Goal: Task Accomplishment & Management: Manage account settings

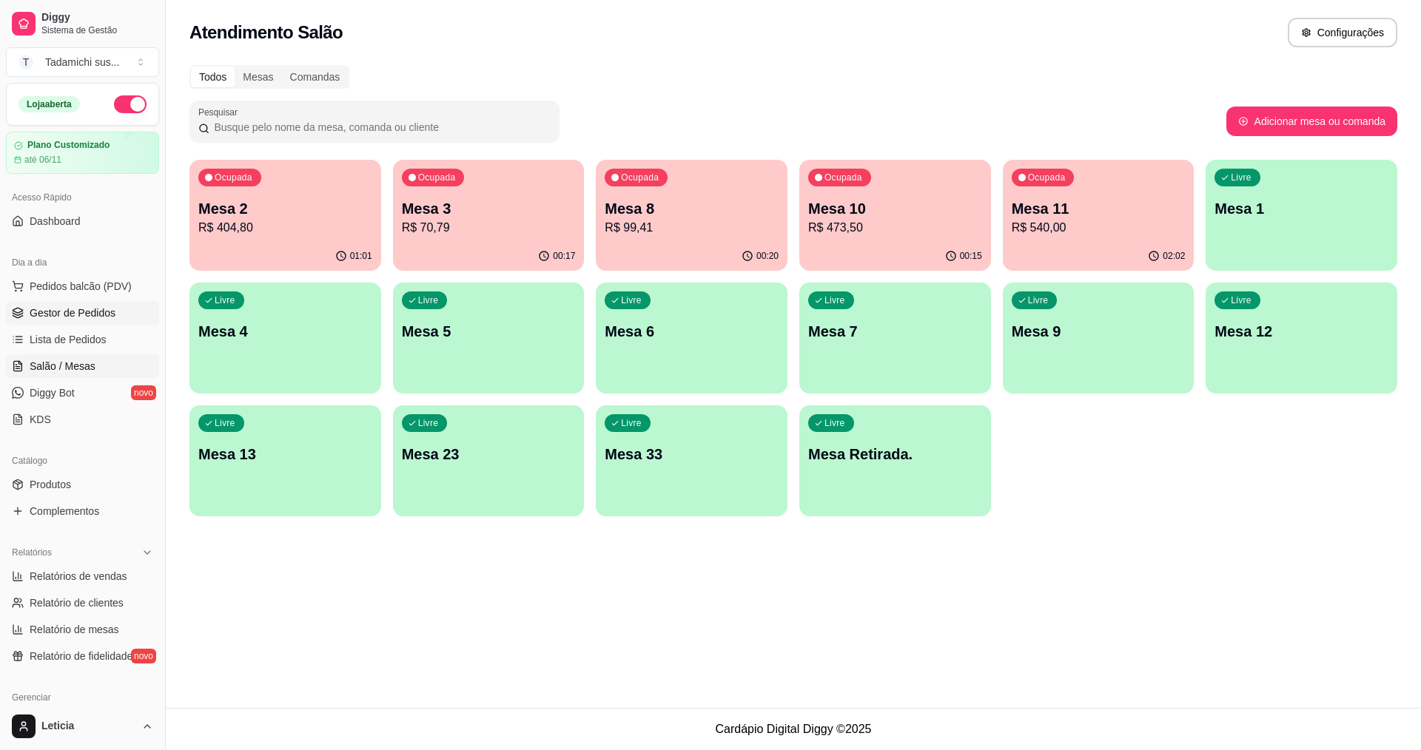
click at [103, 319] on span "Gestor de Pedidos" at bounding box center [73, 313] width 86 height 15
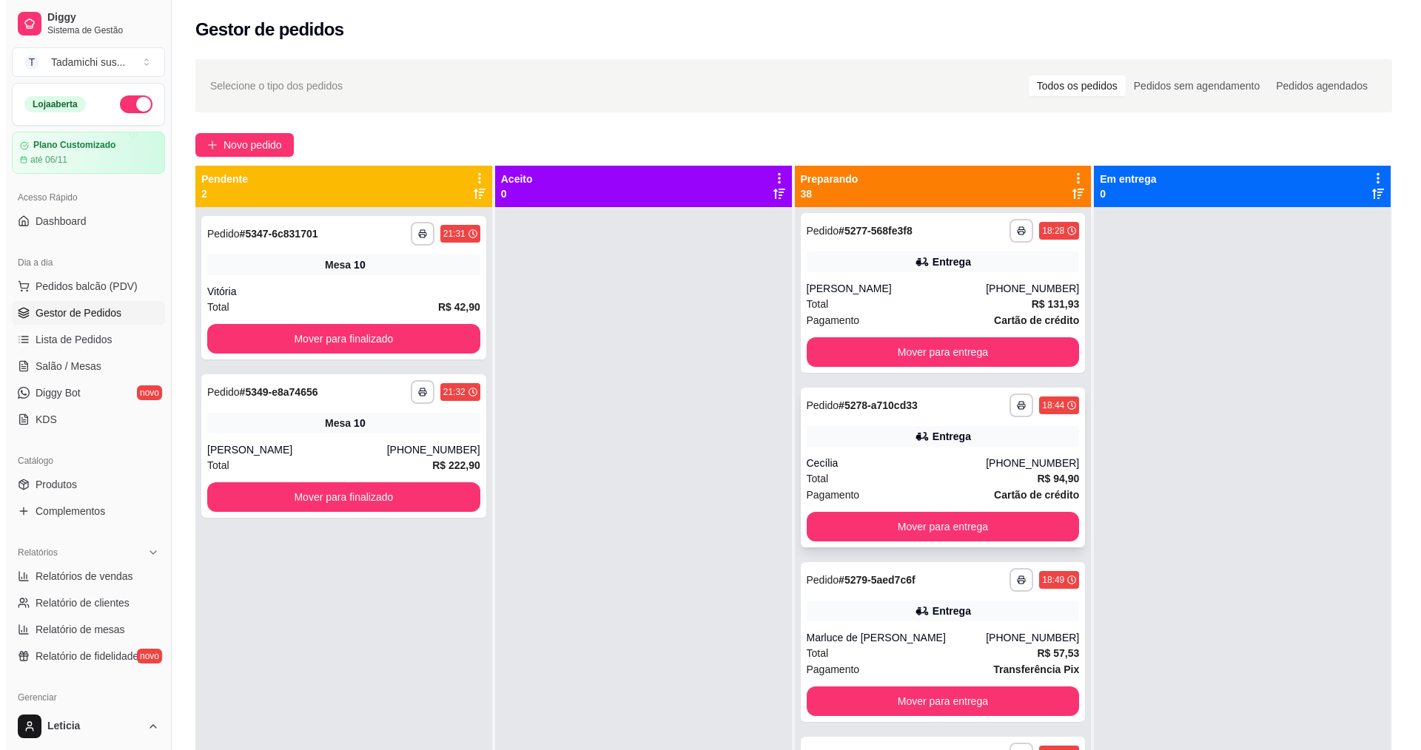
scroll to position [666, 0]
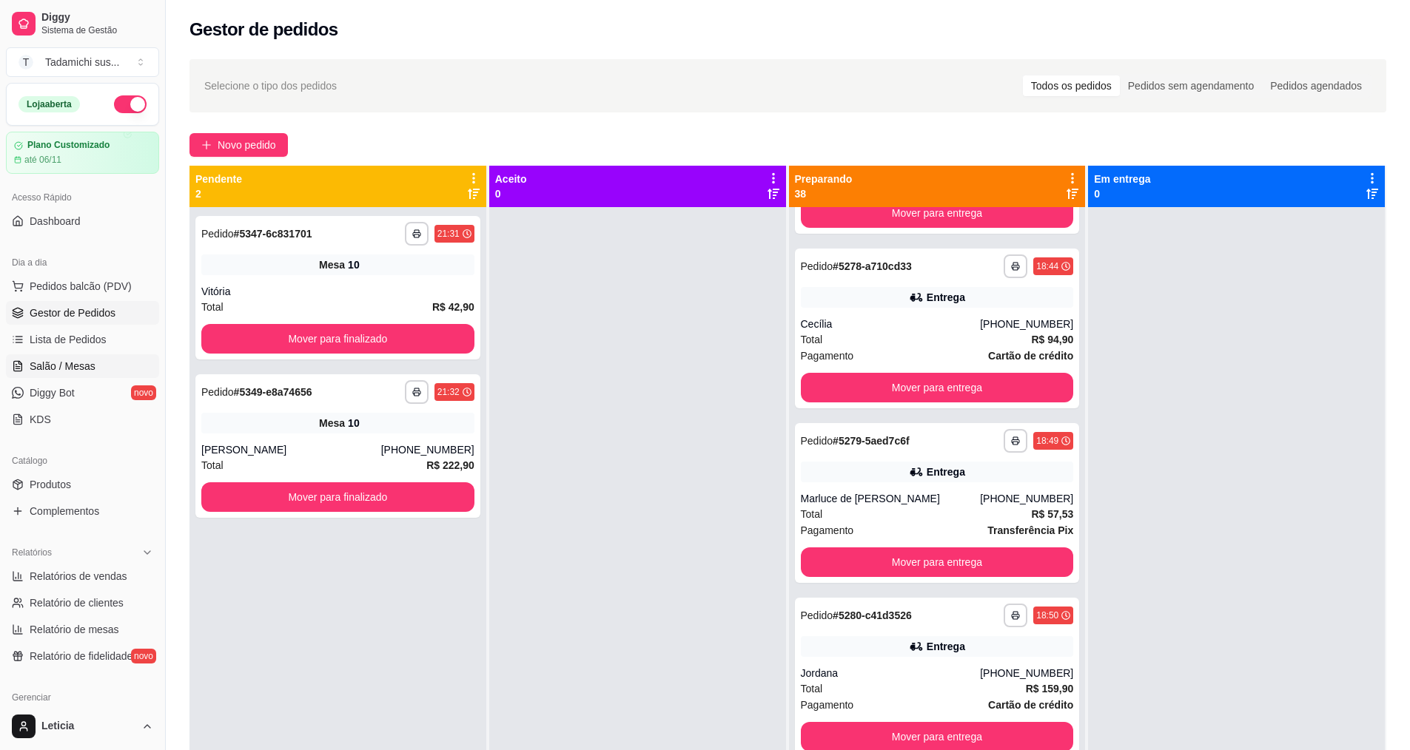
click at [85, 368] on span "Salão / Mesas" at bounding box center [63, 366] width 66 height 15
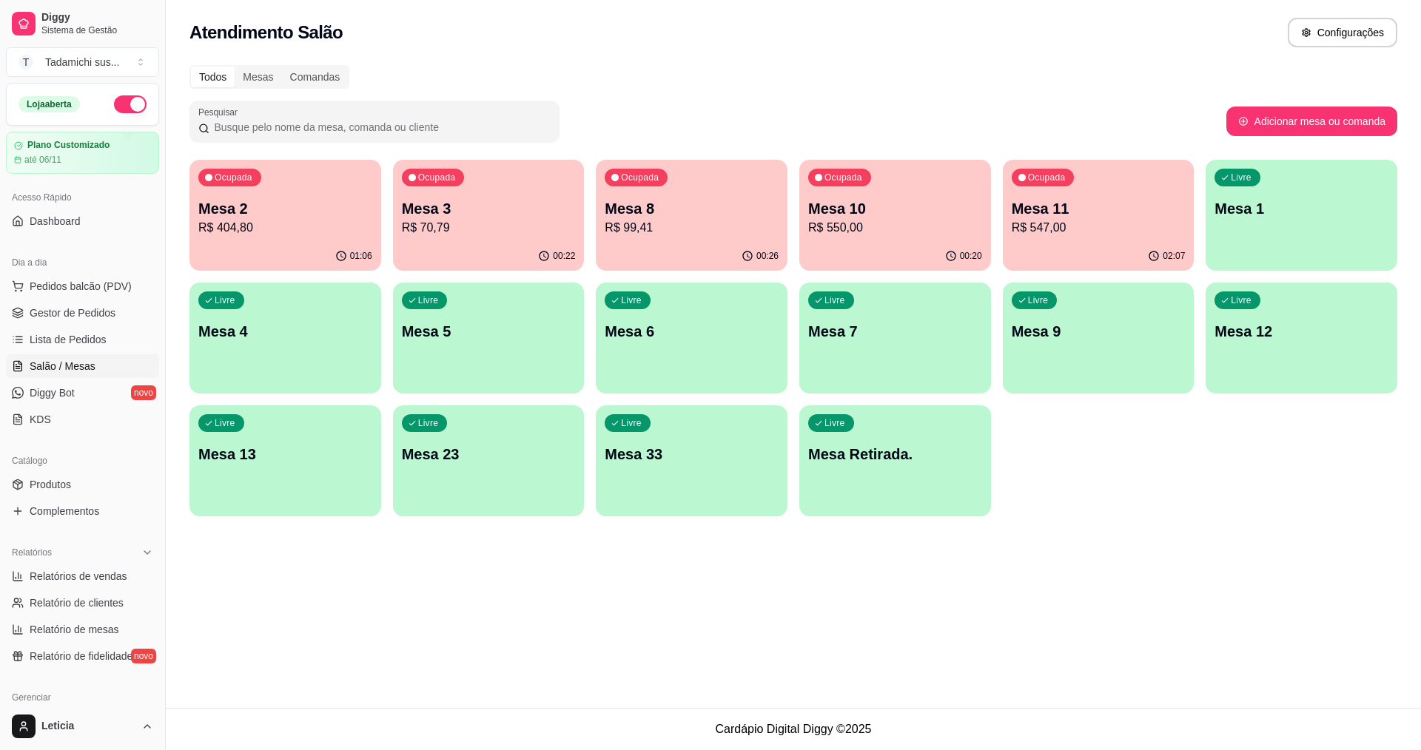
click at [1071, 203] on p "Mesa 11" at bounding box center [1098, 208] width 174 height 21
click at [846, 203] on p "Mesa 10" at bounding box center [895, 208] width 174 height 21
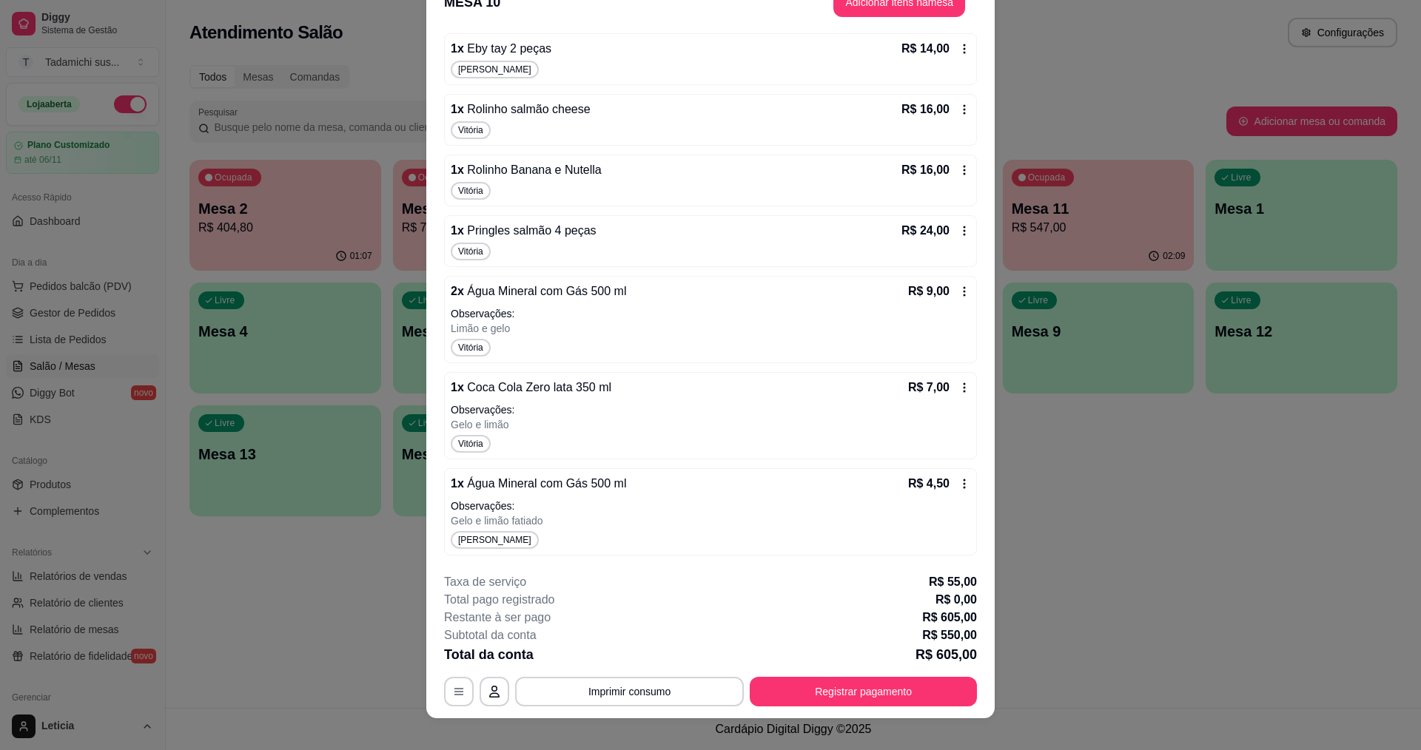
scroll to position [44, 0]
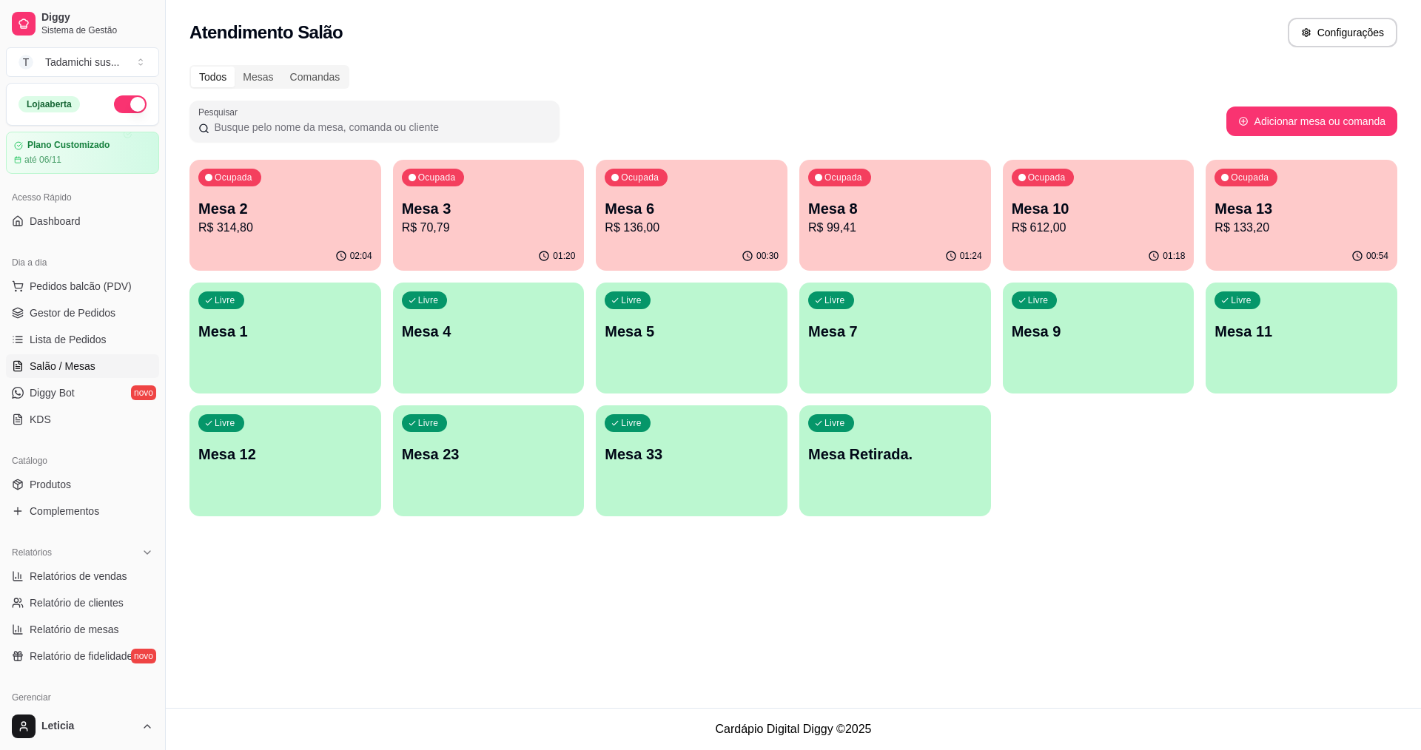
click at [1324, 234] on p "R$ 133,20" at bounding box center [1301, 228] width 174 height 18
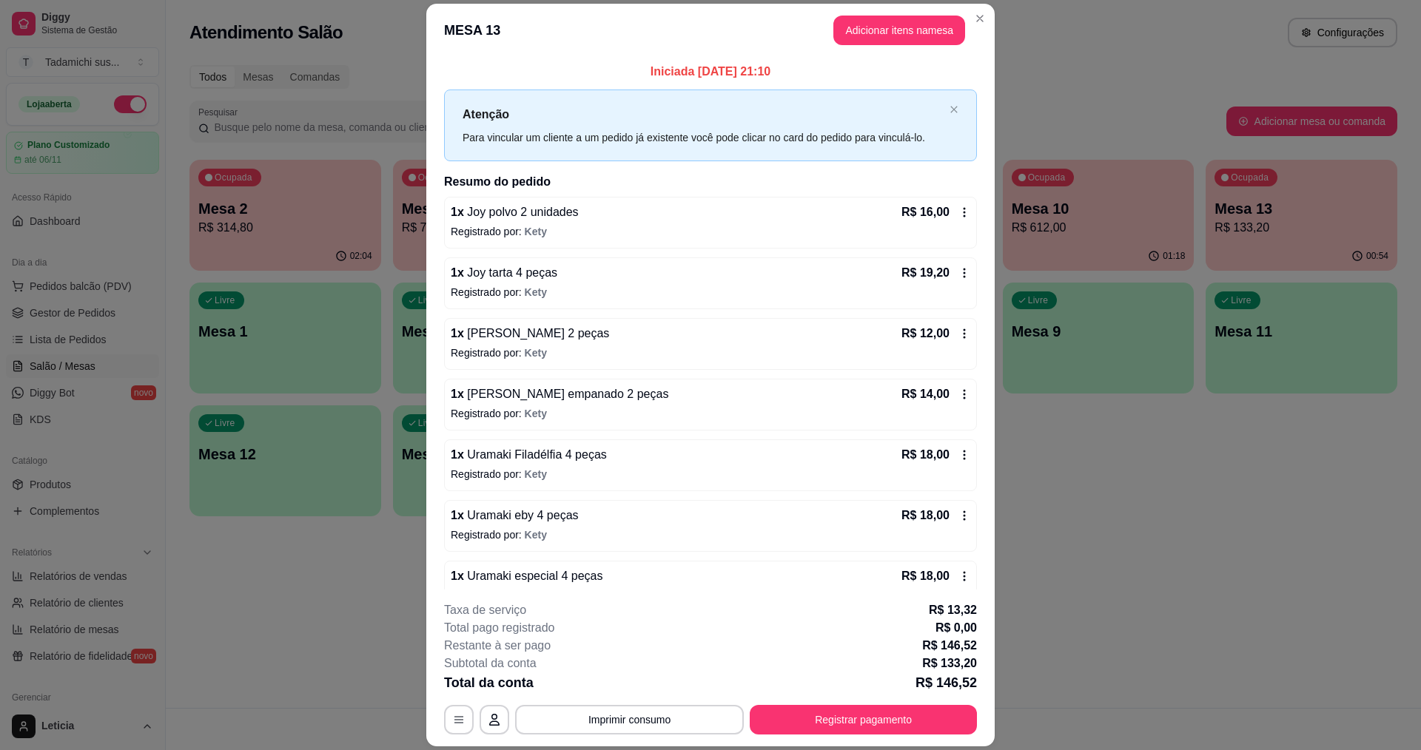
click at [958, 212] on icon at bounding box center [964, 212] width 12 height 12
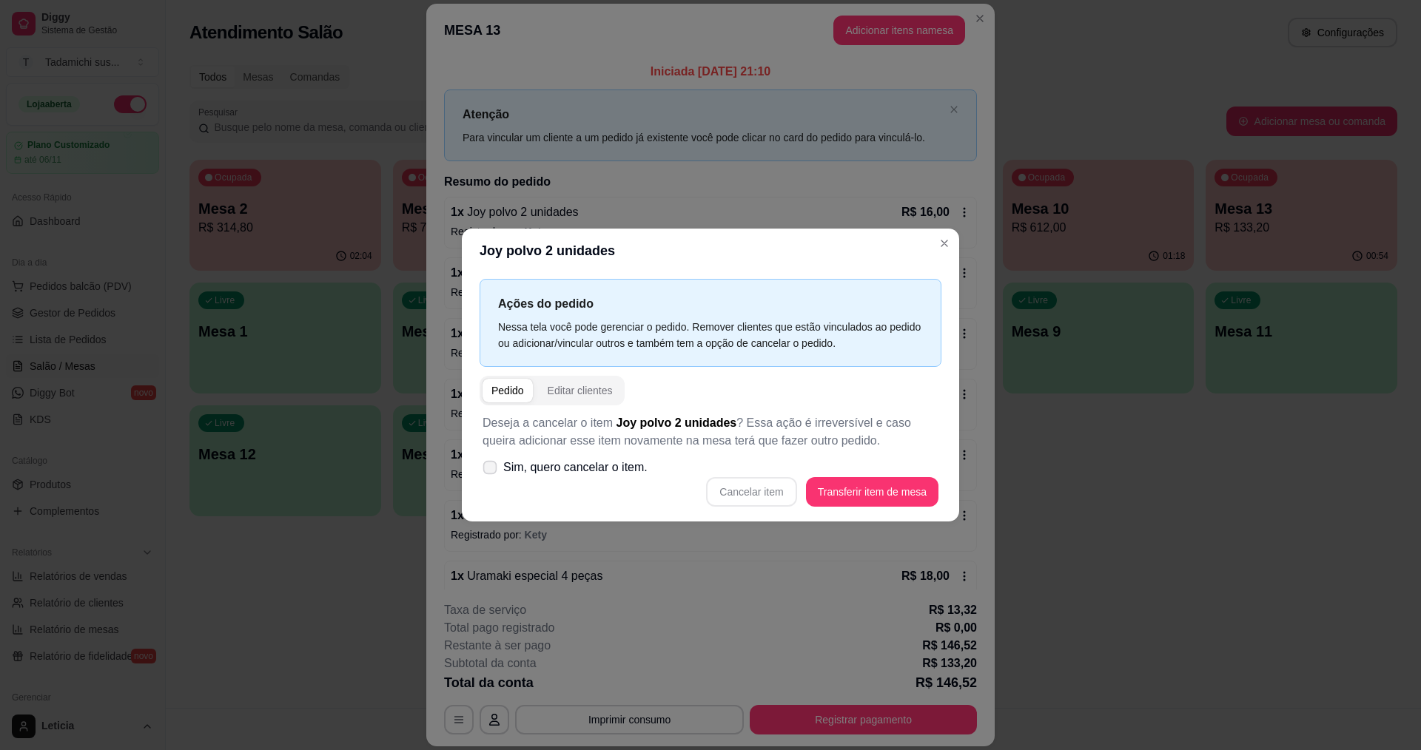
click at [485, 471] on icon at bounding box center [489, 467] width 11 height 8
click at [485, 471] on input "Sim, quero cancelar o item." at bounding box center [487, 476] width 10 height 10
checkbox input "true"
click at [753, 489] on button "Cancelar item" at bounding box center [751, 492] width 88 height 29
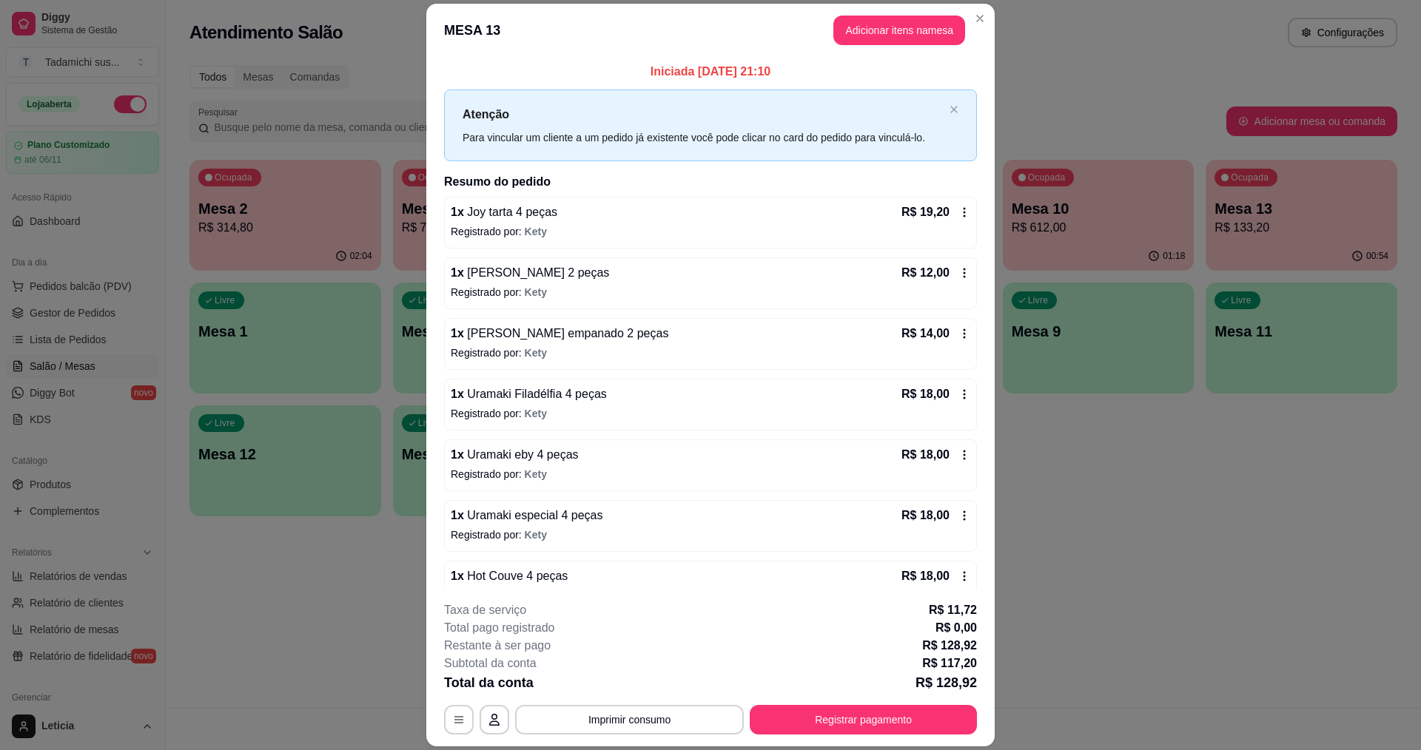
click at [958, 210] on icon at bounding box center [964, 212] width 12 height 12
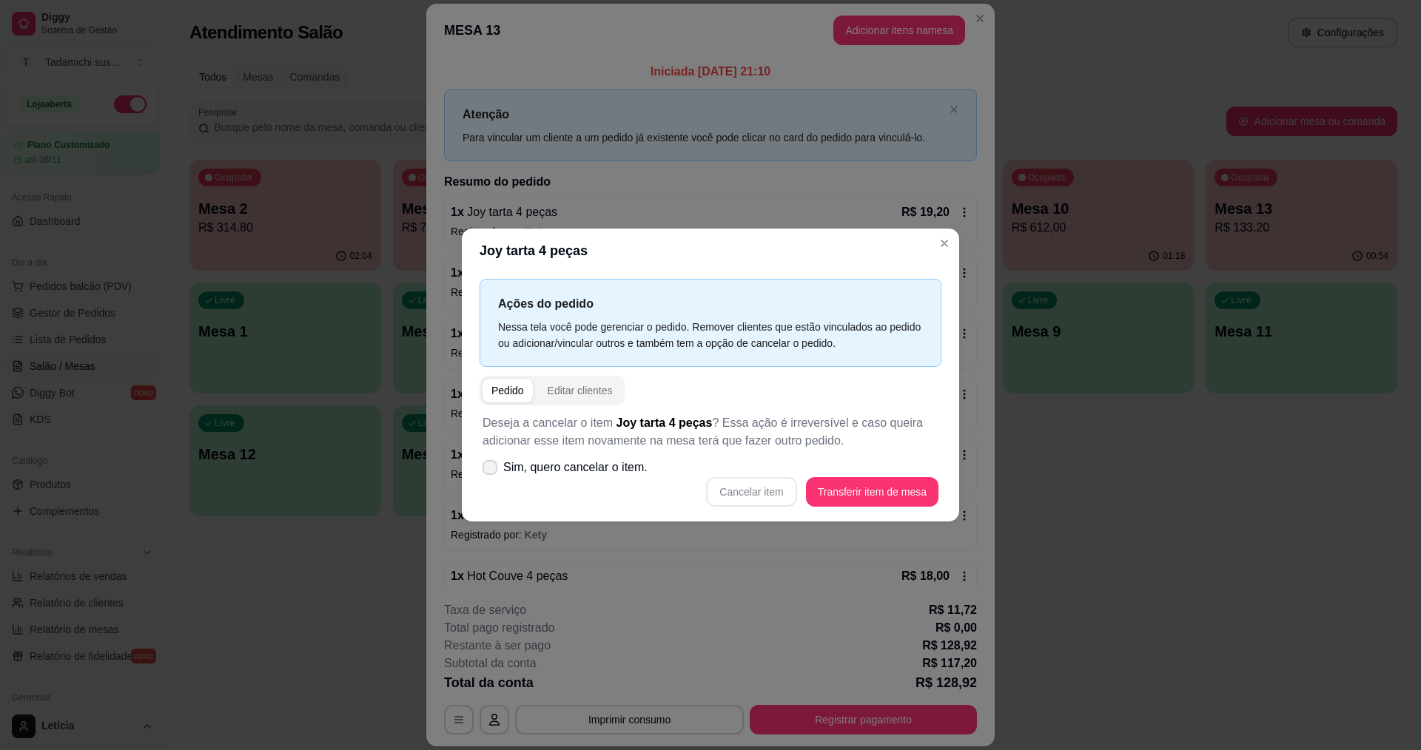
click at [482, 469] on label "Sim, quero cancelar o item." at bounding box center [565, 468] width 177 height 30
click at [482, 471] on input "Sim, quero cancelar o item." at bounding box center [487, 476] width 10 height 10
checkbox input "true"
click at [760, 499] on button "Cancelar item" at bounding box center [751, 492] width 90 height 30
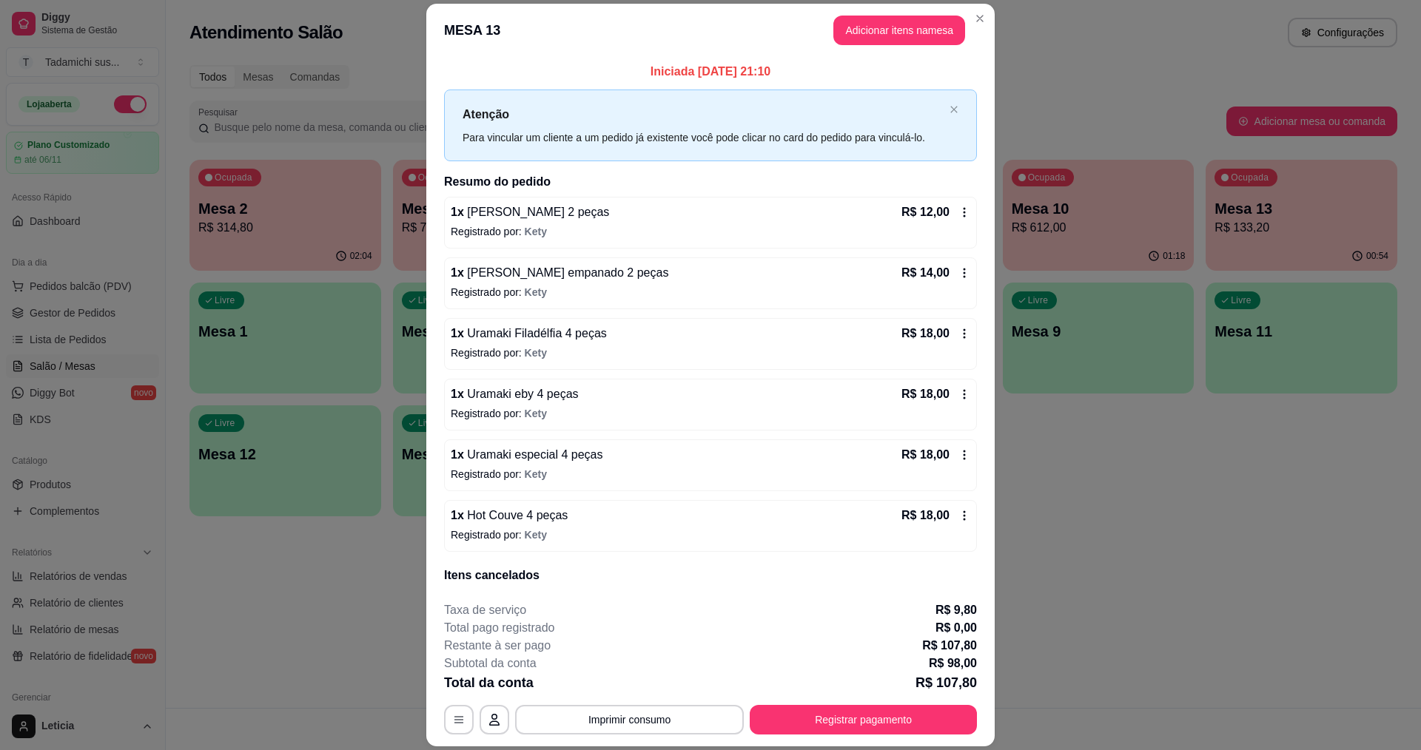
click at [958, 215] on icon at bounding box center [964, 212] width 12 height 12
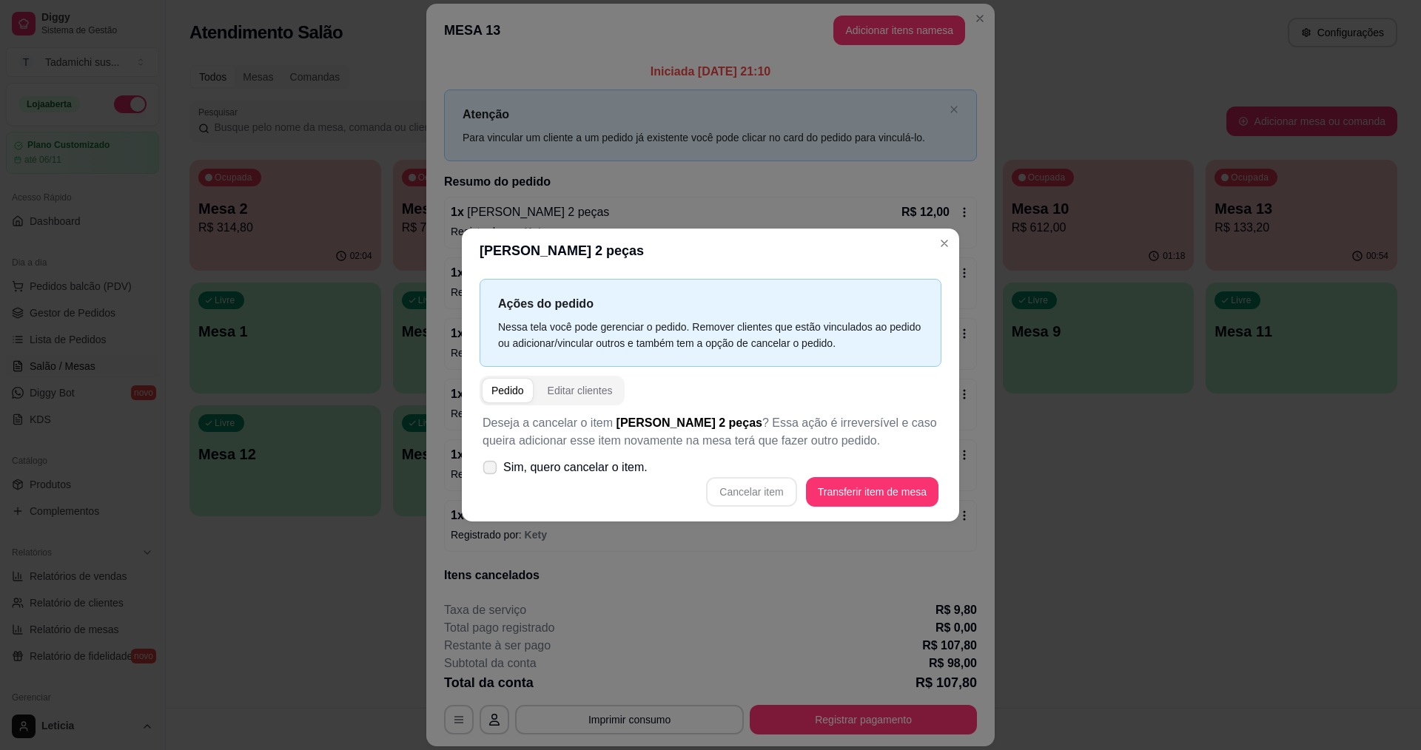
click at [490, 461] on span at bounding box center [490, 468] width 14 height 14
click at [490, 471] on input "Sim, quero cancelar o item." at bounding box center [487, 476] width 10 height 10
checkbox input "true"
click at [727, 500] on button "Cancelar item" at bounding box center [751, 492] width 88 height 29
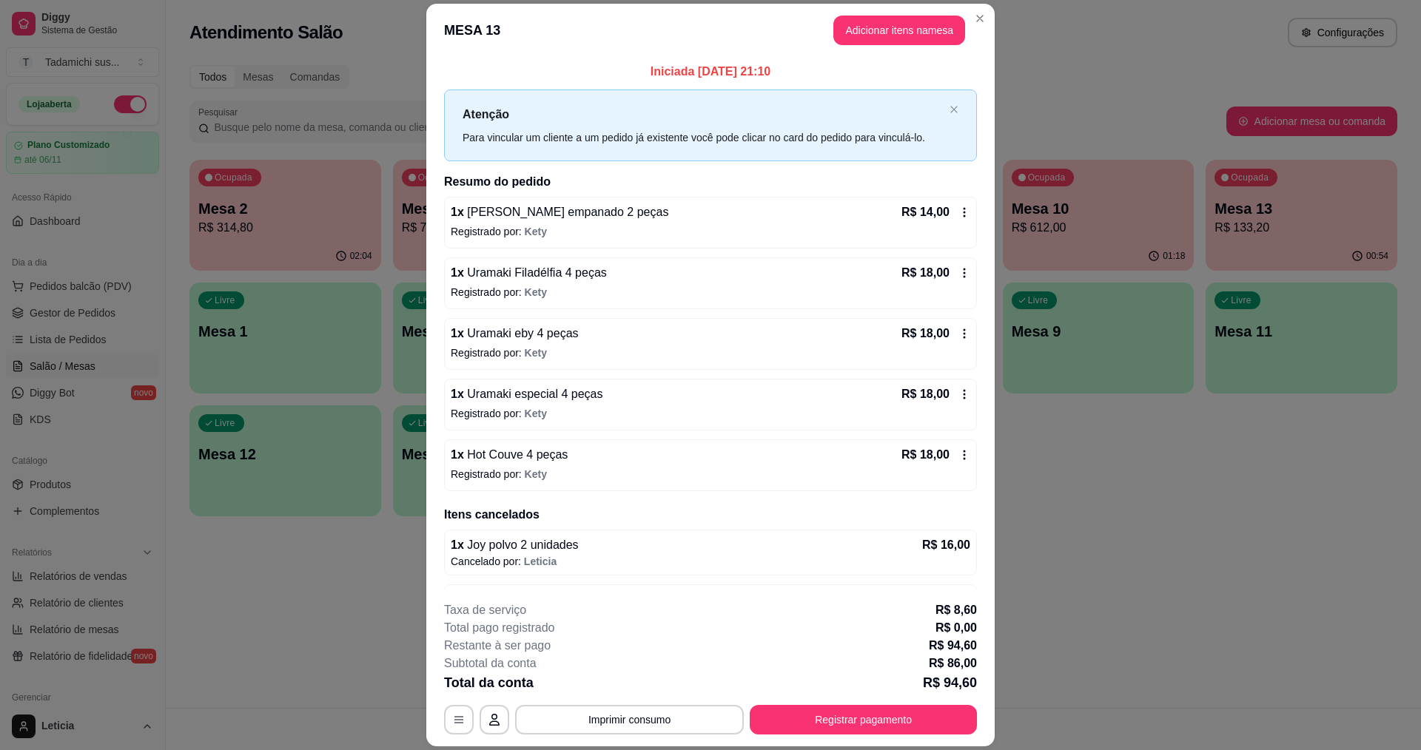
click at [946, 206] on div "R$ 14,00" at bounding box center [935, 212] width 69 height 18
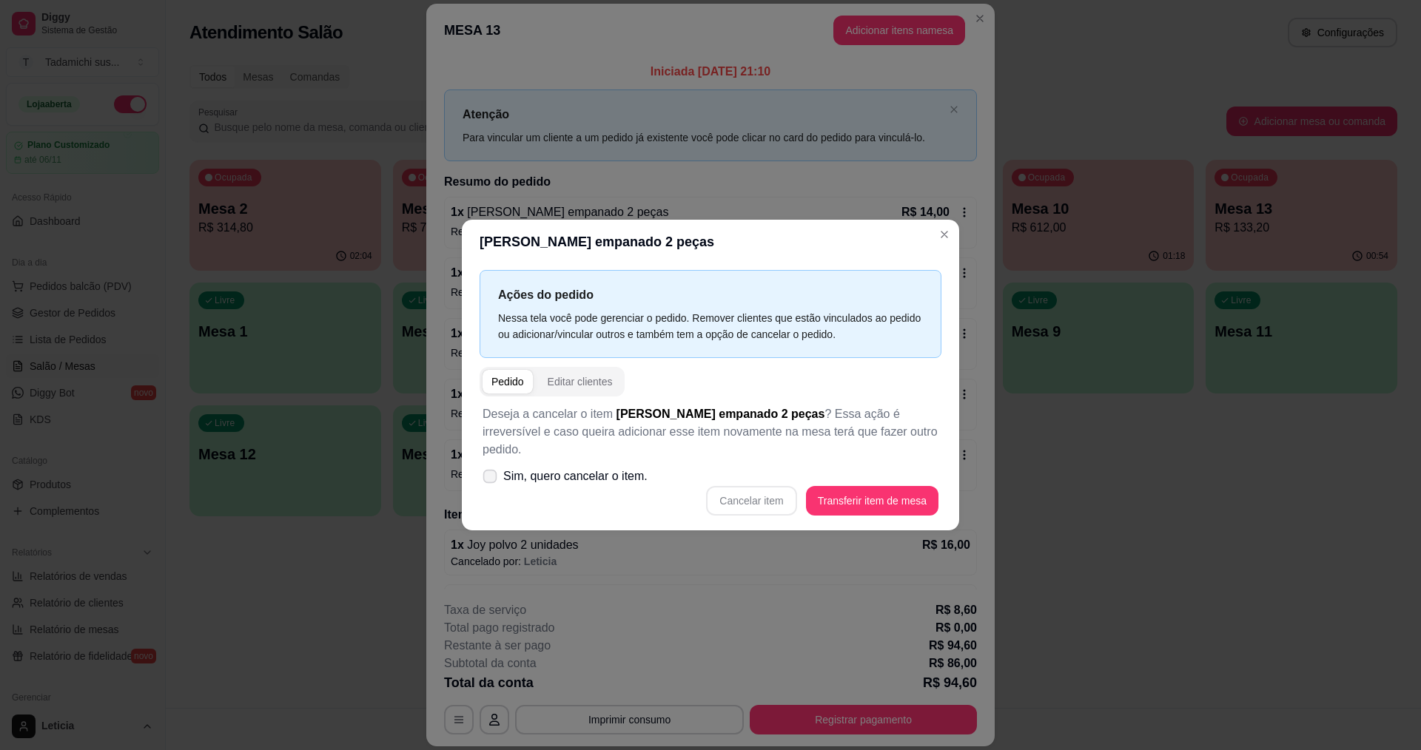
click at [490, 472] on icon at bounding box center [489, 476] width 11 height 8
click at [490, 479] on input "Sim, quero cancelar o item." at bounding box center [487, 484] width 10 height 10
checkbox input "true"
click at [723, 490] on button "Cancelar item" at bounding box center [751, 501] width 88 height 29
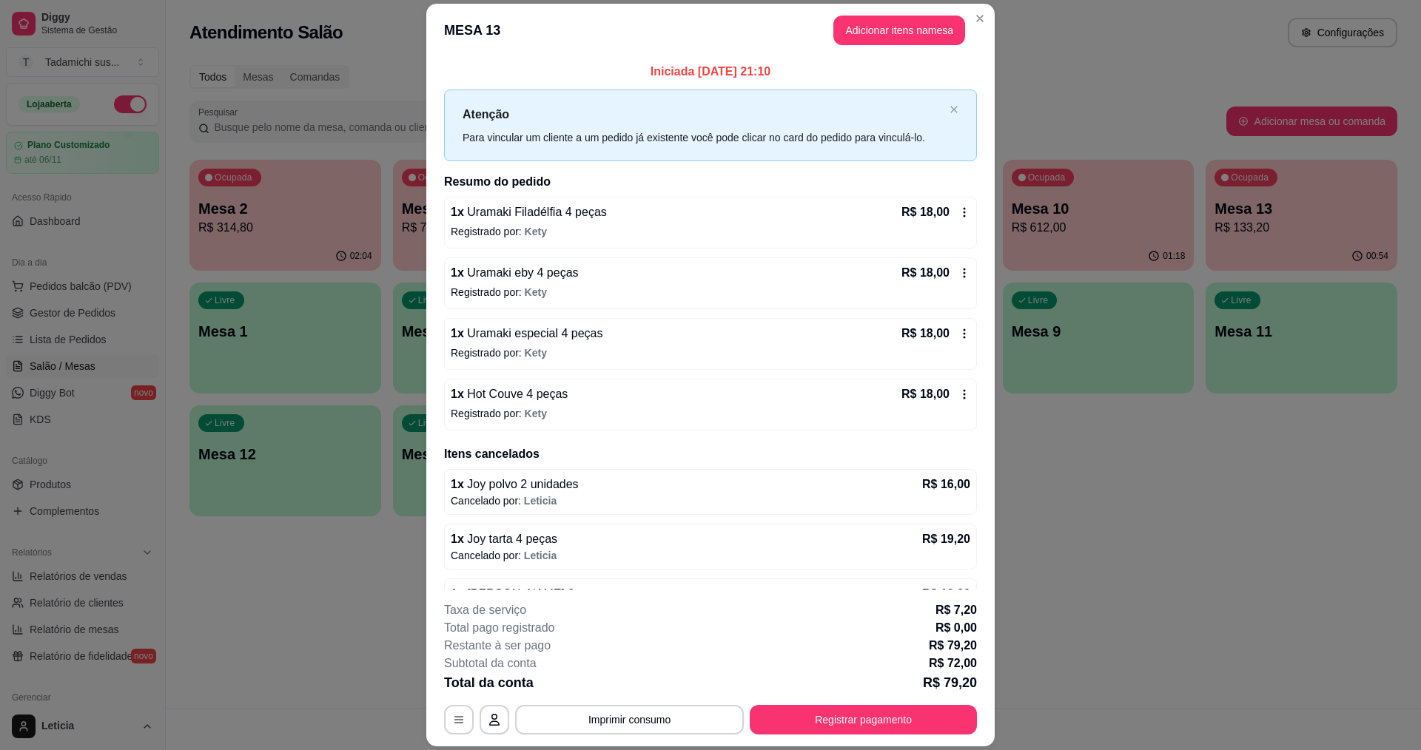
click at [958, 208] on icon at bounding box center [964, 212] width 12 height 12
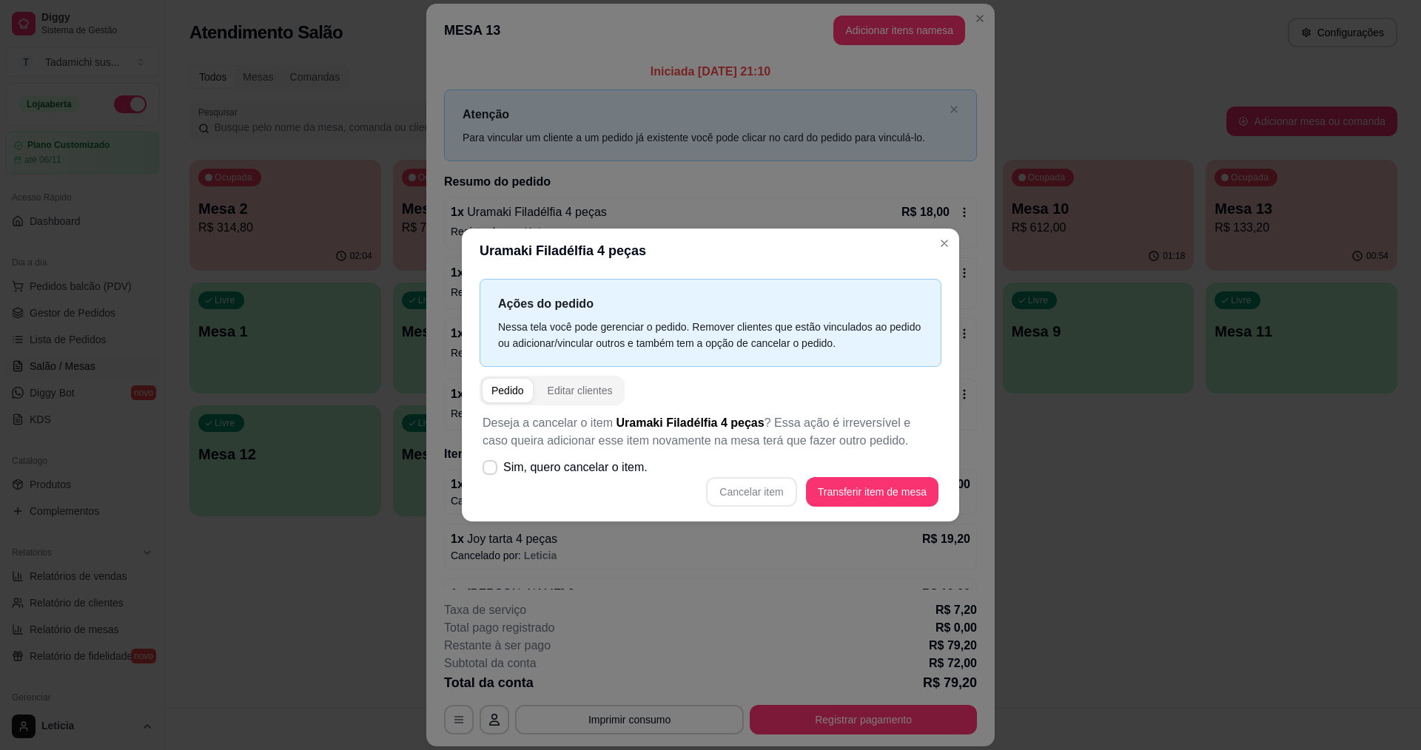
click at [735, 497] on div "Cancelar item Transferir item de mesa" at bounding box center [710, 492] width 456 height 30
click at [510, 464] on span "Sim, quero cancelar o item." at bounding box center [575, 468] width 144 height 18
click at [491, 471] on input "Sim, quero cancelar o item." at bounding box center [487, 476] width 10 height 10
checkbox input "true"
click at [744, 483] on button "Cancelar item" at bounding box center [751, 492] width 88 height 29
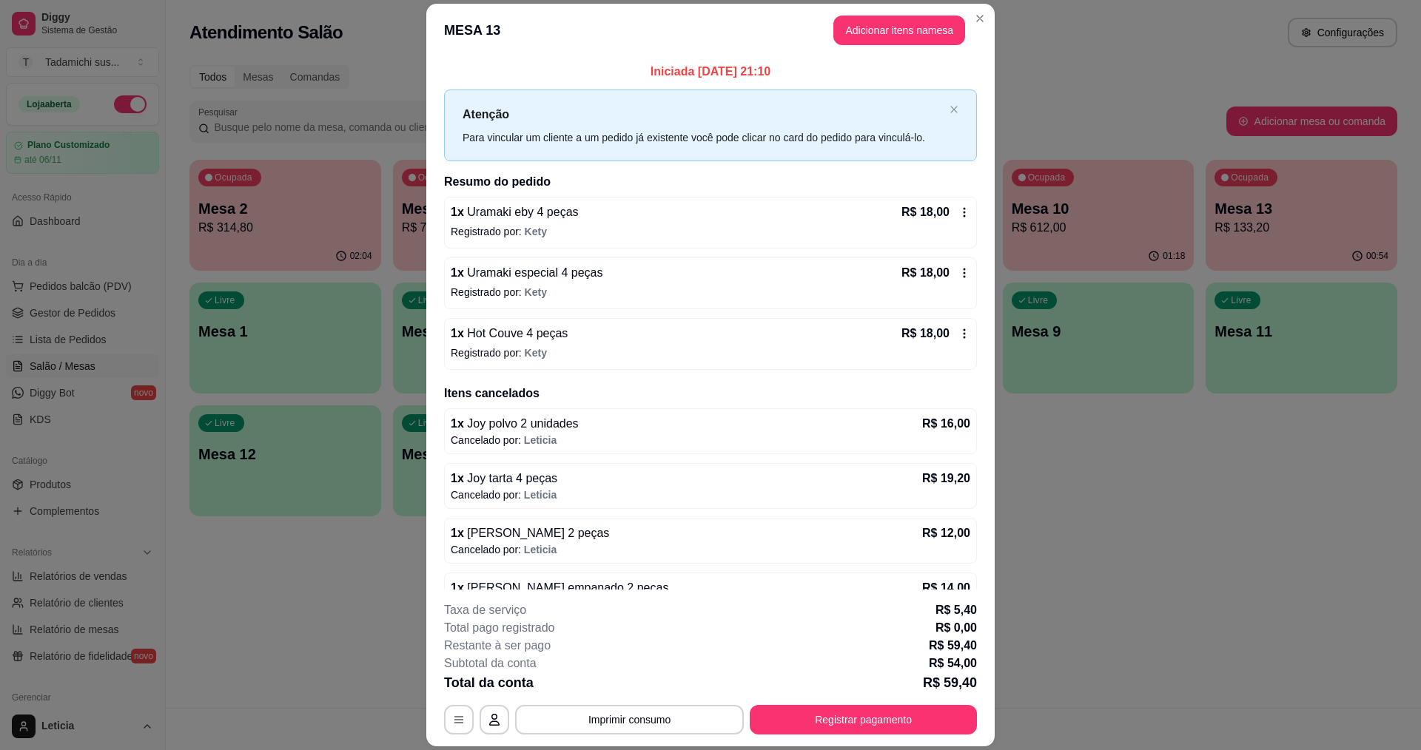
click at [958, 210] on icon at bounding box center [964, 212] width 12 height 12
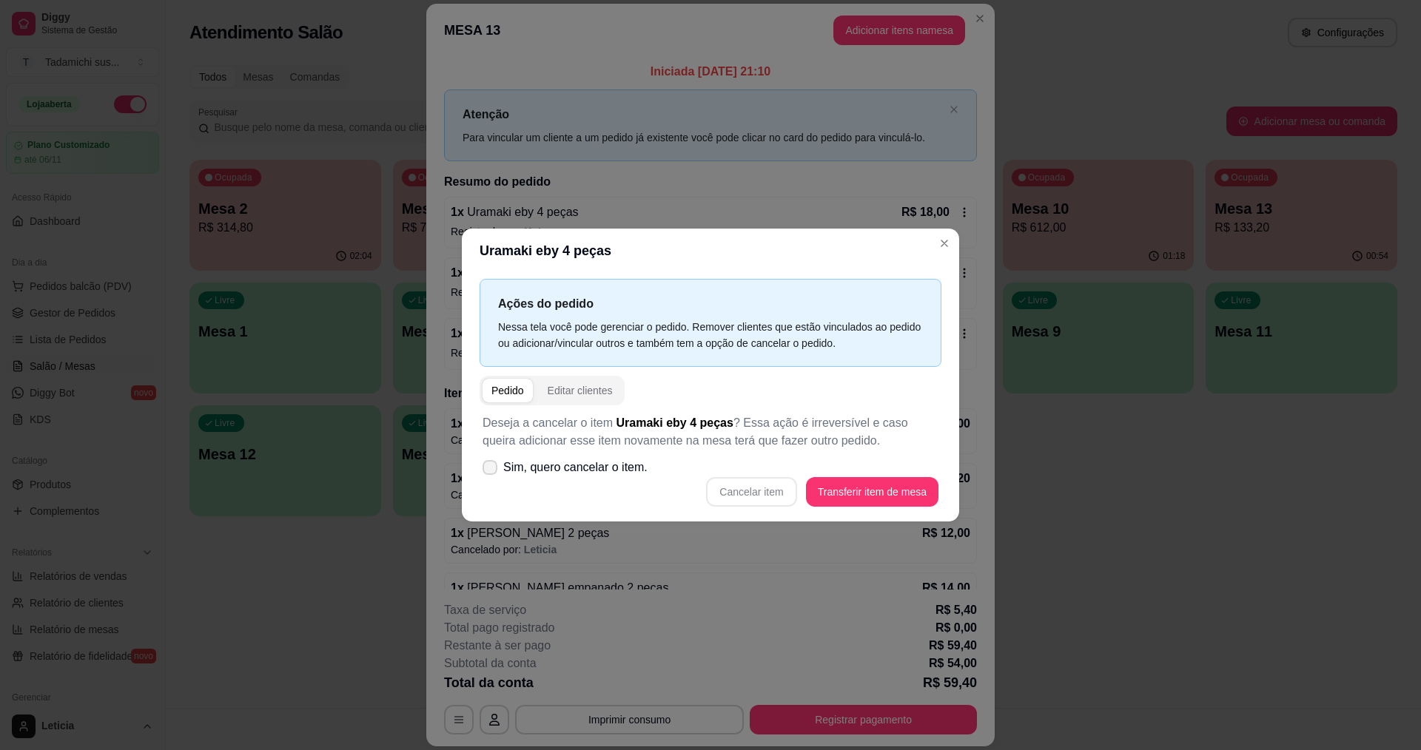
click at [493, 469] on icon at bounding box center [490, 467] width 12 height 9
click at [491, 471] on input "Sim, quero cancelar o item." at bounding box center [487, 476] width 10 height 10
checkbox input "true"
click at [767, 490] on button "Cancelar item" at bounding box center [751, 492] width 90 height 30
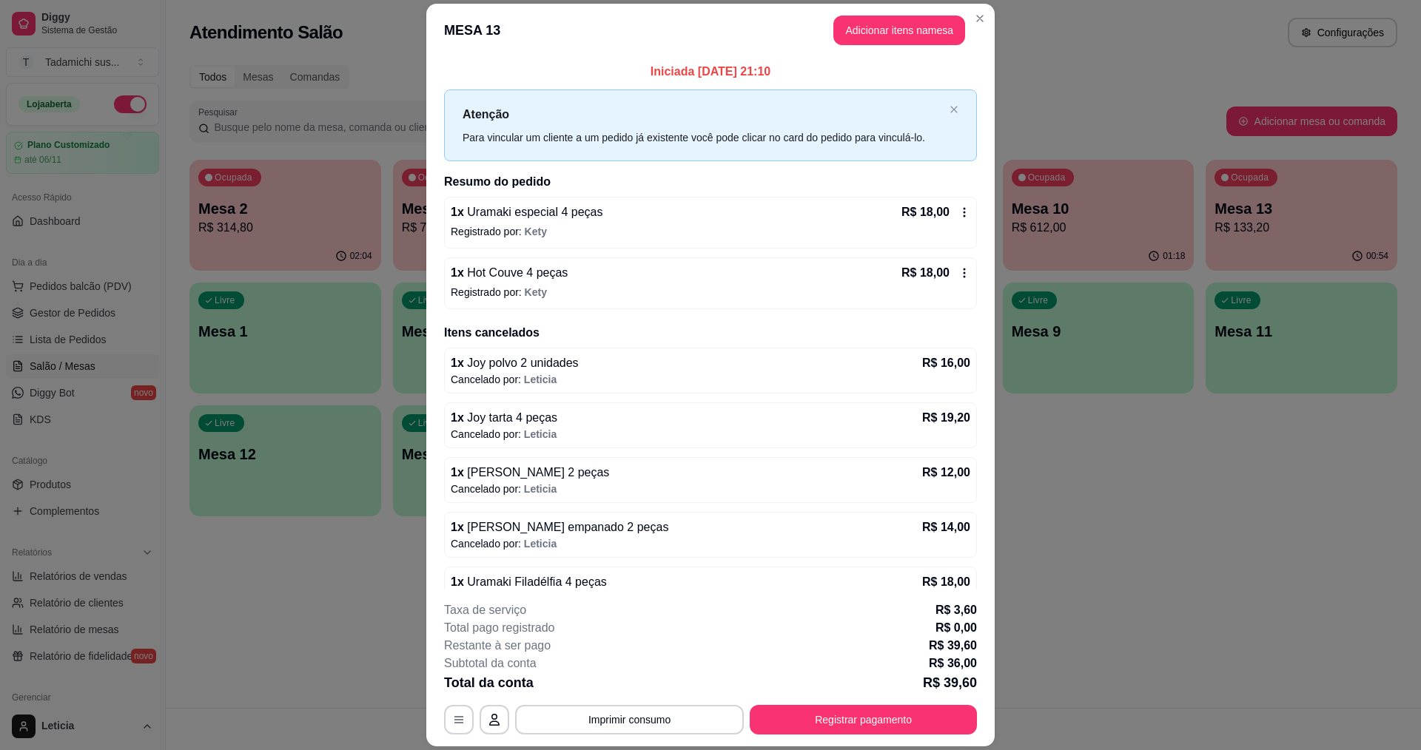
click at [940, 213] on div "R$ 18,00" at bounding box center [935, 212] width 69 height 18
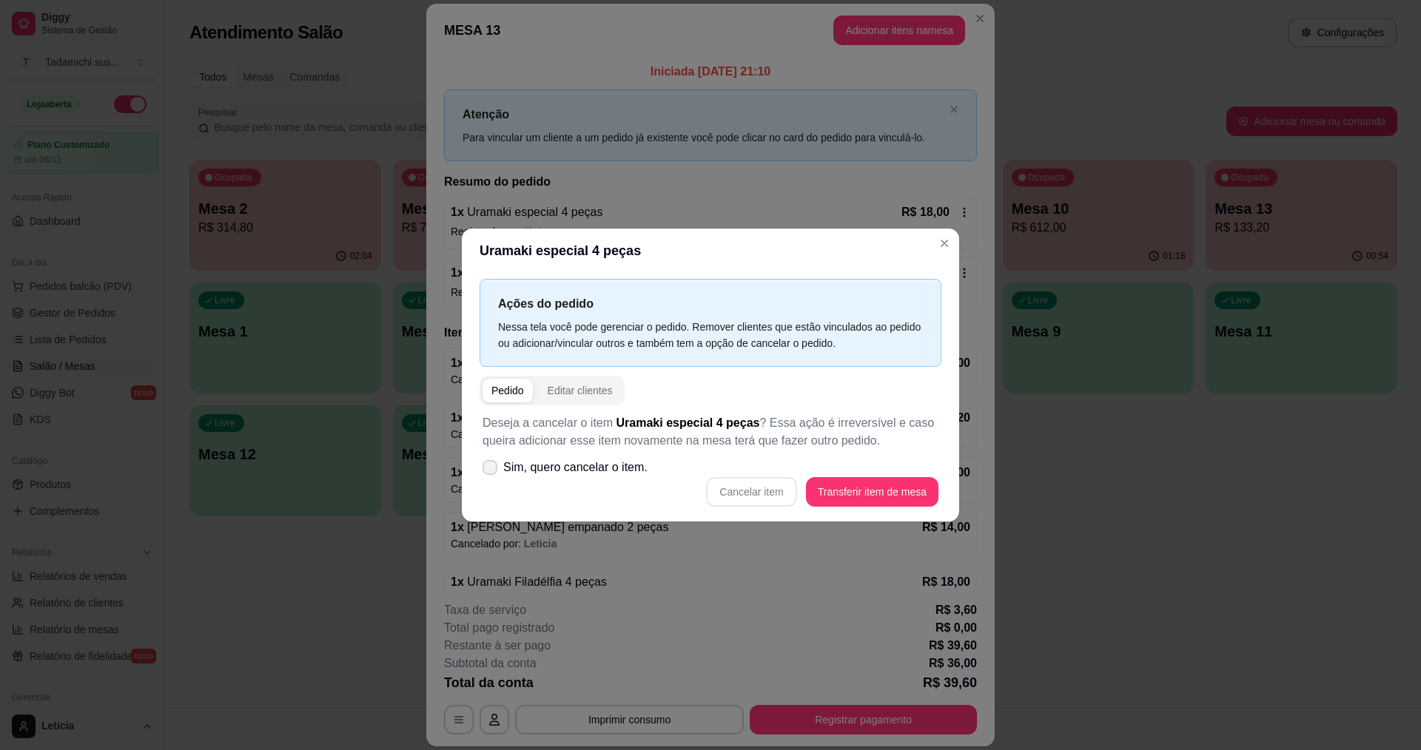
click at [485, 468] on icon at bounding box center [490, 467] width 12 height 9
click at [485, 471] on input "Sim, quero cancelar o item." at bounding box center [487, 476] width 10 height 10
checkbox input "true"
click at [718, 491] on button "Cancelar item" at bounding box center [751, 492] width 88 height 29
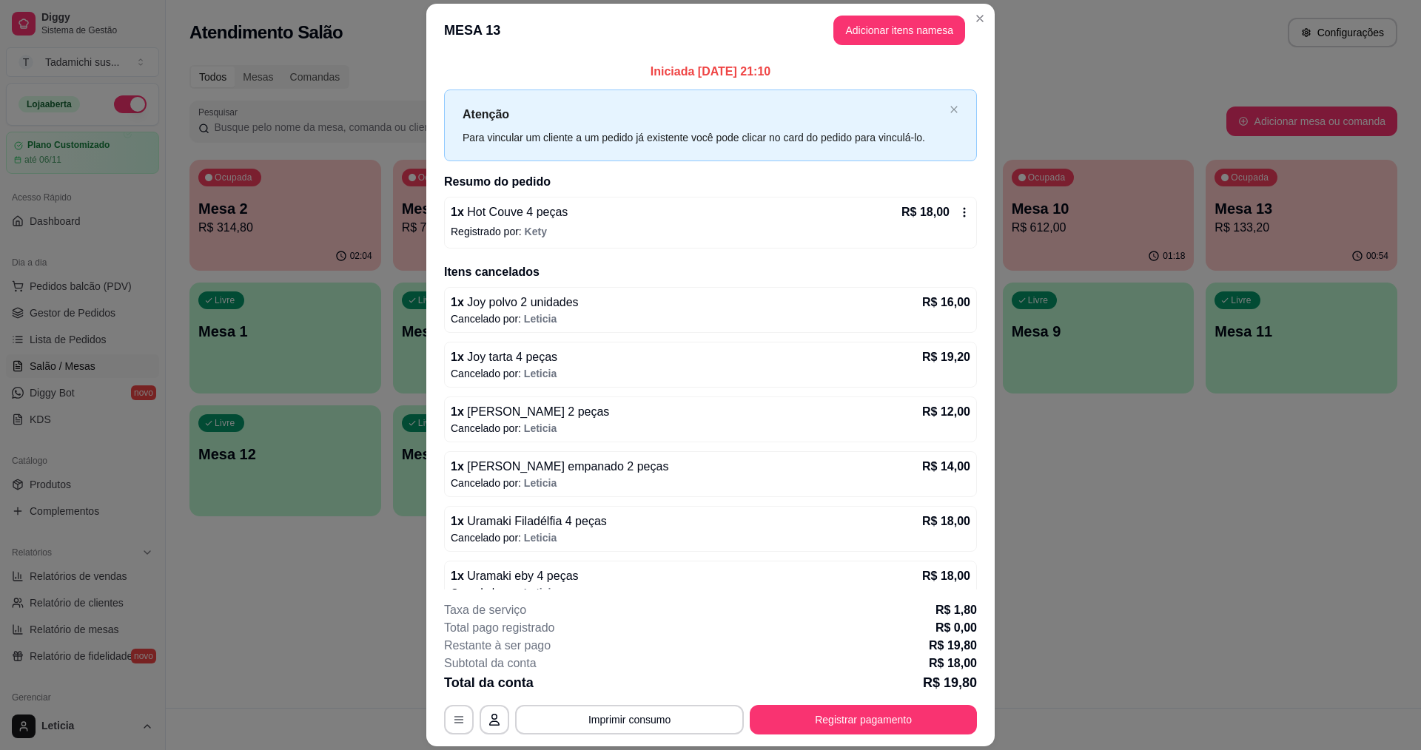
click at [958, 210] on icon at bounding box center [964, 212] width 12 height 12
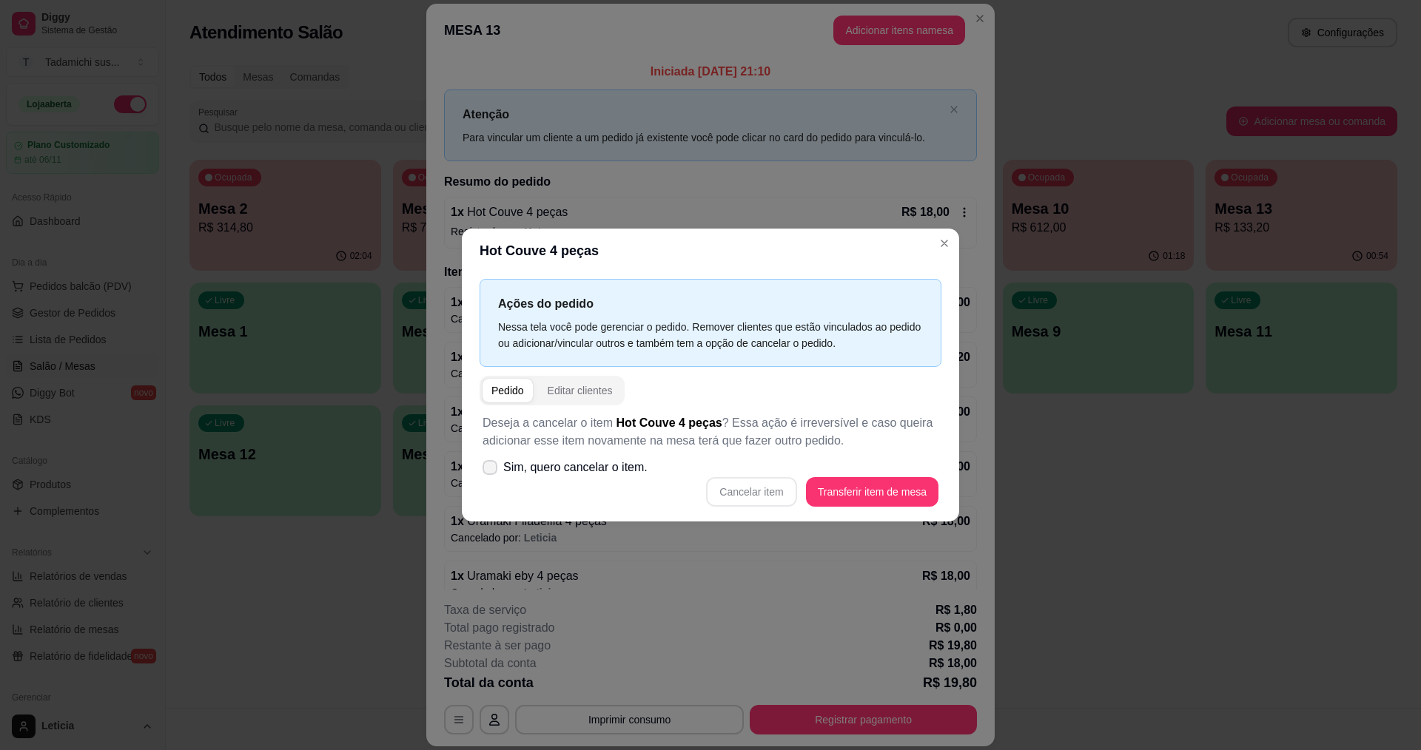
click at [489, 464] on icon at bounding box center [490, 467] width 12 height 9
click at [489, 471] on input "Sim, quero cancelar o item." at bounding box center [487, 476] width 10 height 10
checkbox input "true"
click at [768, 499] on button "Cancelar item" at bounding box center [751, 492] width 88 height 29
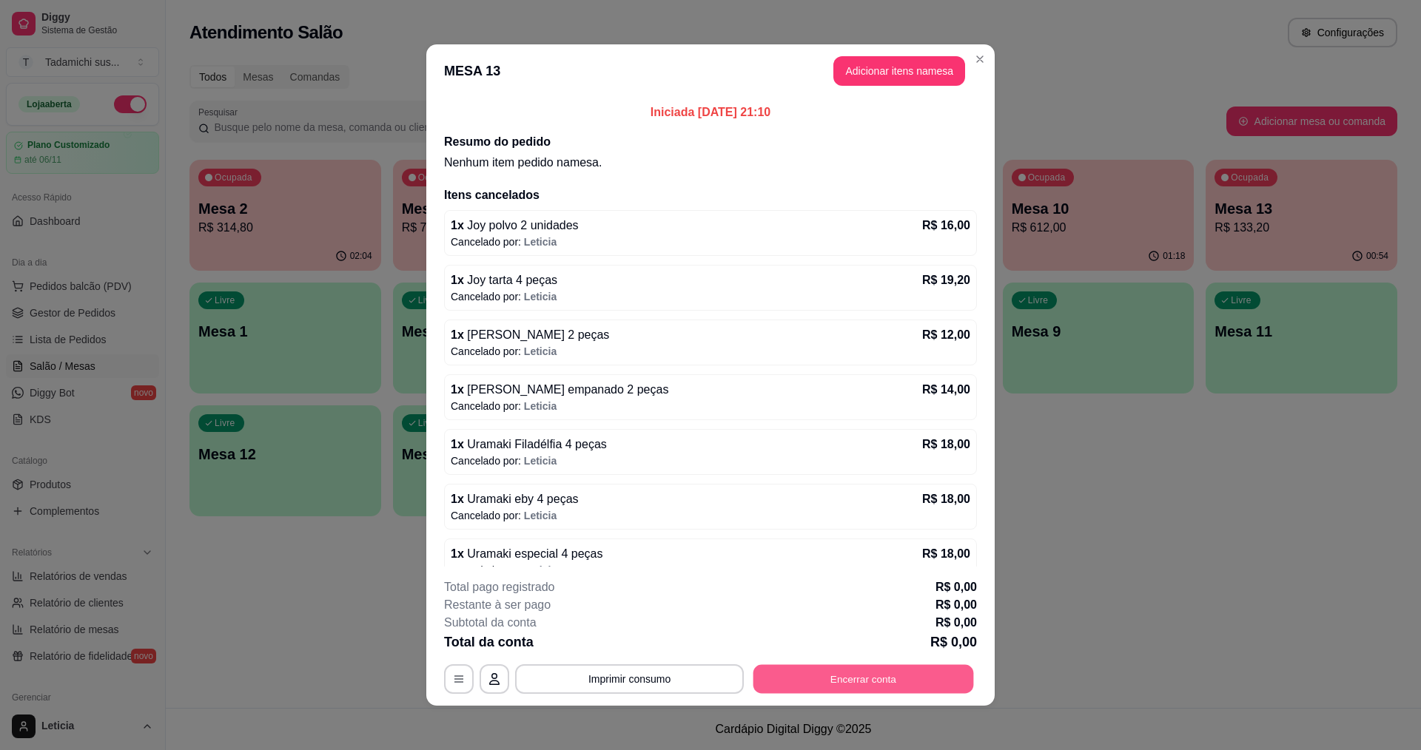
click at [840, 666] on button "Encerrar conta" at bounding box center [863, 679] width 221 height 29
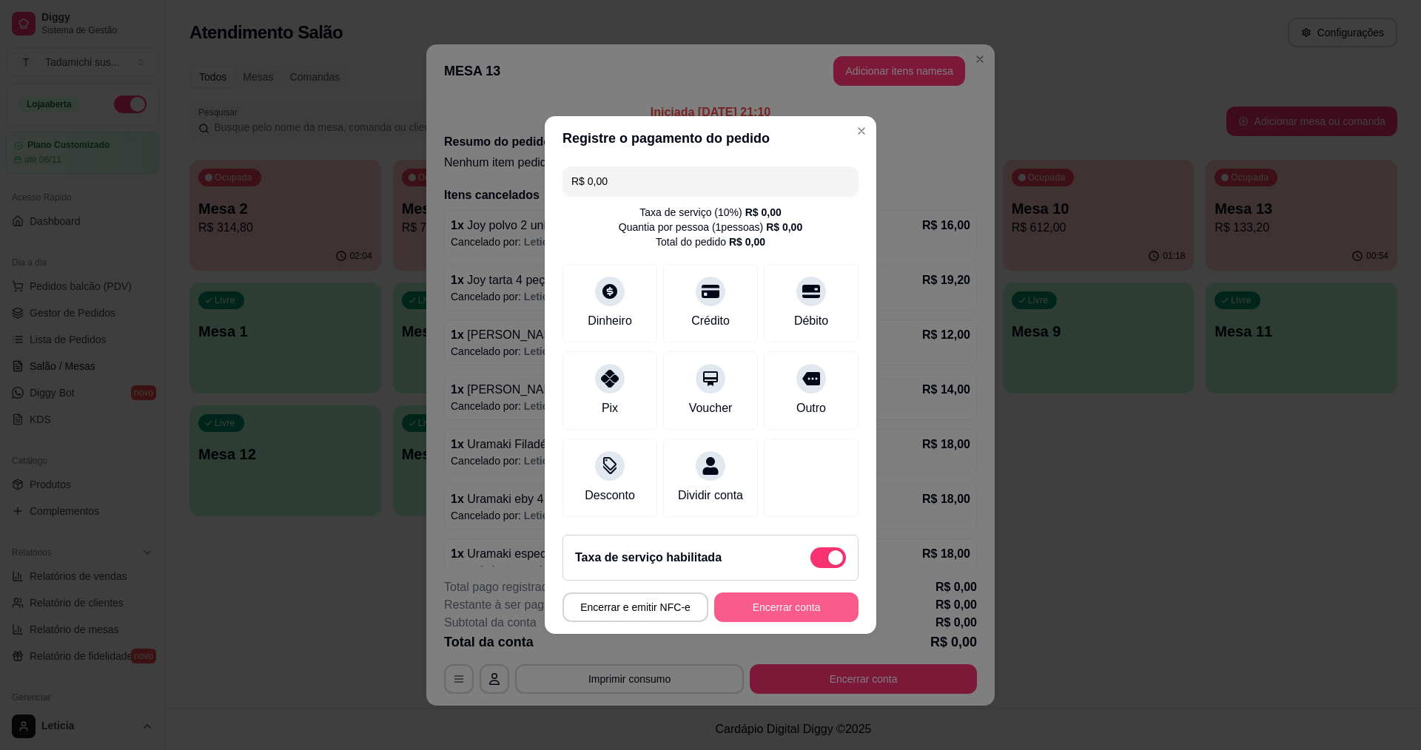
click at [828, 619] on button "Encerrar conta" at bounding box center [786, 608] width 144 height 30
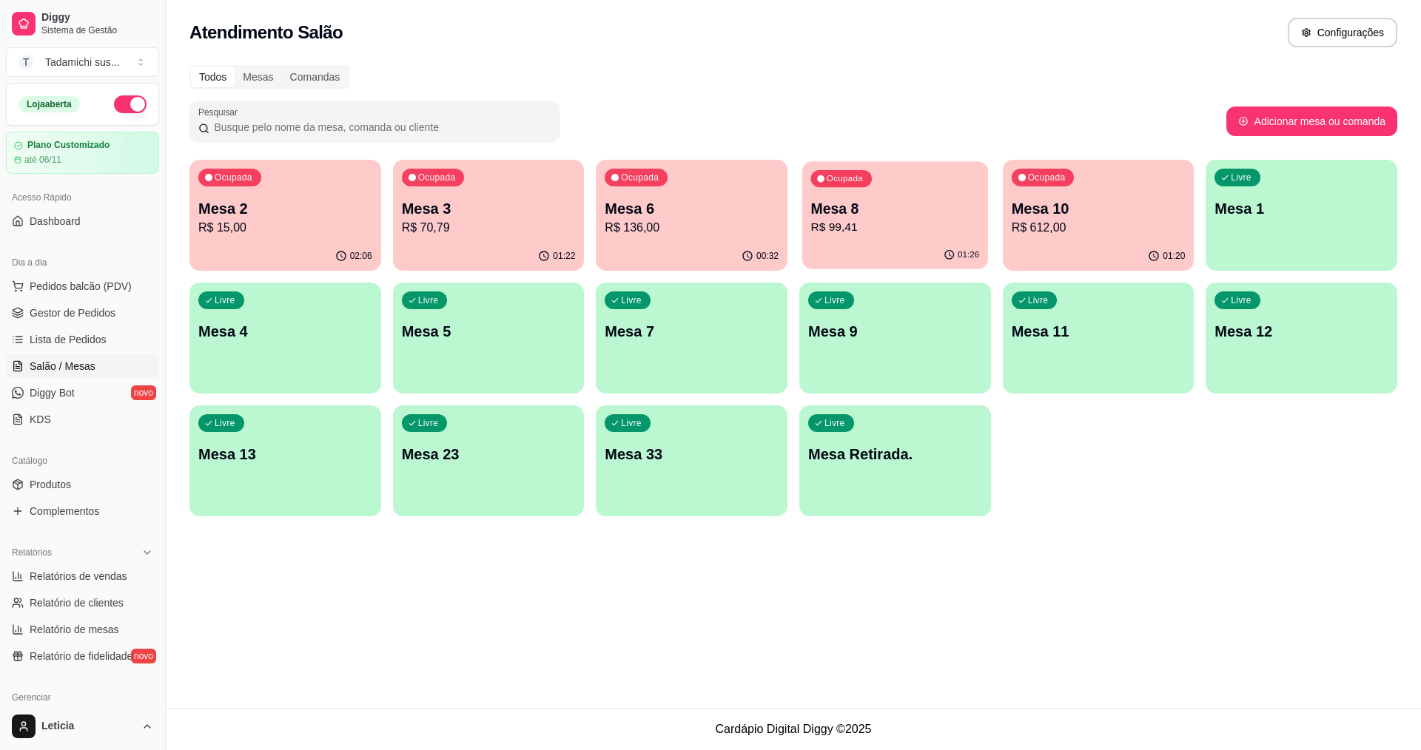
click at [848, 215] on p "Mesa 8" at bounding box center [895, 209] width 169 height 20
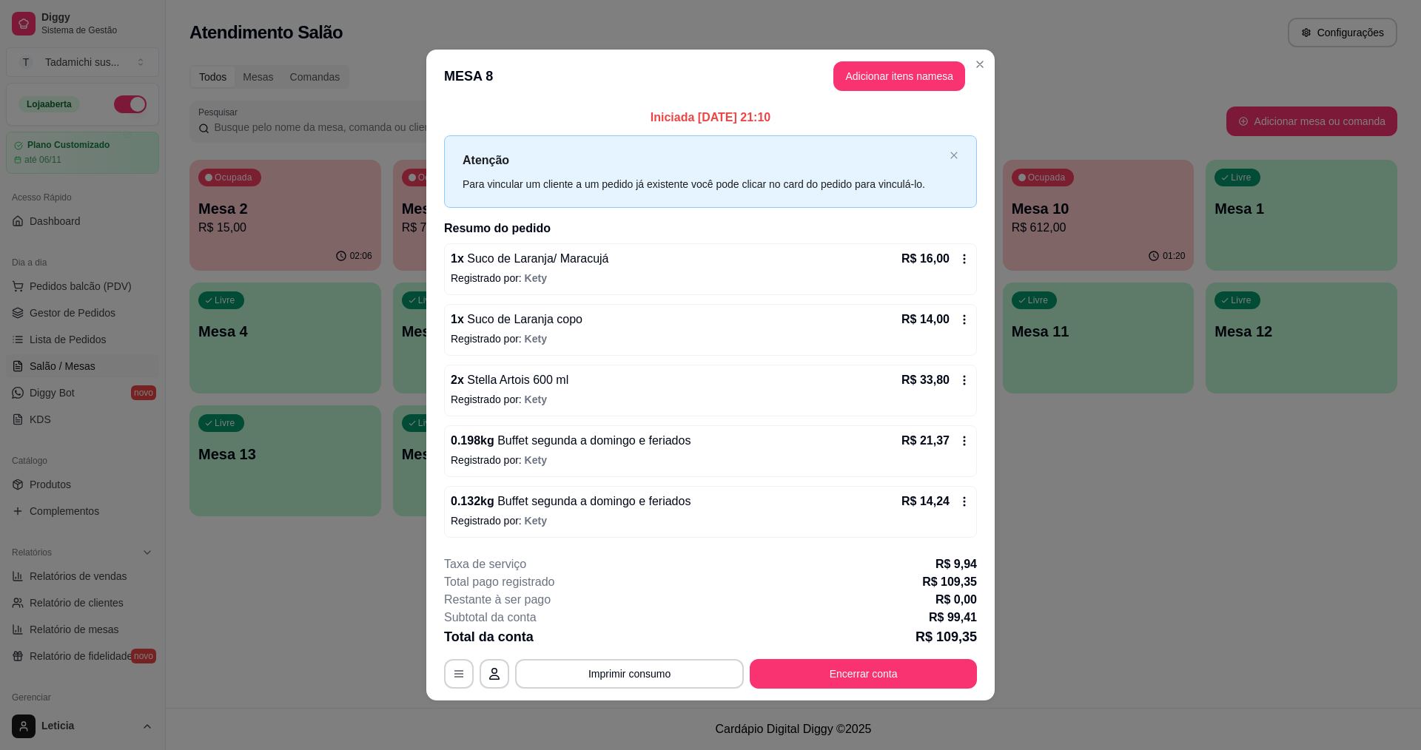
click at [966, 258] on icon at bounding box center [964, 259] width 12 height 12
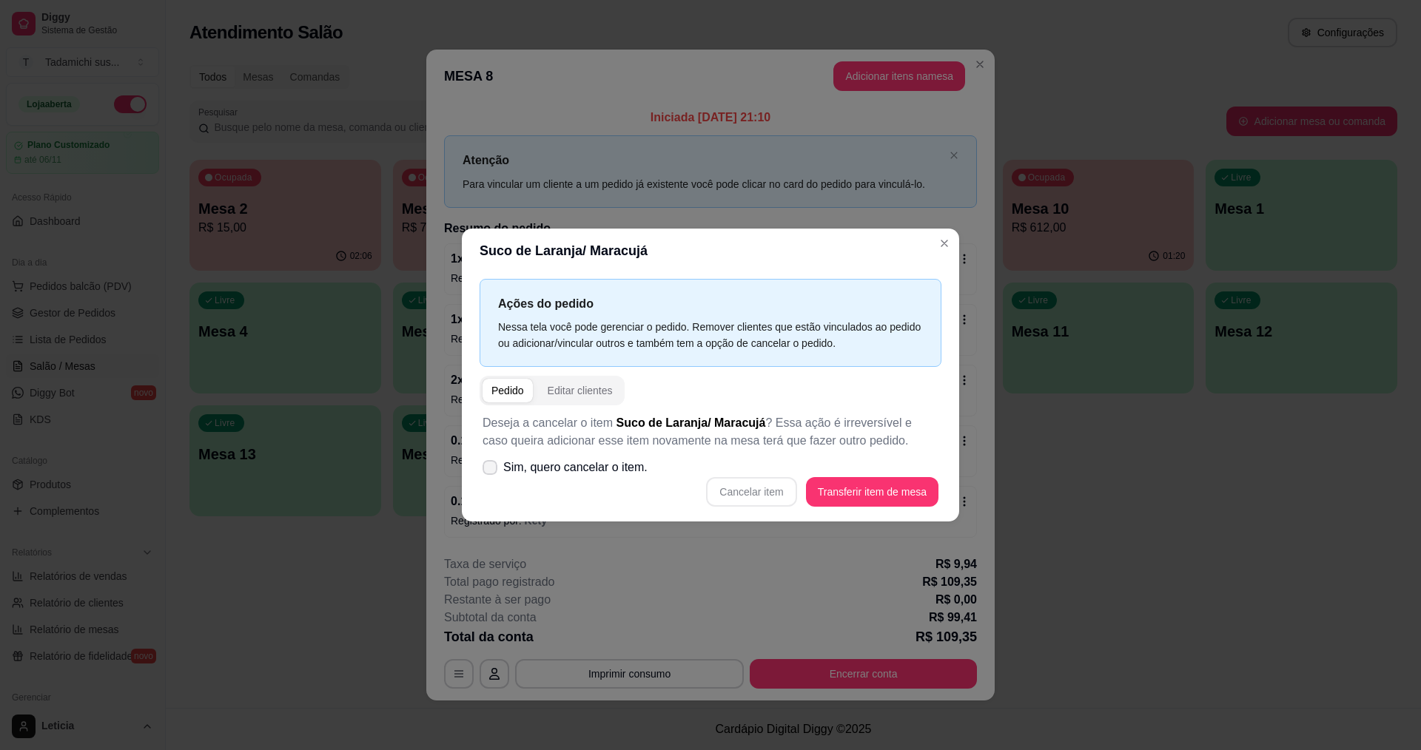
click at [484, 466] on icon at bounding box center [490, 467] width 12 height 9
click at [484, 471] on input "Sim, quero cancelar o item." at bounding box center [487, 476] width 10 height 10
checkbox input "true"
click at [751, 502] on button "Cancelar item" at bounding box center [751, 492] width 88 height 29
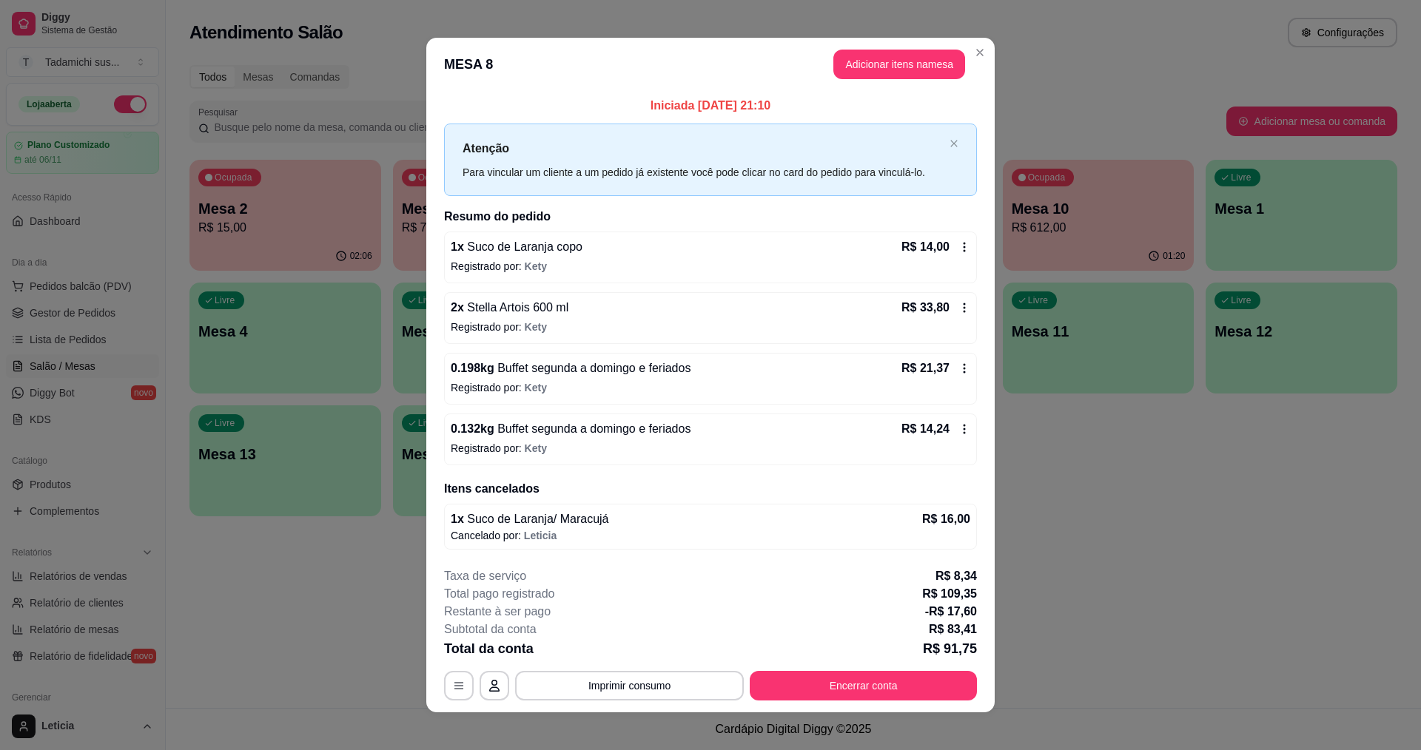
click at [961, 246] on icon at bounding box center [964, 247] width 12 height 12
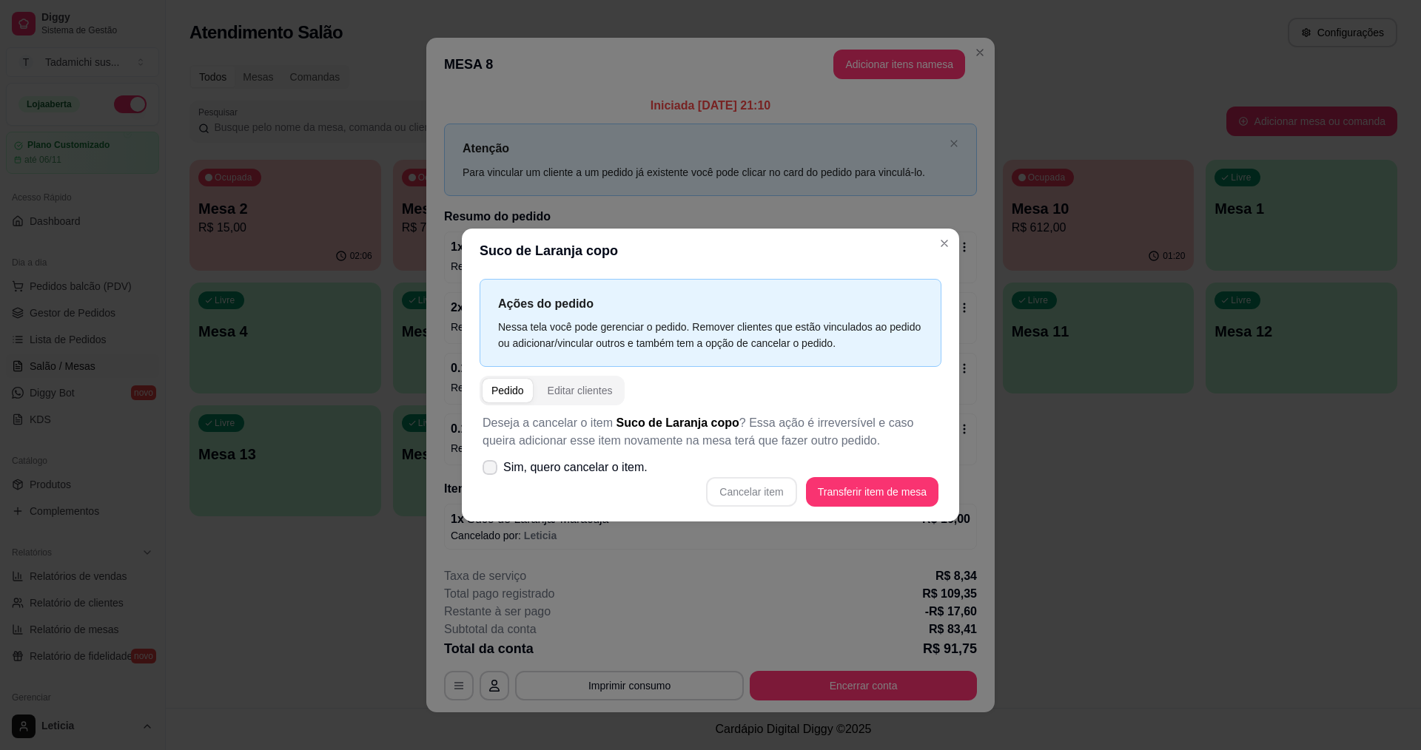
click at [496, 457] on label "Sim, quero cancelar o item." at bounding box center [565, 468] width 177 height 30
click at [491, 471] on input "Sim, quero cancelar o item." at bounding box center [487, 476] width 10 height 10
checkbox input "true"
click at [778, 494] on button "Cancelar item" at bounding box center [751, 492] width 88 height 29
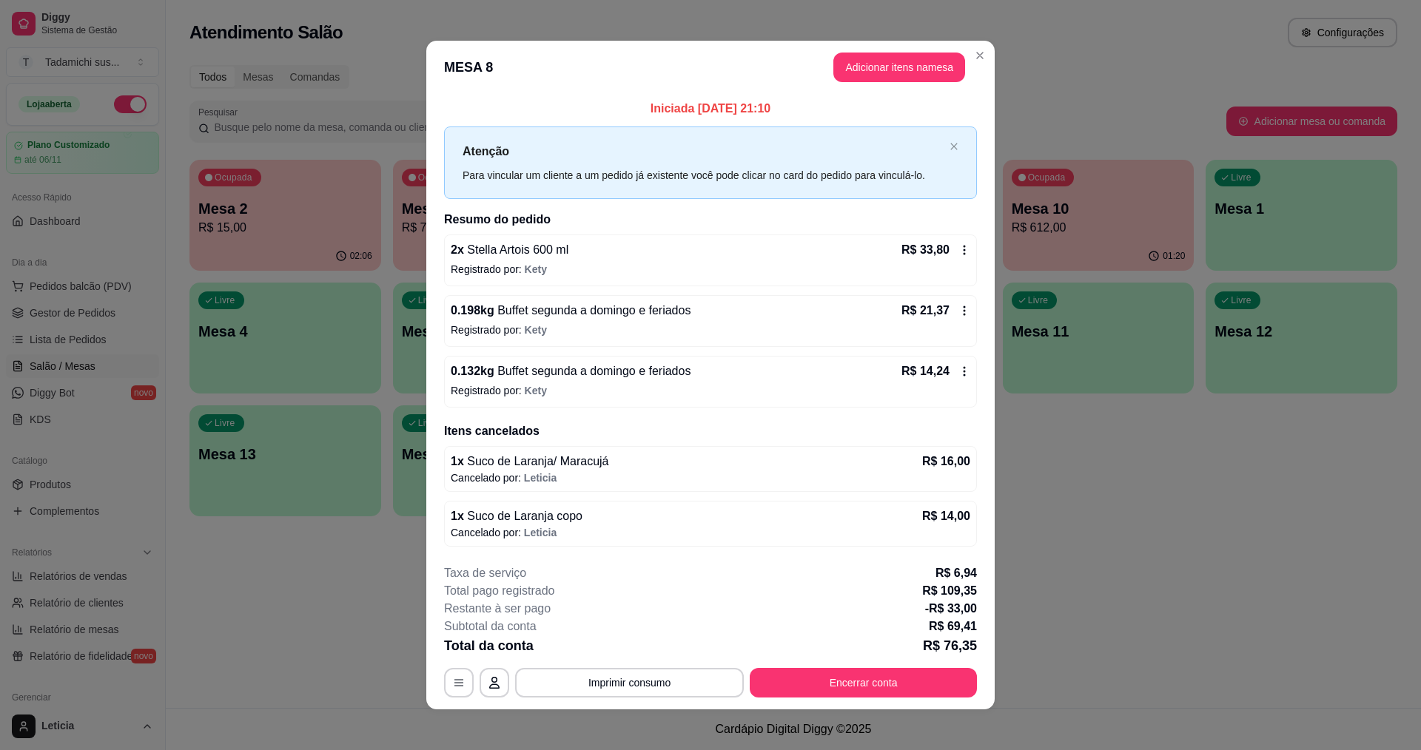
click at [958, 251] on icon at bounding box center [964, 250] width 12 height 12
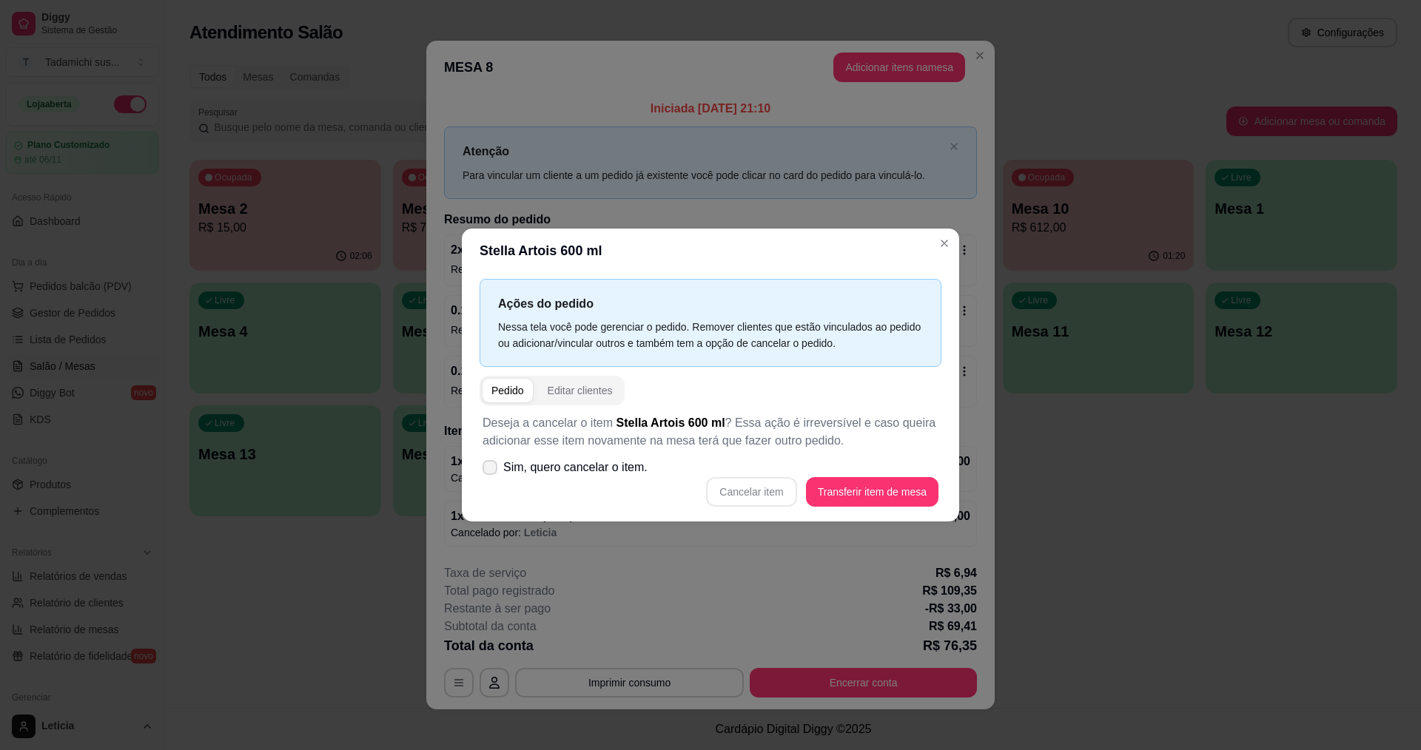
click at [493, 459] on label "Sim, quero cancelar o item." at bounding box center [565, 468] width 177 height 30
click at [491, 471] on input "Sim, quero cancelar o item." at bounding box center [487, 476] width 10 height 10
checkbox input "true"
click at [724, 489] on button "Cancelar item" at bounding box center [751, 492] width 88 height 29
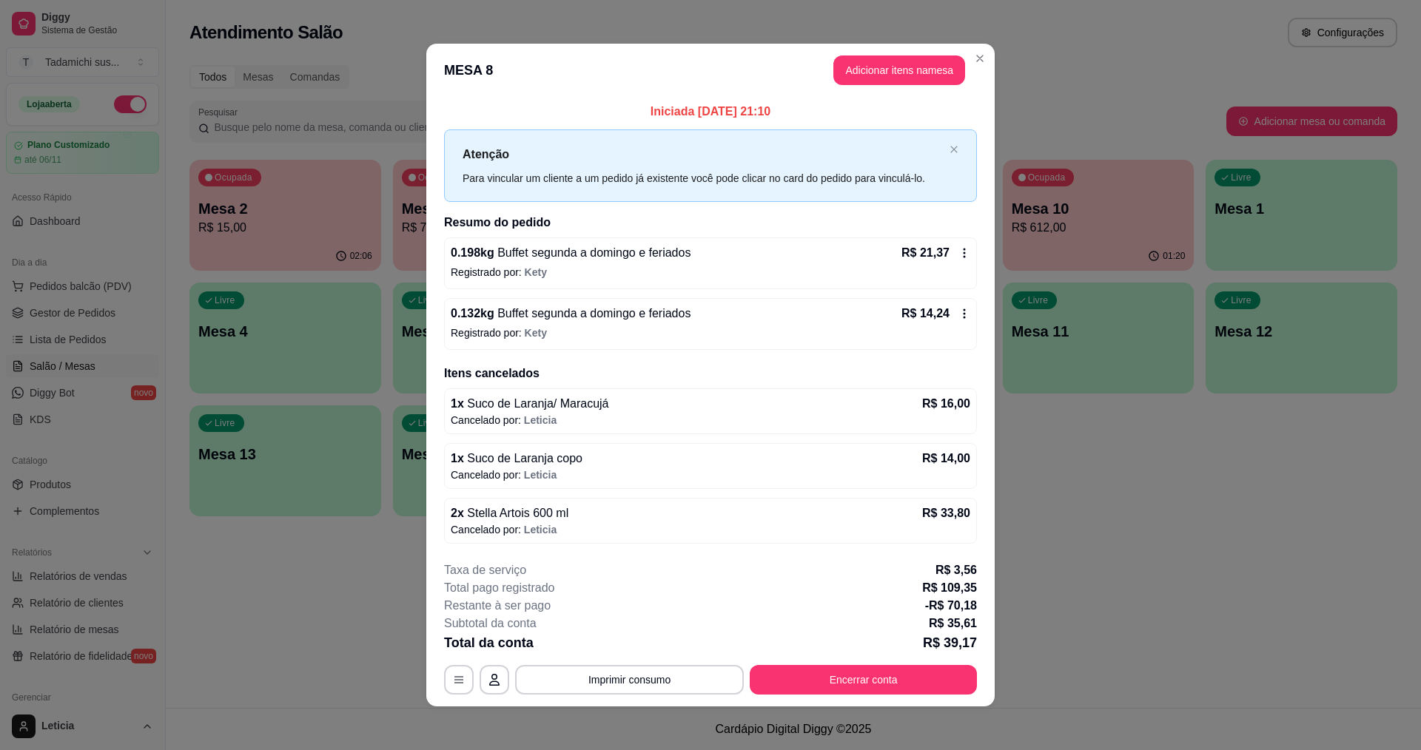
click at [961, 261] on div "R$ 21,37" at bounding box center [935, 253] width 69 height 18
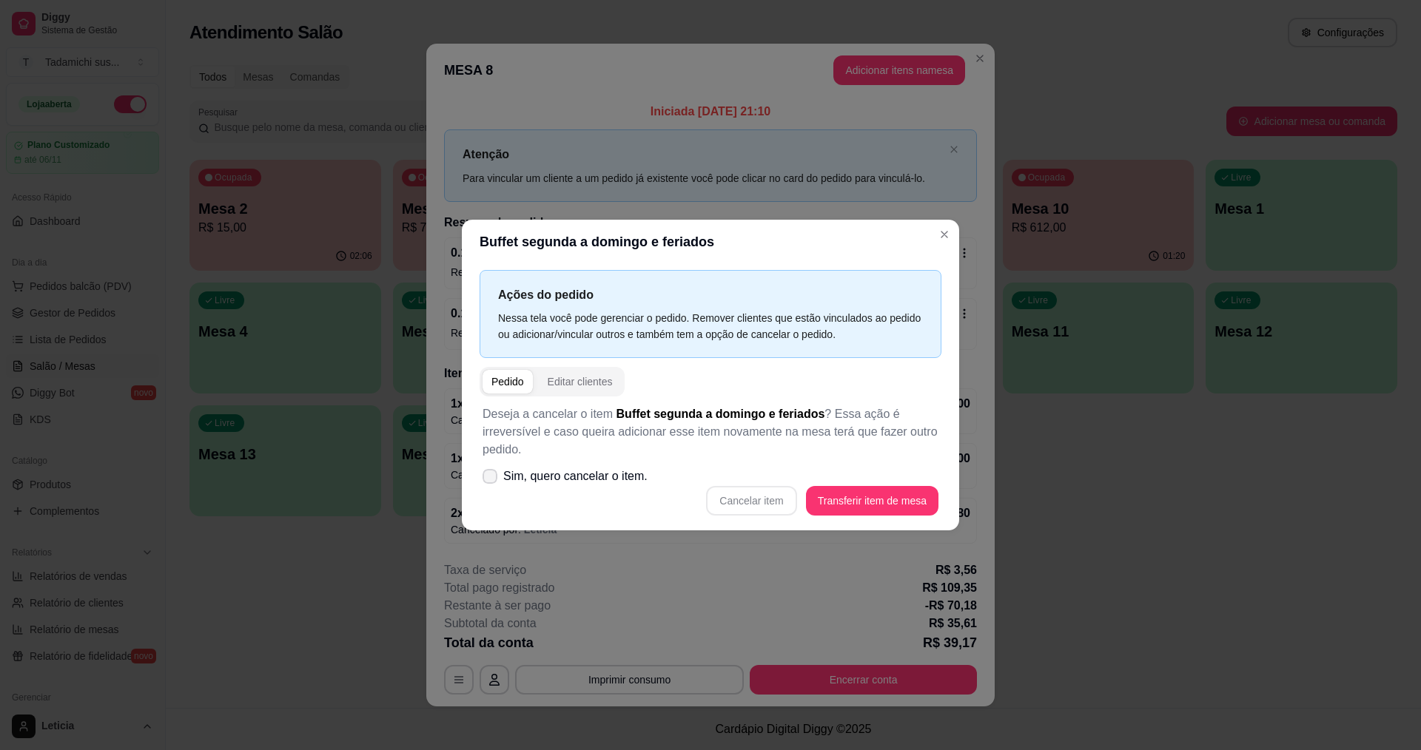
click at [481, 477] on label "Sim, quero cancelar o item." at bounding box center [565, 477] width 177 height 30
click at [482, 479] on input "Sim, quero cancelar o item." at bounding box center [487, 484] width 10 height 10
checkbox input "true"
click at [773, 512] on button "Cancelar item" at bounding box center [751, 501] width 90 height 30
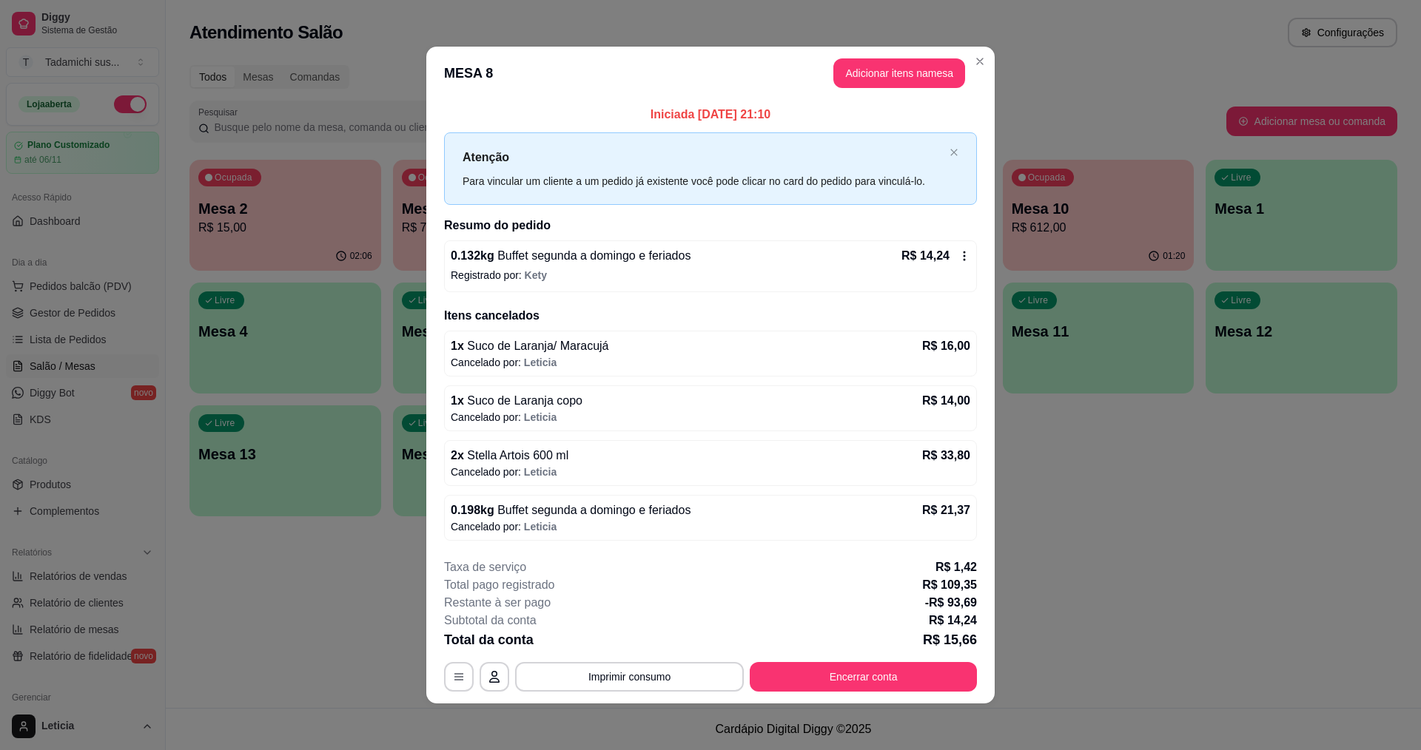
click at [959, 257] on icon at bounding box center [964, 256] width 12 height 12
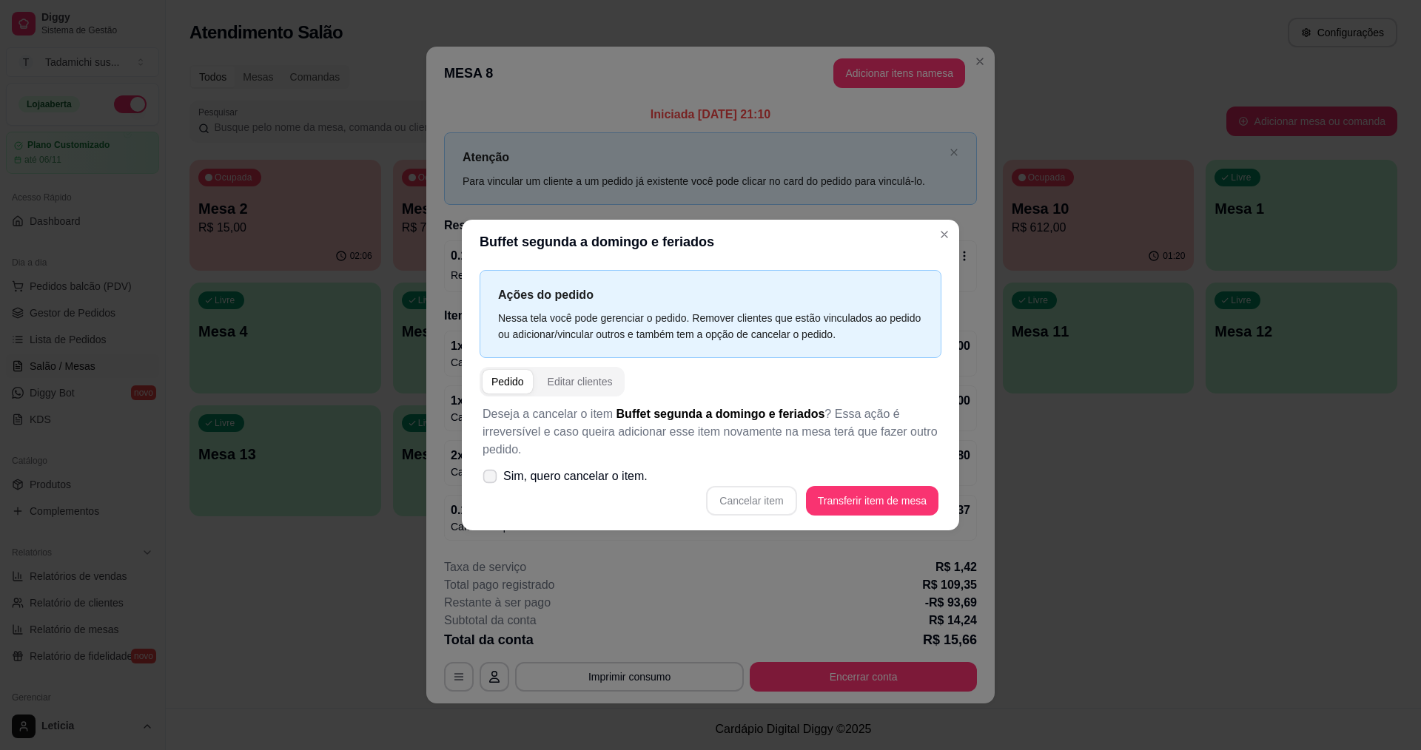
click at [498, 478] on label "Sim, quero cancelar o item." at bounding box center [565, 477] width 177 height 30
click at [491, 479] on input "Sim, quero cancelar o item." at bounding box center [487, 484] width 10 height 10
checkbox input "true"
click at [755, 500] on button "Cancelar item" at bounding box center [751, 501] width 88 height 29
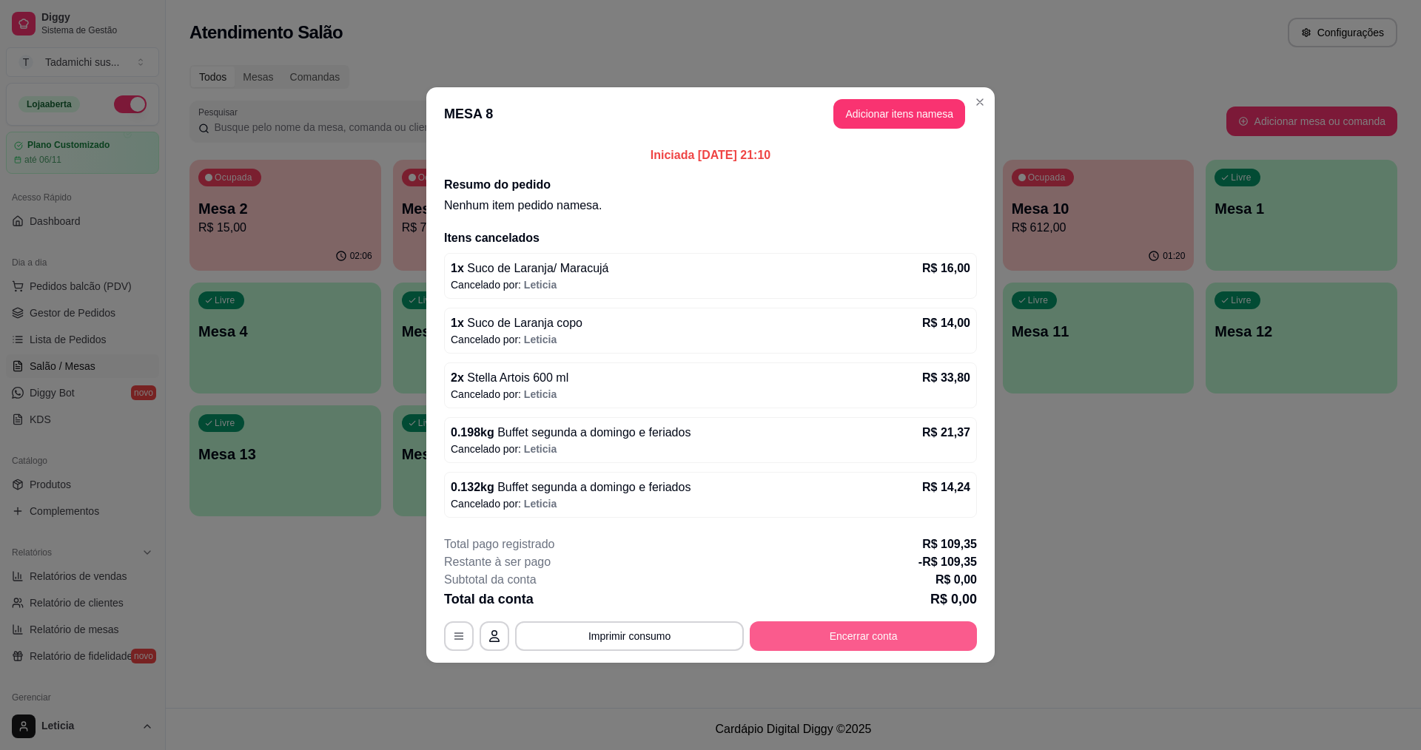
click at [825, 639] on button "Encerrar conta" at bounding box center [863, 637] width 227 height 30
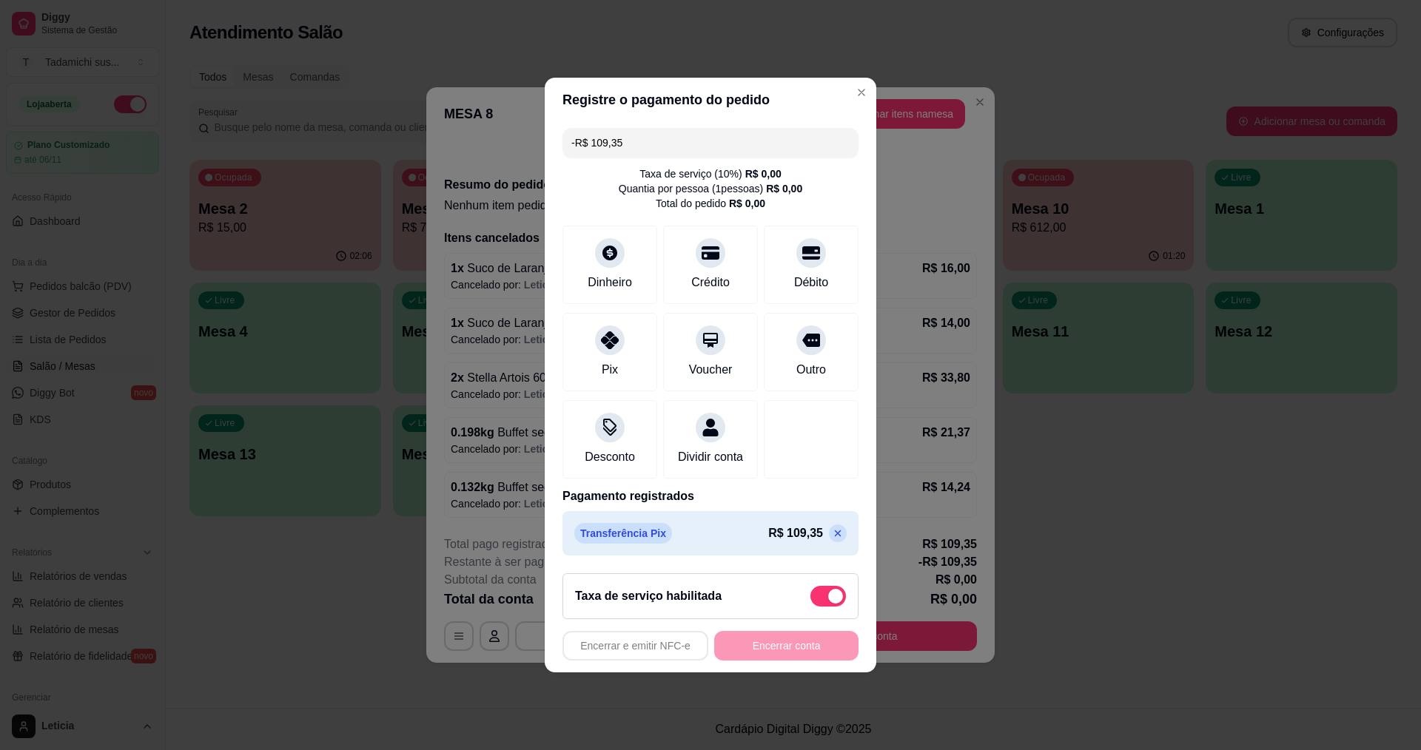
click at [808, 644] on div "Encerrar e emitir NFC-e Encerrar conta" at bounding box center [710, 646] width 296 height 30
click at [832, 538] on icon at bounding box center [838, 534] width 12 height 12
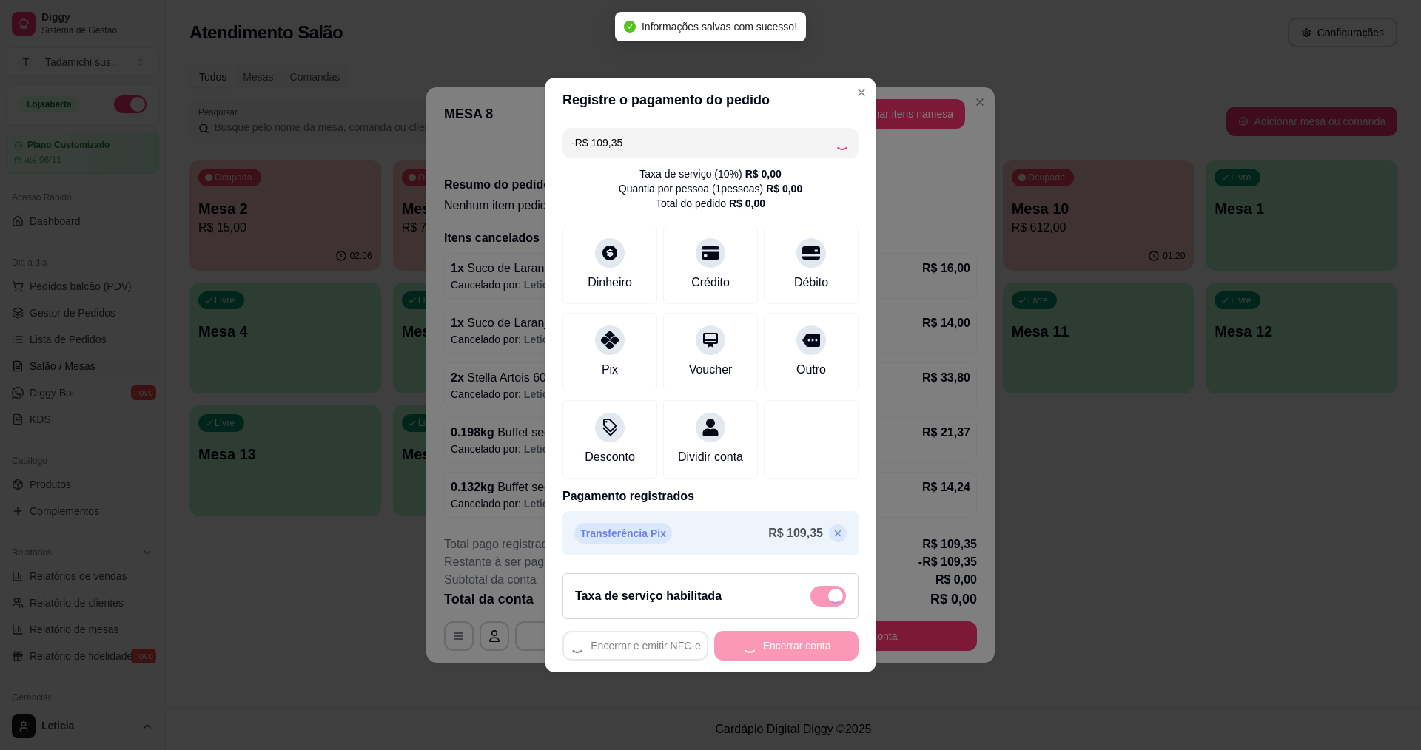
type input "R$ 0,00"
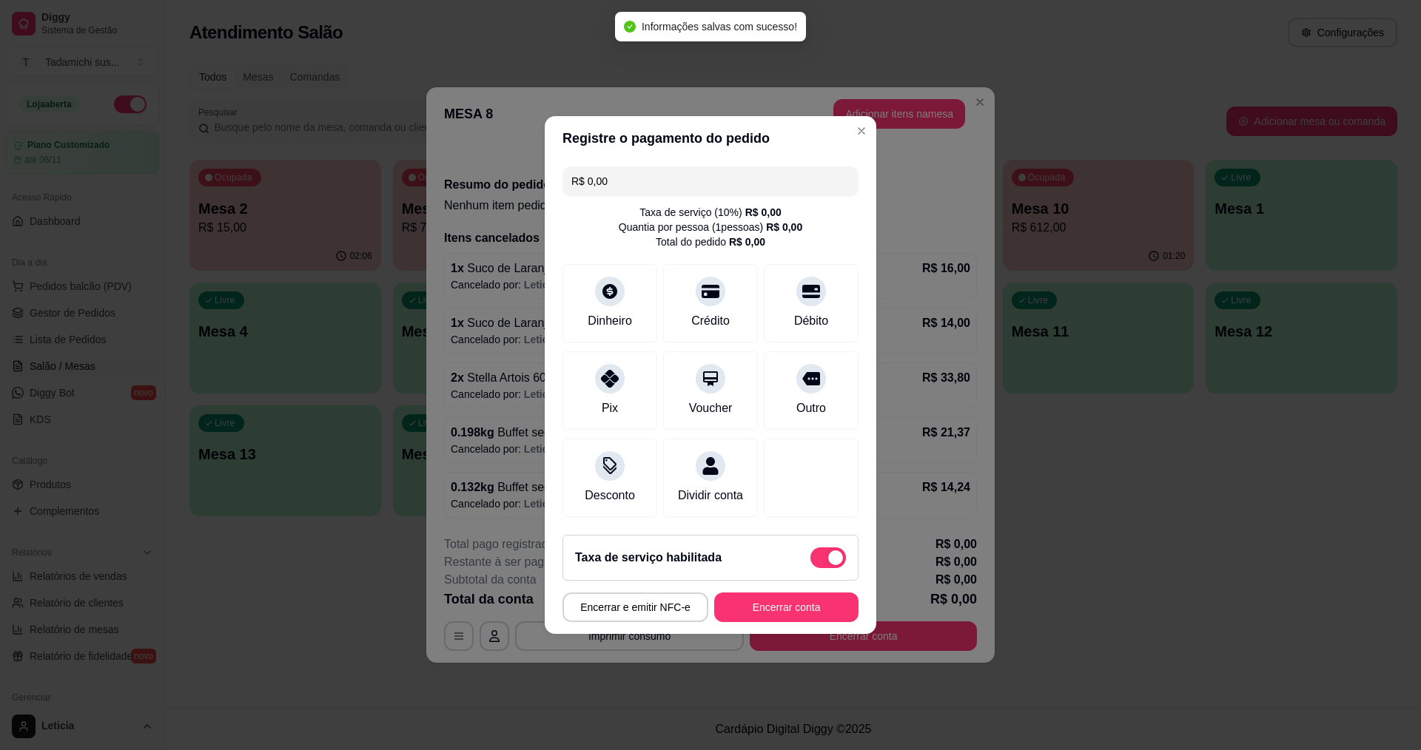
click at [787, 622] on button "Encerrar conta" at bounding box center [786, 608] width 144 height 30
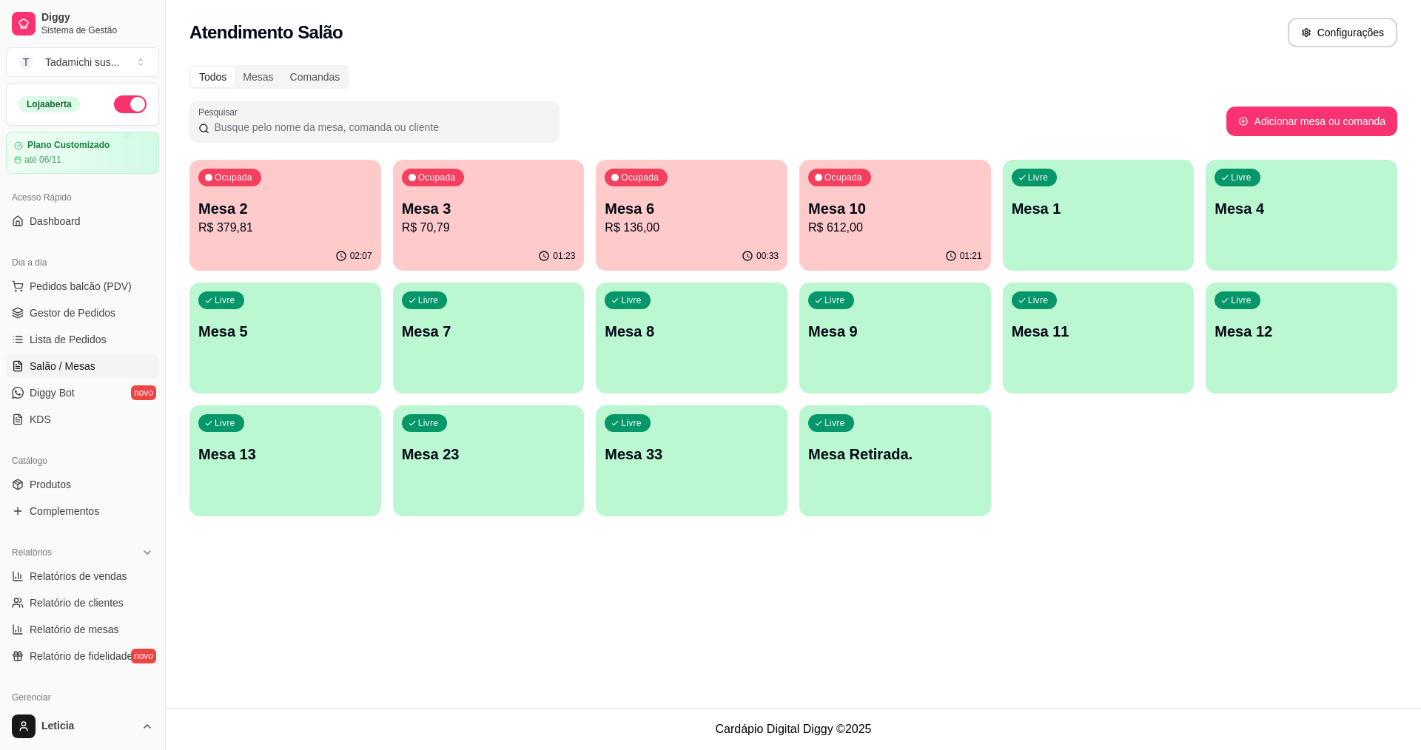
click at [329, 212] on p "Mesa 2" at bounding box center [285, 208] width 174 height 21
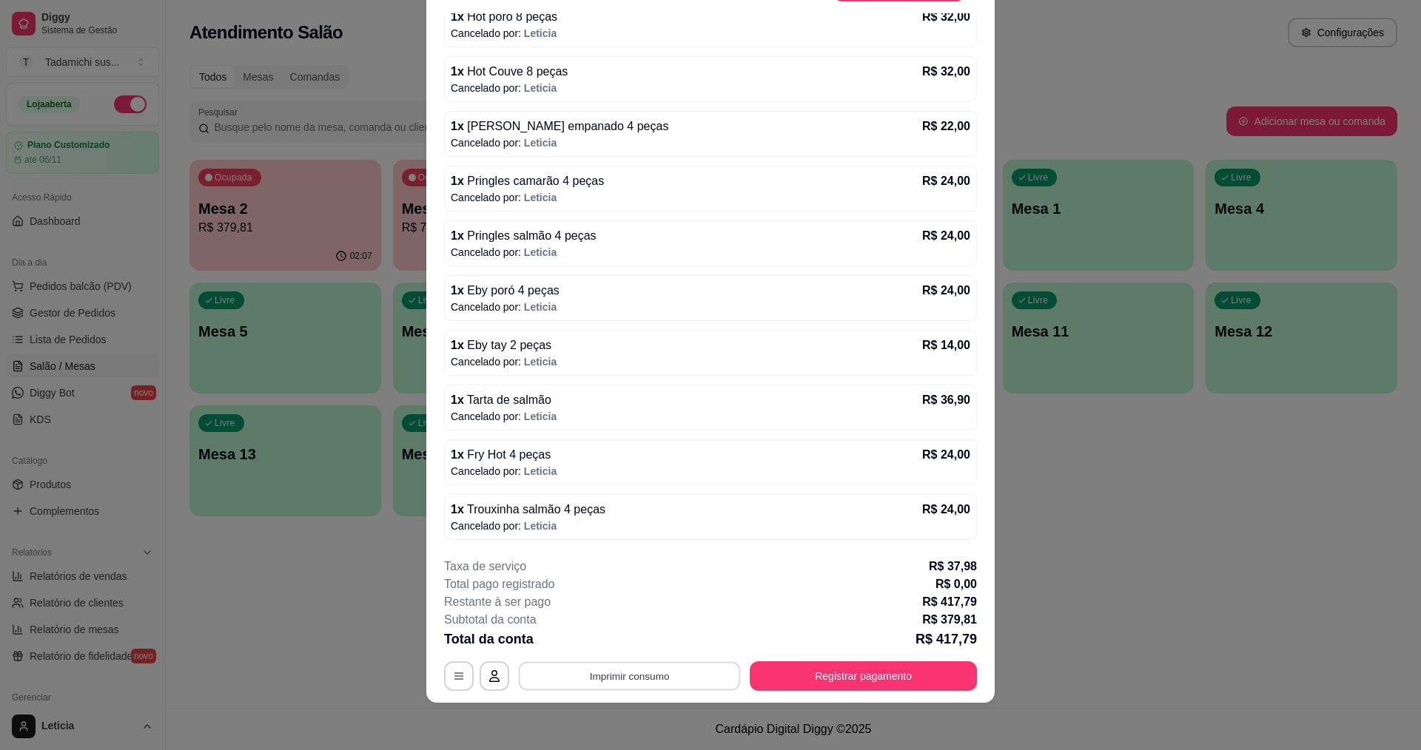
click at [622, 667] on button "Imprimir consumo" at bounding box center [630, 676] width 222 height 29
click at [635, 642] on button "IMPRESSORA PERTO DA [GEOGRAPHIC_DATA]" at bounding box center [656, 642] width 221 height 24
click at [873, 679] on button "Registrar pagamento" at bounding box center [863, 677] width 227 height 30
click at [815, 673] on button "Registrar pagamento" at bounding box center [863, 676] width 221 height 29
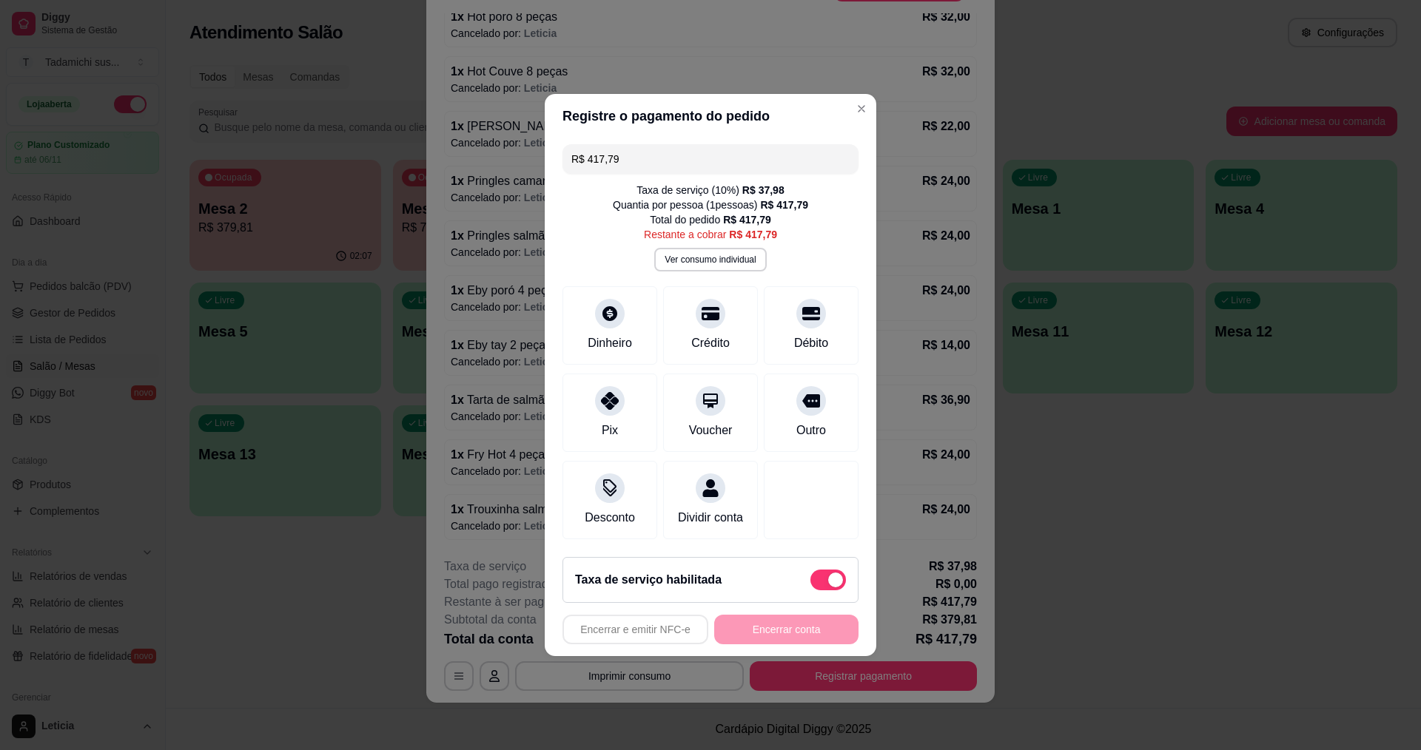
click at [828, 585] on span at bounding box center [835, 580] width 15 height 15
click at [819, 585] on input "checkbox" at bounding box center [814, 588] width 10 height 10
checkbox input "true"
type input "R$ 379,81"
checkbox input "false"
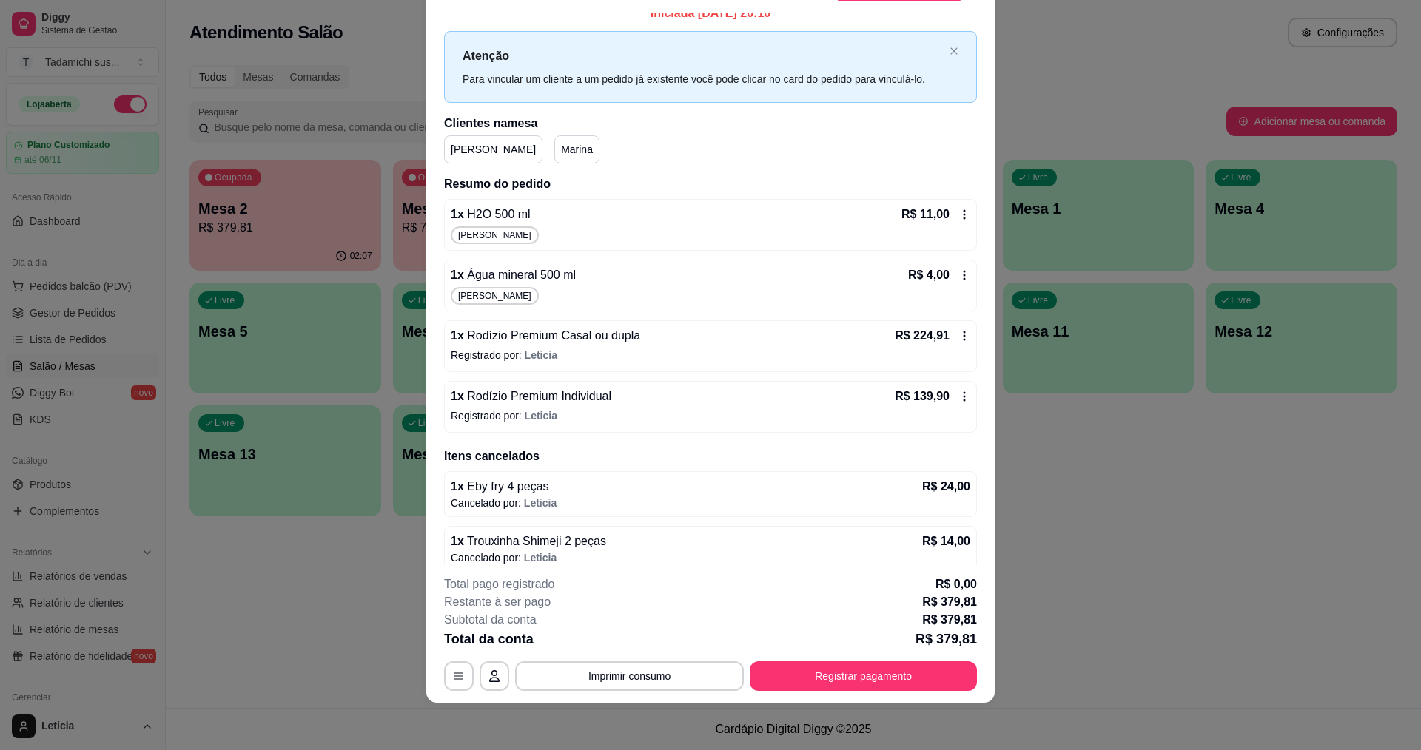
scroll to position [0, 0]
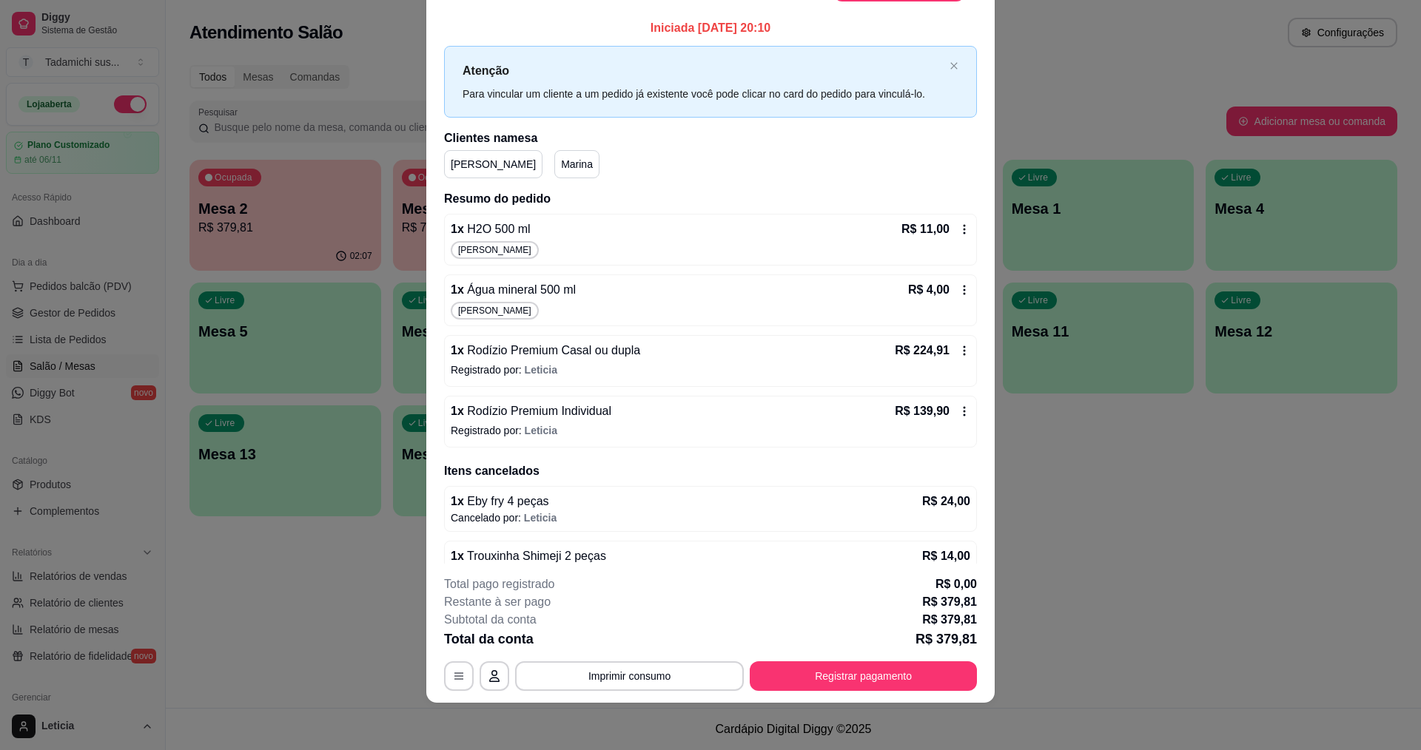
click at [958, 231] on icon at bounding box center [964, 229] width 12 height 12
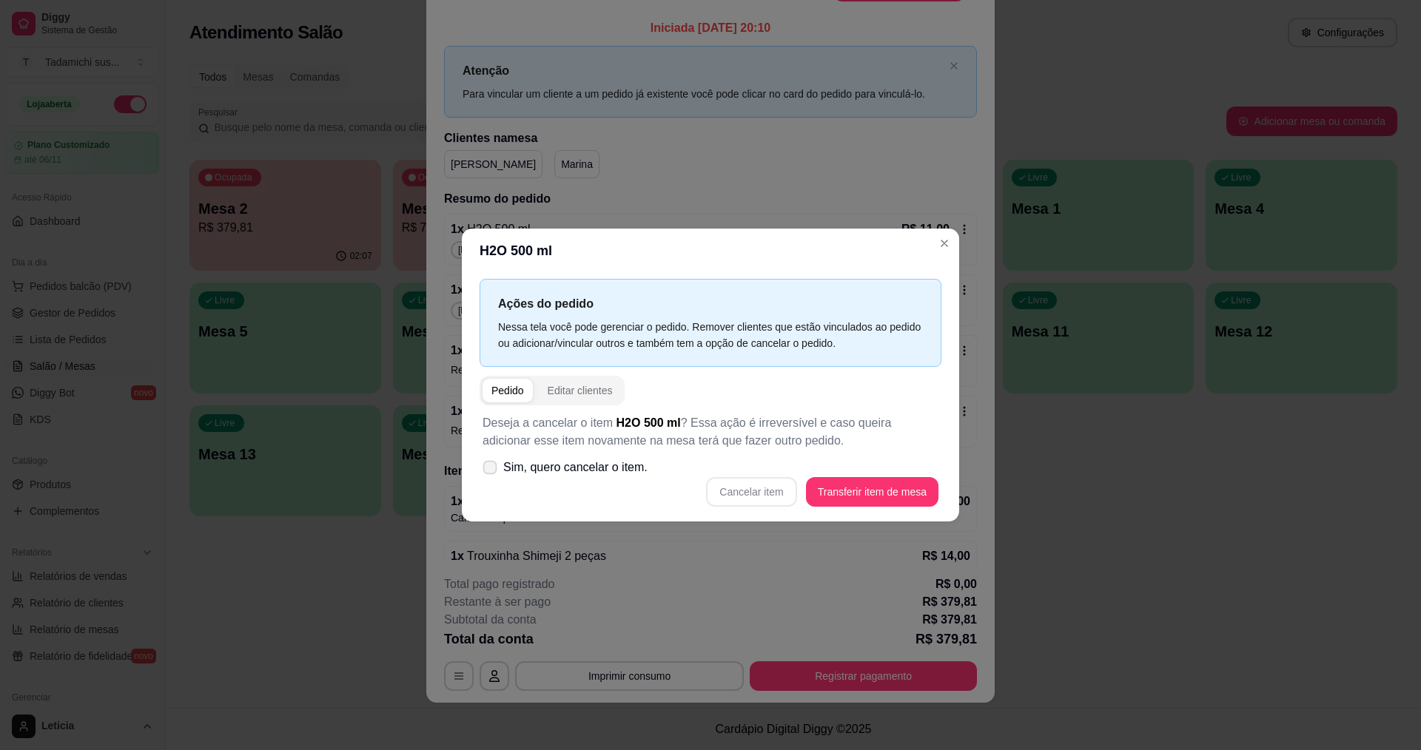
click at [493, 465] on icon at bounding box center [489, 467] width 11 height 8
click at [491, 471] on input "Sim, quero cancelar o item." at bounding box center [487, 476] width 10 height 10
checkbox input "true"
click at [740, 491] on button "Cancelar item" at bounding box center [751, 492] width 90 height 30
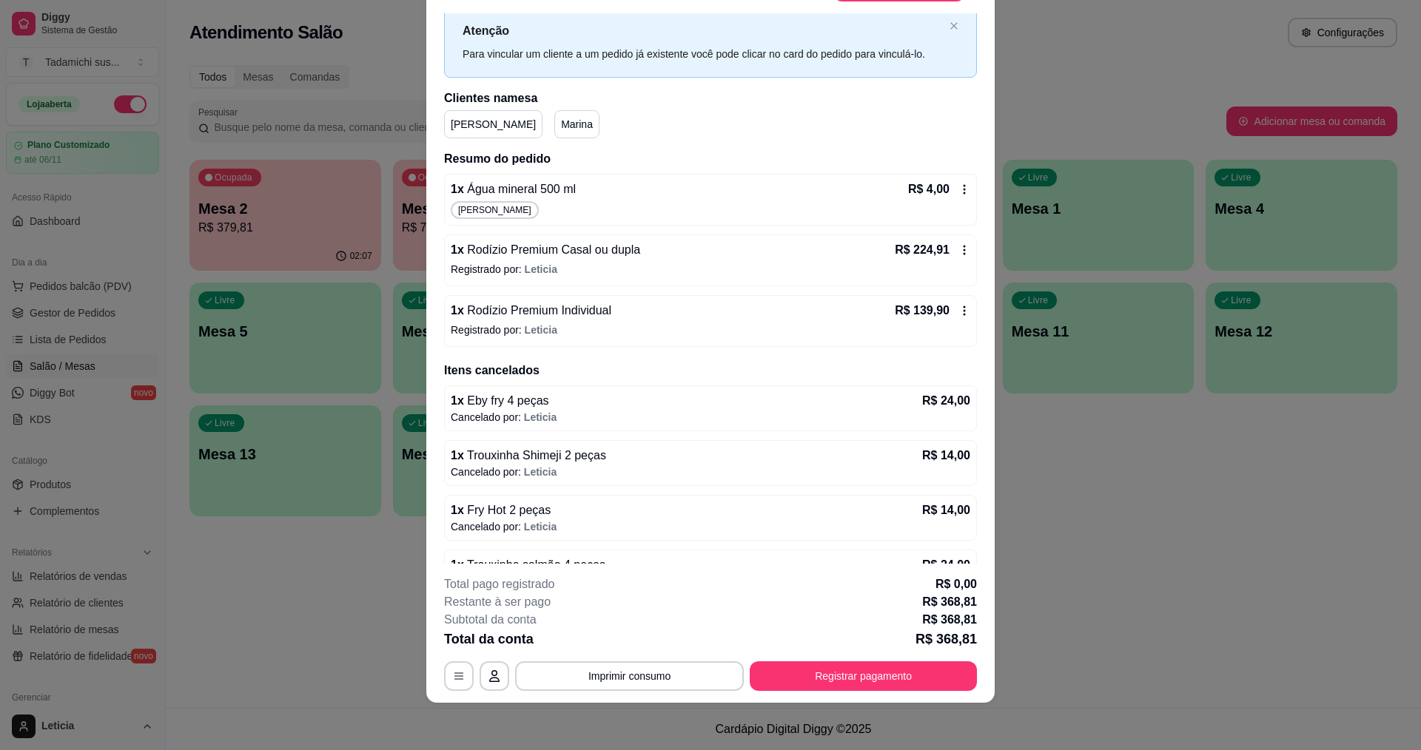
scroll to position [74, 0]
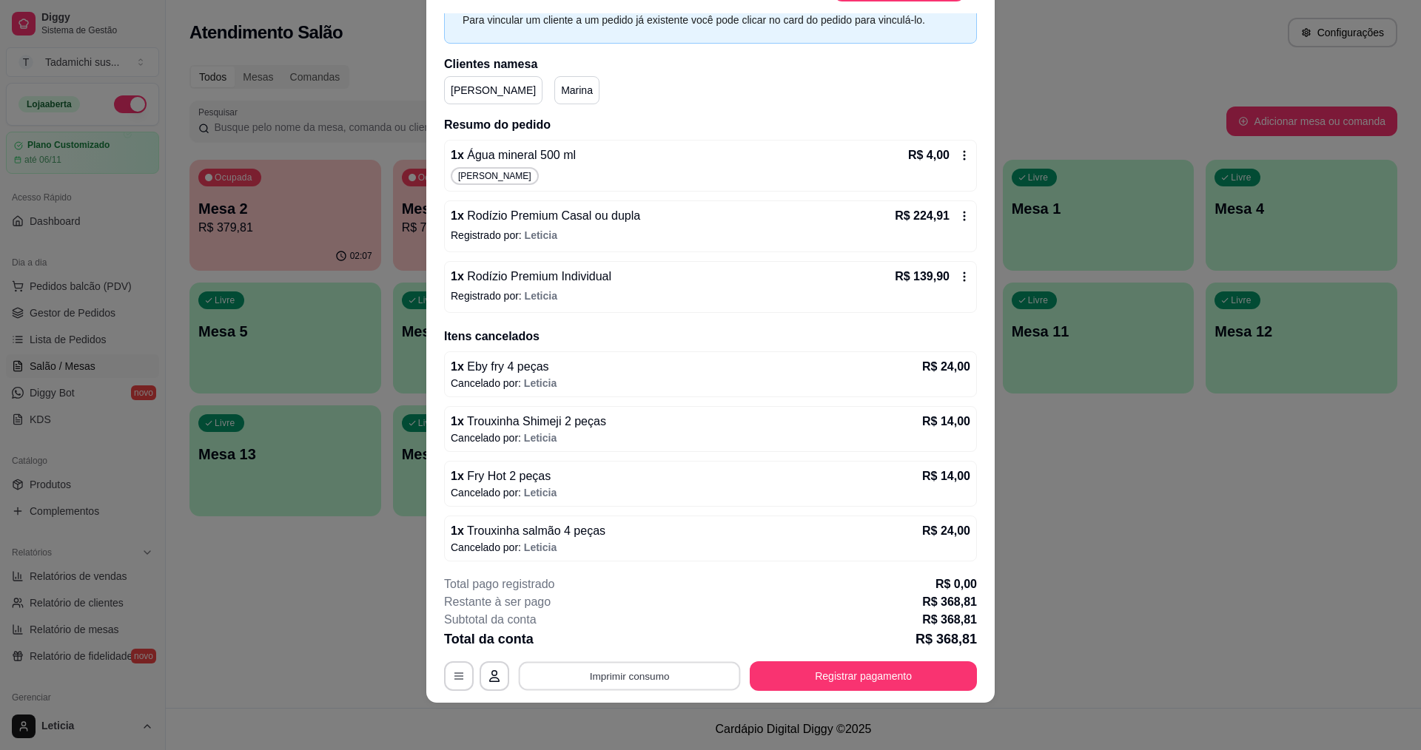
click at [670, 675] on button "Imprimir consumo" at bounding box center [630, 676] width 222 height 29
click at [610, 642] on button "IMPRESSORA PERTO DA [GEOGRAPHIC_DATA]" at bounding box center [656, 641] width 215 height 23
click at [870, 665] on button "Registrar pagamento" at bounding box center [863, 676] width 221 height 29
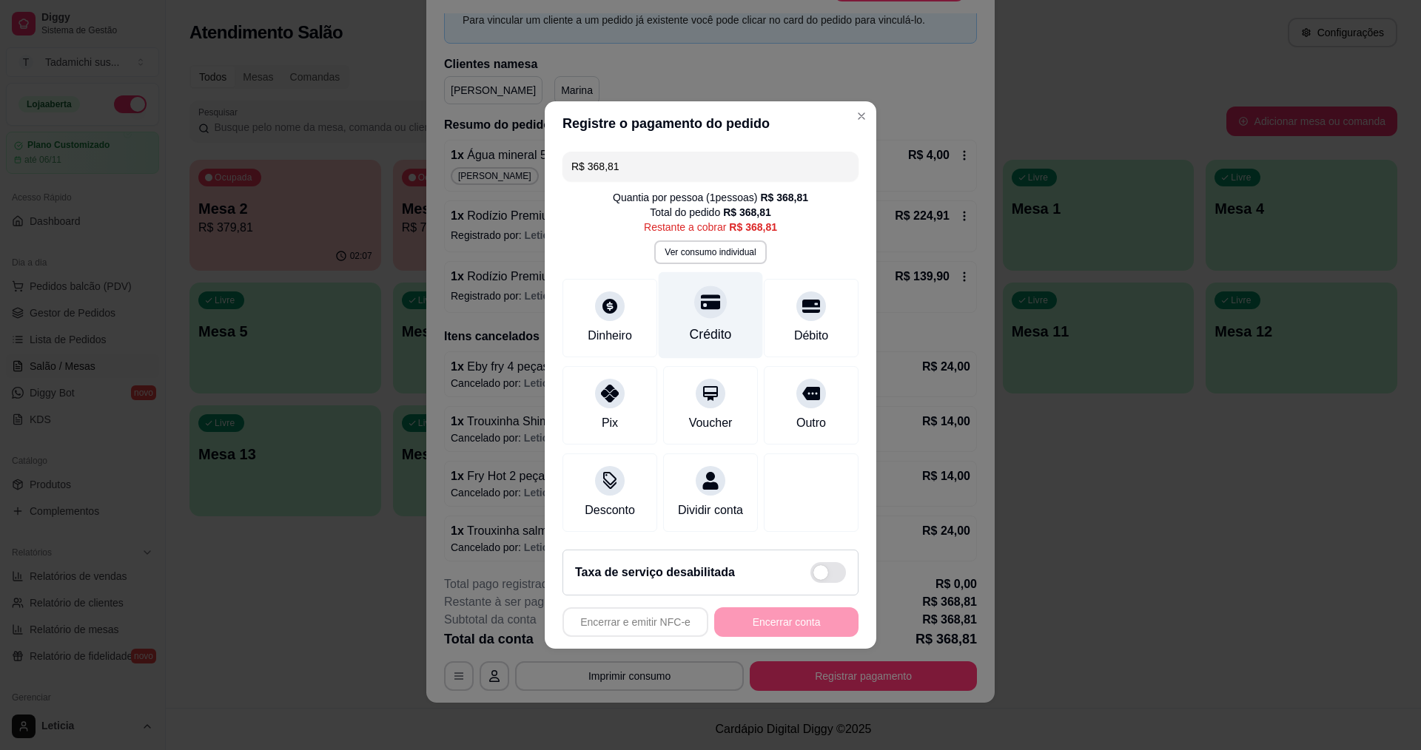
click at [718, 326] on div "Crédito" at bounding box center [711, 334] width 42 height 19
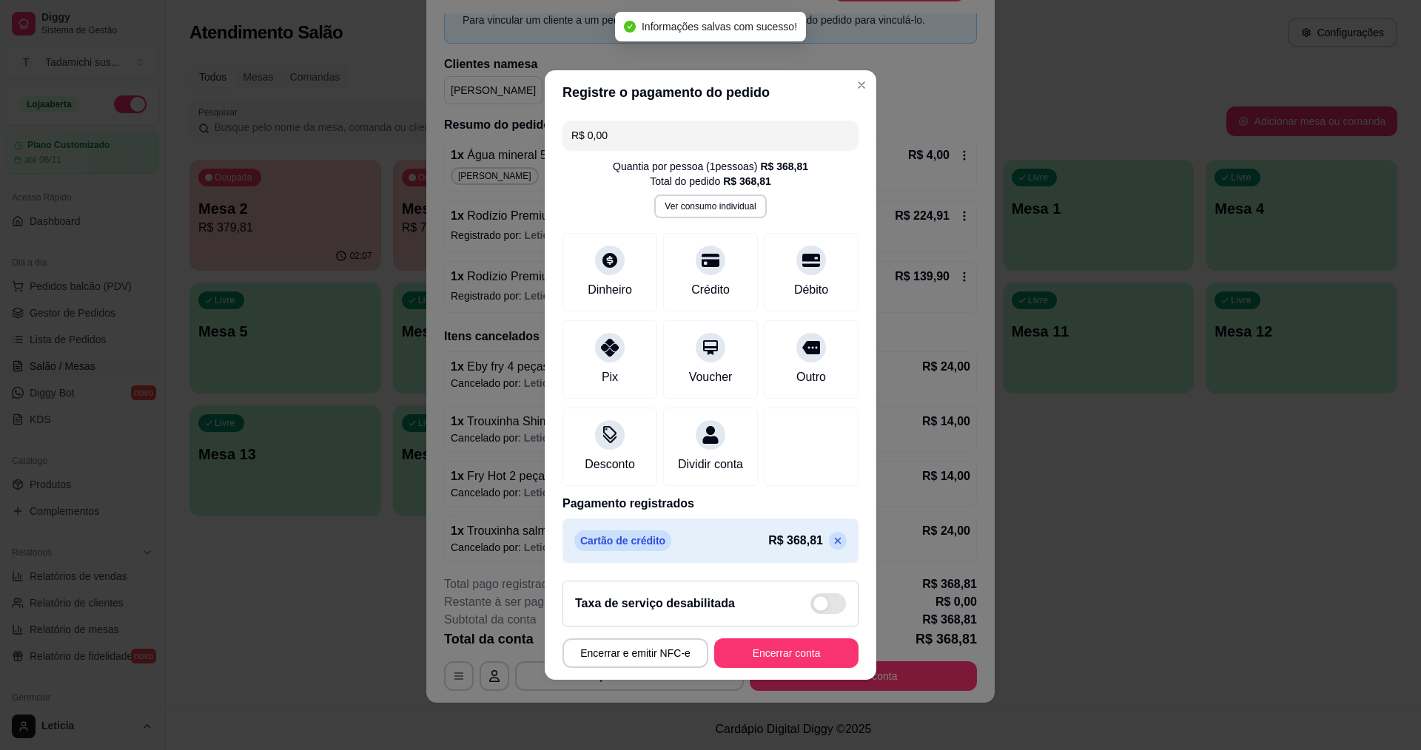
click at [657, 138] on input "R$ 0,00" at bounding box center [710, 136] width 278 height 30
click at [673, 256] on div "Crédito" at bounding box center [711, 269] width 104 height 87
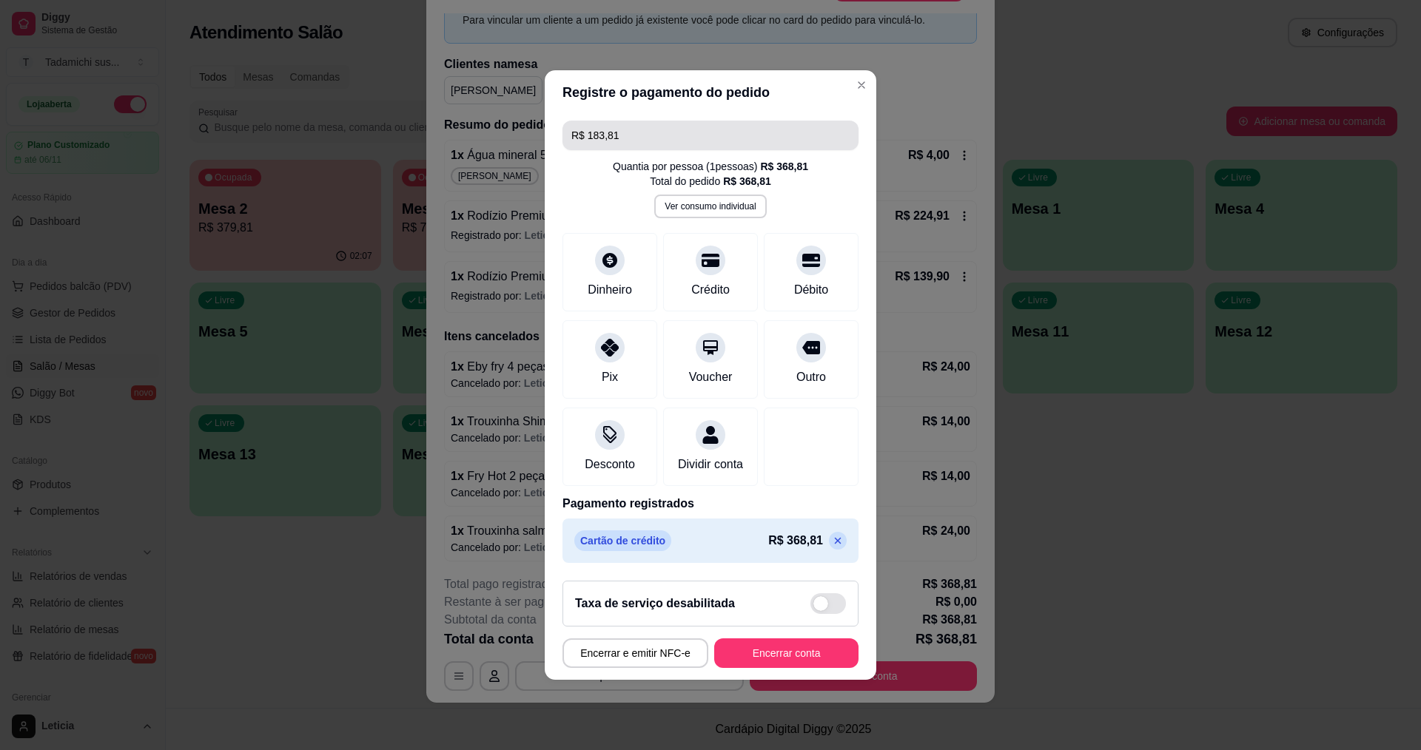
click at [696, 126] on input "R$ 183,81" at bounding box center [710, 136] width 278 height 30
click at [761, 248] on div "Débito" at bounding box center [811, 269] width 104 height 87
click at [817, 545] on div "R$ 368,81" at bounding box center [807, 541] width 78 height 18
click at [835, 545] on icon at bounding box center [838, 541] width 7 height 7
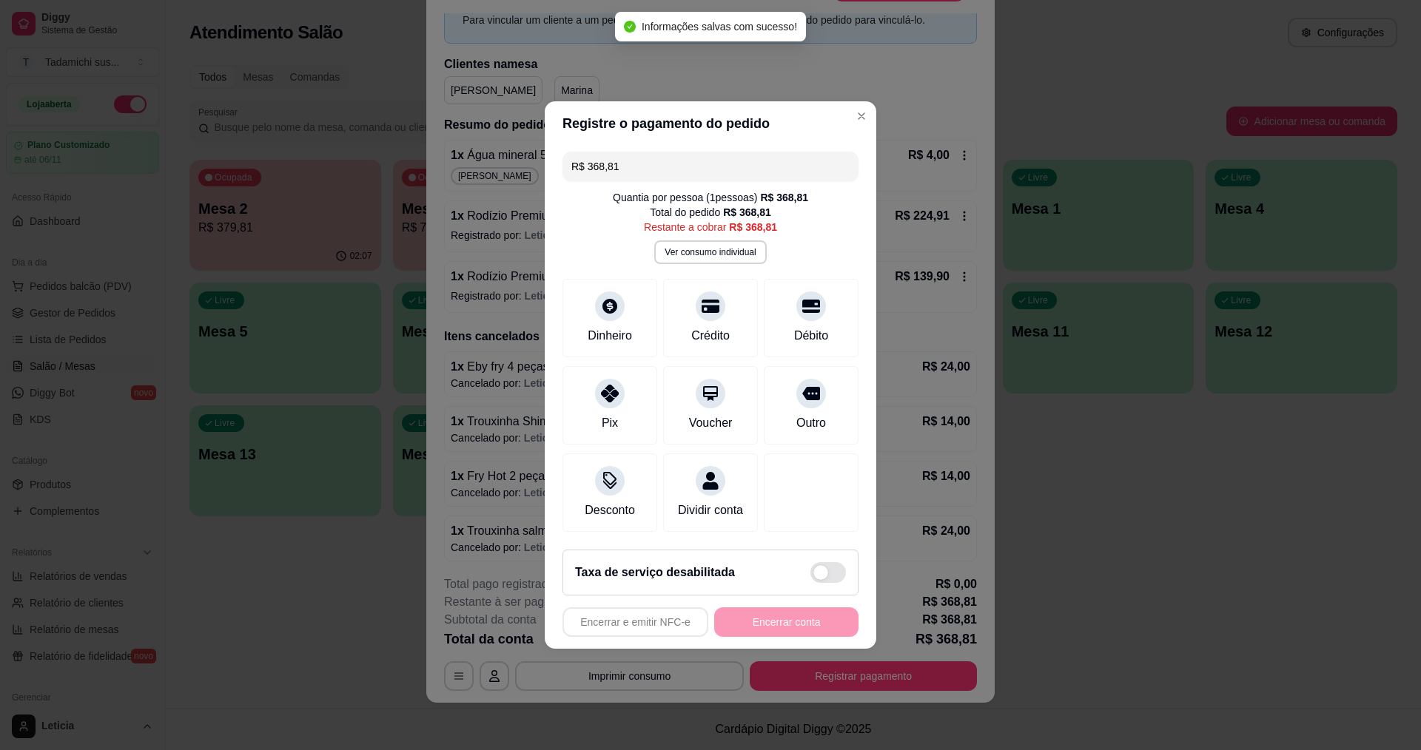
click at [647, 152] on input "R$ 368,81" at bounding box center [710, 167] width 278 height 30
click at [664, 301] on div "Crédito" at bounding box center [711, 315] width 104 height 87
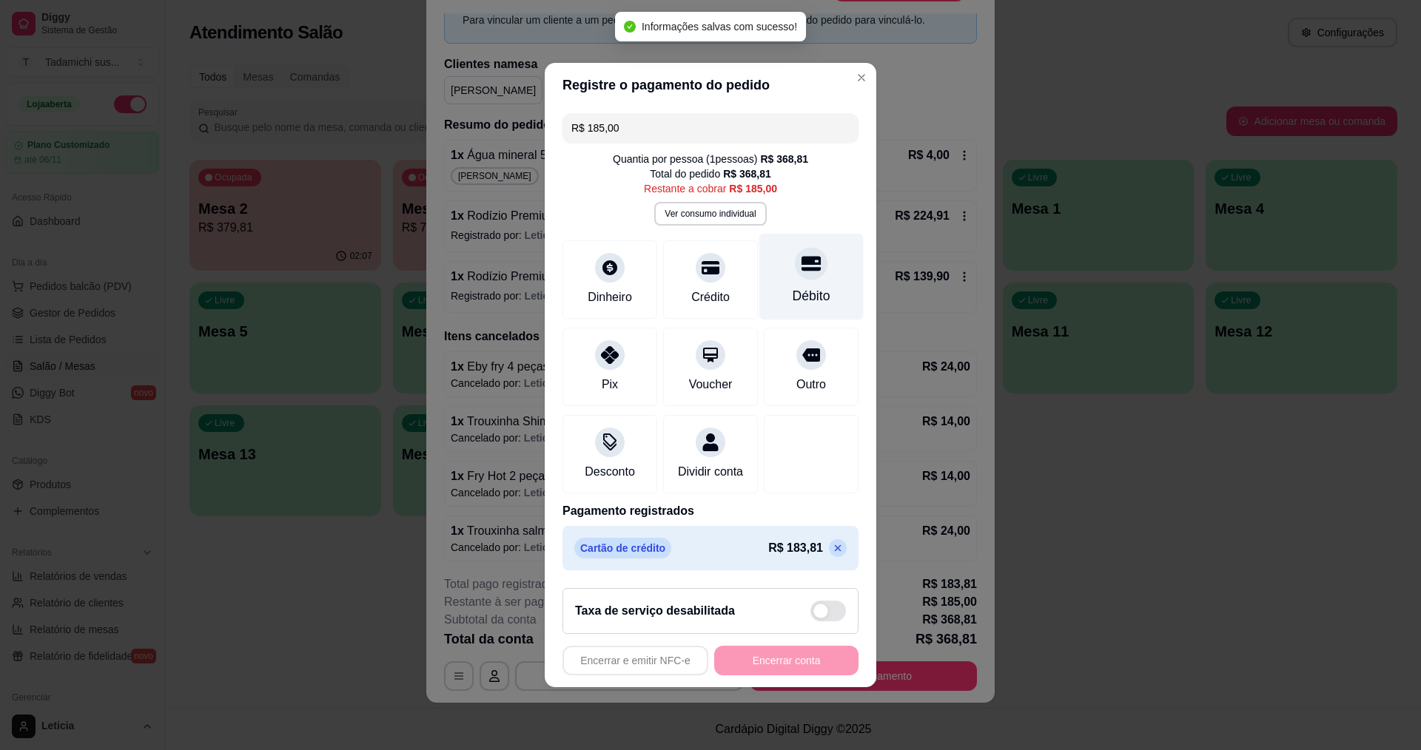
click at [787, 300] on div "Débito" at bounding box center [811, 277] width 104 height 87
type input "R$ 0,00"
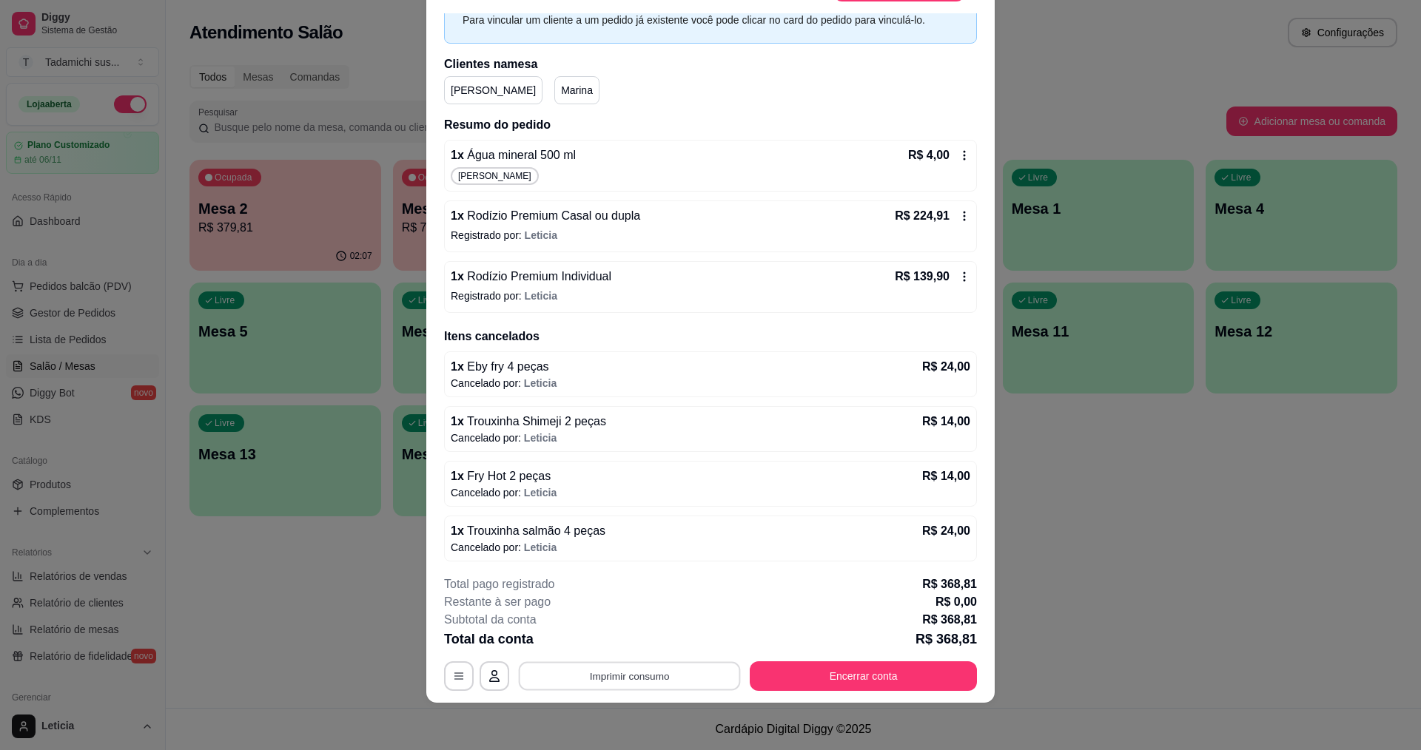
click at [666, 679] on button "Imprimir consumo" at bounding box center [630, 676] width 222 height 29
click at [645, 638] on button "IMPRESSORA PERTO DA [GEOGRAPHIC_DATA]" at bounding box center [656, 641] width 215 height 23
click at [771, 673] on button "Encerrar conta" at bounding box center [863, 677] width 227 height 30
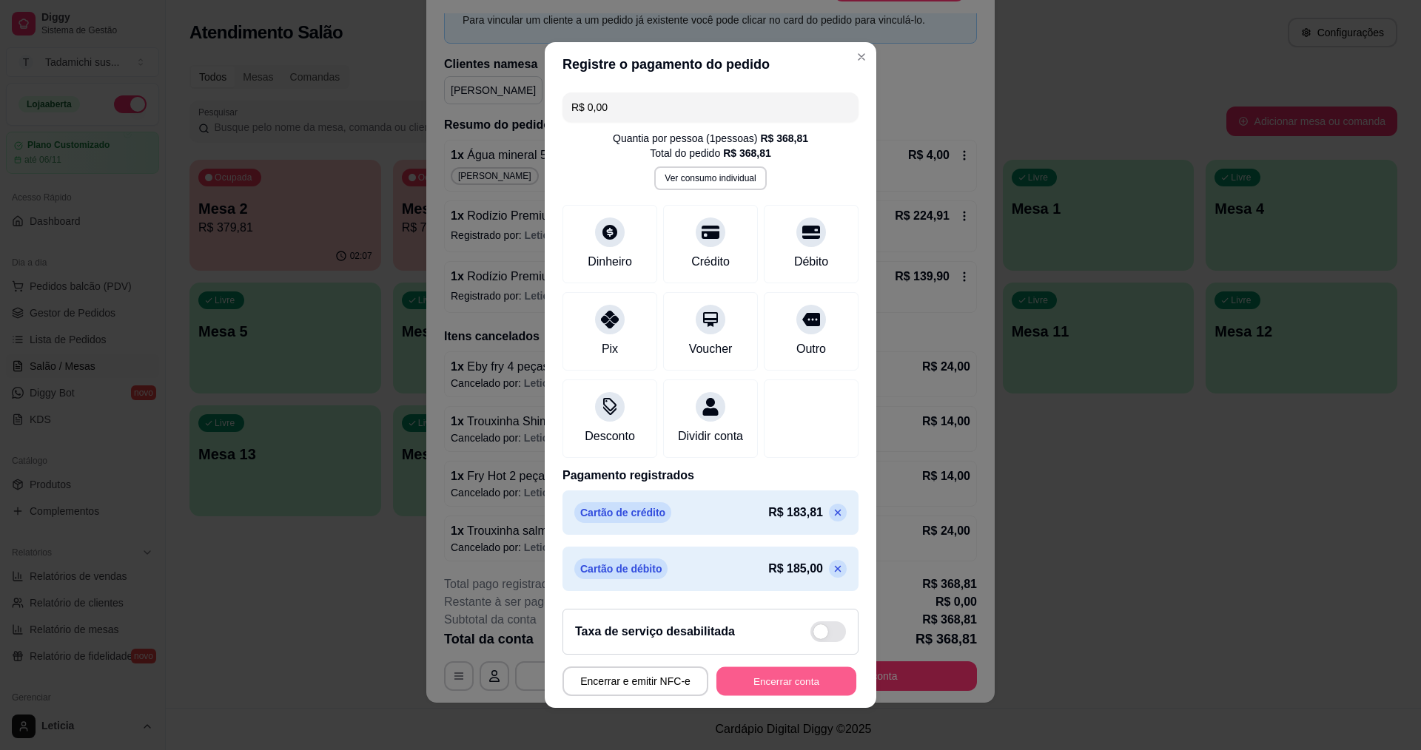
click at [774, 679] on button "Encerrar conta" at bounding box center [786, 681] width 140 height 29
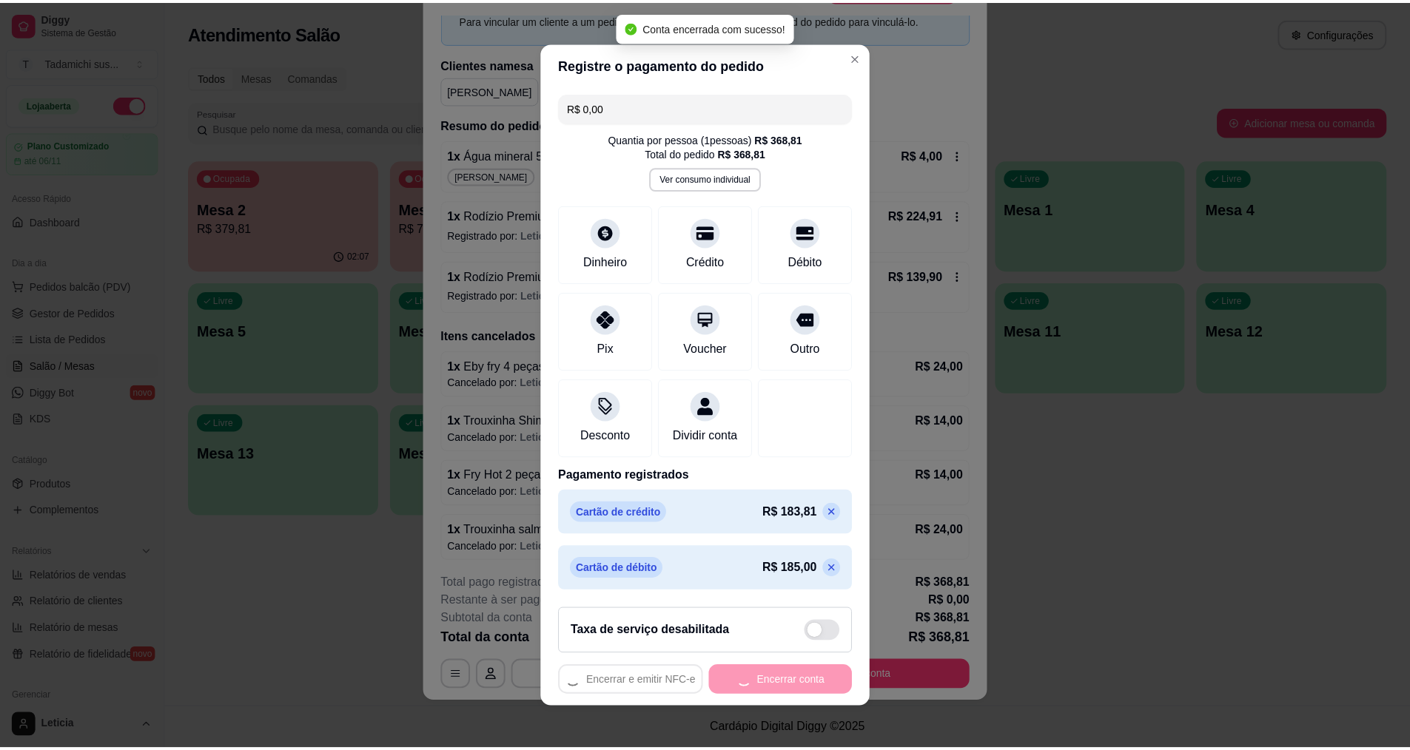
scroll to position [0, 0]
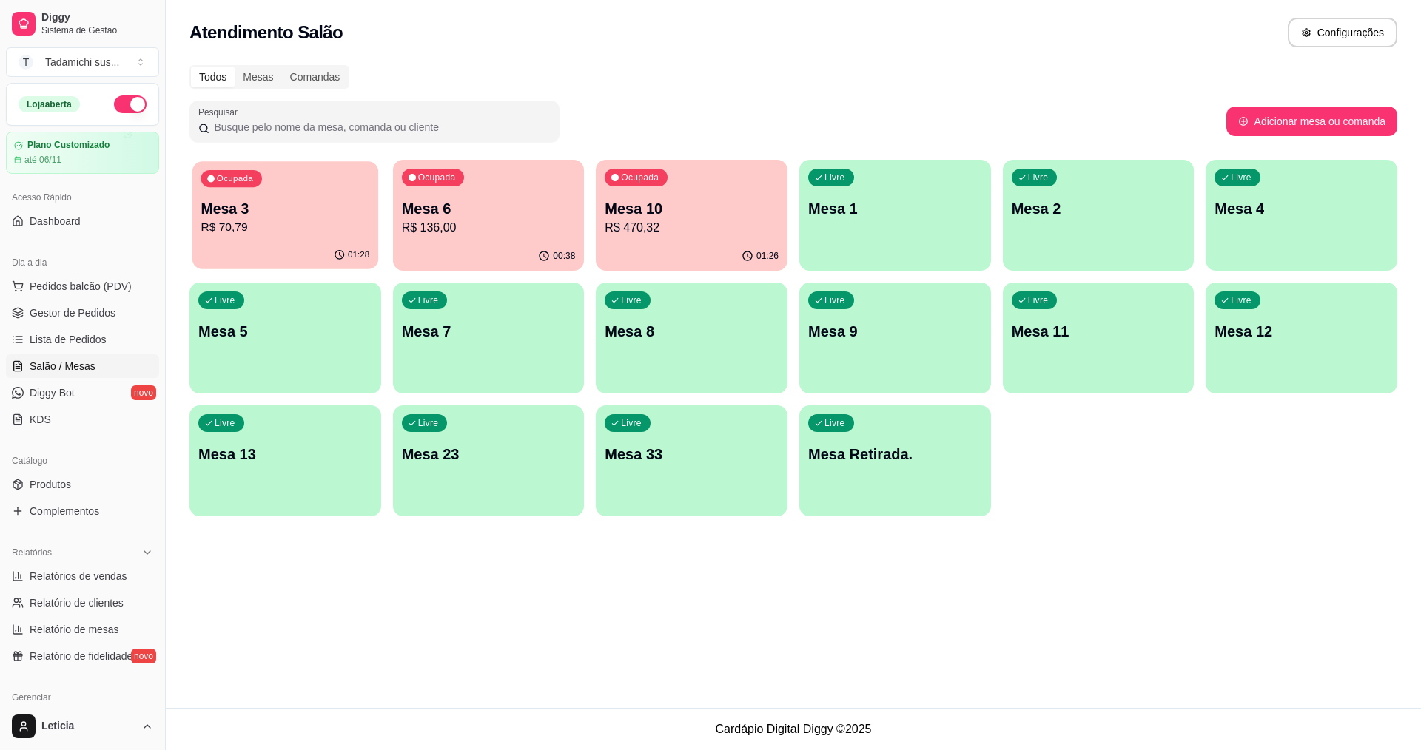
click at [218, 257] on div "01:28" at bounding box center [285, 255] width 186 height 28
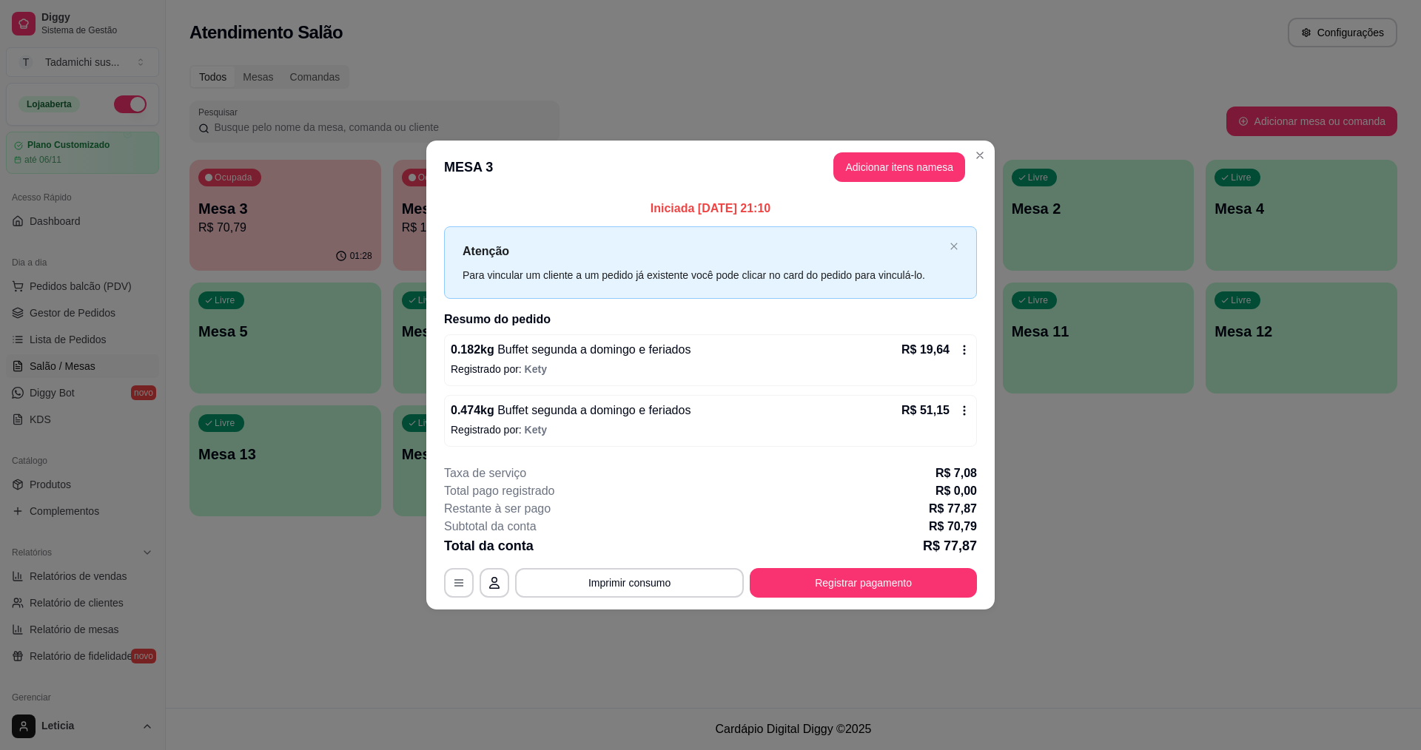
click at [965, 349] on icon at bounding box center [964, 350] width 12 height 12
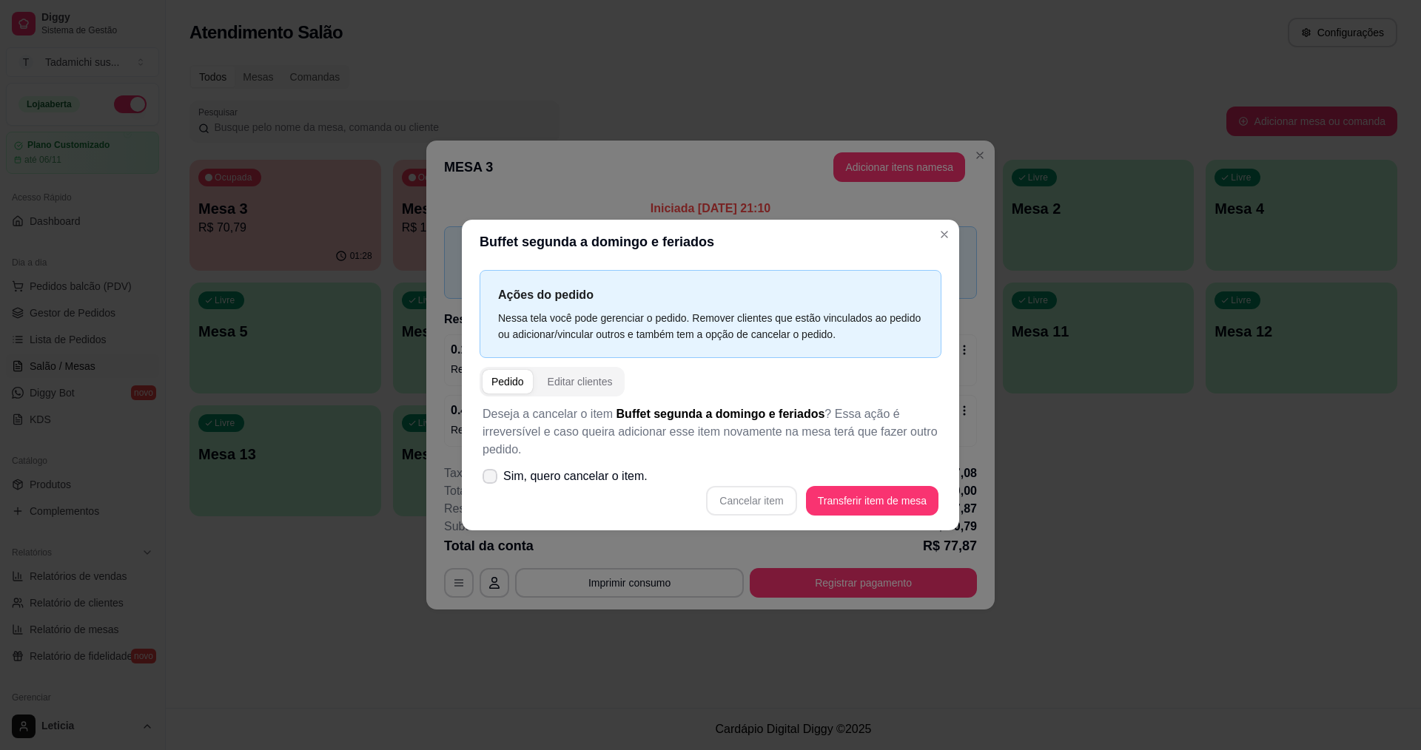
click at [502, 476] on label "Sim, quero cancelar o item." at bounding box center [565, 477] width 177 height 30
click at [491, 479] on input "Sim, quero cancelar o item." at bounding box center [487, 484] width 10 height 10
checkbox input "true"
click at [745, 493] on button "Cancelar item" at bounding box center [751, 501] width 90 height 30
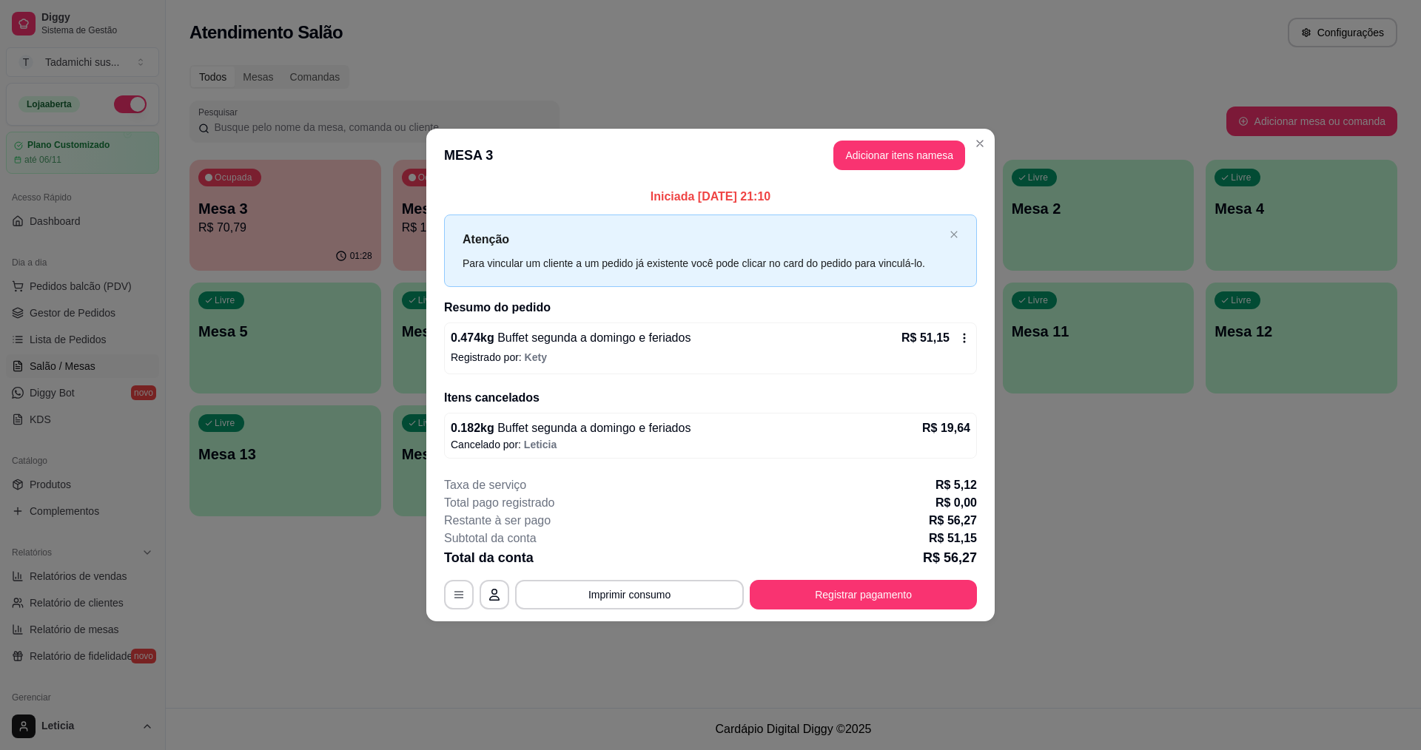
click at [968, 335] on icon at bounding box center [964, 338] width 12 height 12
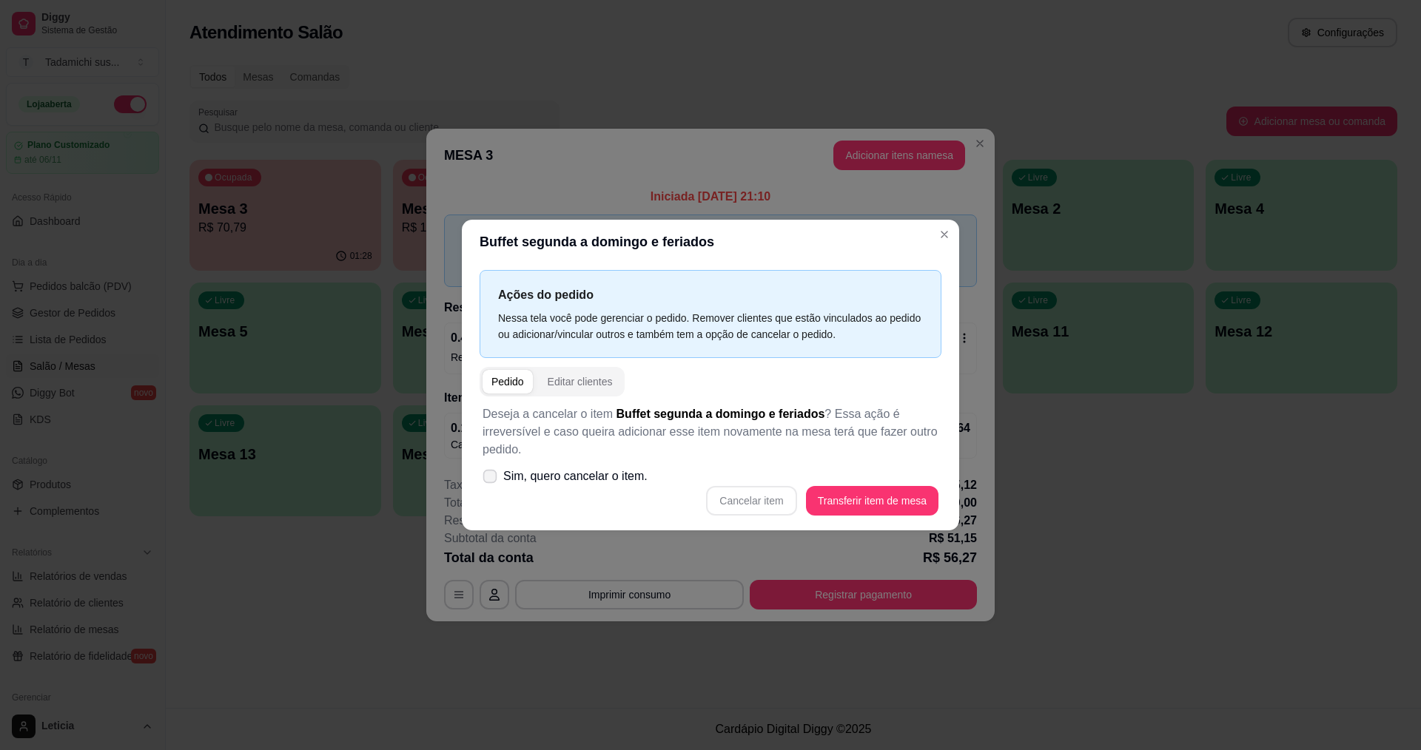
click at [488, 472] on span at bounding box center [490, 477] width 14 height 14
click at [488, 479] on input "Sim, quero cancelar o item." at bounding box center [487, 484] width 10 height 10
checkbox input "true"
click at [730, 510] on button "Cancelar item" at bounding box center [751, 501] width 88 height 29
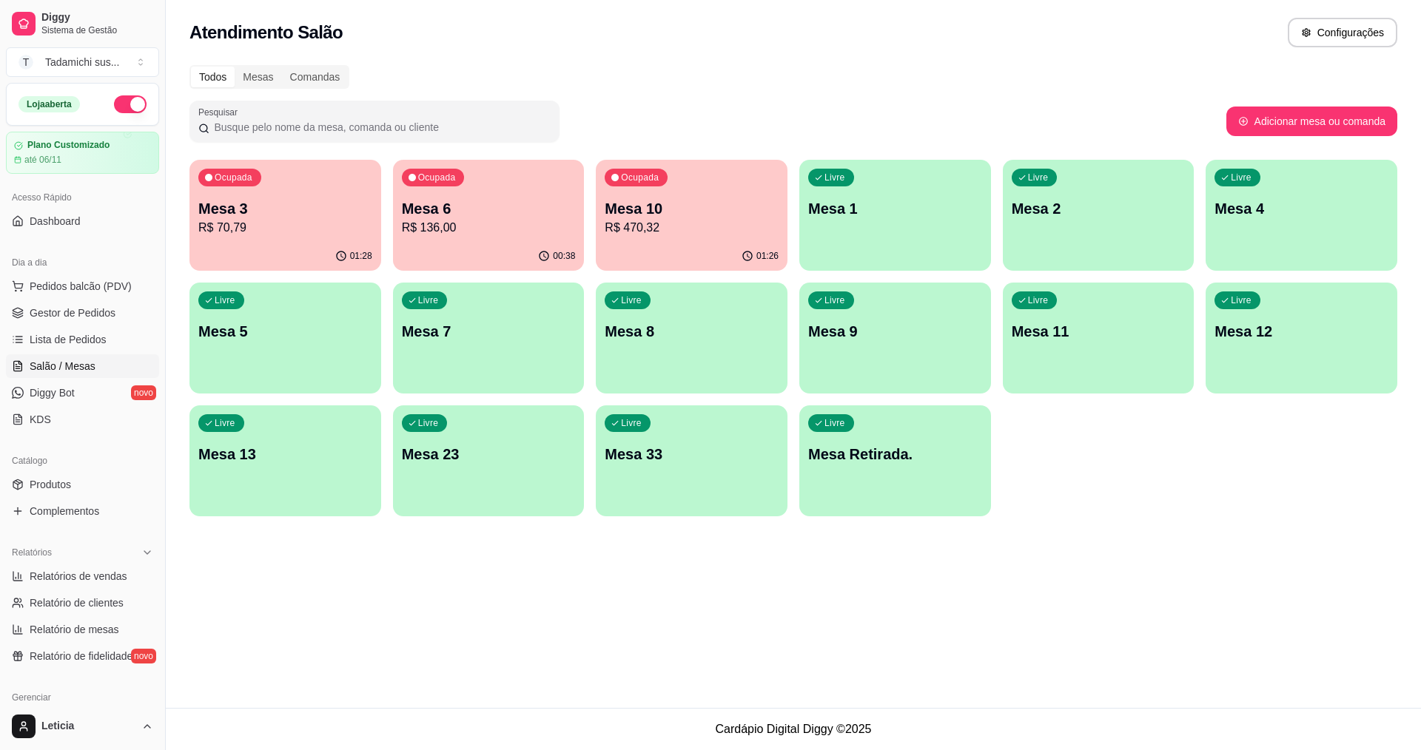
click at [340, 192] on div "Ocupada Mesa 3 R$ 70,79" at bounding box center [285, 201] width 192 height 82
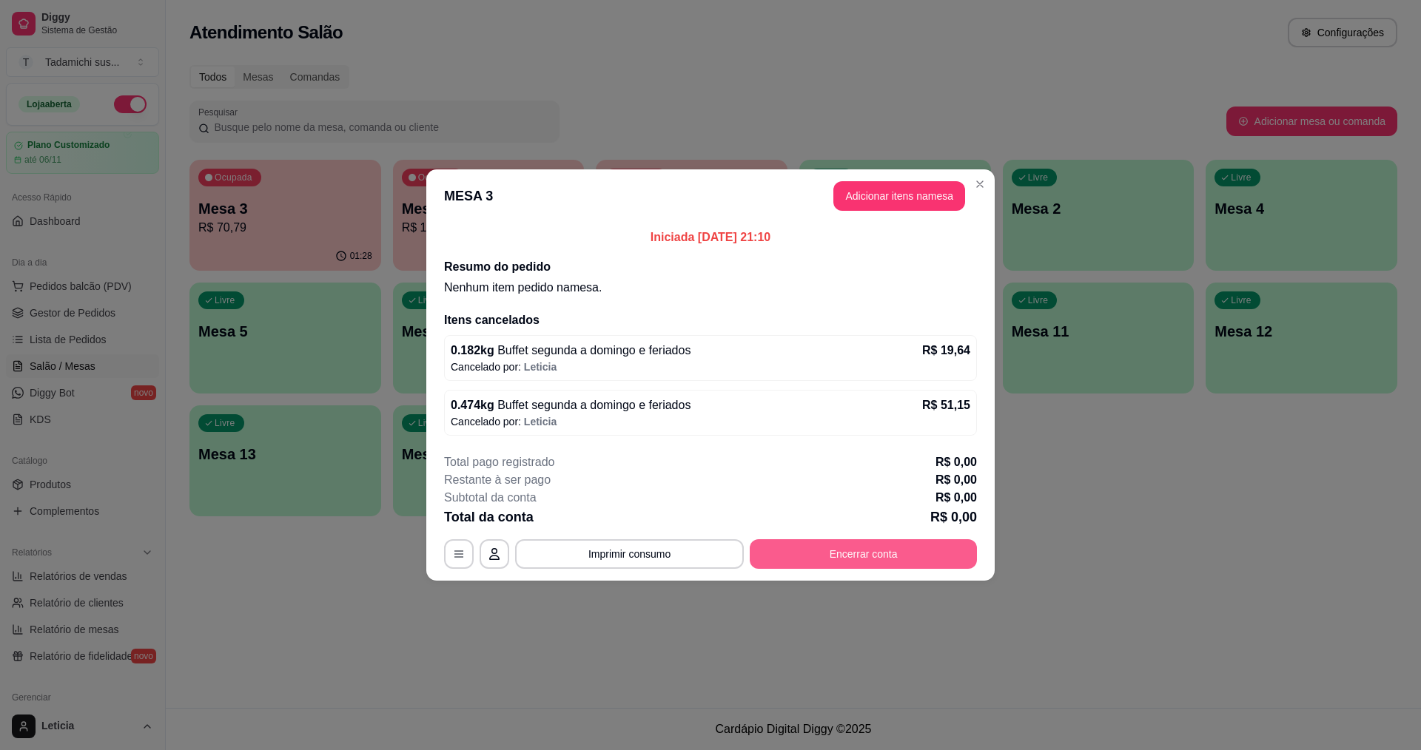
click at [918, 560] on button "Encerrar conta" at bounding box center [863, 554] width 227 height 30
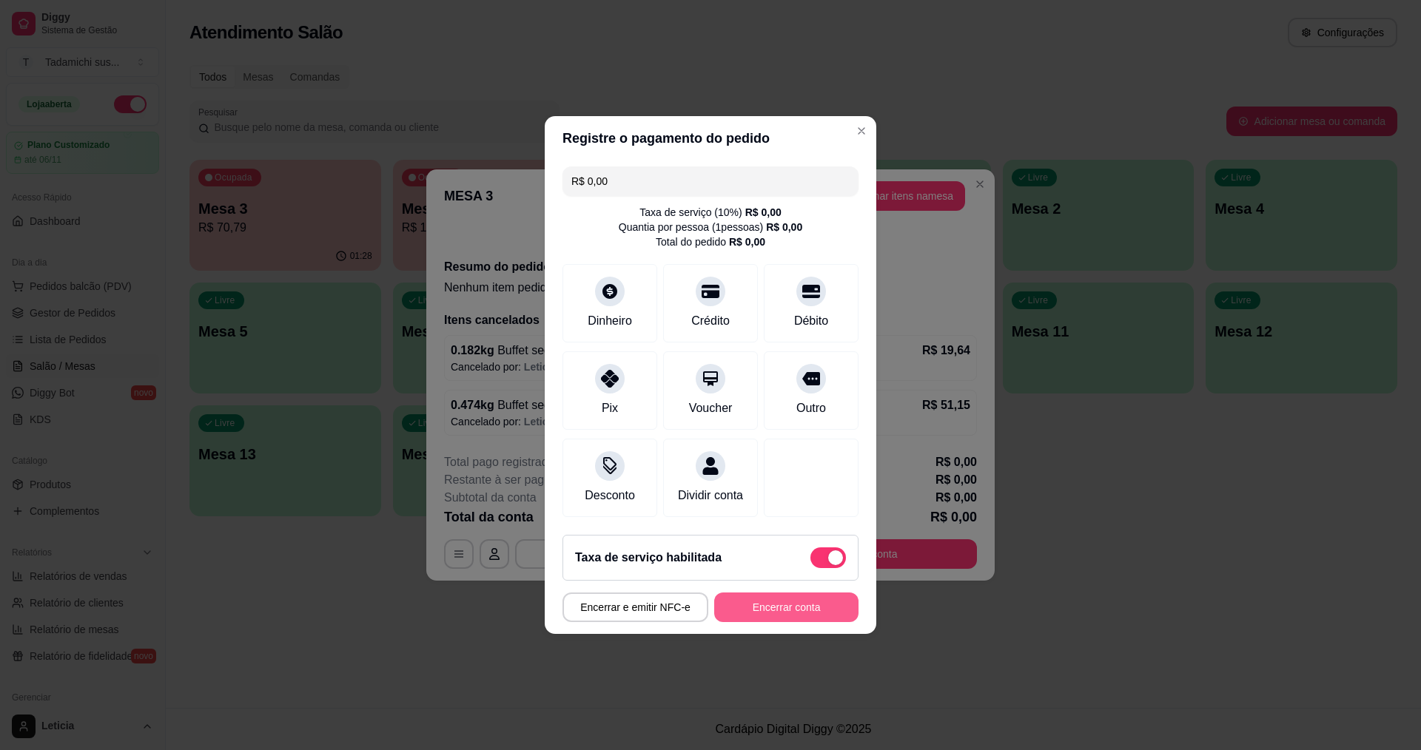
click at [804, 617] on button "Encerrar conta" at bounding box center [786, 608] width 144 height 30
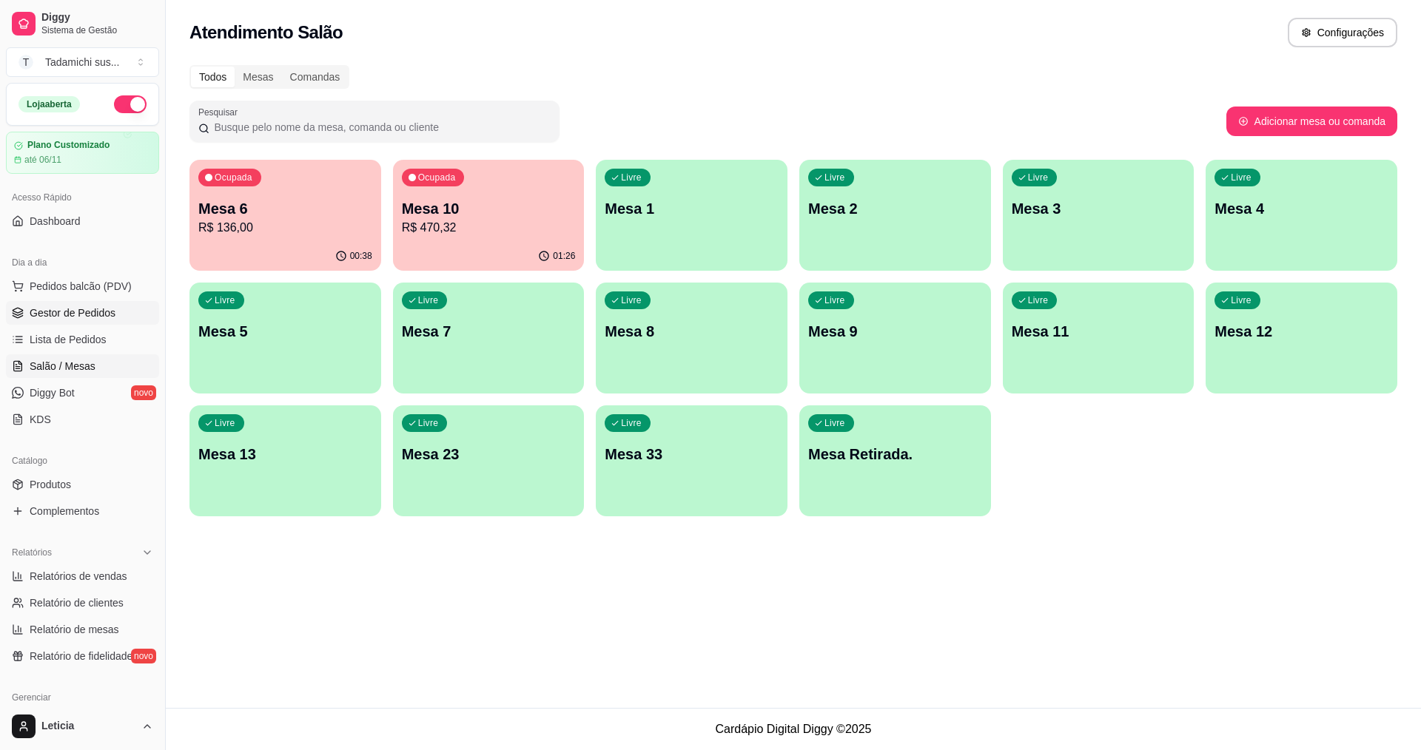
click at [70, 306] on span "Gestor de Pedidos" at bounding box center [73, 313] width 86 height 15
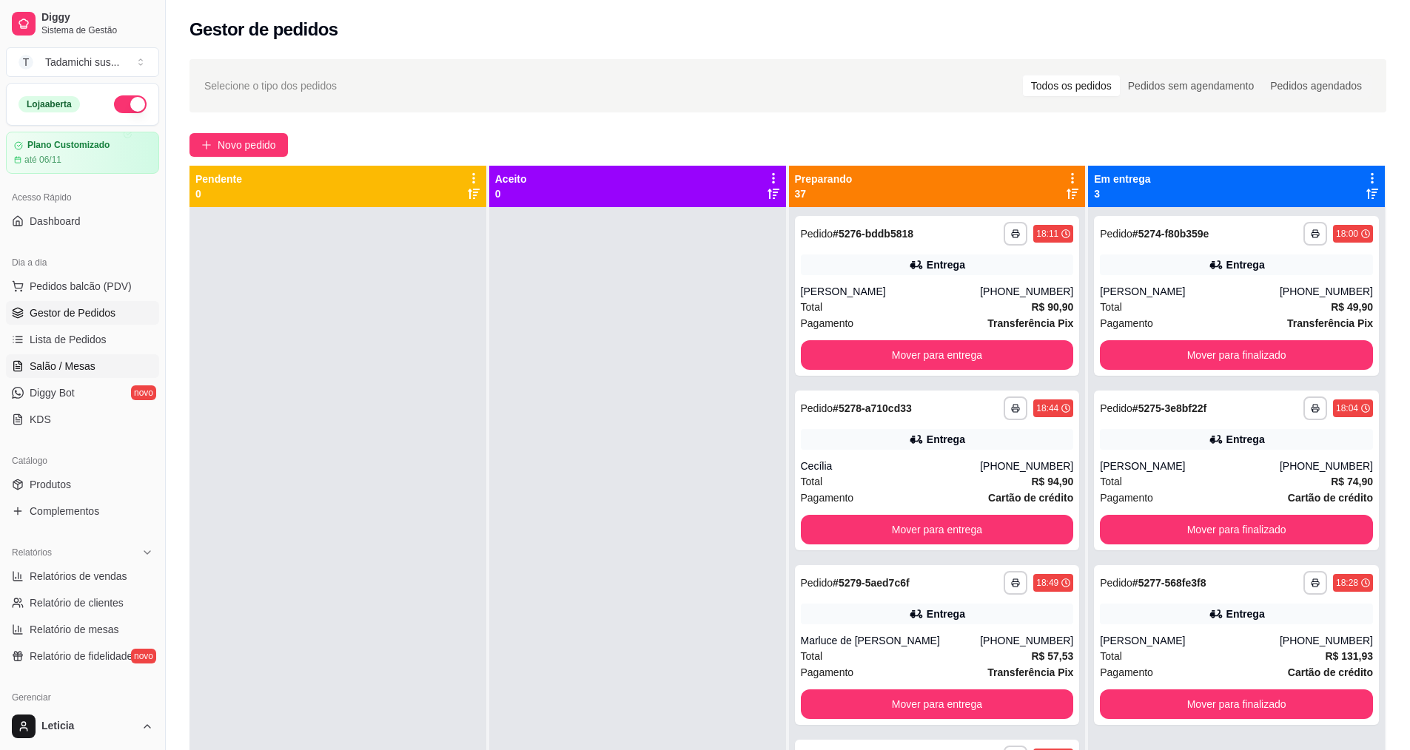
click at [42, 363] on span "Salão / Mesas" at bounding box center [63, 366] width 66 height 15
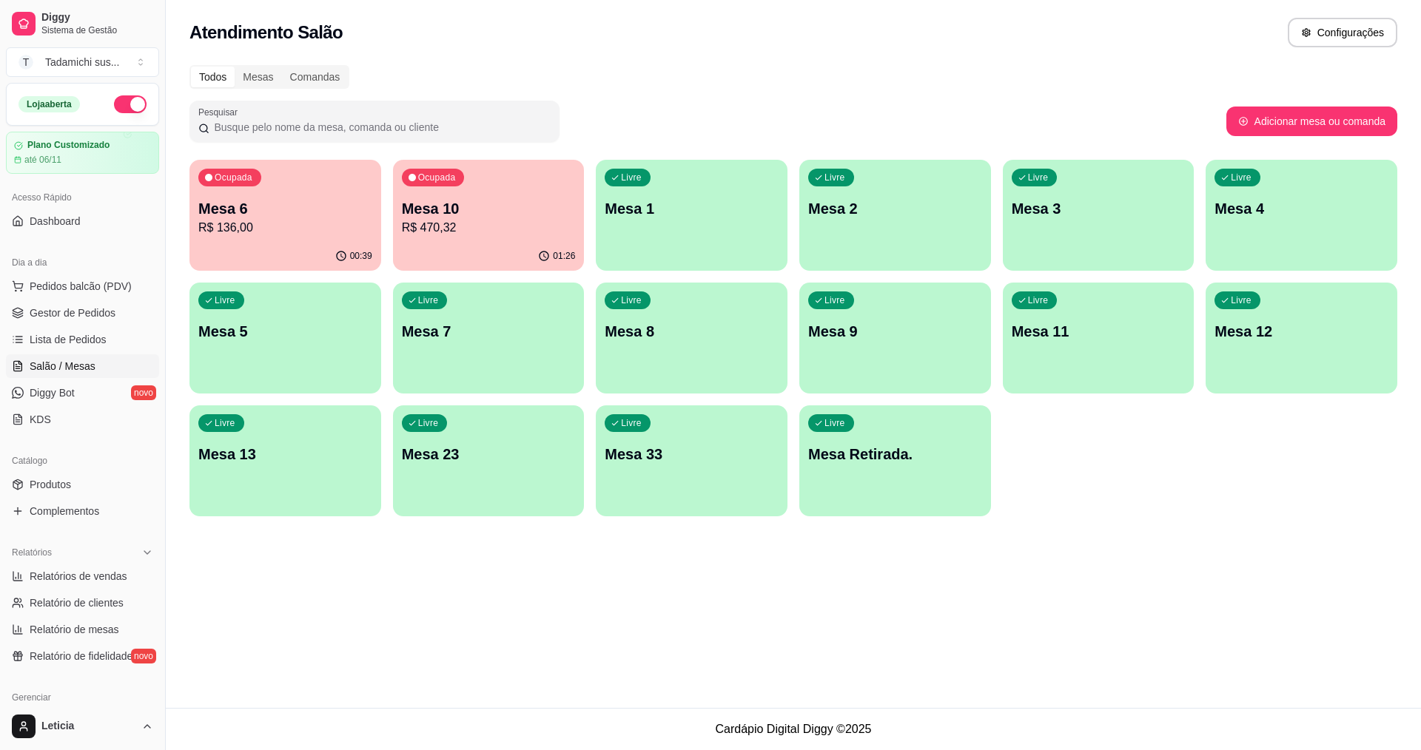
click at [853, 503] on div "button" at bounding box center [895, 508] width 192 height 18
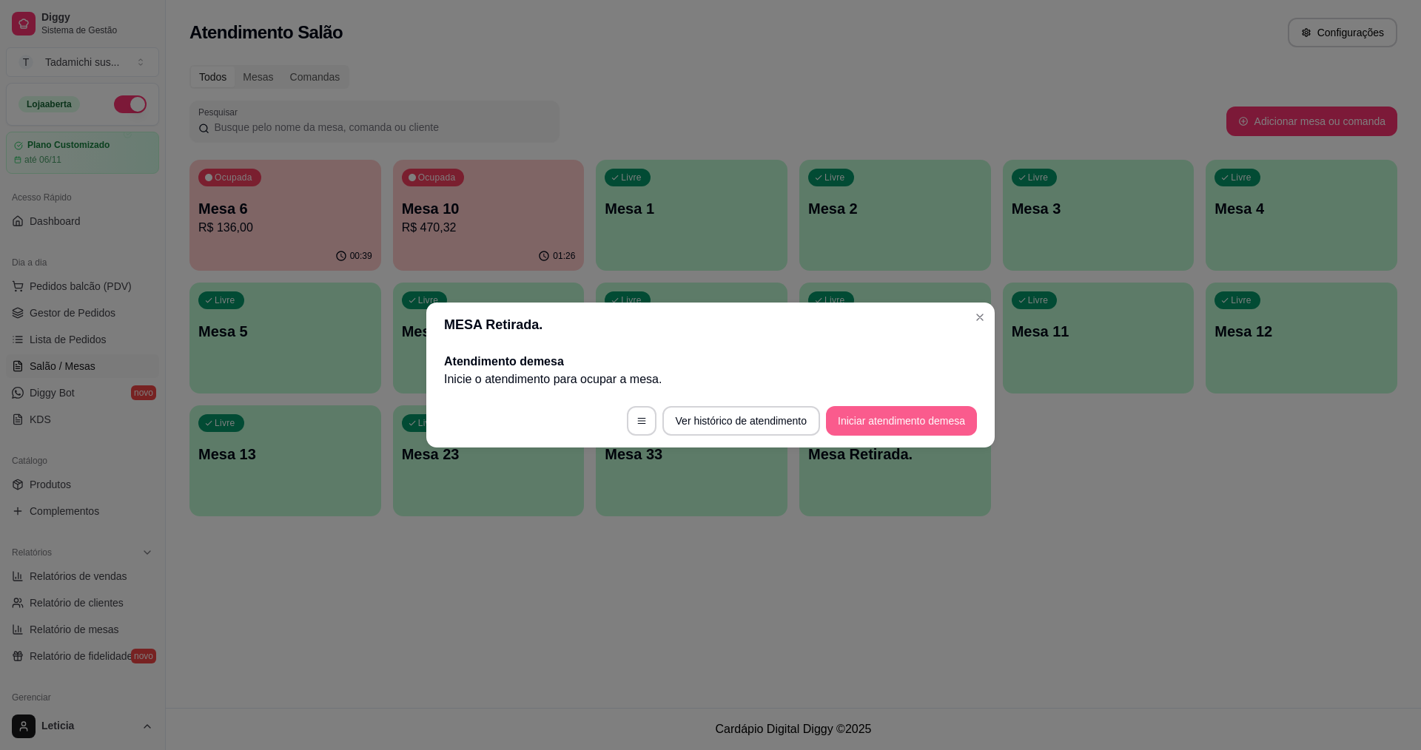
click at [853, 435] on button "Iniciar atendimento de mesa" at bounding box center [901, 421] width 151 height 30
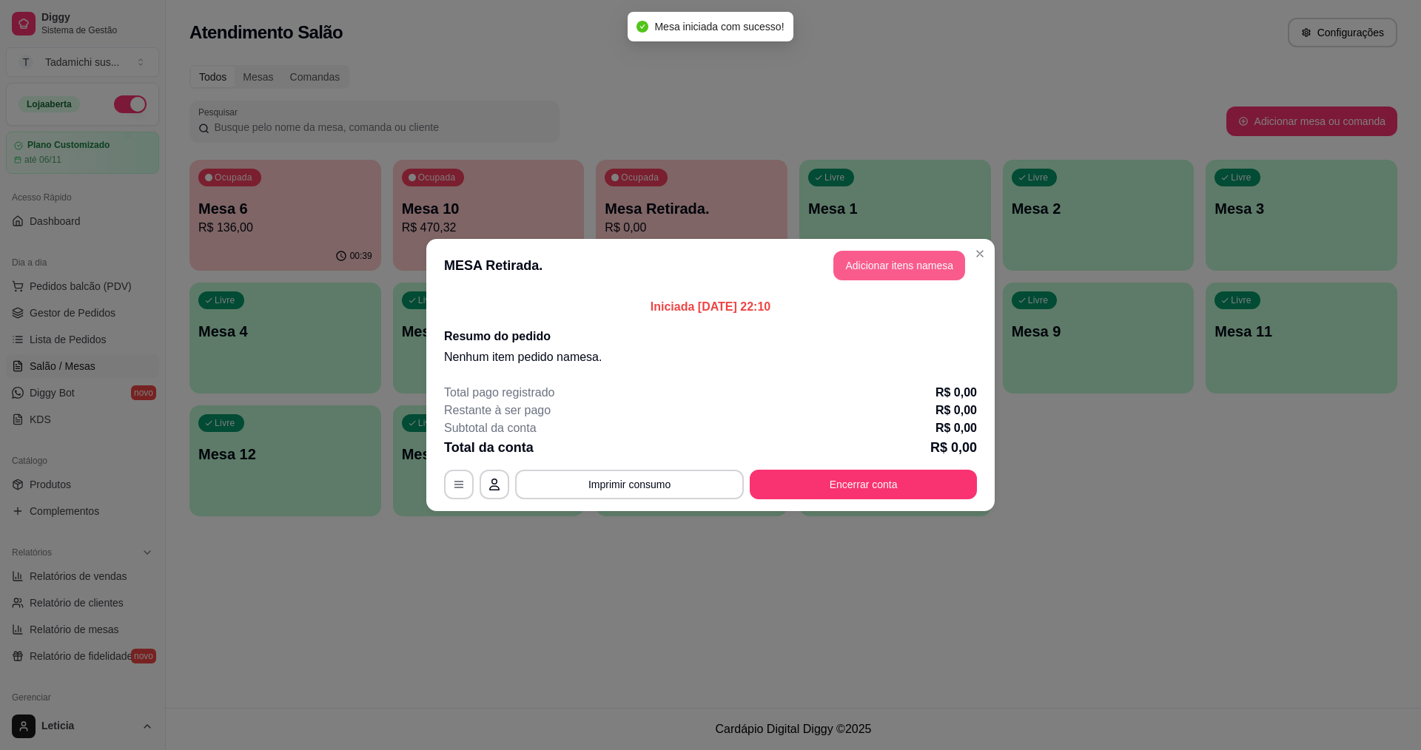
click at [918, 280] on button "Adicionar itens na mesa" at bounding box center [899, 266] width 132 height 30
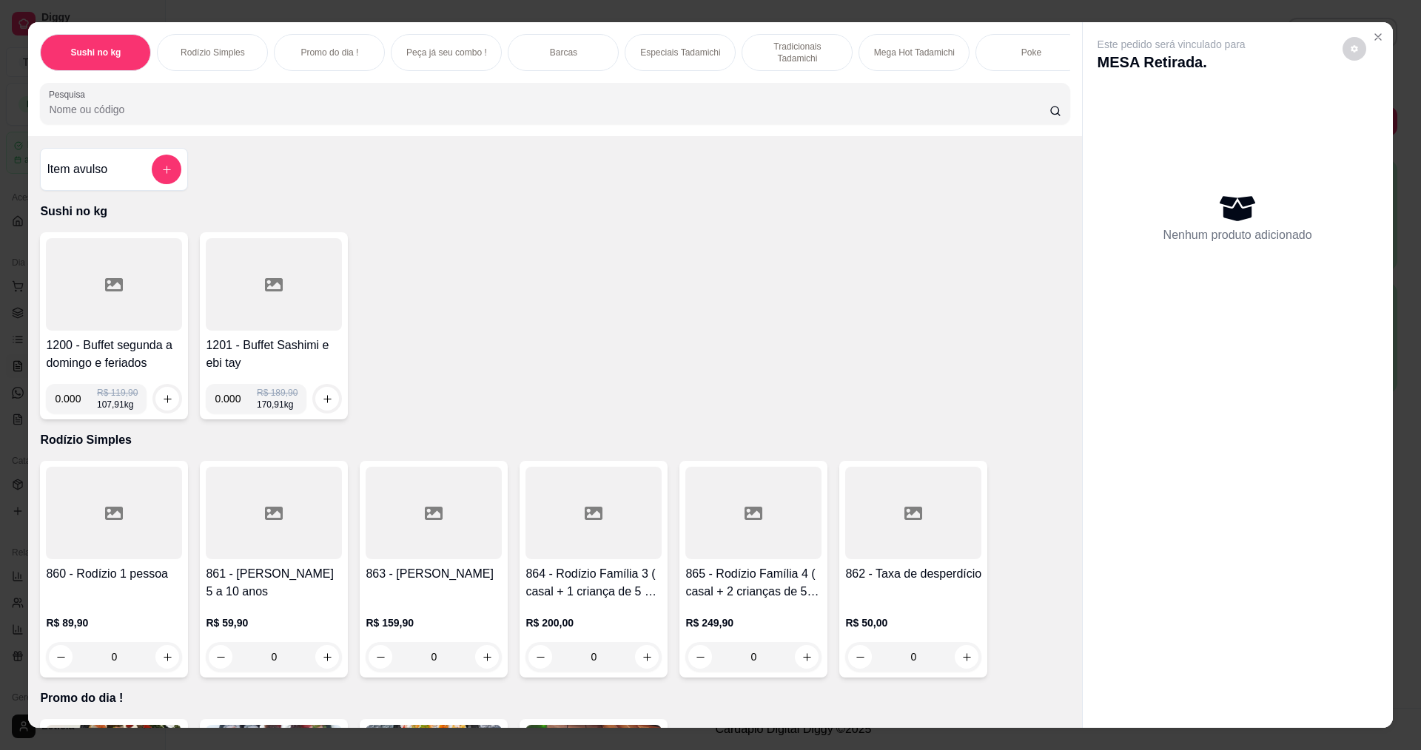
click at [75, 405] on input "0.000" at bounding box center [76, 399] width 42 height 30
type input "0.460"
click at [166, 403] on button "increase-product-quantity" at bounding box center [167, 399] width 23 height 23
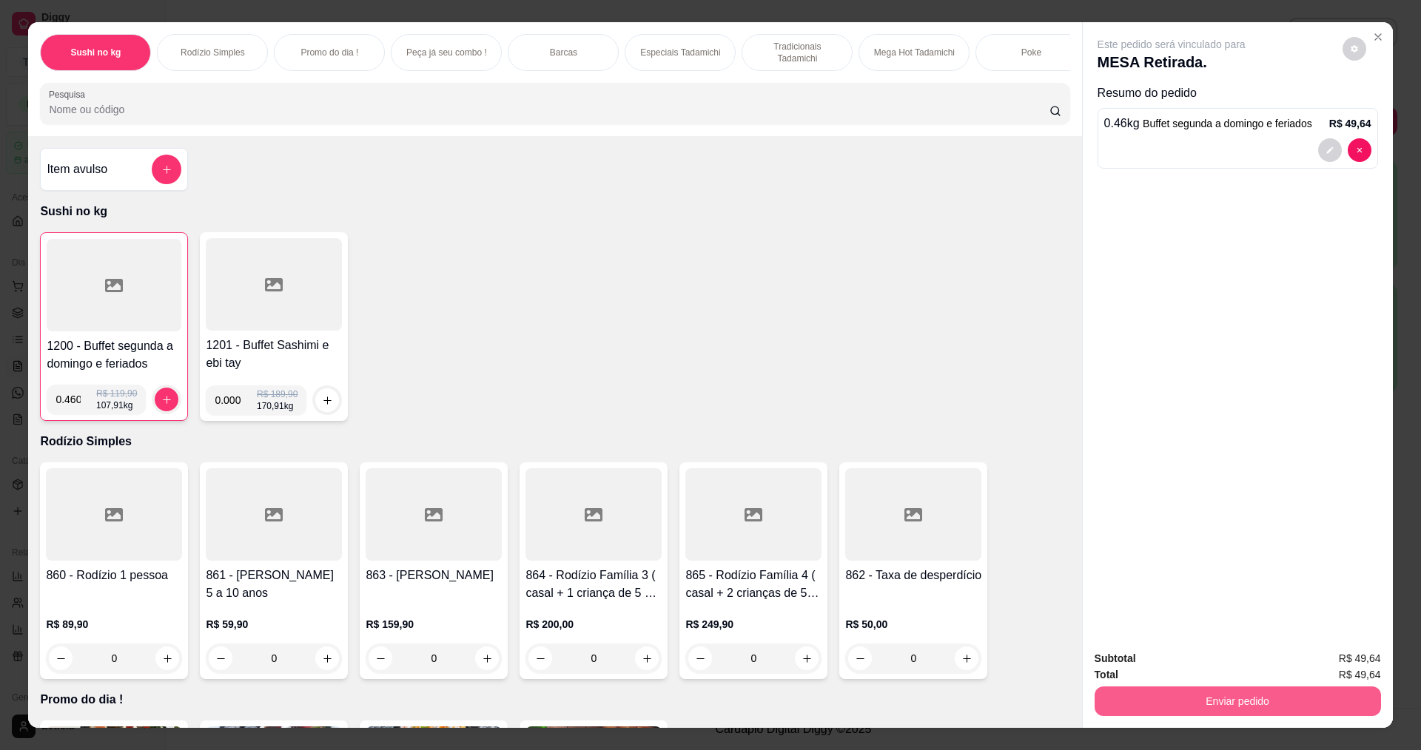
click at [1233, 698] on button "Enviar pedido" at bounding box center [1237, 702] width 286 height 30
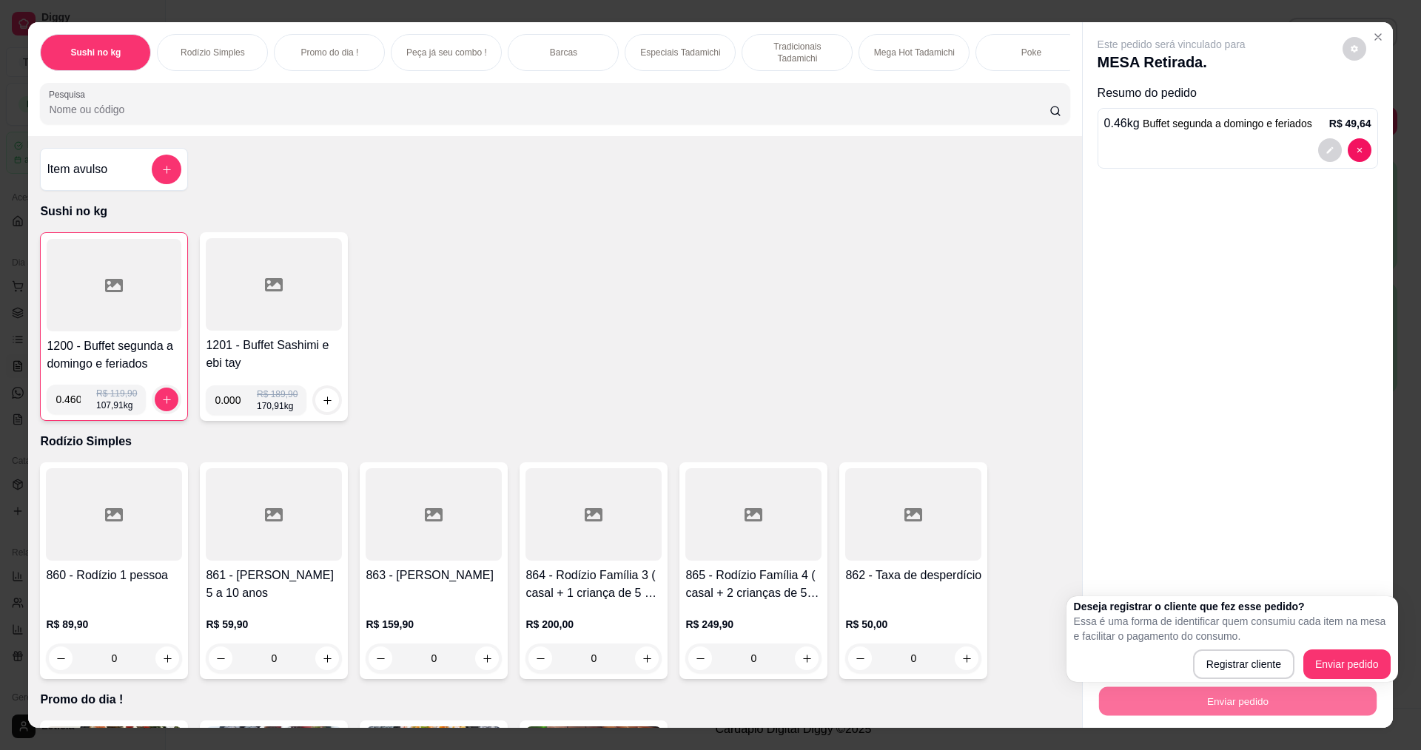
click at [1407, 651] on div "Sushi no kg Rodízio Simples Promo do dia ! Peça já seu combo ! Barcas Especiais…" at bounding box center [710, 375] width 1421 height 750
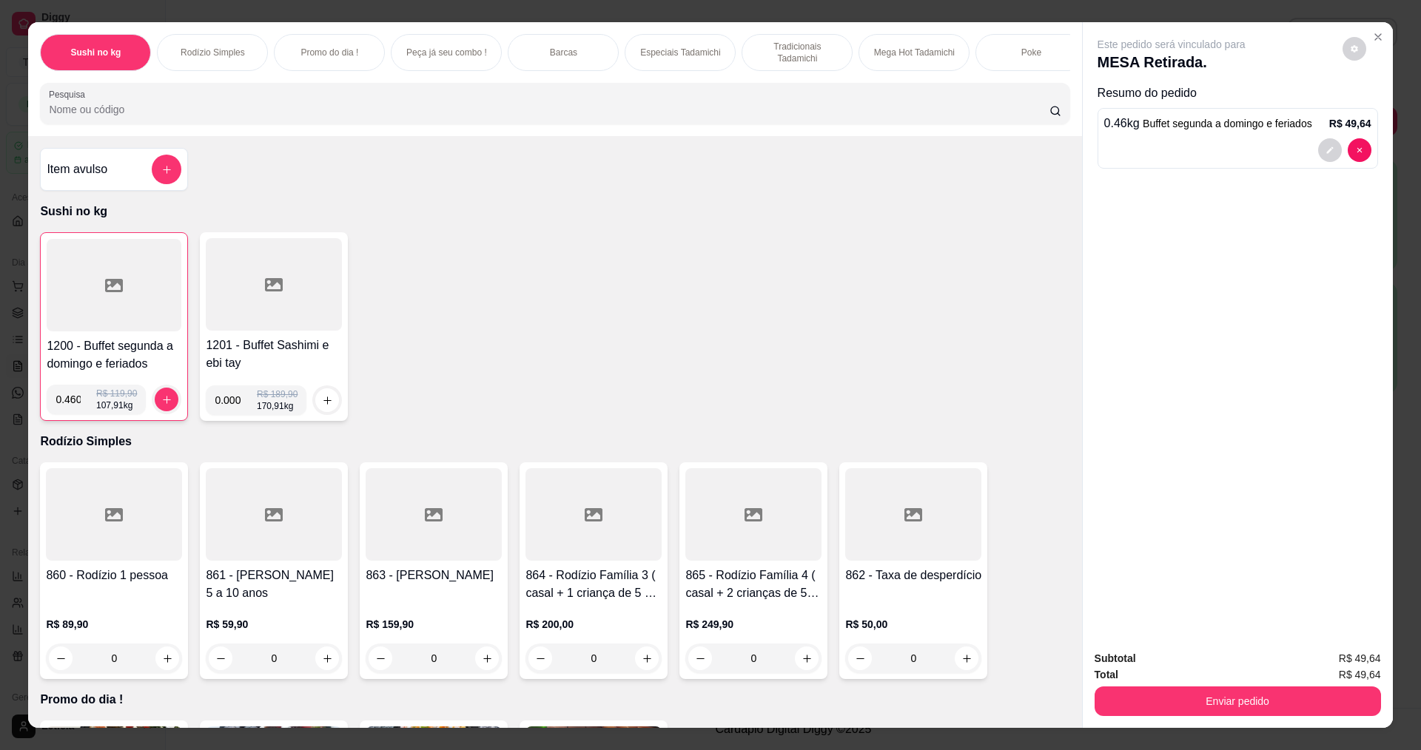
click at [1371, 667] on span "R$ 49,64" at bounding box center [1360, 675] width 42 height 16
click at [1316, 724] on div "Subtotal R$ 49,64 Total R$ 49,64 Enviar pedido" at bounding box center [1238, 684] width 310 height 90
click at [1313, 712] on button "Enviar pedido" at bounding box center [1237, 702] width 286 height 30
click at [1347, 653] on button "Enviar pedido" at bounding box center [1342, 663] width 81 height 27
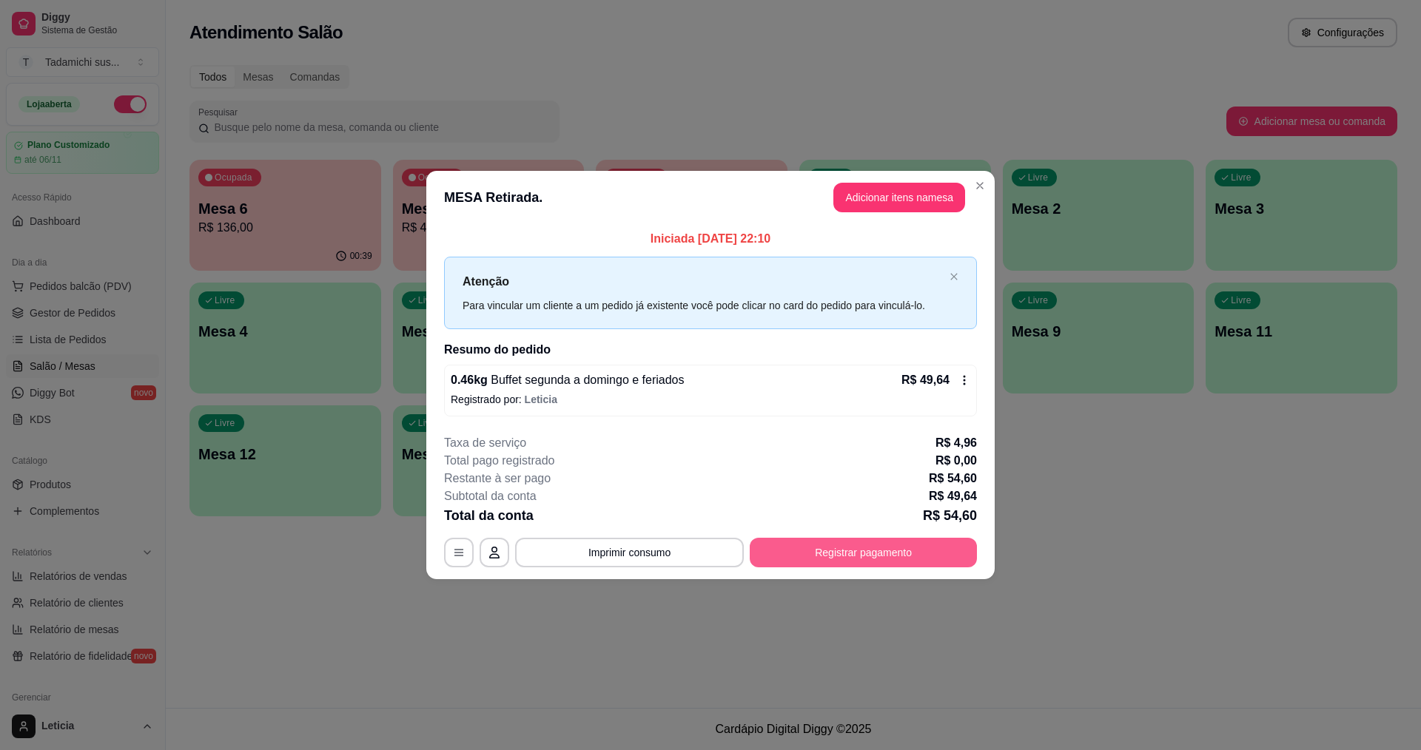
click at [878, 553] on button "Registrar pagamento" at bounding box center [863, 553] width 227 height 30
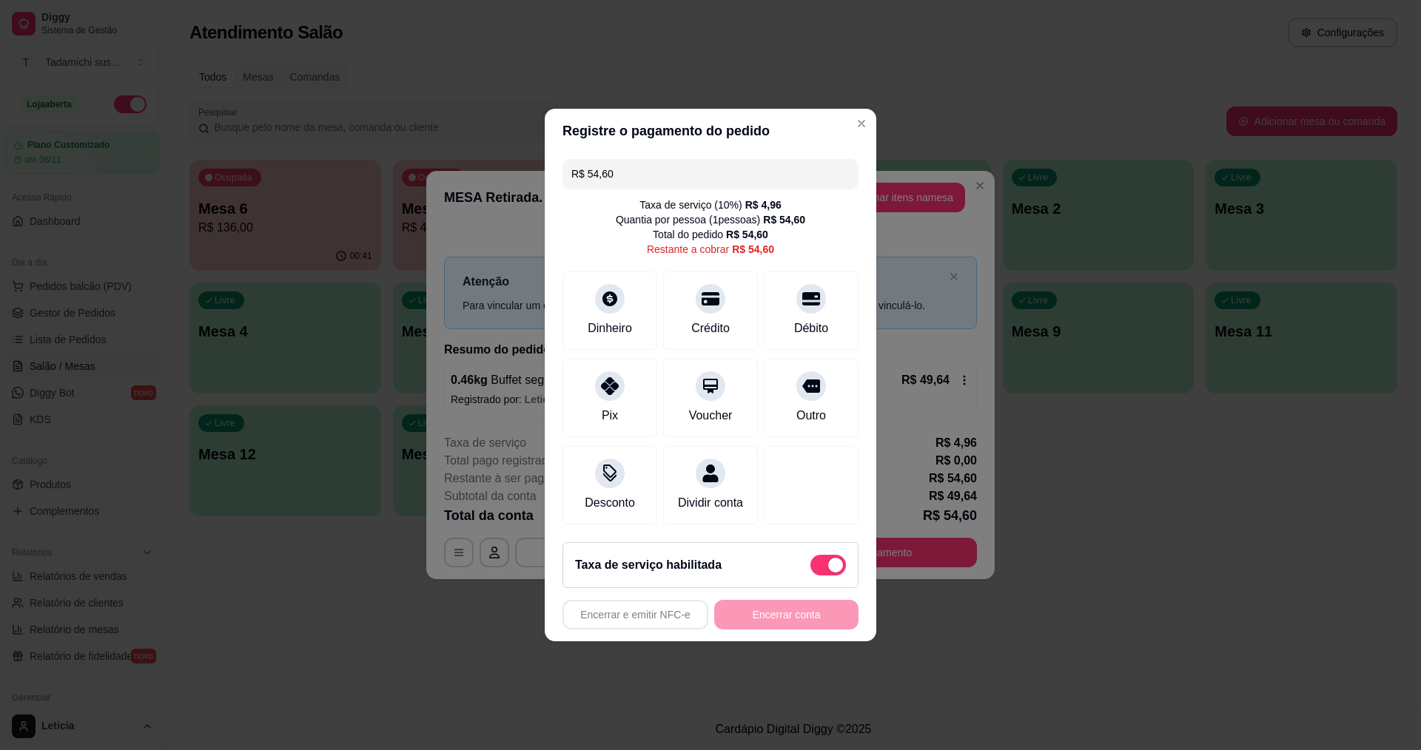
click at [828, 573] on span at bounding box center [835, 565] width 15 height 15
click at [819, 575] on input "checkbox" at bounding box center [814, 573] width 10 height 10
checkbox input "true"
type input "R$ 49,64"
checkbox input "false"
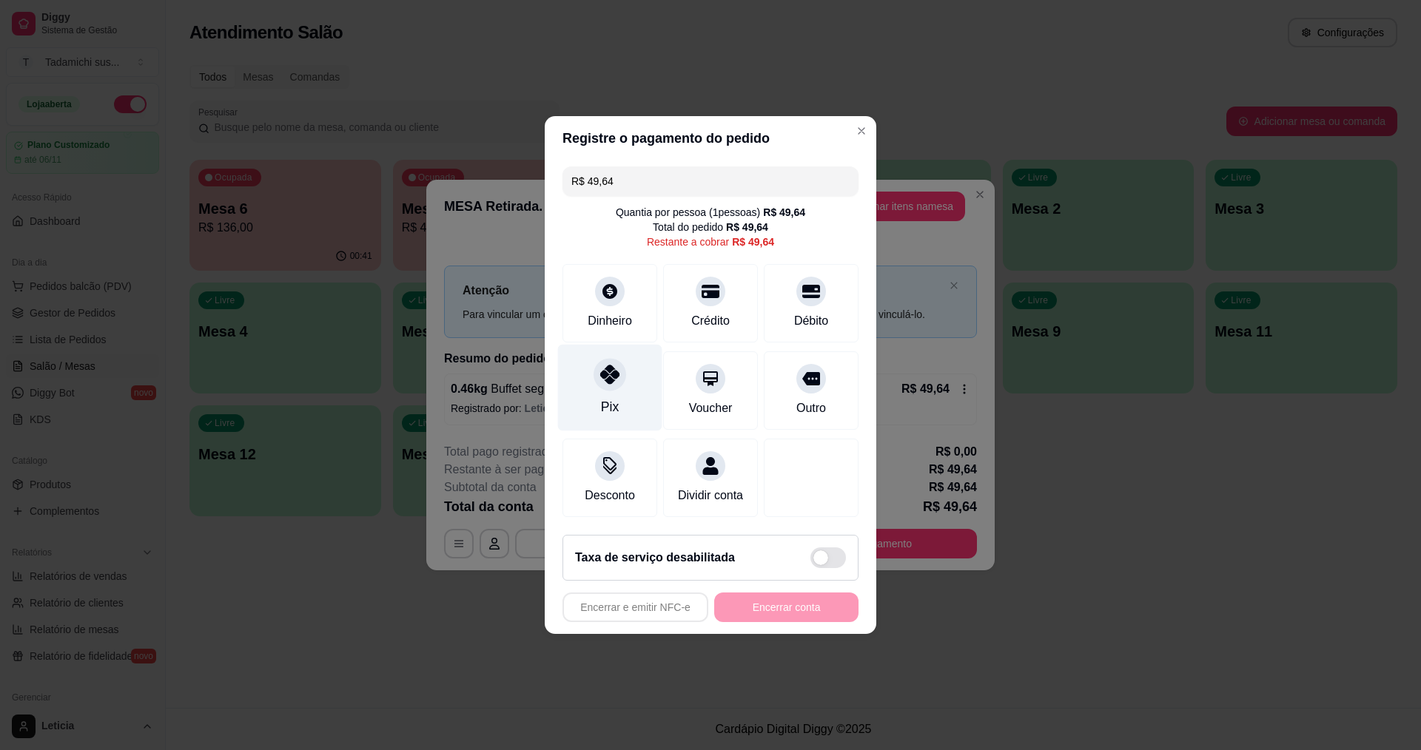
click at [629, 405] on div "Pix" at bounding box center [610, 388] width 104 height 87
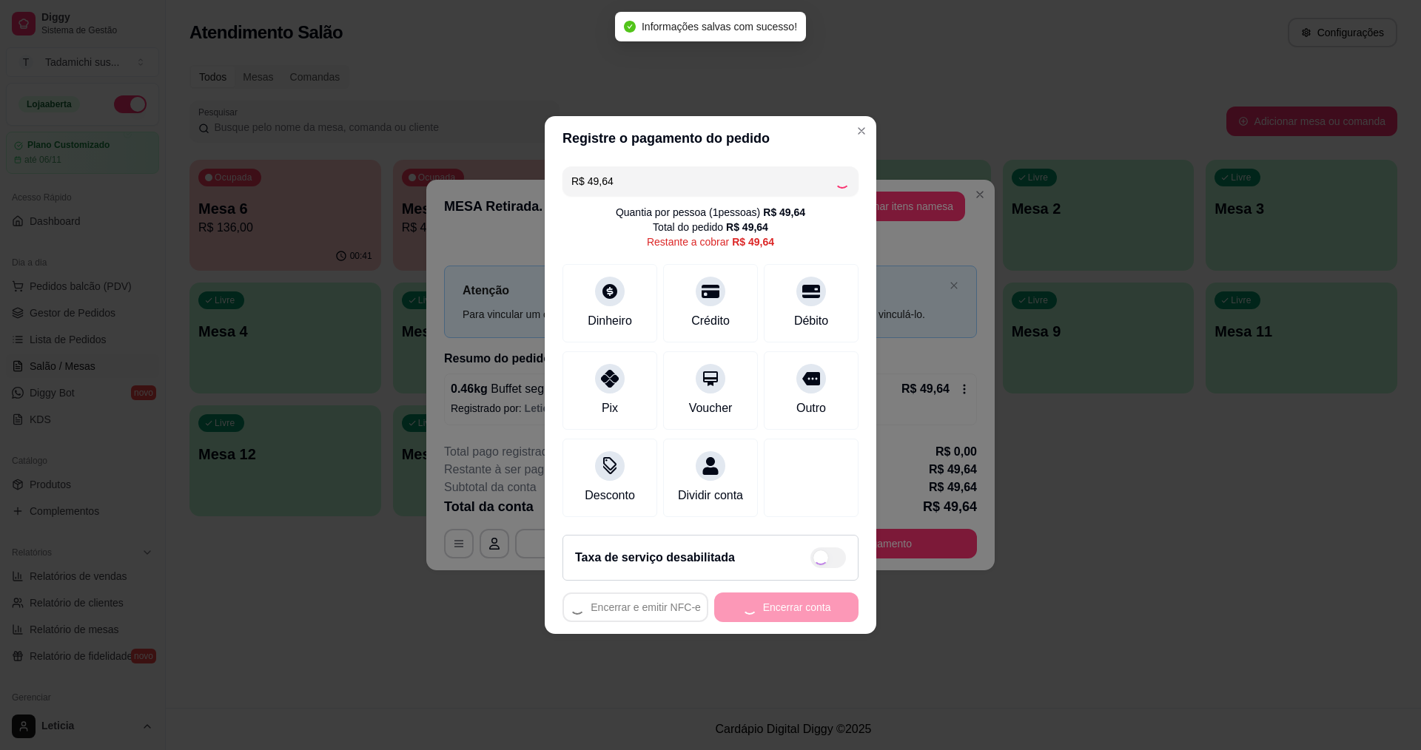
type input "R$ 0,00"
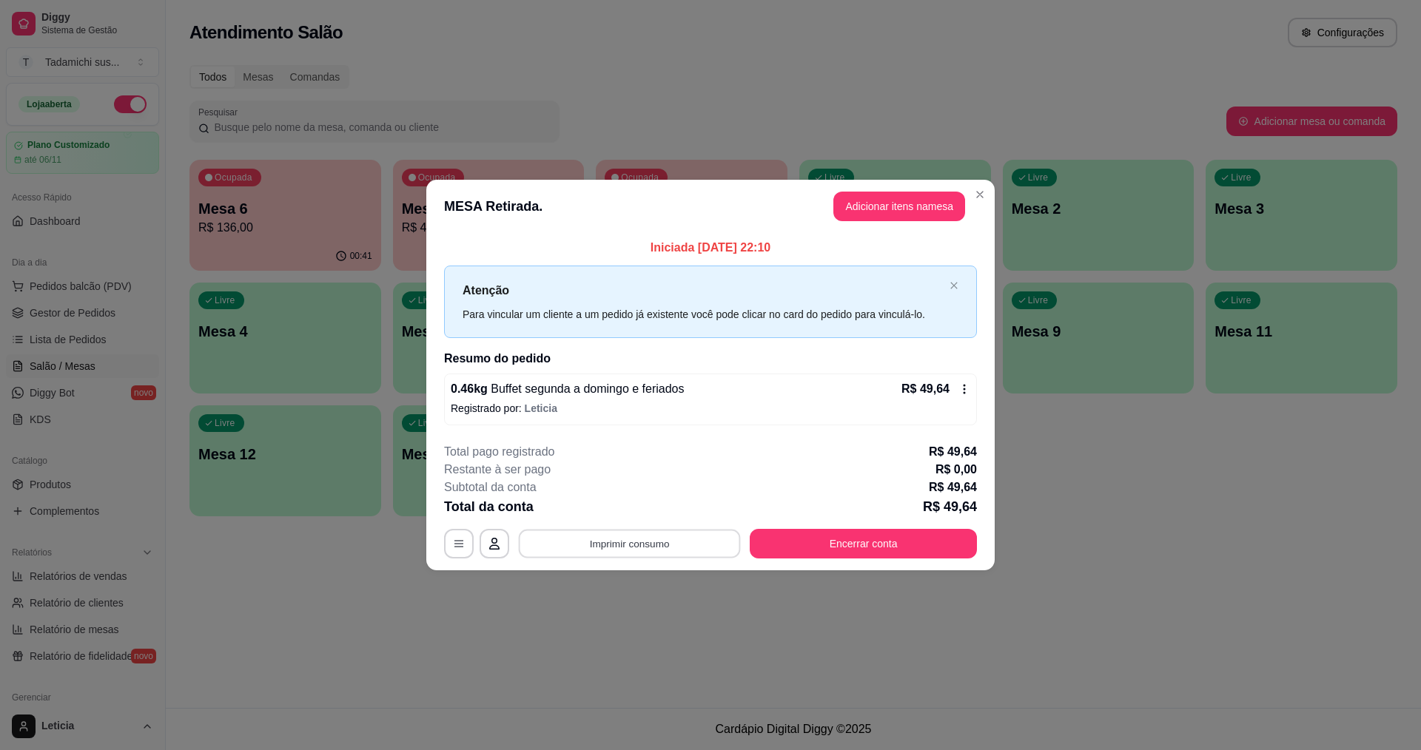
click at [666, 551] on button "Imprimir consumo" at bounding box center [630, 543] width 222 height 29
click at [664, 505] on button "IMPRESSORA PERTO DA [GEOGRAPHIC_DATA]" at bounding box center [661, 510] width 221 height 24
click at [790, 554] on button "Encerrar conta" at bounding box center [863, 544] width 227 height 30
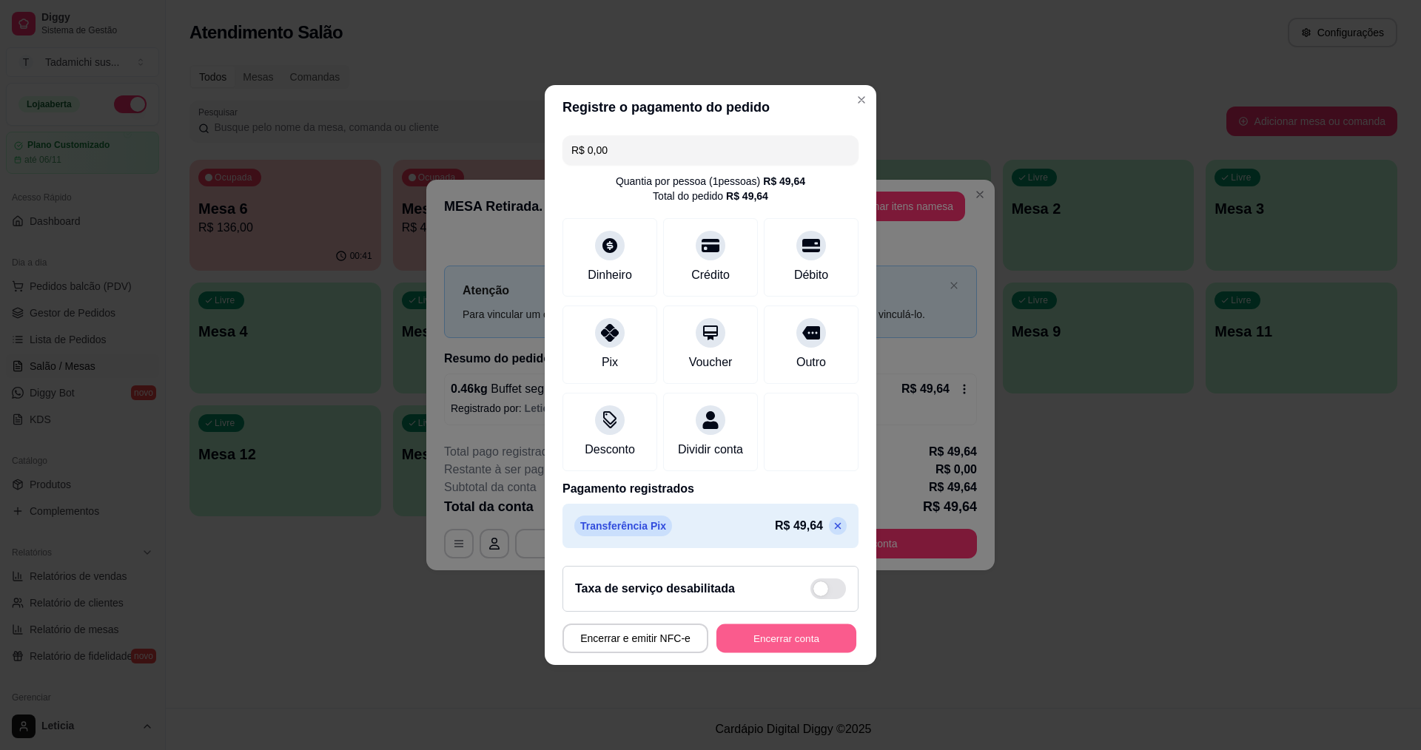
click at [781, 639] on button "Encerrar conta" at bounding box center [786, 639] width 140 height 29
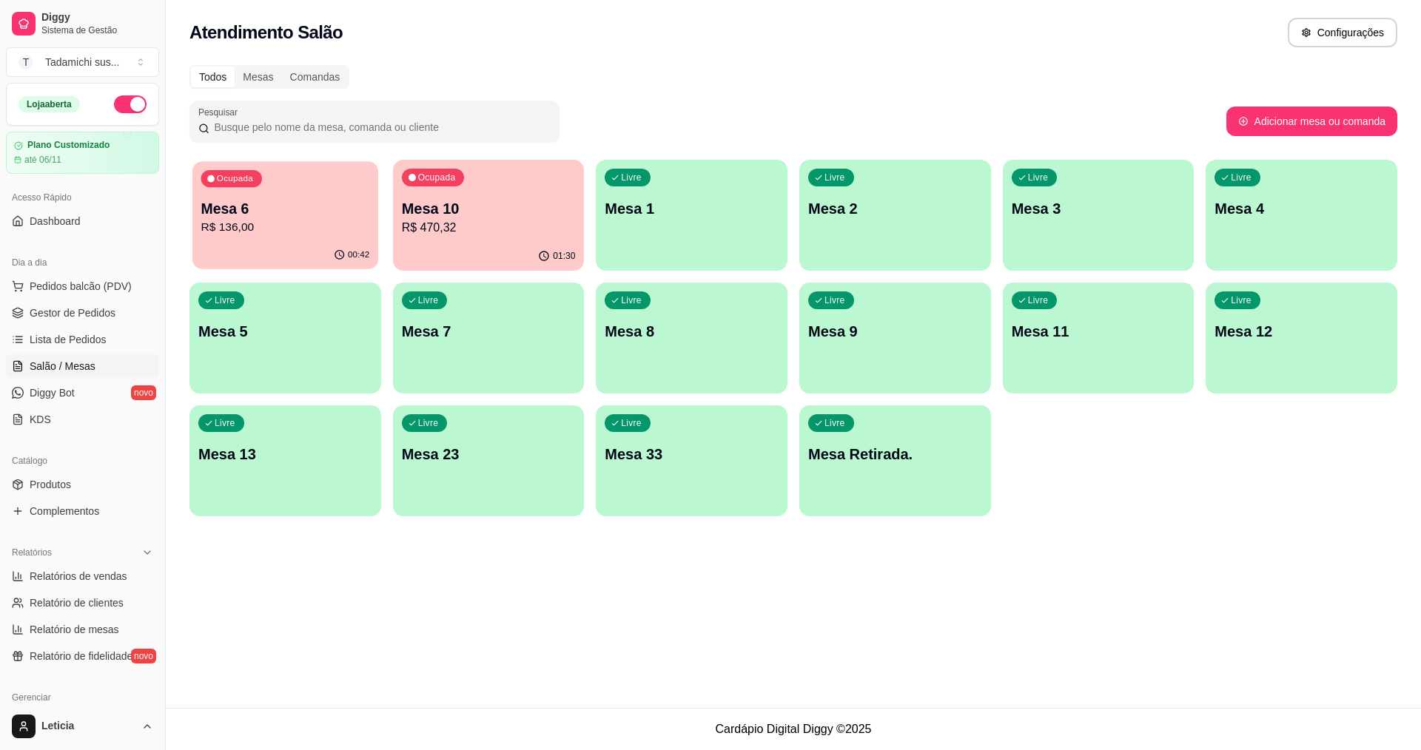
click at [323, 178] on div "Ocupada Mesa 6 R$ 136,00" at bounding box center [285, 201] width 186 height 80
click at [705, 226] on div "Livre Mesa 1" at bounding box center [692, 206] width 192 height 93
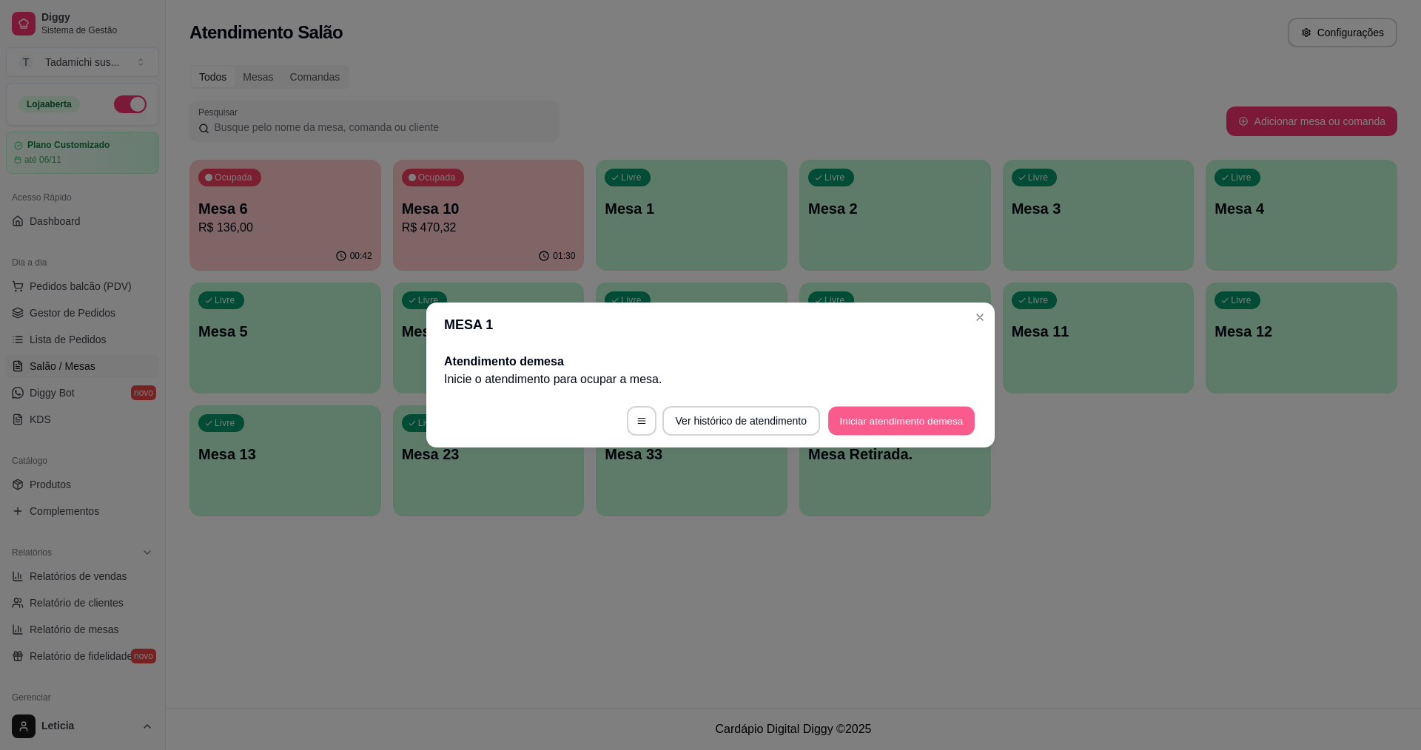
click at [911, 428] on button "Iniciar atendimento de mesa" at bounding box center [901, 421] width 147 height 29
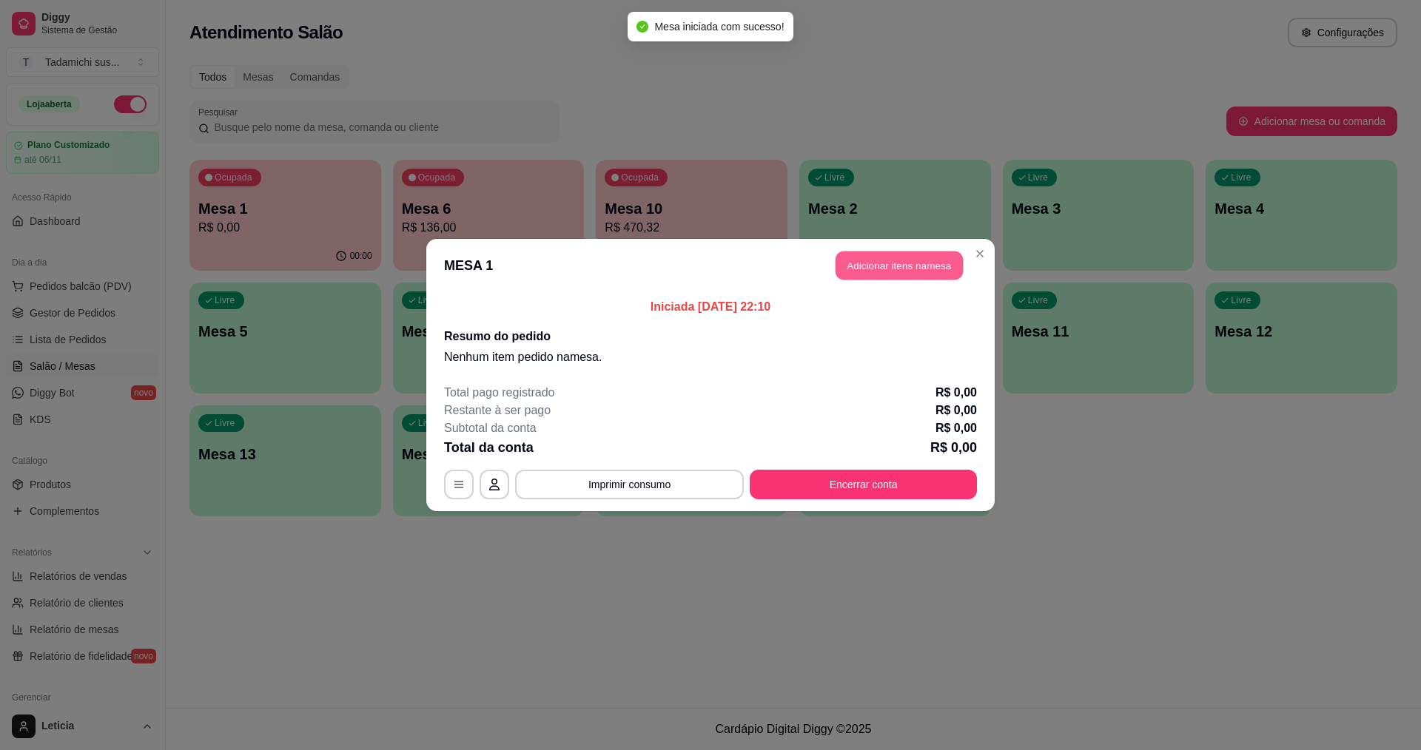
click at [883, 271] on button "Adicionar itens na mesa" at bounding box center [898, 266] width 127 height 29
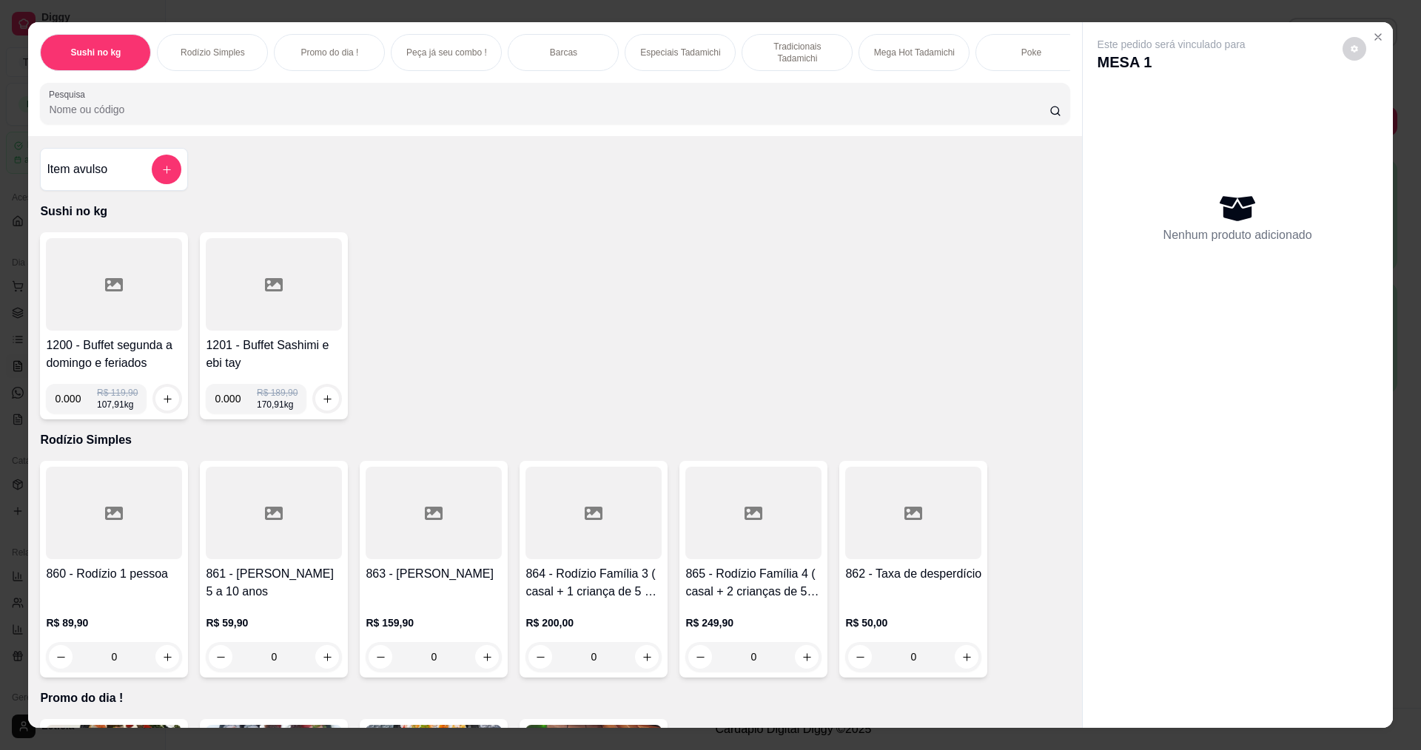
click at [80, 401] on input "0.000" at bounding box center [76, 399] width 42 height 30
click at [164, 405] on icon "increase-product-quantity" at bounding box center [167, 399] width 11 height 11
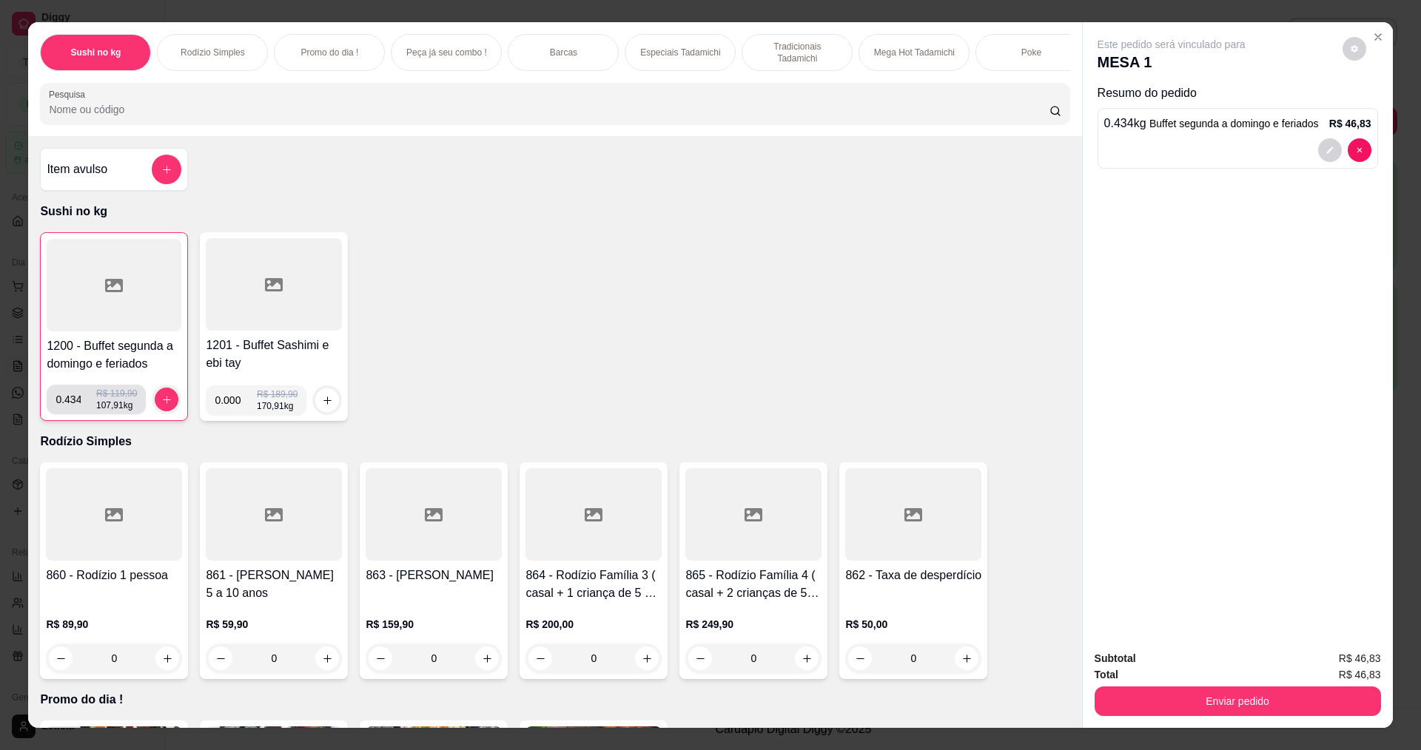
click at [65, 411] on input "0.434" at bounding box center [75, 400] width 41 height 30
type input "0.634"
click at [163, 404] on icon "increase-product-quantity" at bounding box center [167, 400] width 8 height 8
click at [80, 321] on div at bounding box center [114, 285] width 135 height 92
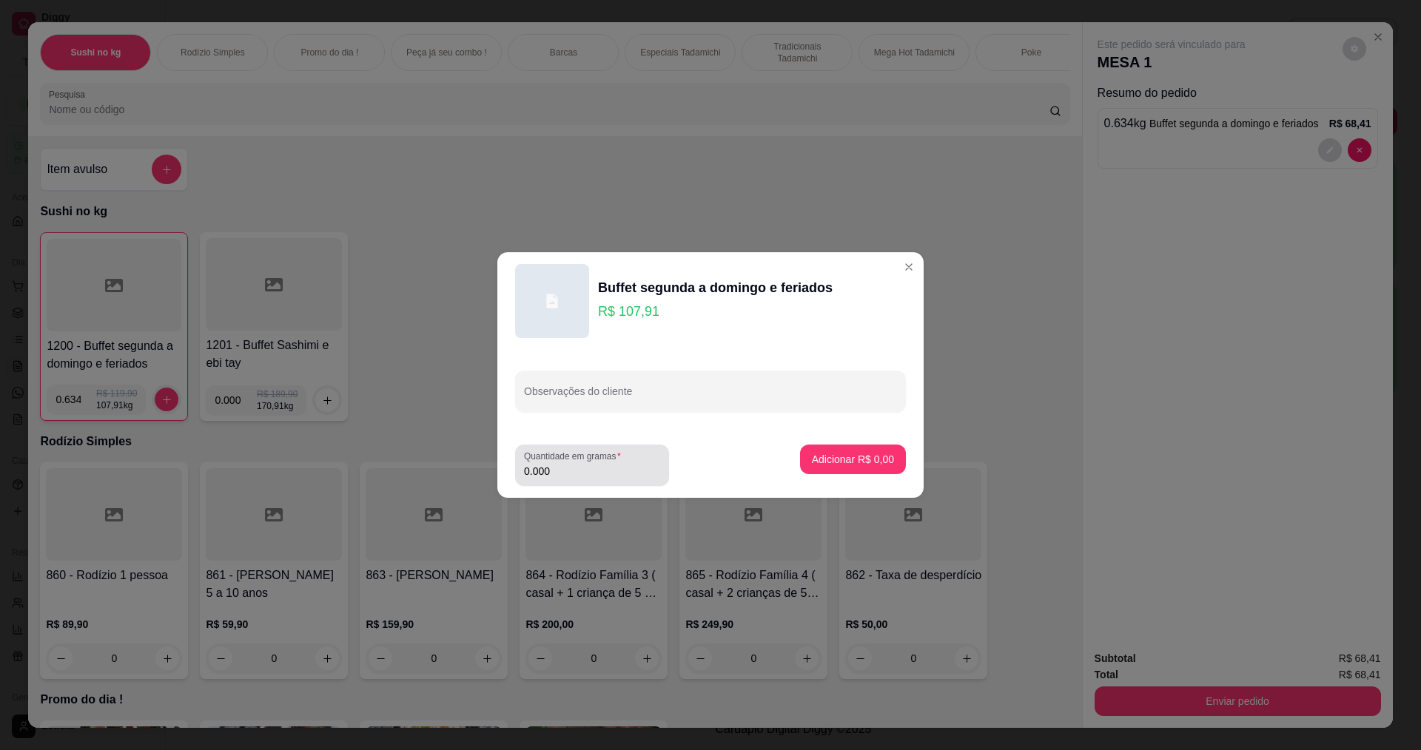
click at [582, 482] on div "Quantidade em gramas 0.000" at bounding box center [592, 465] width 154 height 41
type input "0.154"
click at [854, 453] on p "Adicionar R$ 16,62" at bounding box center [850, 459] width 88 height 15
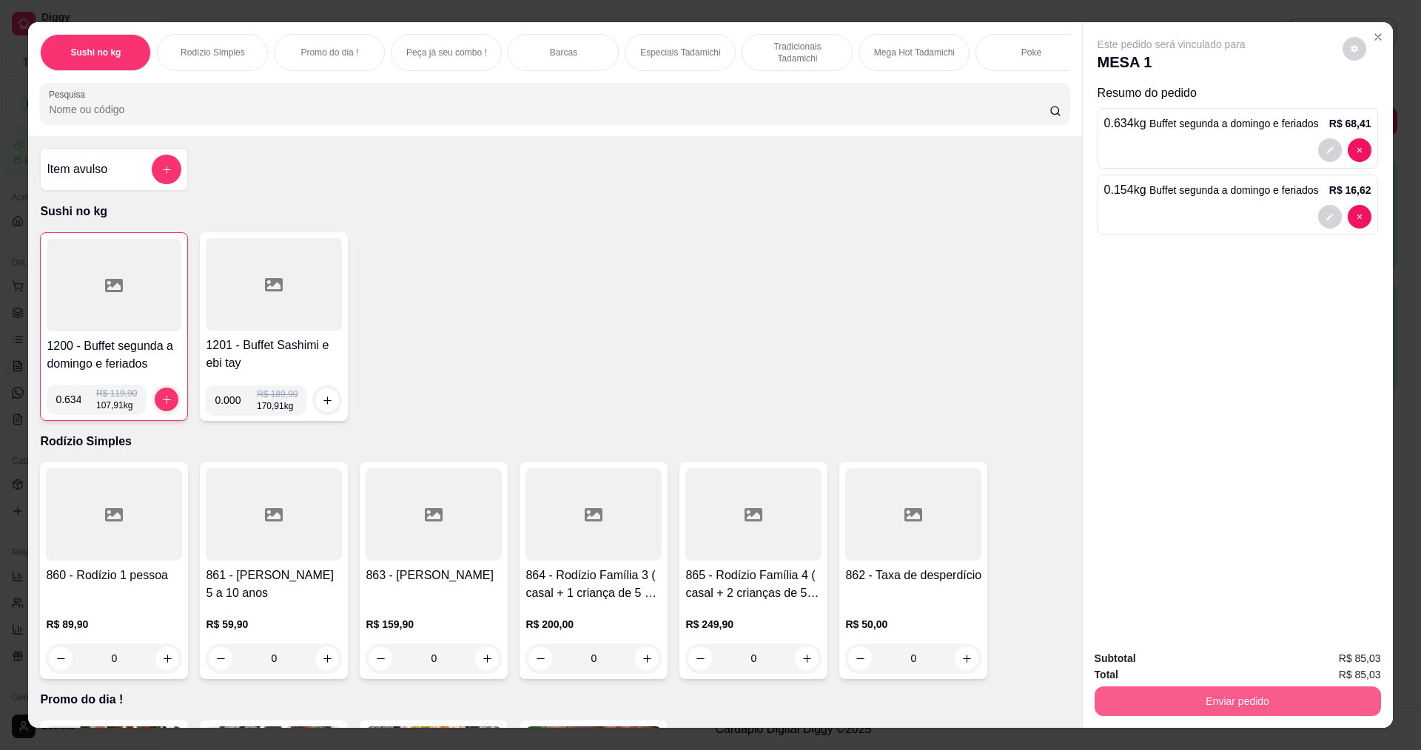
click at [1172, 713] on button "Enviar pedido" at bounding box center [1237, 702] width 286 height 30
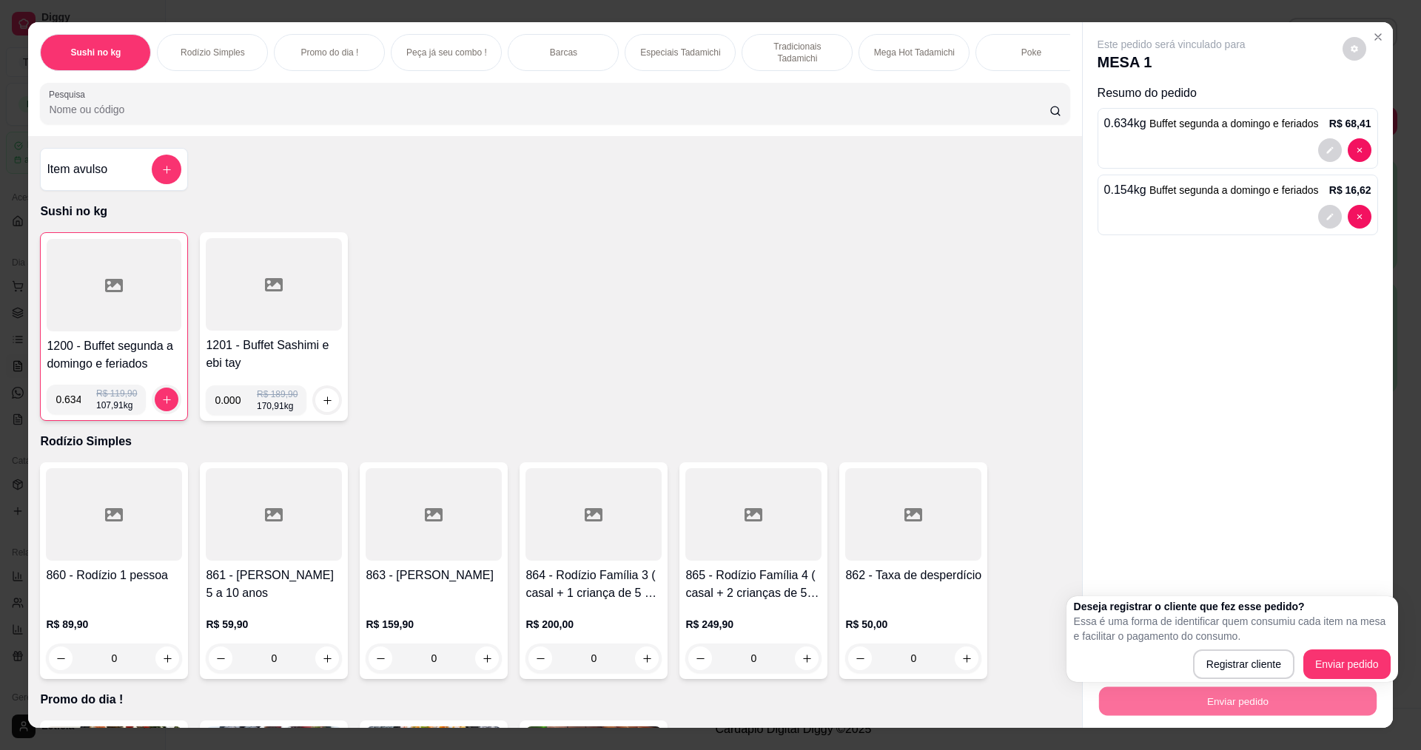
click at [711, 340] on div "1200 - Buffet segunda a domingo e feriados 0.634 R$ 119,90 107,91 kg 1201 - Buf…" at bounding box center [554, 326] width 1029 height 189
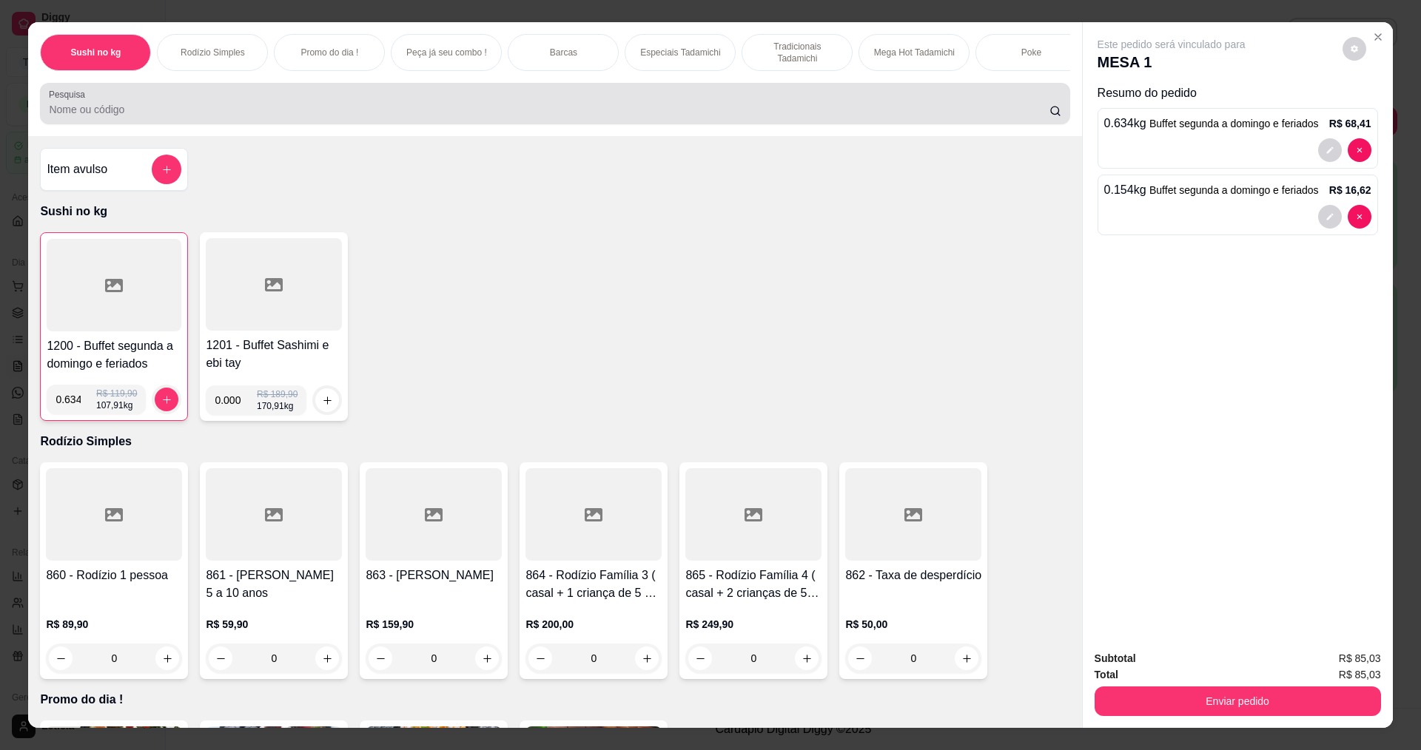
click at [91, 98] on div "Pesquisa" at bounding box center [554, 103] width 1029 height 41
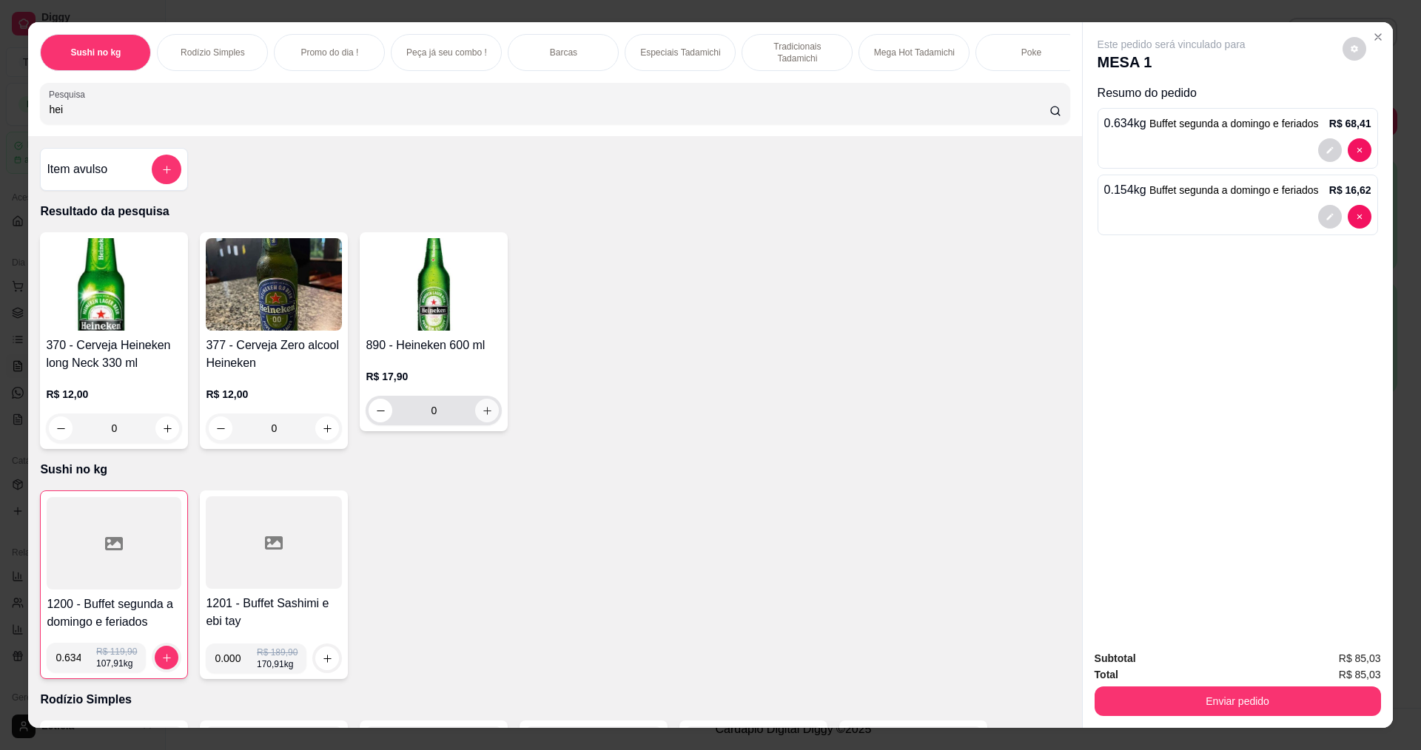
type input "hei"
click at [484, 417] on icon "increase-product-quantity" at bounding box center [487, 410] width 11 height 11
type input "1"
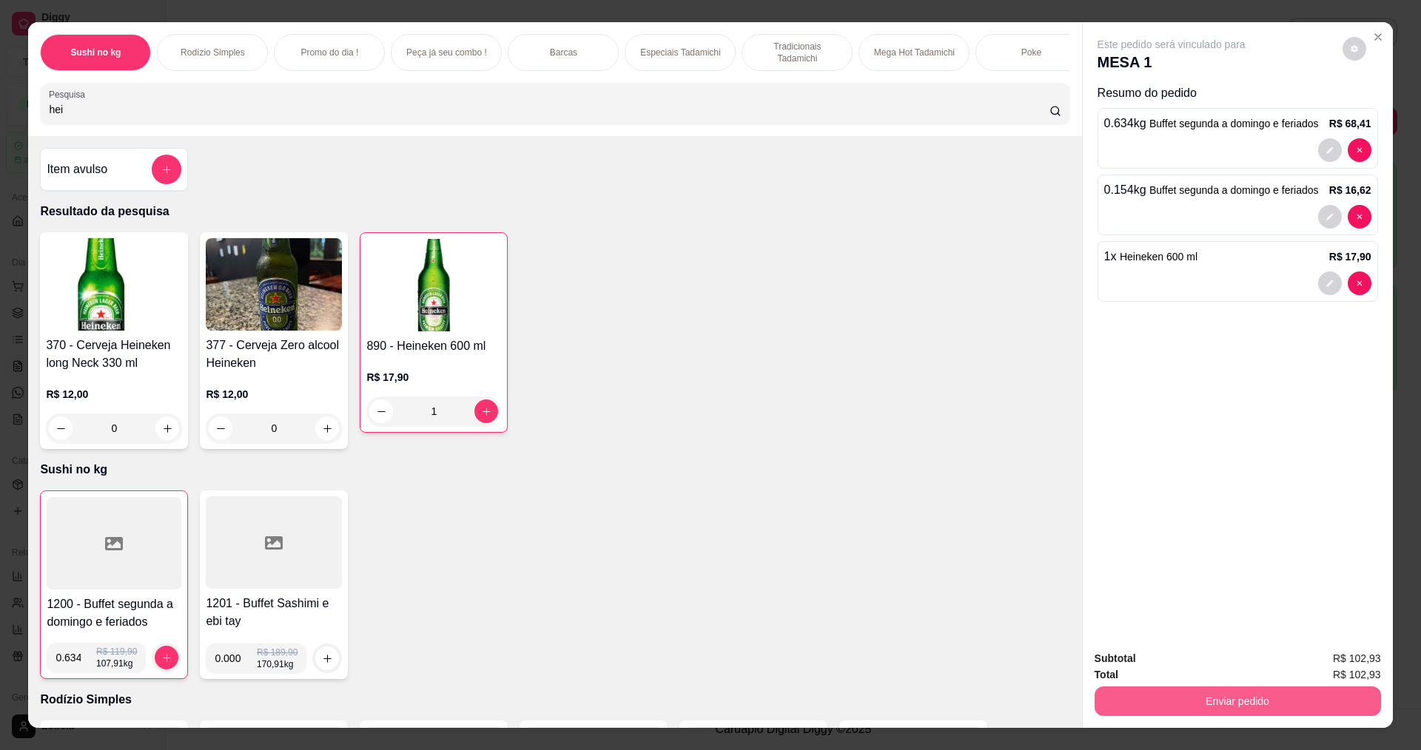
click at [1205, 704] on button "Enviar pedido" at bounding box center [1237, 702] width 286 height 30
click at [1372, 659] on button "Enviar pedido" at bounding box center [1342, 663] width 81 height 27
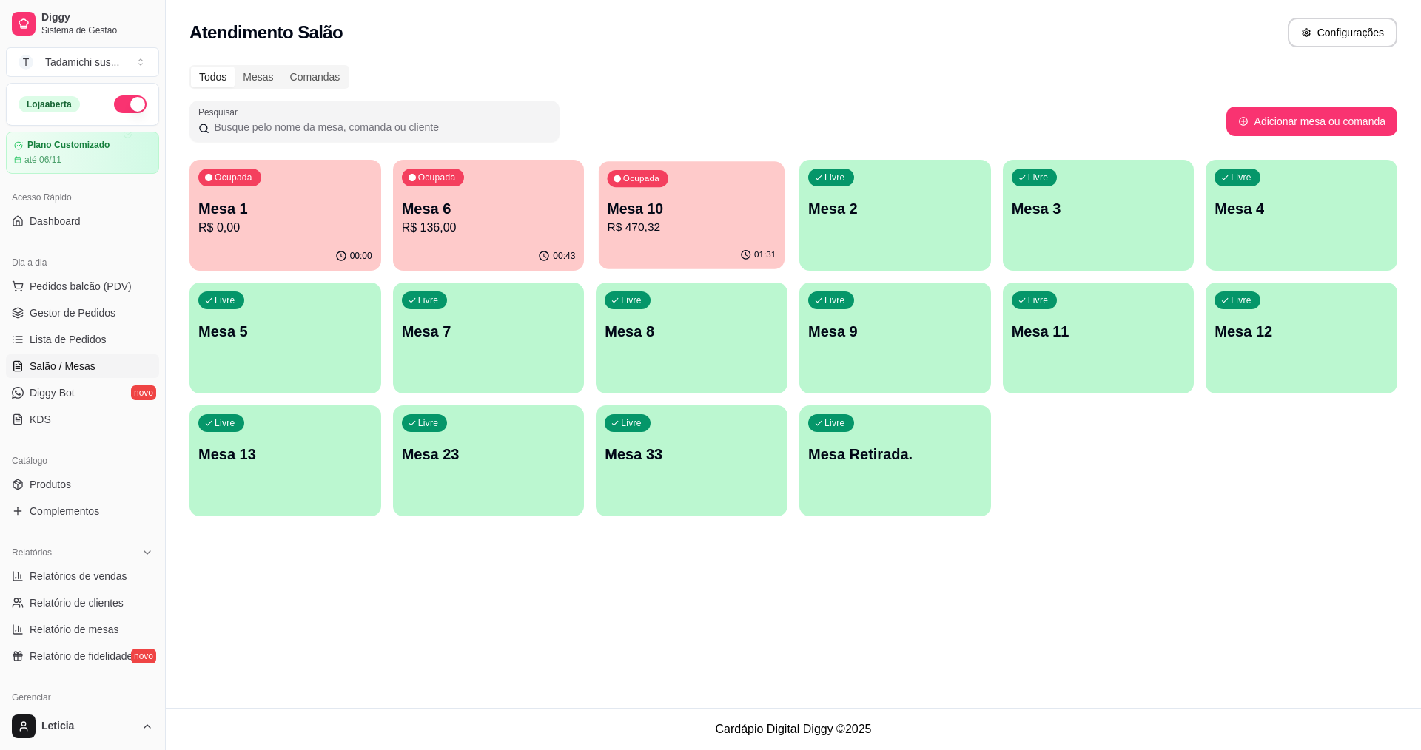
click at [634, 221] on p "R$ 470,32" at bounding box center [691, 227] width 169 height 17
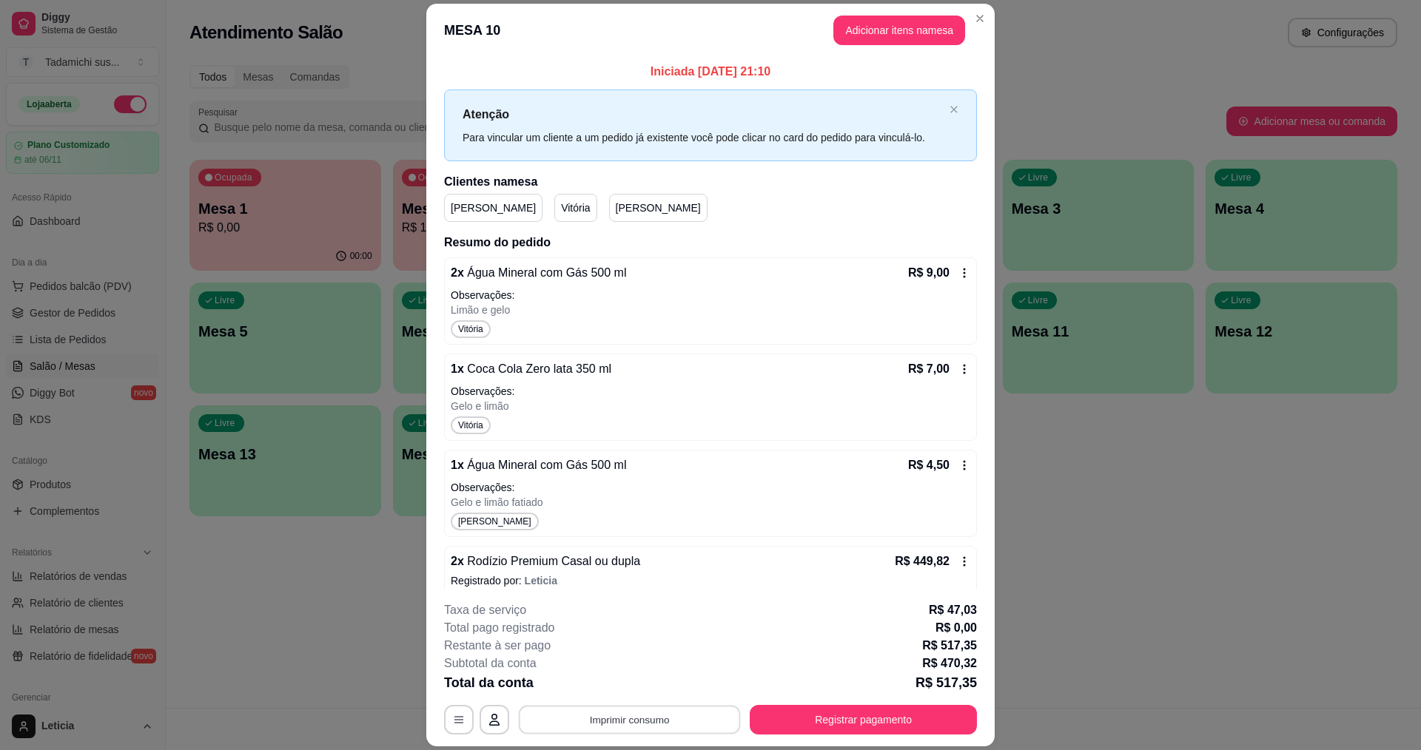
click at [696, 718] on button "Imprimir consumo" at bounding box center [630, 720] width 222 height 29
click at [662, 685] on button "IMPRESSORA PERTO DA [GEOGRAPHIC_DATA]" at bounding box center [656, 685] width 215 height 23
click at [958, 271] on icon at bounding box center [964, 273] width 12 height 12
click at [832, 713] on button "Registrar pagamento" at bounding box center [863, 720] width 227 height 30
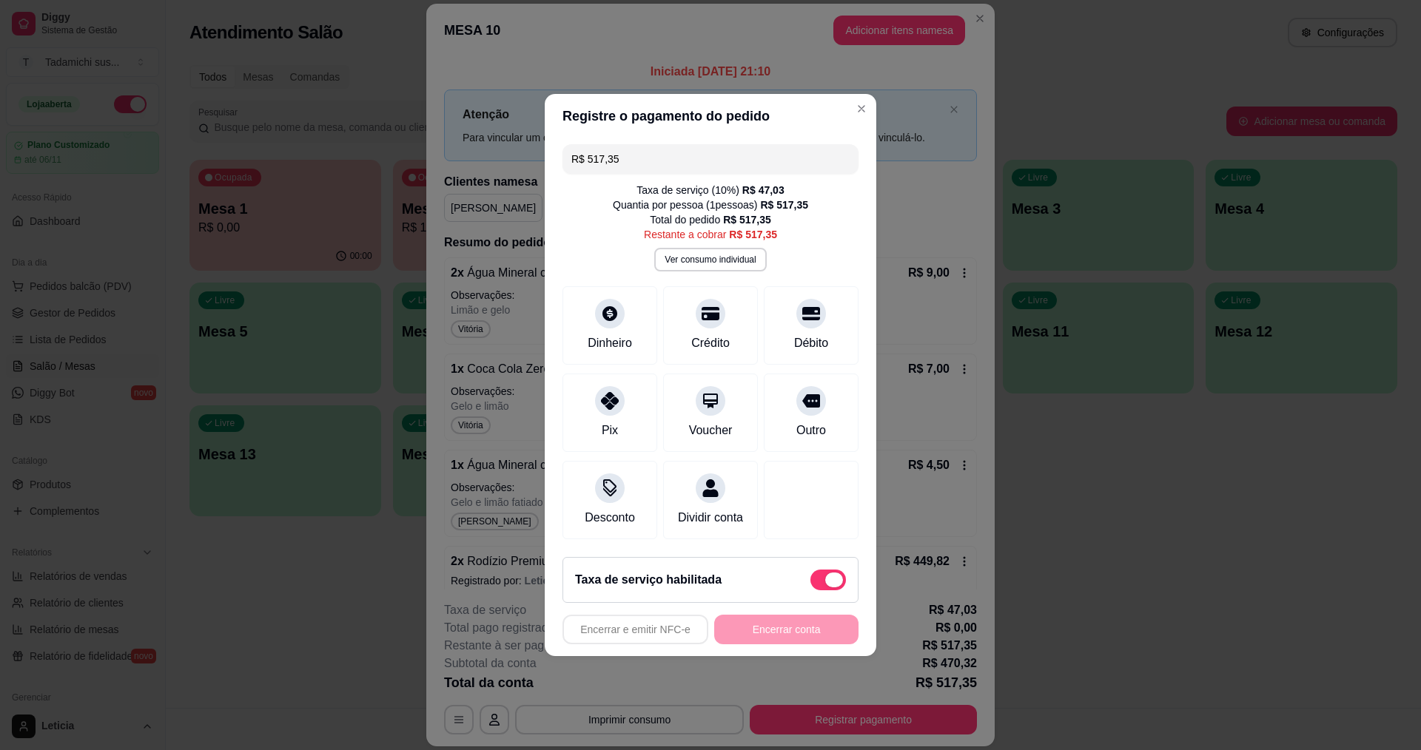
click at [825, 588] on span at bounding box center [834, 580] width 18 height 15
click at [818, 592] on input "checkbox" at bounding box center [814, 588] width 10 height 10
checkbox input "true"
type input "R$ 470,32"
checkbox input "false"
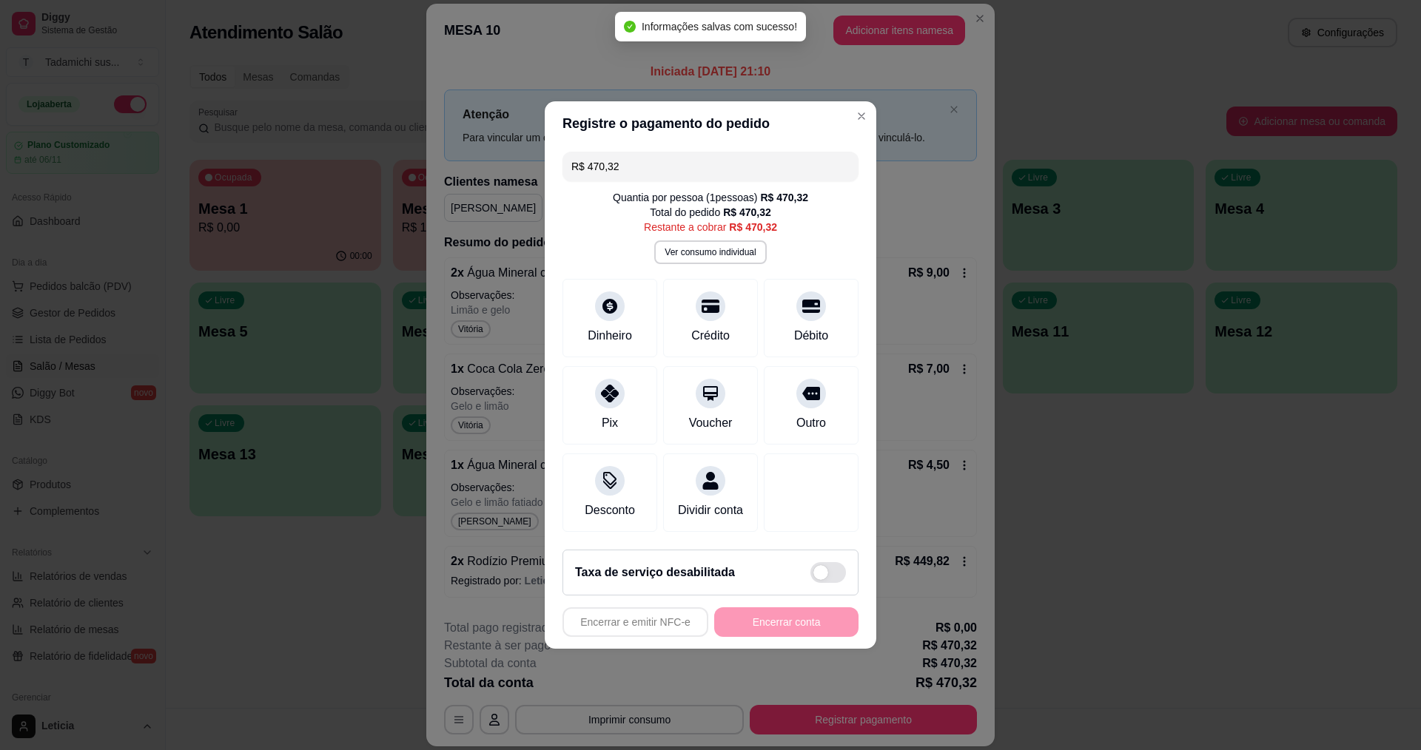
click at [819, 566] on div "Taxa de serviço desabilitada" at bounding box center [710, 573] width 296 height 46
type input "R$ 517,35"
checkbox input "true"
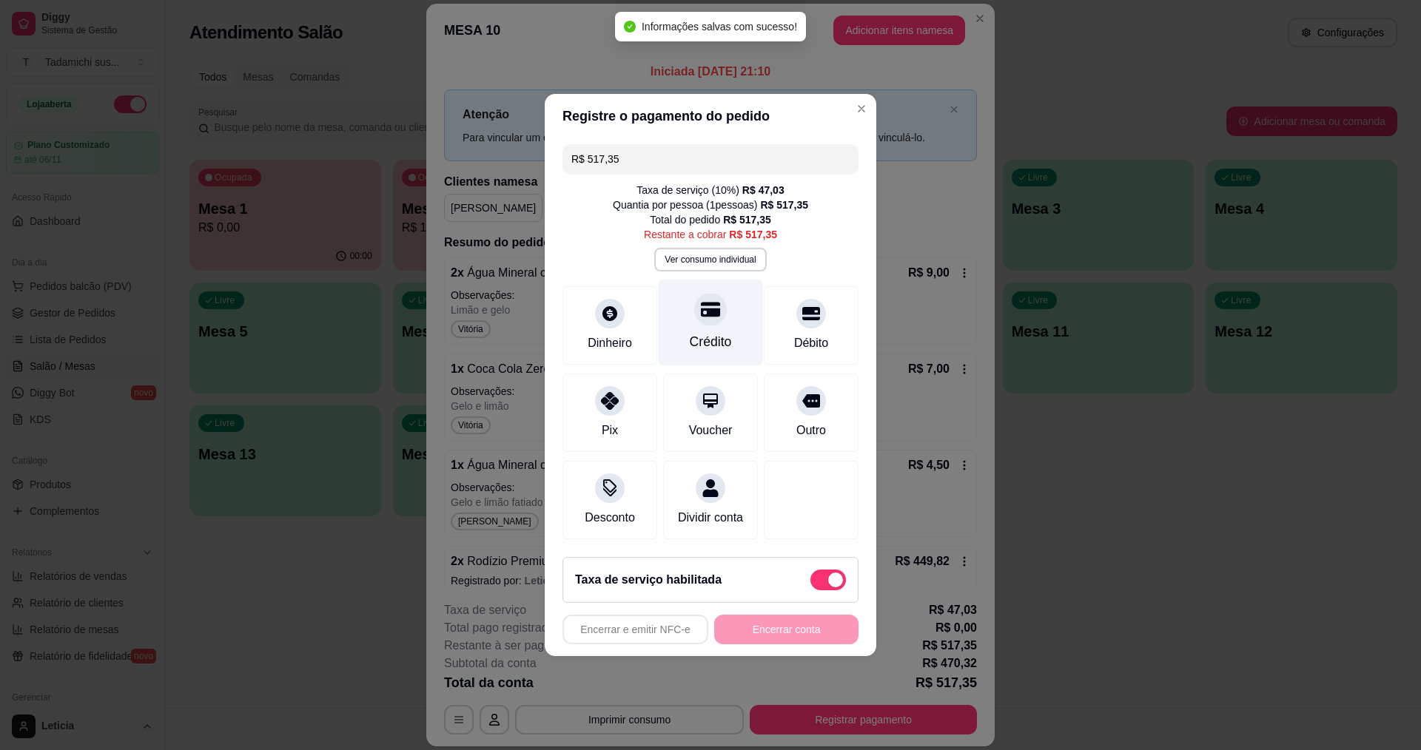
click at [739, 311] on div "Crédito" at bounding box center [711, 323] width 104 height 87
type input "R$ 0,00"
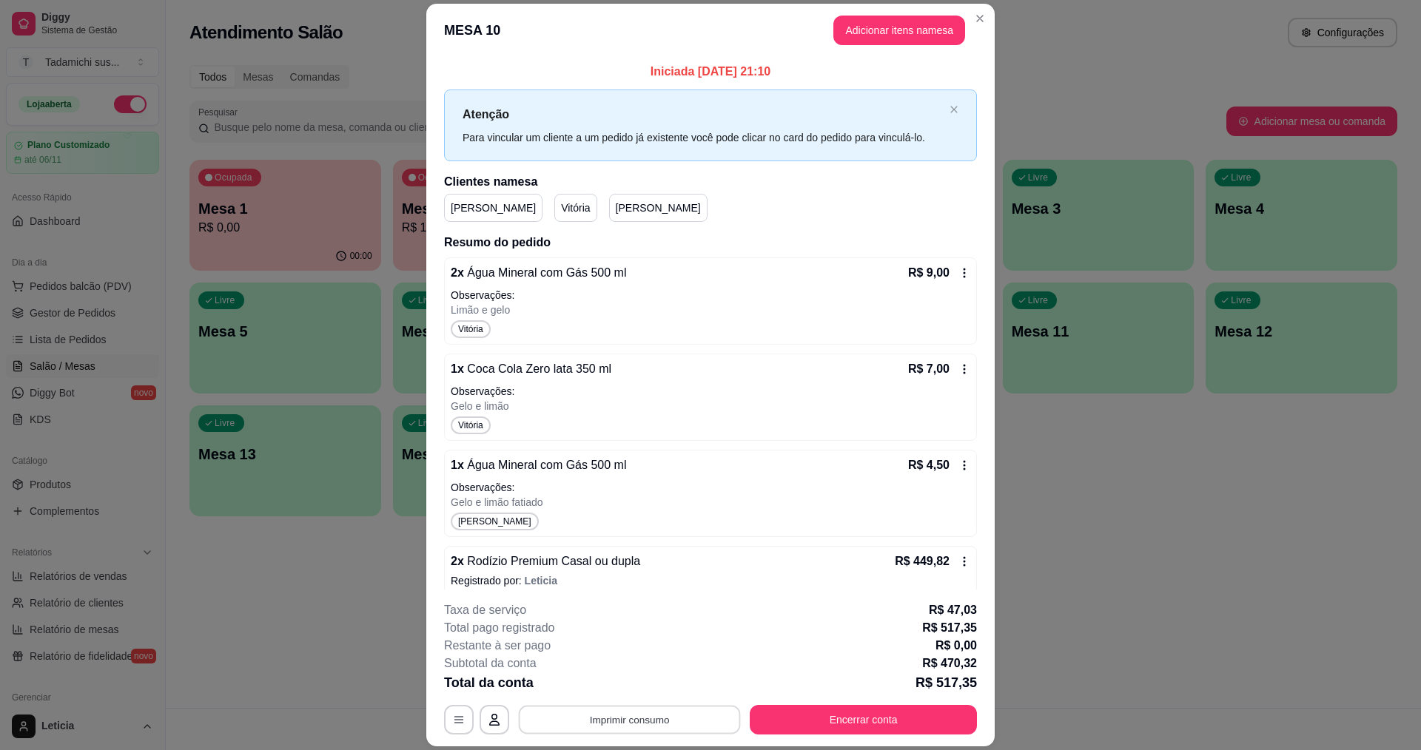
click at [671, 710] on button "Imprimir consumo" at bounding box center [630, 720] width 222 height 29
click at [641, 700] on div "Escolha a impressora IMPRESSORA PERTO DA BALANÇA" at bounding box center [657, 675] width 236 height 50
click at [640, 688] on button "IMPRESSORA PERTO DA [GEOGRAPHIC_DATA]" at bounding box center [656, 686] width 221 height 24
click at [821, 721] on button "Encerrar conta" at bounding box center [863, 720] width 227 height 30
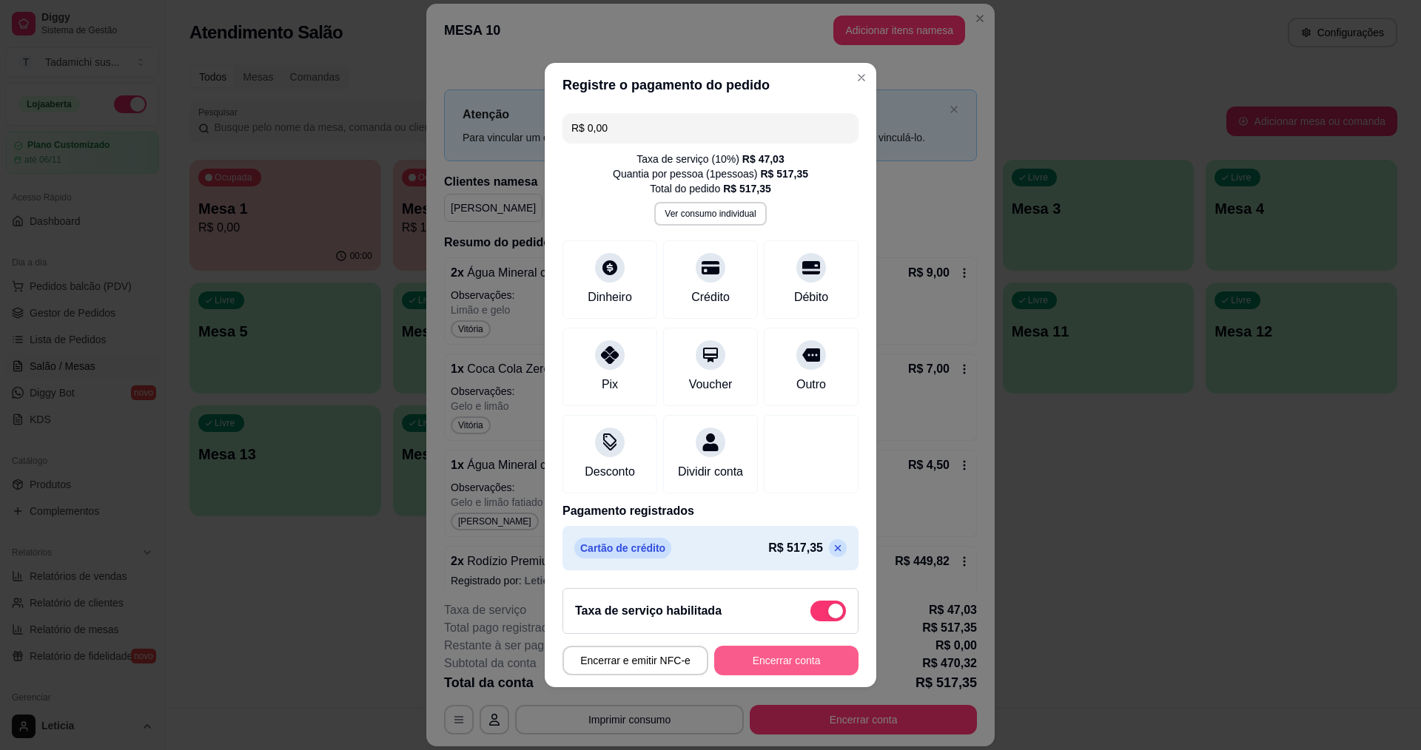
click at [827, 676] on button "Encerrar conta" at bounding box center [786, 661] width 144 height 30
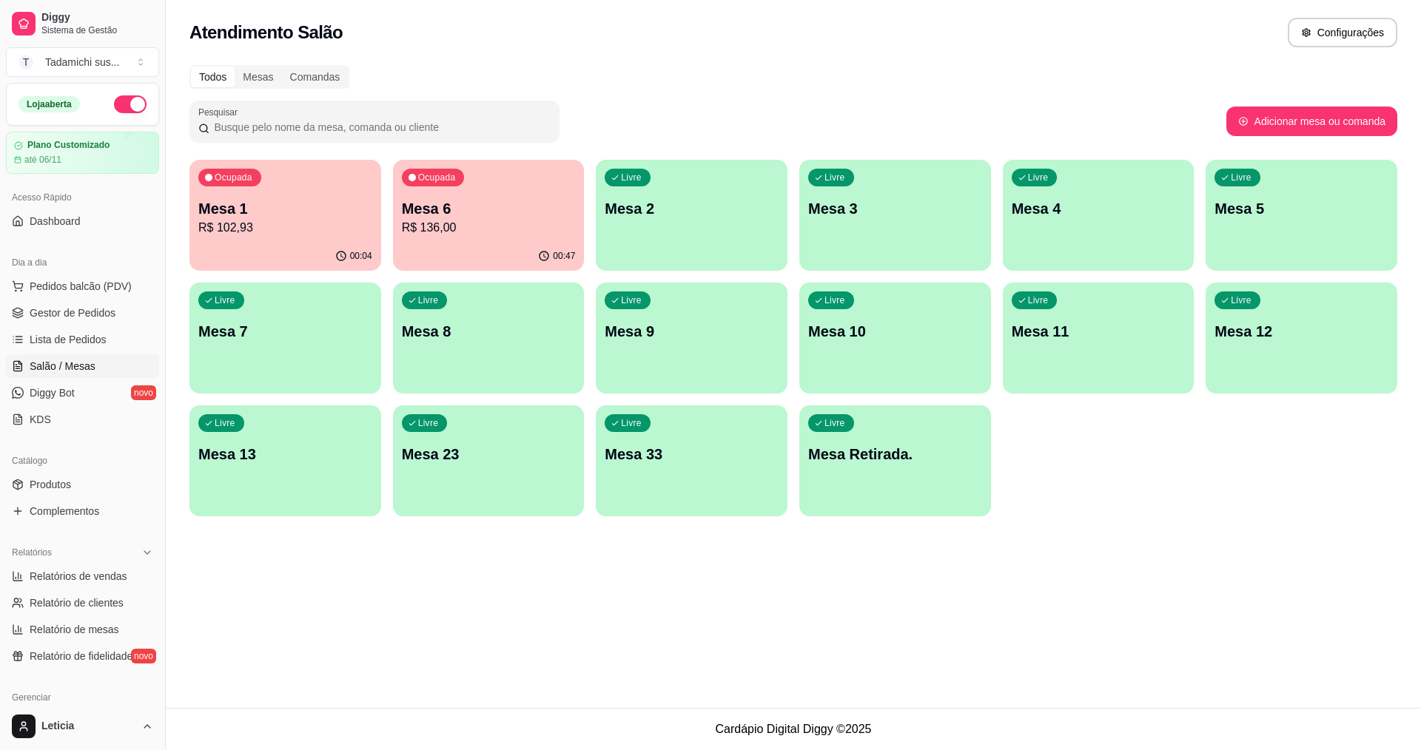
click at [331, 220] on p "R$ 102,93" at bounding box center [285, 228] width 174 height 18
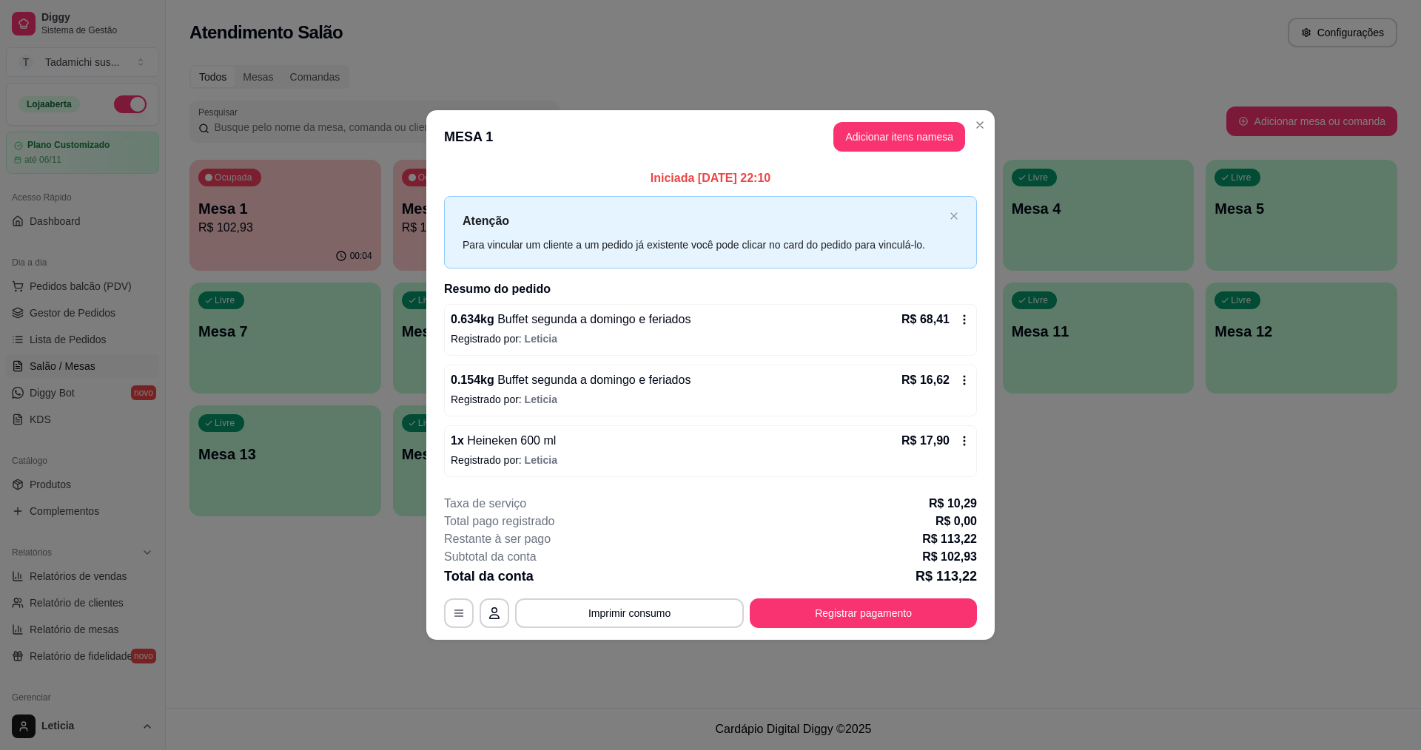
click at [968, 314] on icon at bounding box center [964, 320] width 12 height 12
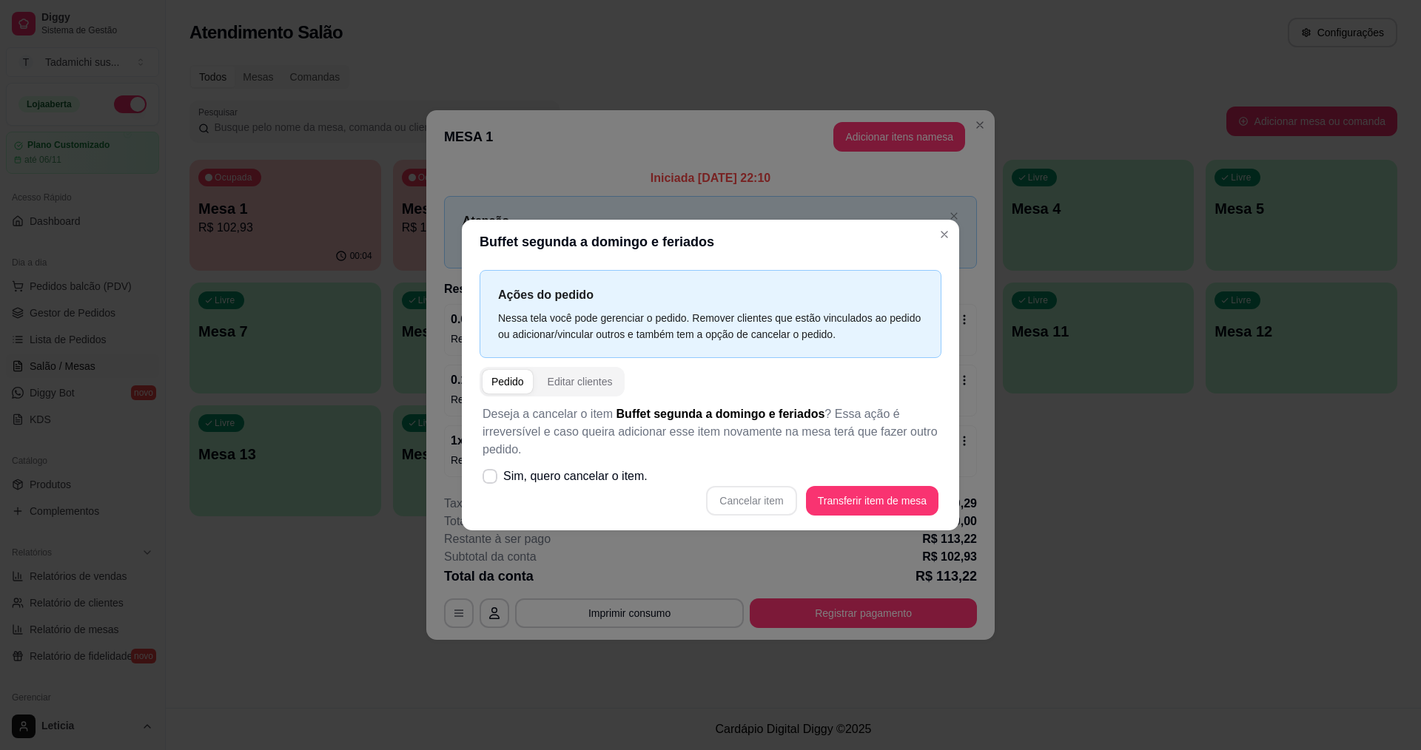
click at [750, 511] on div "Cancelar item Transferir item de mesa" at bounding box center [710, 501] width 456 height 30
click at [499, 477] on label "Sim, quero cancelar o item." at bounding box center [565, 477] width 177 height 30
click at [491, 479] on input "Sim, quero cancelar o item." at bounding box center [487, 484] width 10 height 10
checkbox input "true"
click at [740, 499] on button "Cancelar item" at bounding box center [751, 501] width 90 height 30
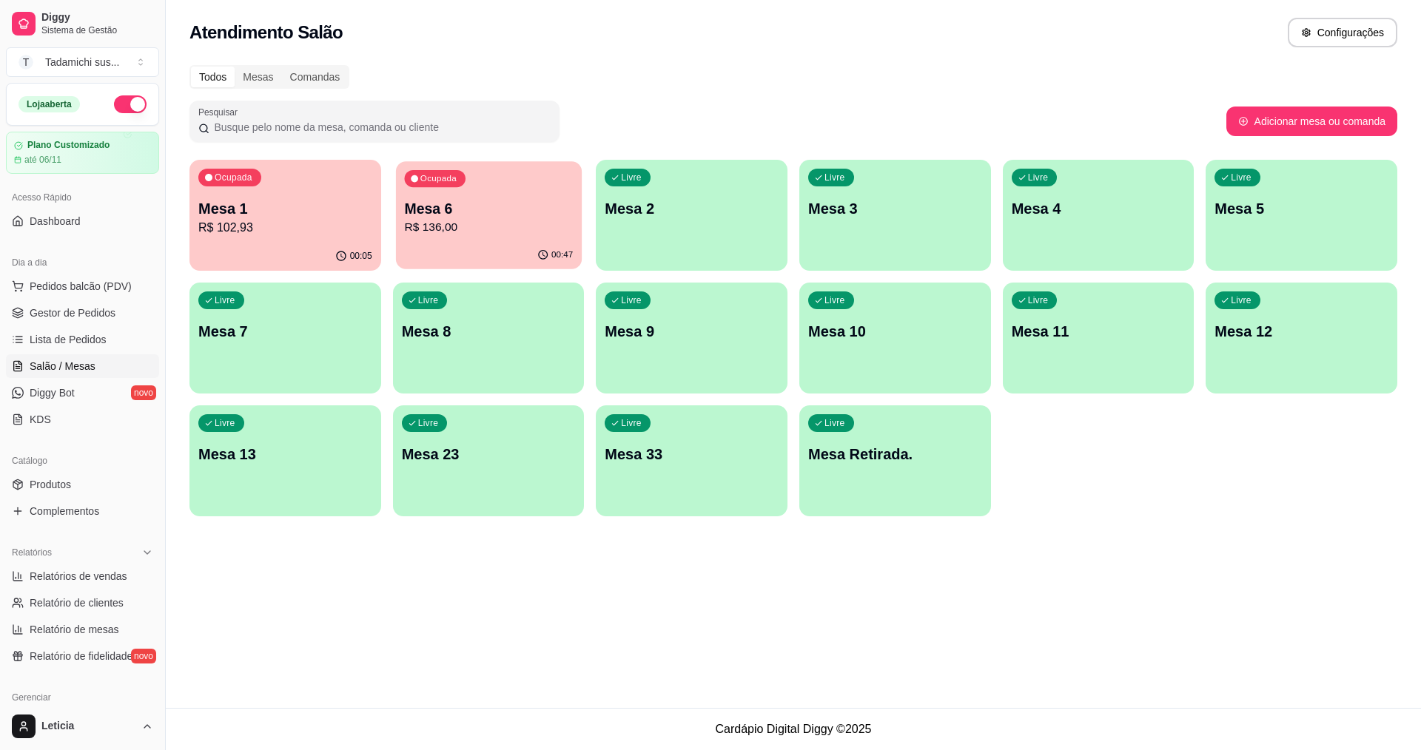
click at [523, 200] on p "Mesa 6" at bounding box center [488, 209] width 169 height 20
click at [266, 289] on div "Livre Mesa 7" at bounding box center [285, 329] width 192 height 93
click at [286, 242] on div "00:05" at bounding box center [285, 255] width 186 height 28
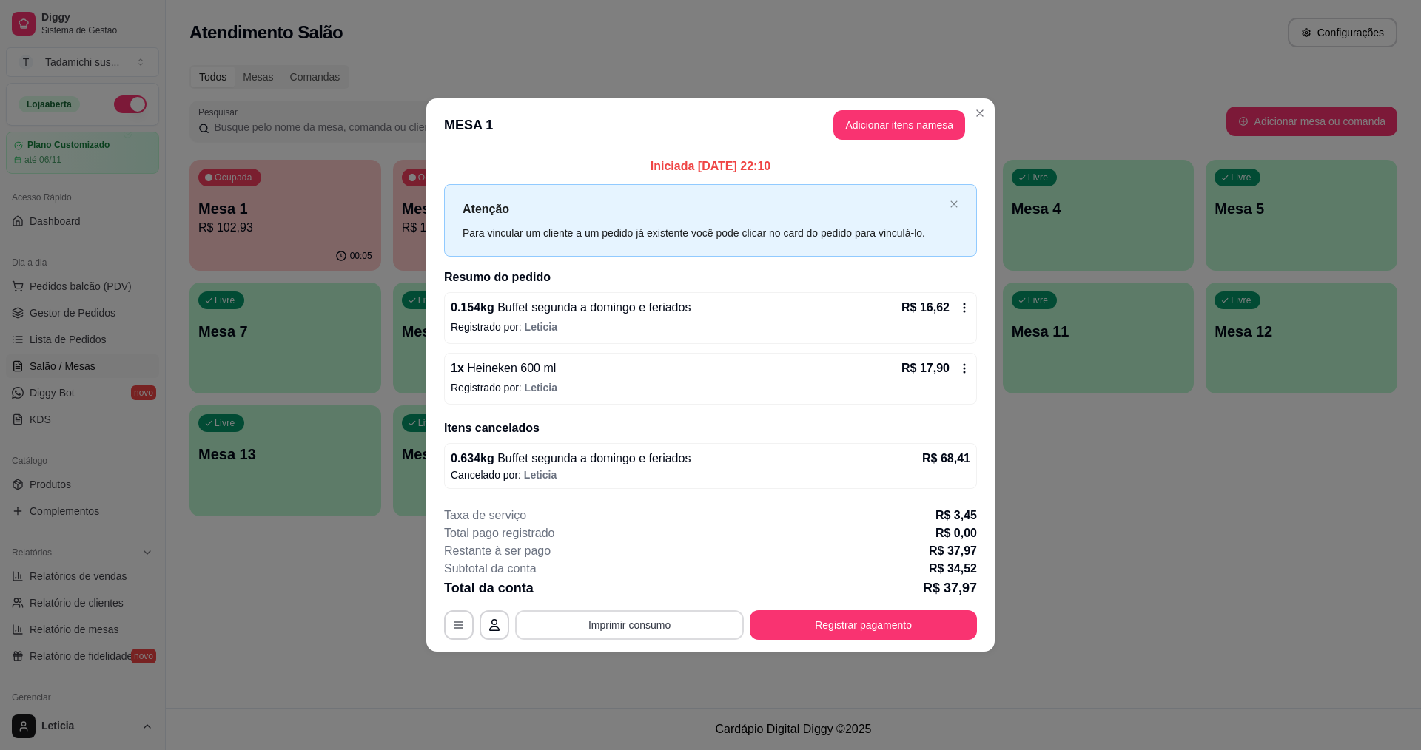
click at [607, 633] on button "Imprimir consumo" at bounding box center [629, 625] width 229 height 30
click at [624, 595] on button "IMPRESSORA PERTO DA [GEOGRAPHIC_DATA]" at bounding box center [661, 591] width 221 height 24
click at [603, 620] on button "Imprimir consumo" at bounding box center [629, 625] width 229 height 30
click at [659, 578] on div "Escolha a impressora IMPRESSORA PERTO DA BALANÇA" at bounding box center [662, 580] width 236 height 50
click at [657, 583] on button "IMPRESSORA PERTO DA [GEOGRAPHIC_DATA]" at bounding box center [661, 591] width 221 height 24
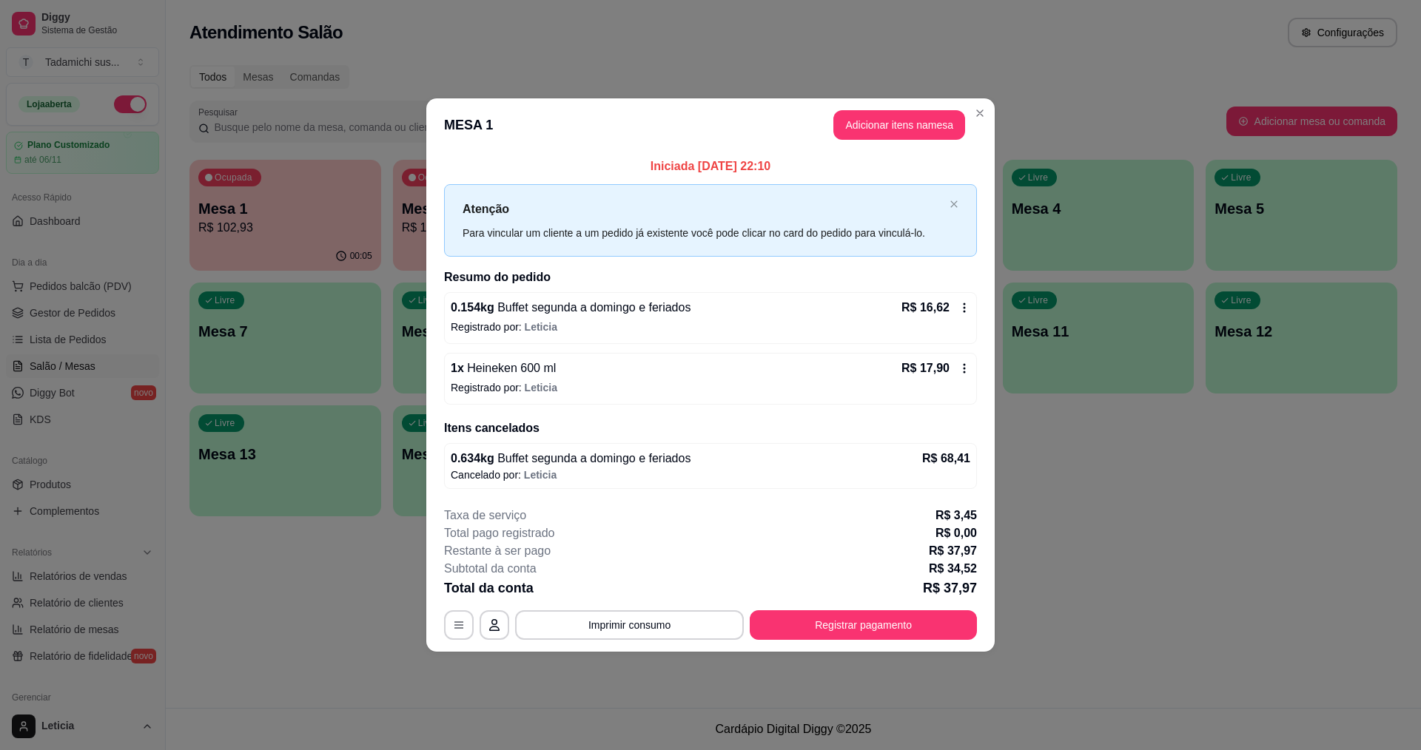
click at [949, 198] on div "Atenção Para vincular um cliente a um pedido já existente você pode clicar no c…" at bounding box center [710, 220] width 533 height 72
click at [457, 616] on button "button" at bounding box center [459, 624] width 29 height 29
click at [967, 303] on icon at bounding box center [964, 308] width 12 height 12
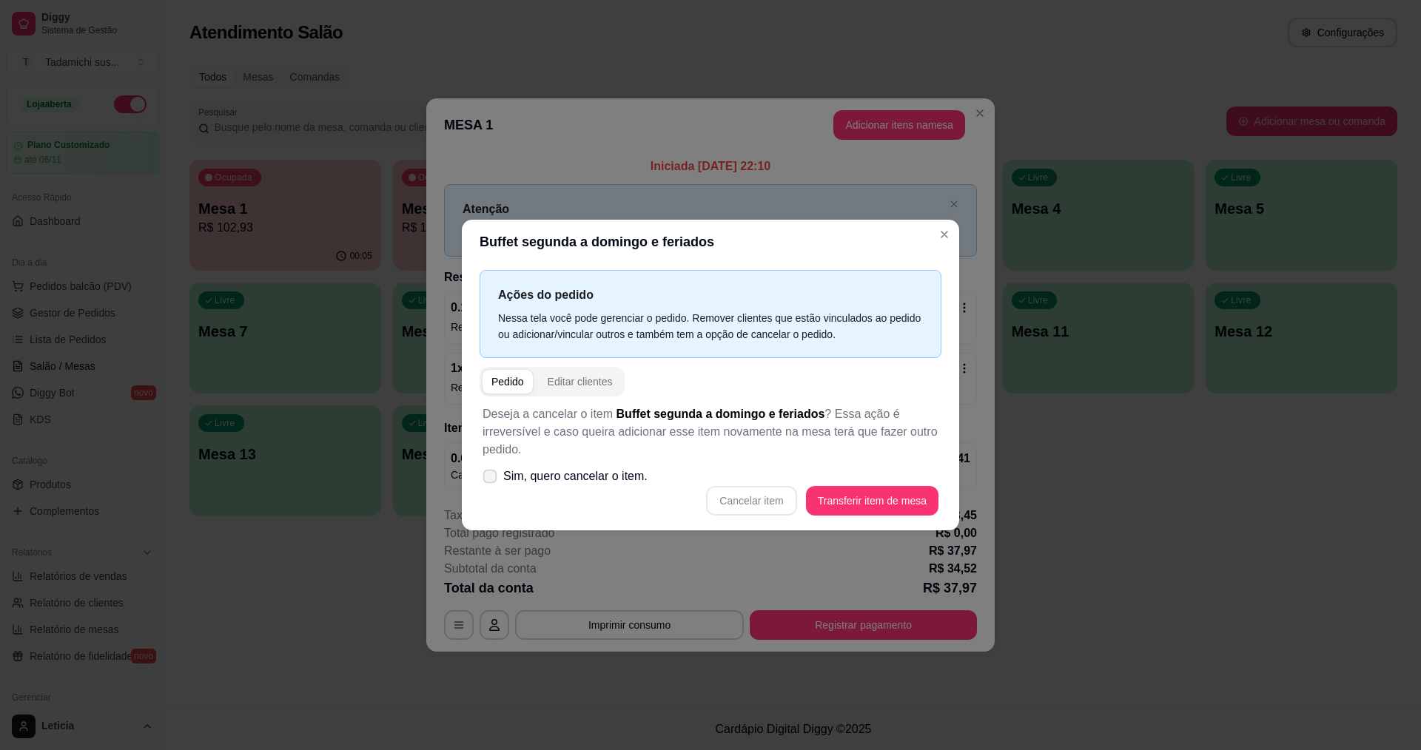
click at [486, 475] on icon at bounding box center [489, 476] width 11 height 8
click at [486, 479] on input "Sim, quero cancelar o item." at bounding box center [487, 484] width 10 height 10
checkbox input "true"
click at [727, 502] on button "Cancelar item" at bounding box center [751, 501] width 90 height 30
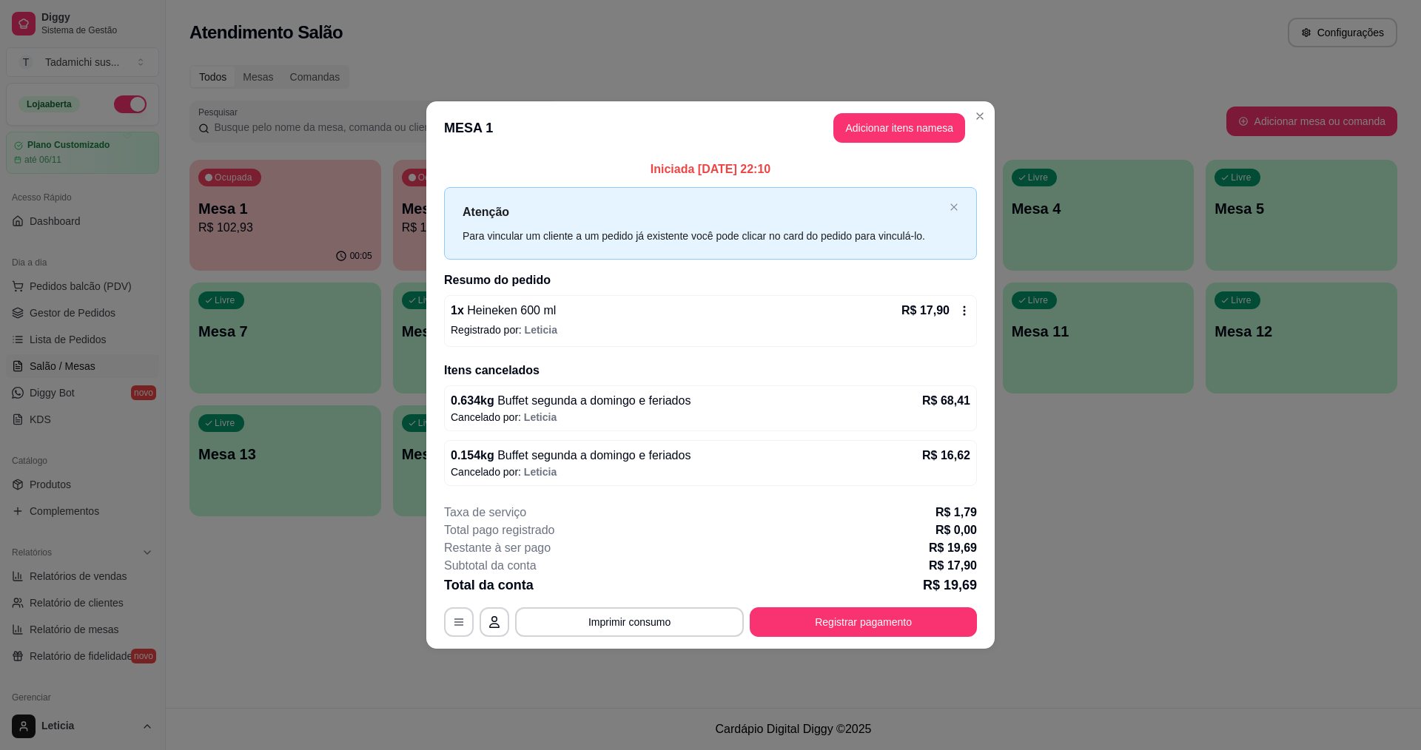
click at [964, 308] on icon at bounding box center [964, 311] width 2 height 10
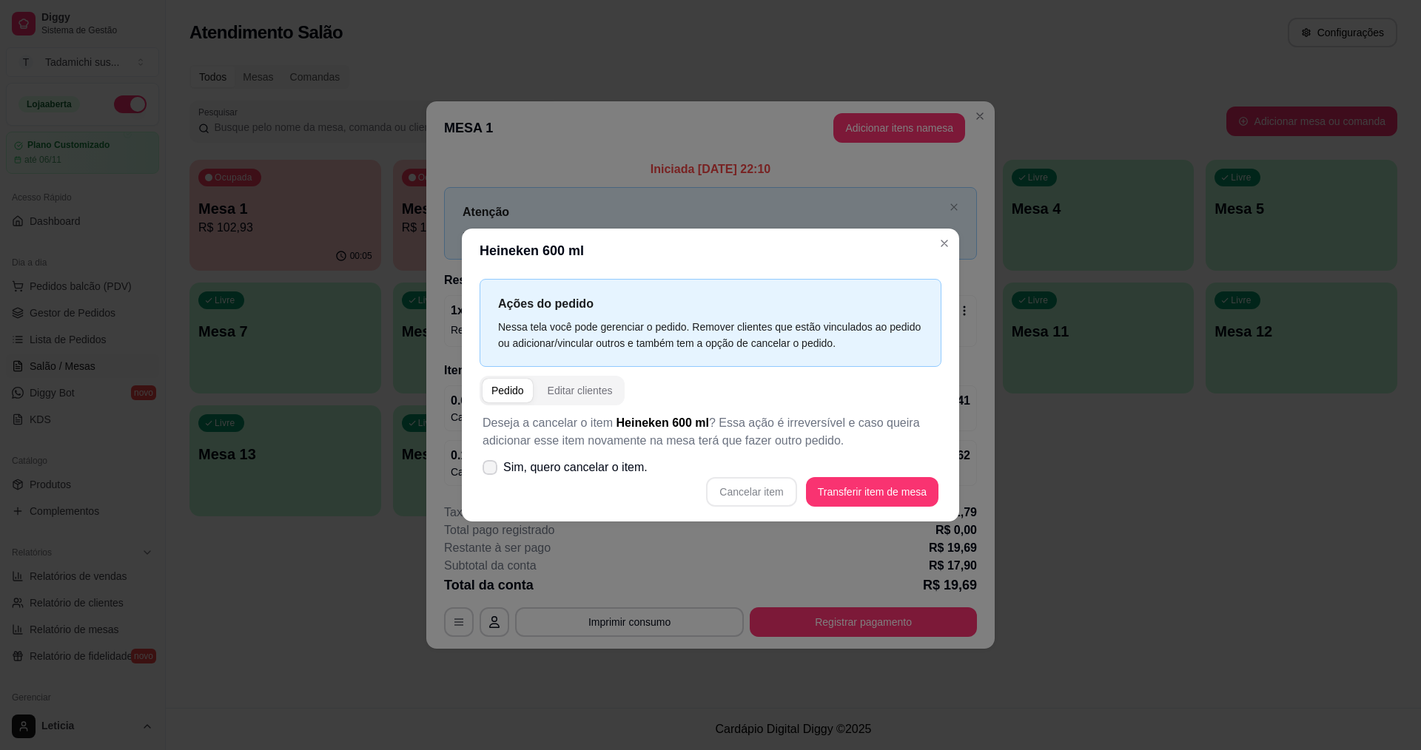
click at [482, 472] on span at bounding box center [489, 467] width 15 height 15
click at [482, 472] on input "Sim, quero cancelar o item." at bounding box center [487, 476] width 10 height 10
checkbox input "true"
click at [722, 491] on button "Cancelar item" at bounding box center [751, 492] width 88 height 29
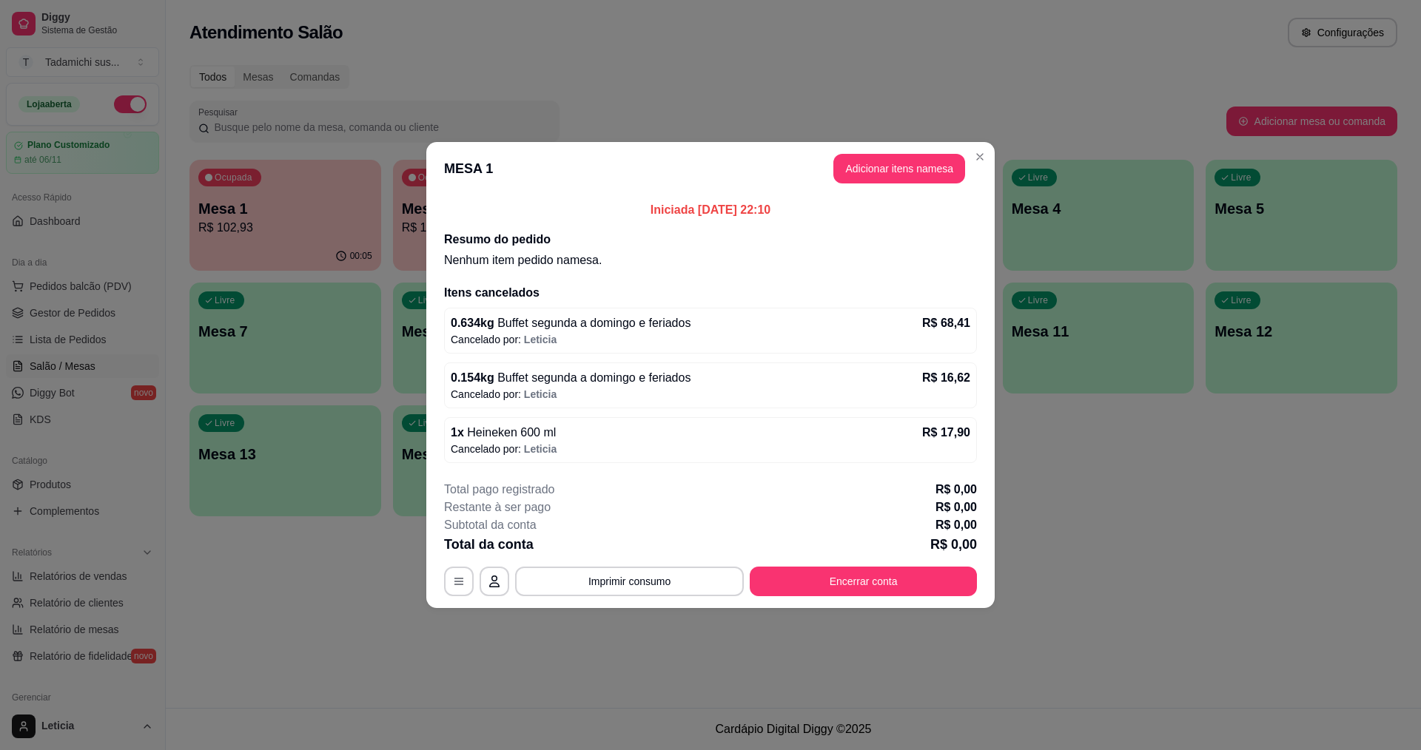
click at [890, 565] on div "Total pago registrado R$ 0,00 Restante à ser pago R$ 0,00 Subtotal da conta R$ …" at bounding box center [710, 538] width 533 height 115
click at [892, 565] on div "Total pago registrado R$ 0,00 Restante à ser pago R$ 0,00 Subtotal da conta R$ …" at bounding box center [710, 538] width 533 height 115
click at [867, 581] on button "Encerrar conta" at bounding box center [863, 582] width 227 height 30
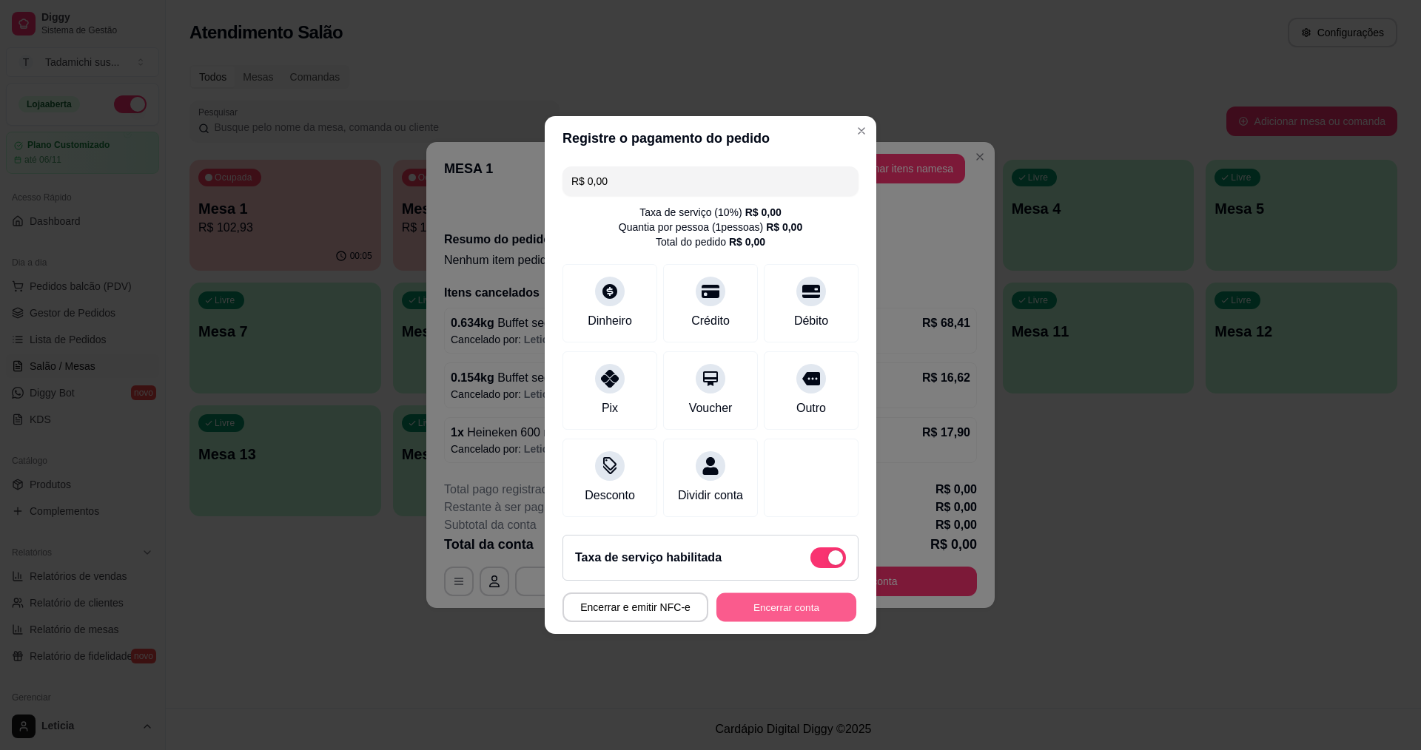
click at [739, 602] on button "Encerrar conta" at bounding box center [786, 607] width 140 height 29
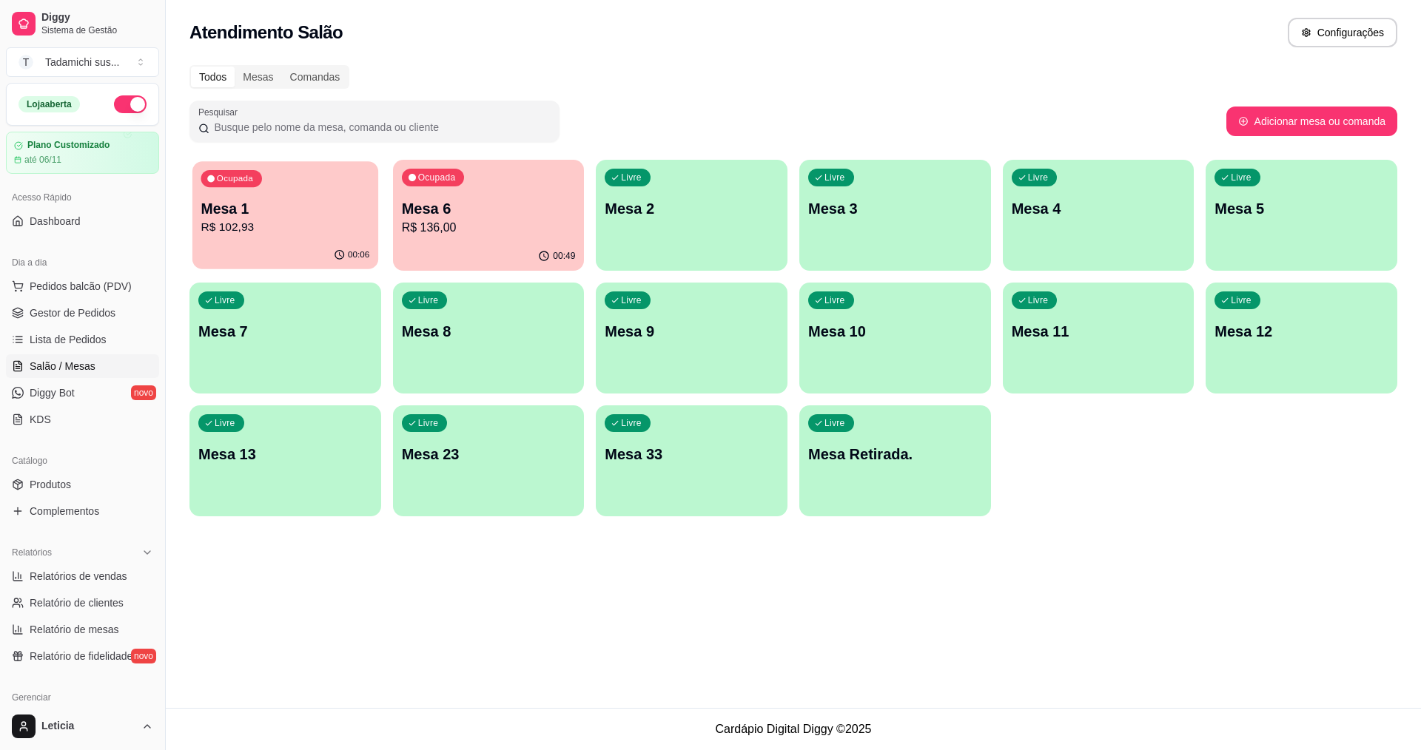
click at [300, 223] on p "R$ 102,93" at bounding box center [285, 227] width 169 height 17
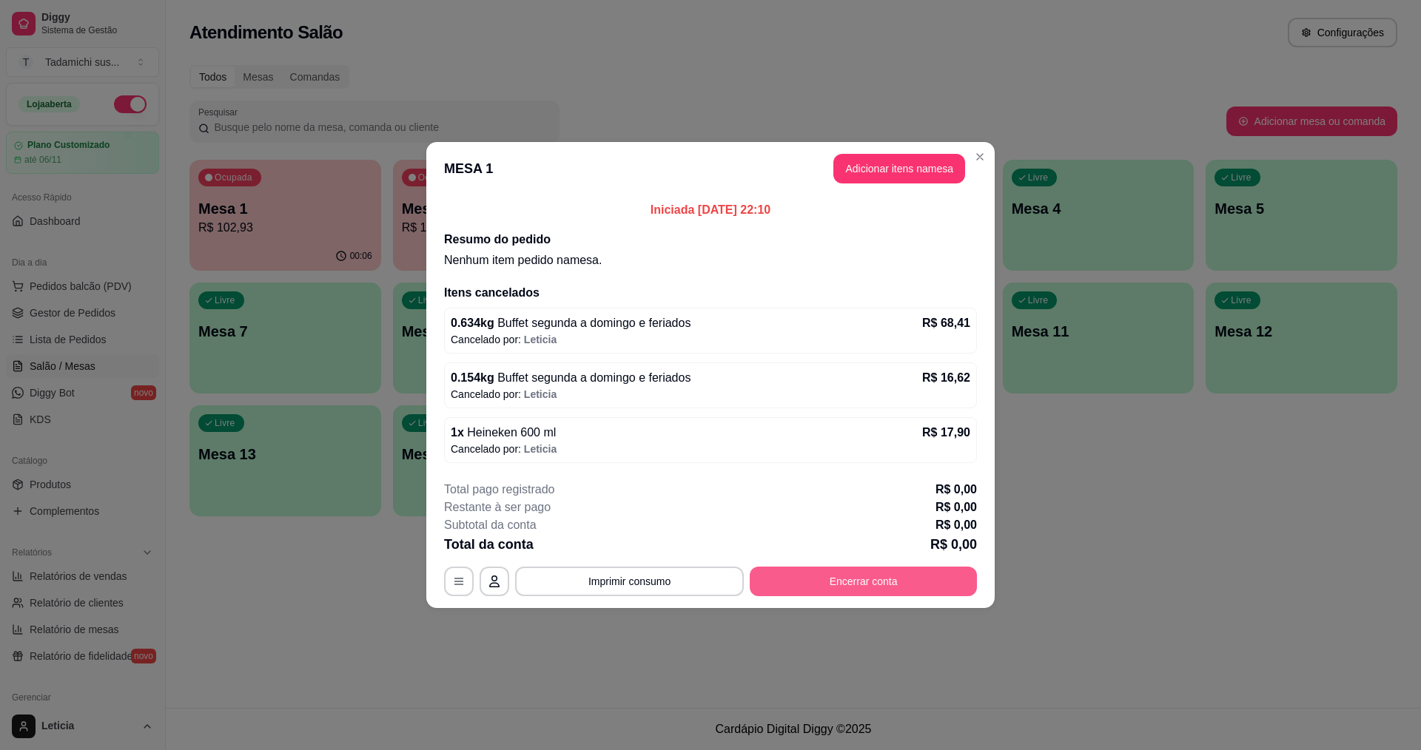
click at [808, 590] on button "Encerrar conta" at bounding box center [863, 582] width 227 height 30
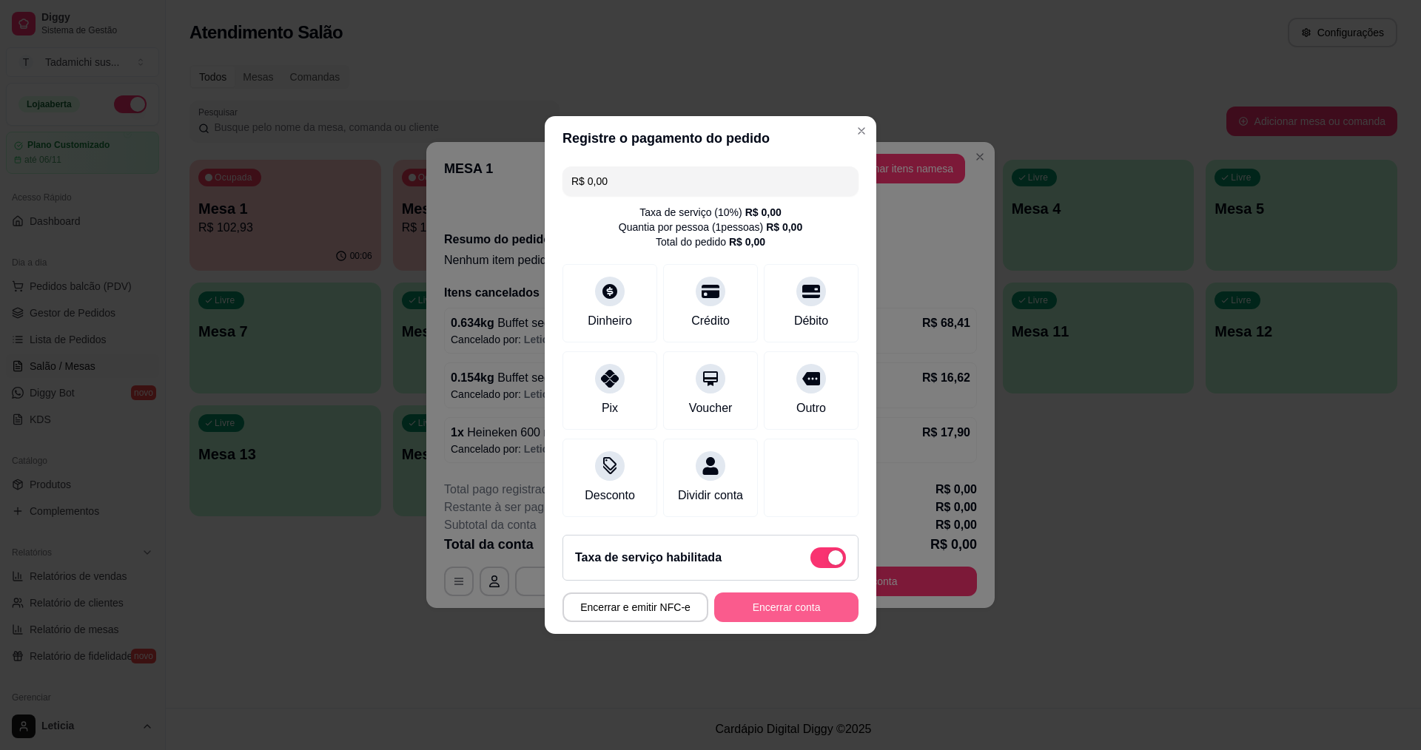
click at [796, 610] on button "Encerrar conta" at bounding box center [786, 608] width 144 height 30
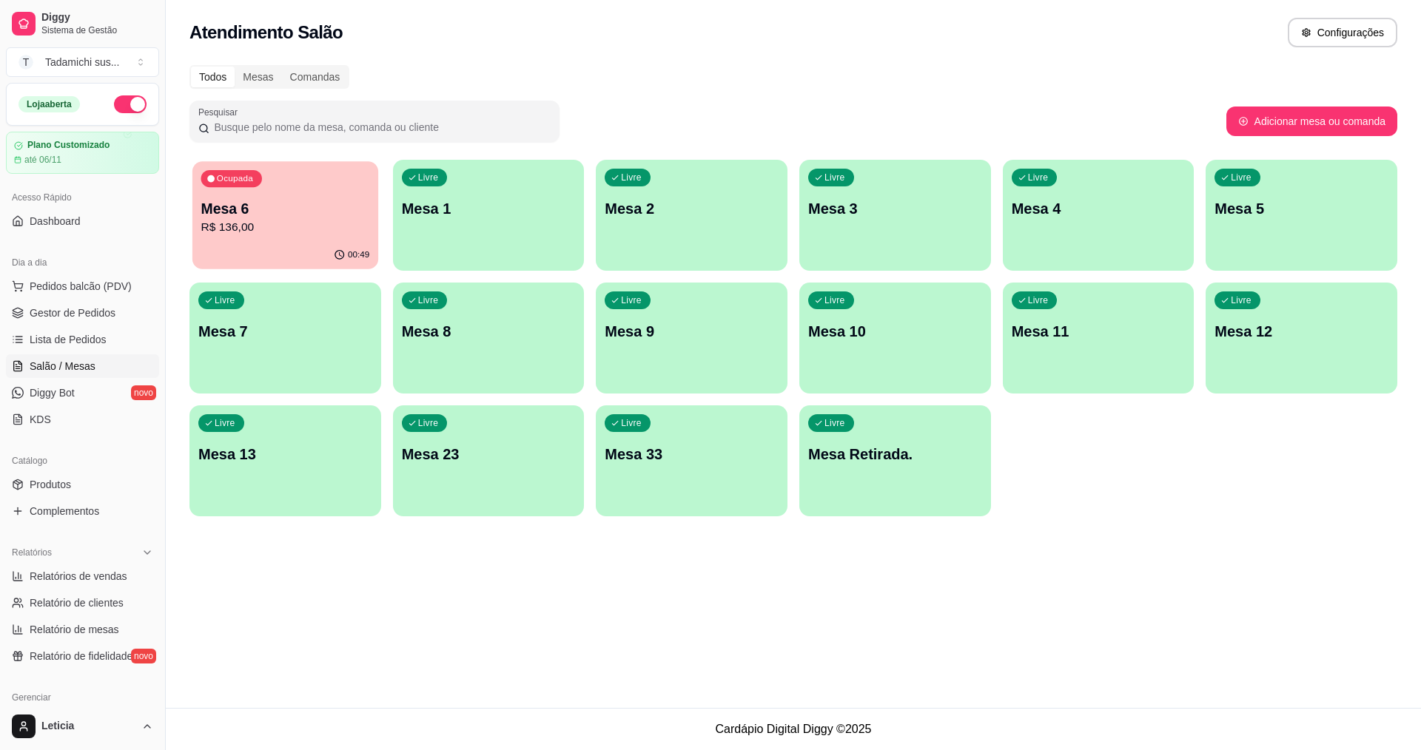
click at [314, 208] on p "Mesa 6" at bounding box center [285, 209] width 169 height 20
click at [527, 233] on div "Livre Mesa 1" at bounding box center [489, 206] width 186 height 90
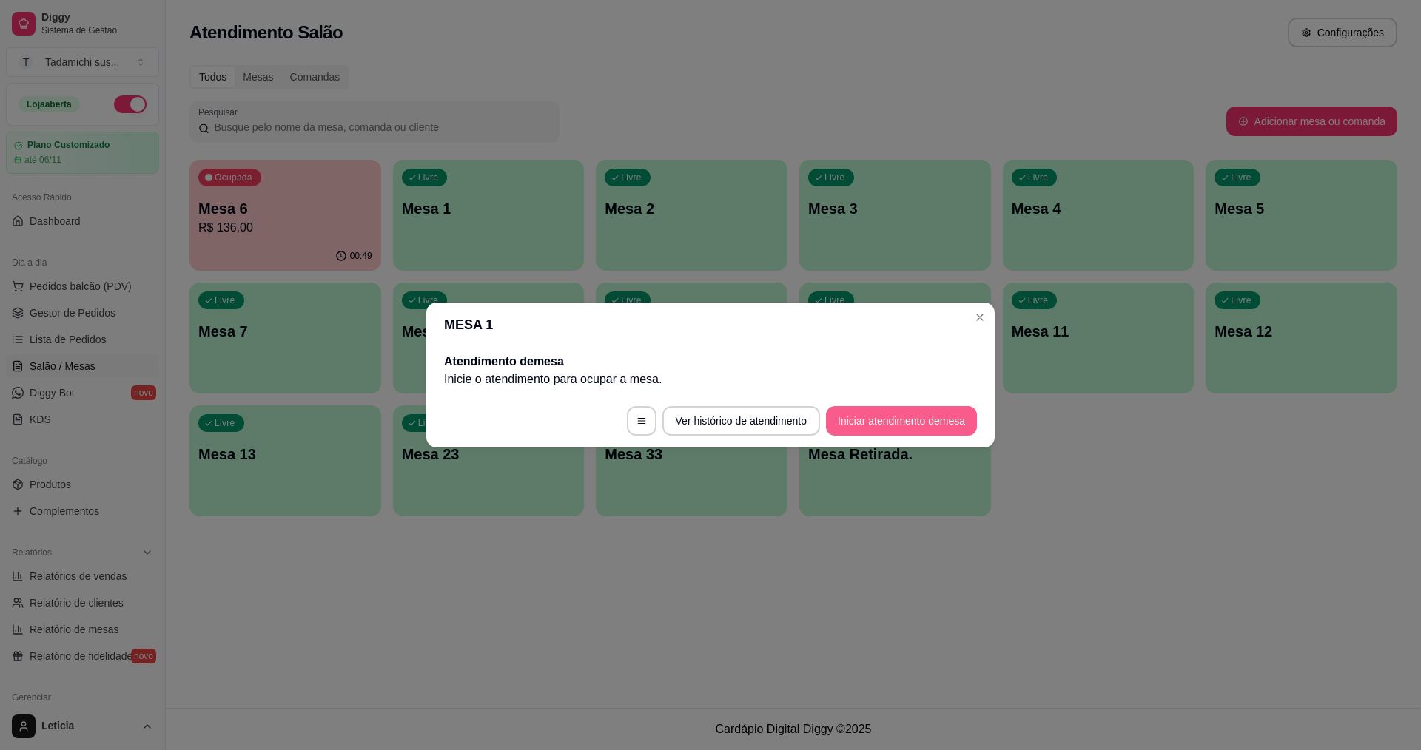
click at [850, 421] on button "Iniciar atendimento de mesa" at bounding box center [901, 421] width 151 height 30
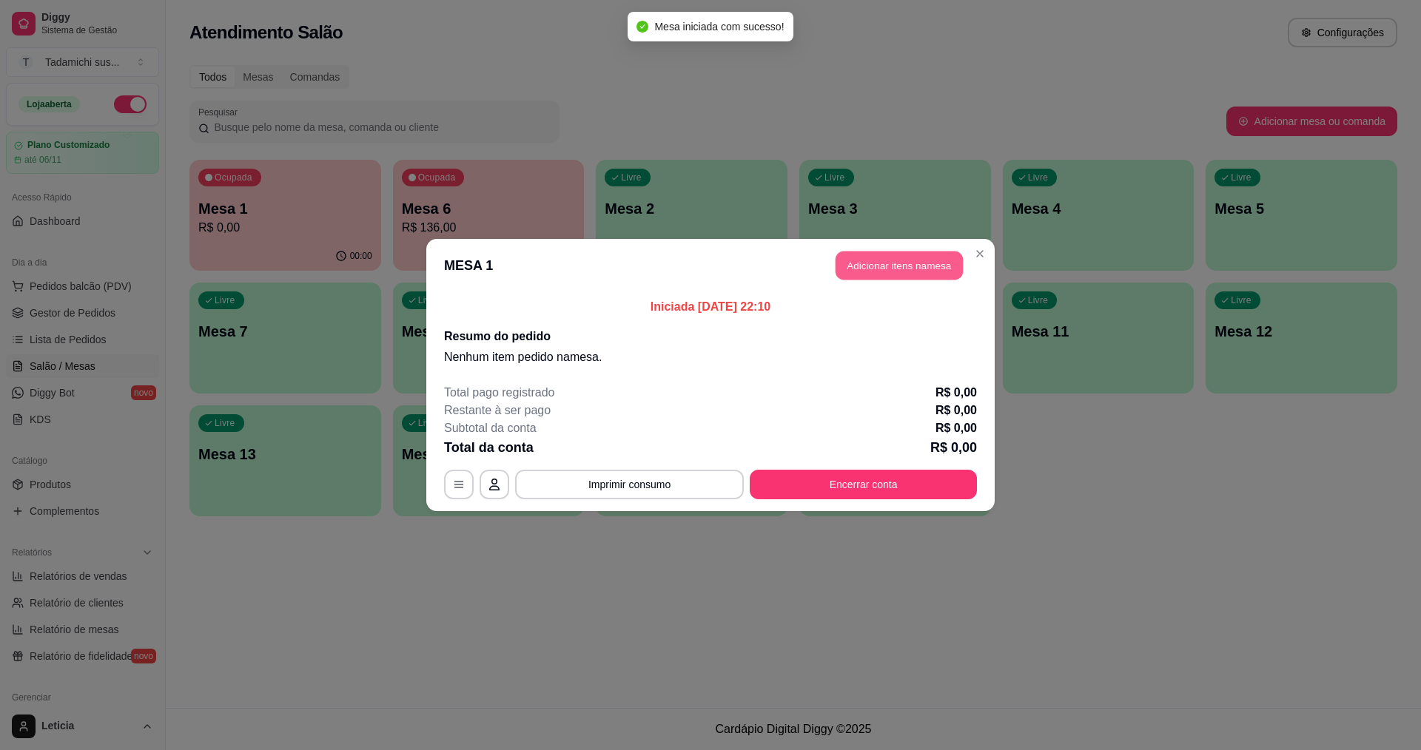
click at [872, 258] on button "Adicionar itens na mesa" at bounding box center [898, 266] width 127 height 29
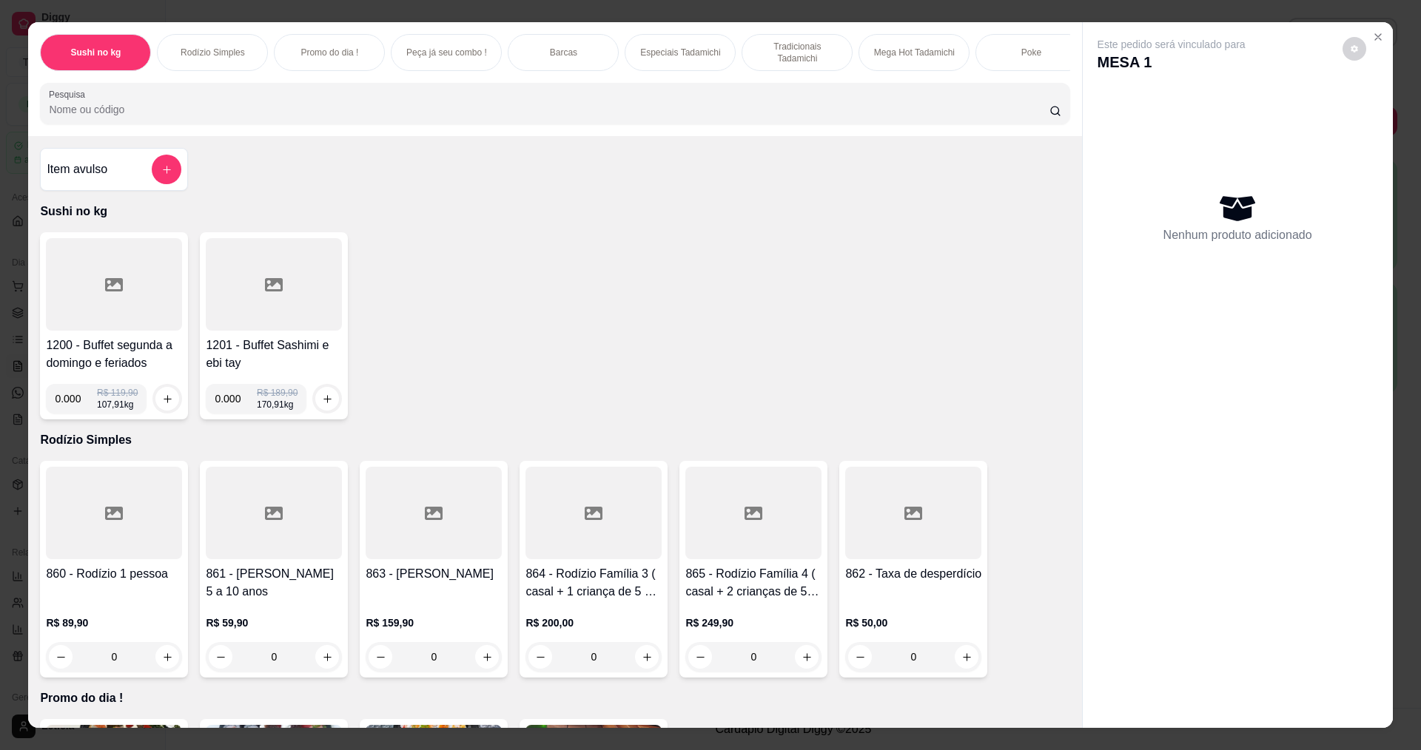
click at [74, 404] on input "0.000" at bounding box center [76, 399] width 42 height 30
type input "0.634"
click at [158, 402] on button "increase-product-quantity" at bounding box center [167, 399] width 23 height 23
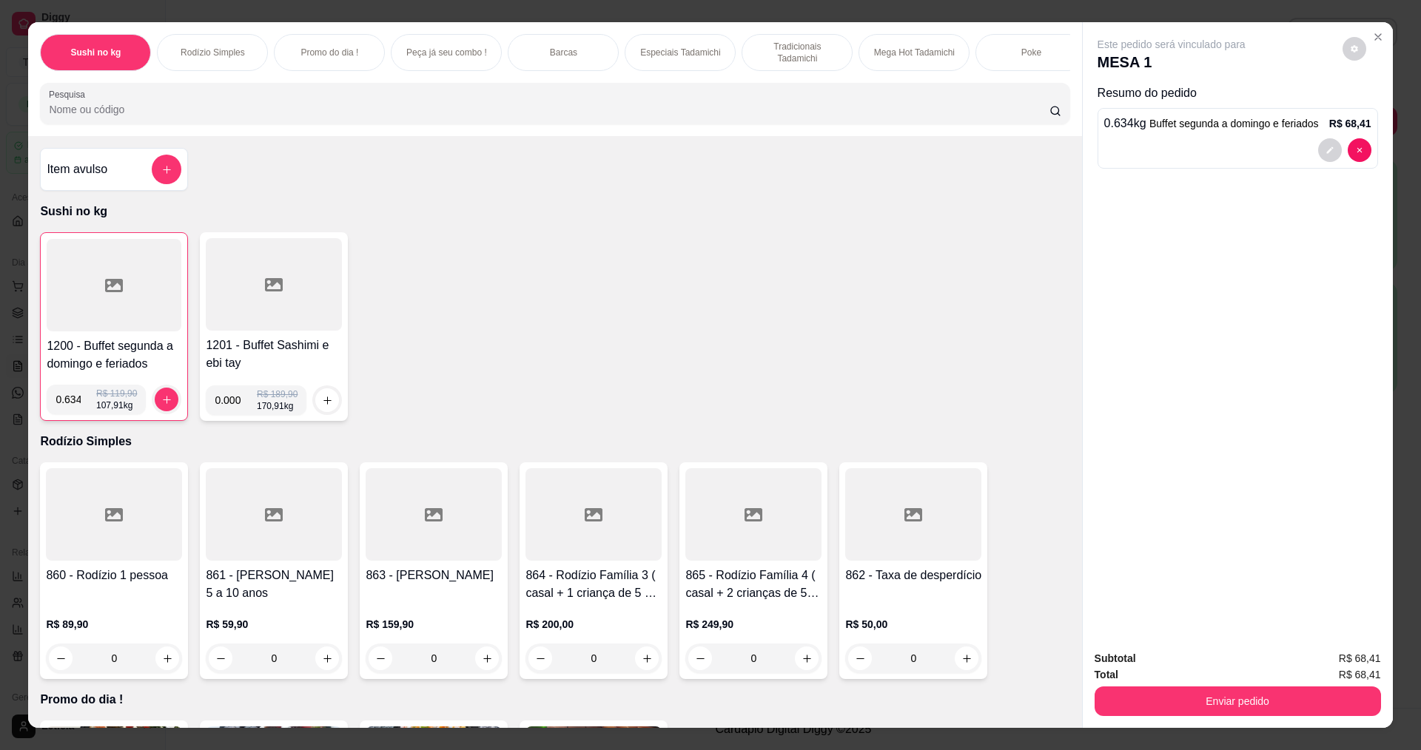
click at [94, 323] on div at bounding box center [114, 285] width 135 height 92
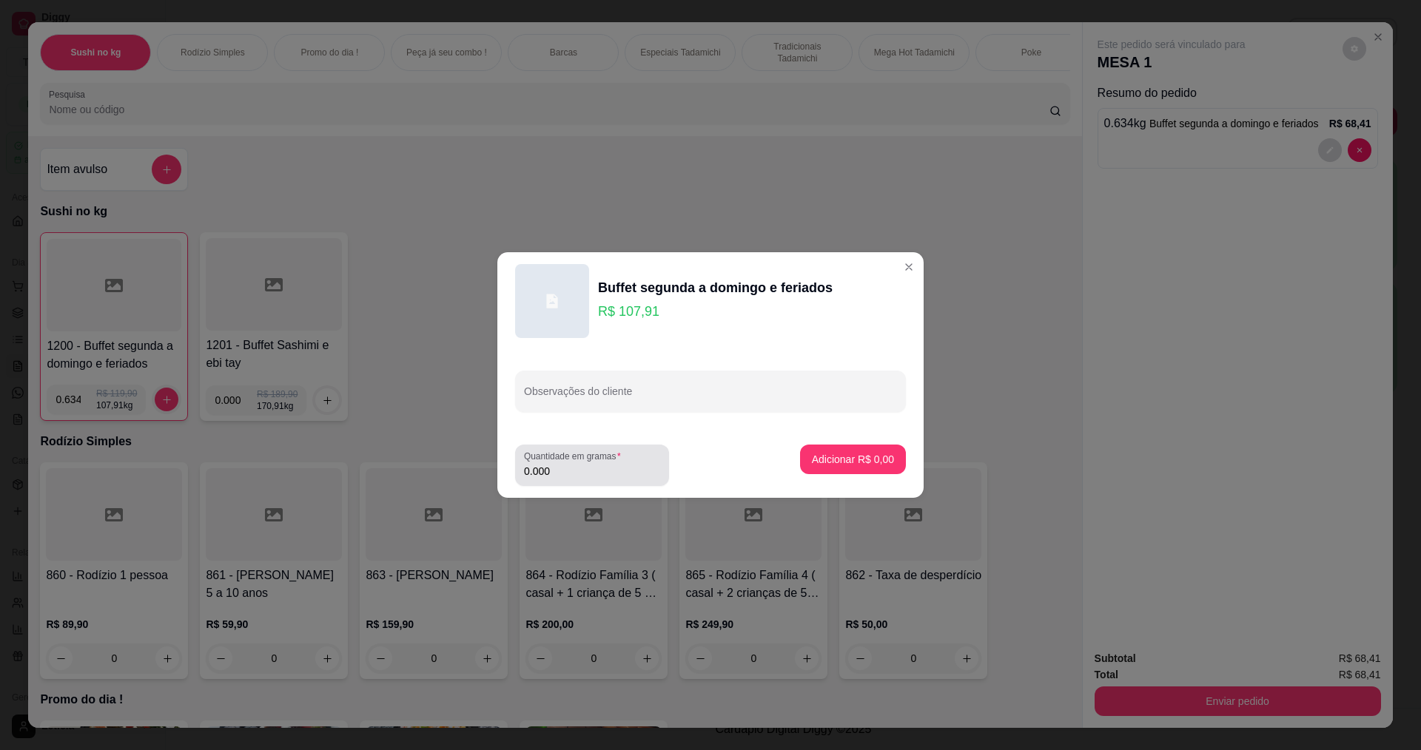
click at [565, 471] on input "0.000" at bounding box center [592, 471] width 136 height 15
type input "0.154"
click at [829, 457] on p "Adicionar R$ 16,62" at bounding box center [850, 459] width 88 height 15
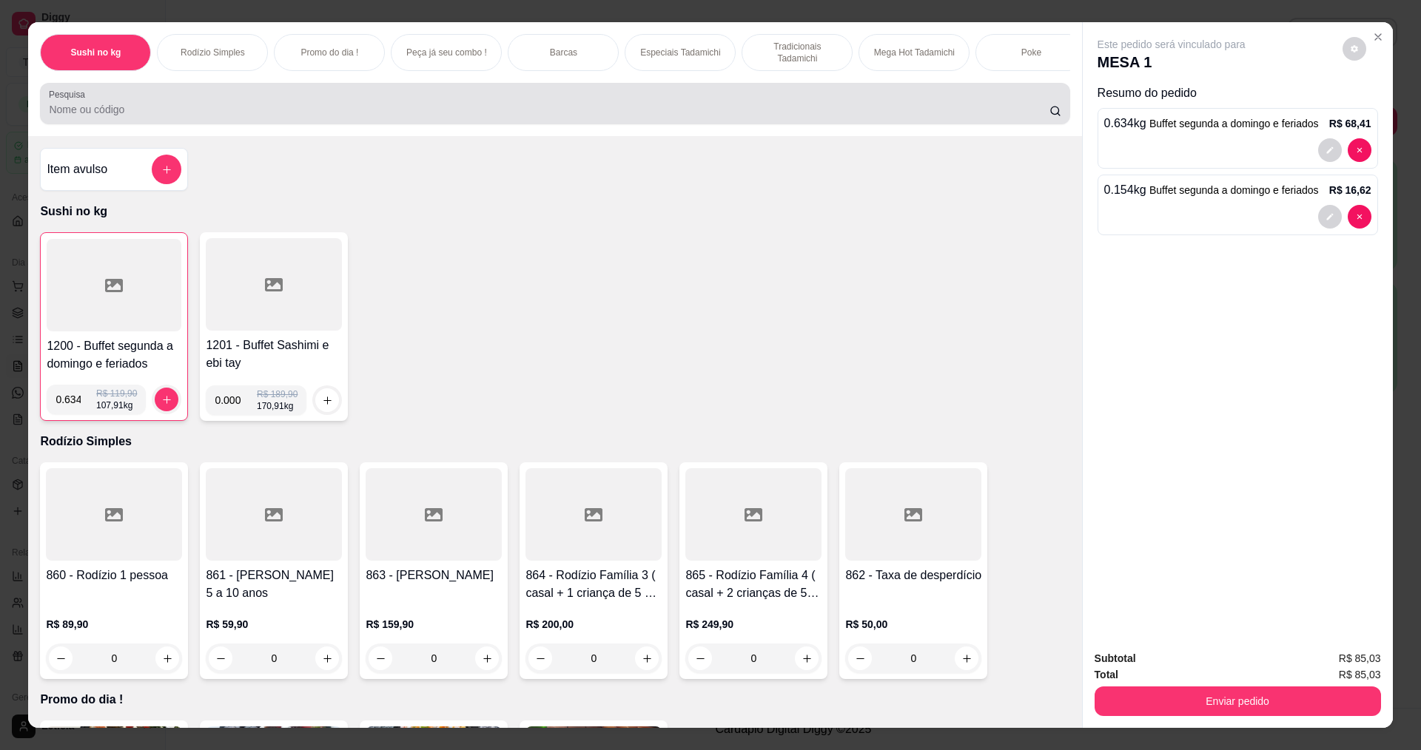
click at [151, 116] on input "Pesquisa" at bounding box center [549, 109] width 1000 height 15
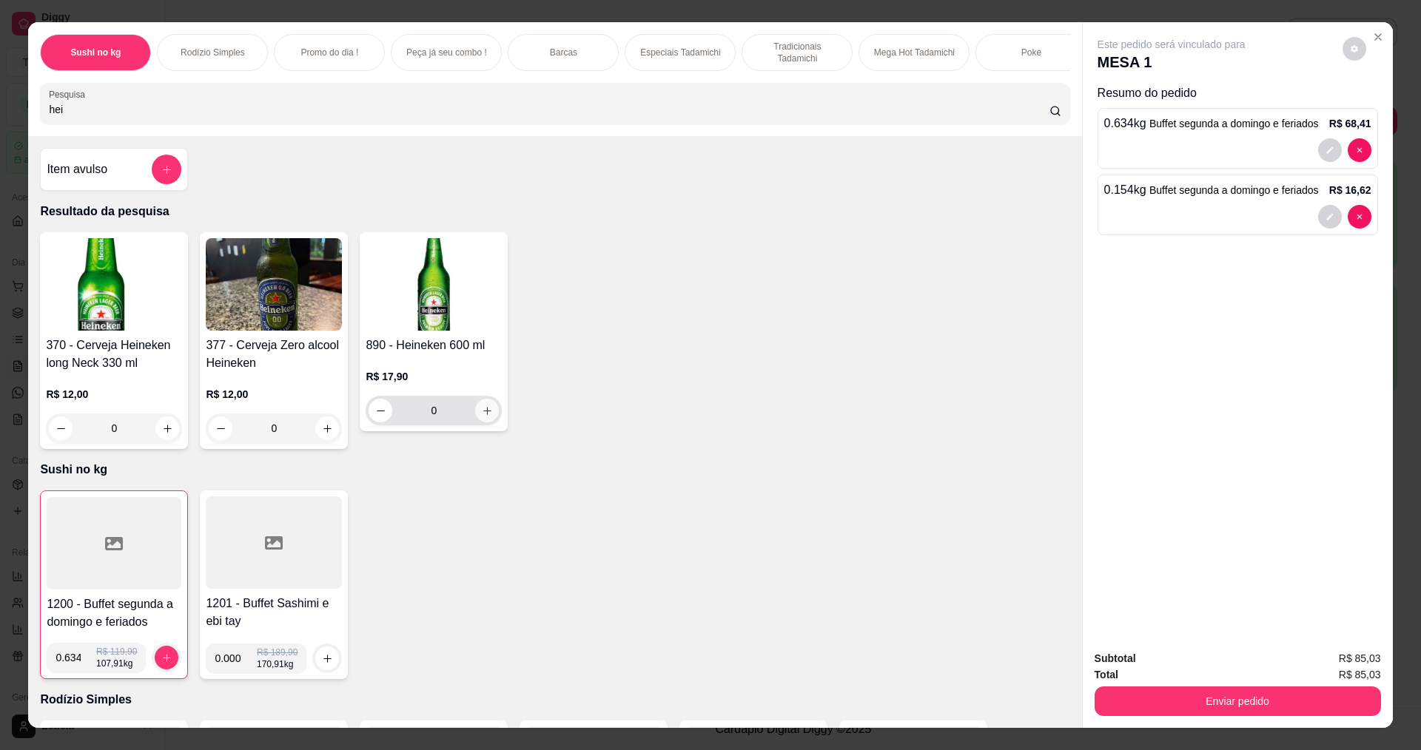
type input "hei"
click at [482, 417] on icon "increase-product-quantity" at bounding box center [487, 410] width 11 height 11
type input "1"
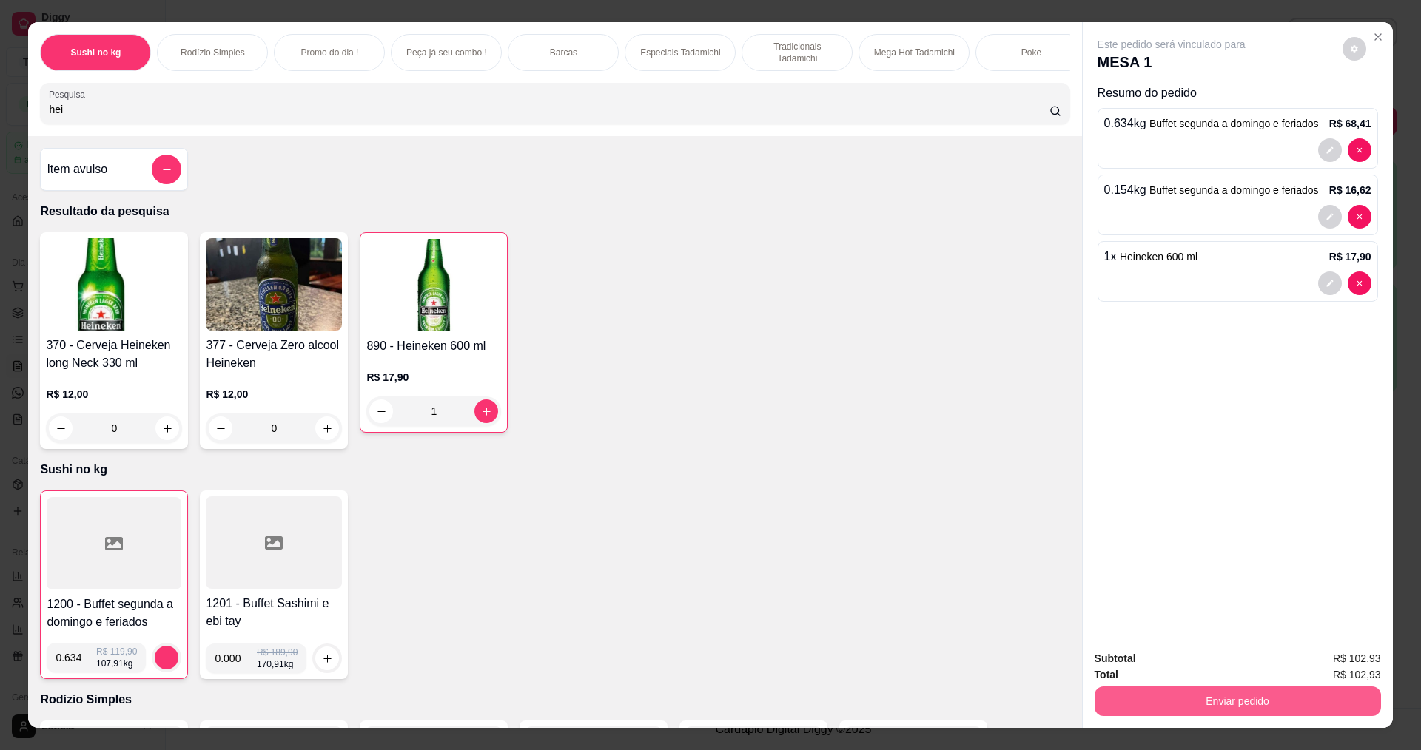
click at [1197, 707] on button "Enviar pedido" at bounding box center [1237, 702] width 286 height 30
click at [1369, 656] on button "Enviar pedido" at bounding box center [1342, 664] width 84 height 28
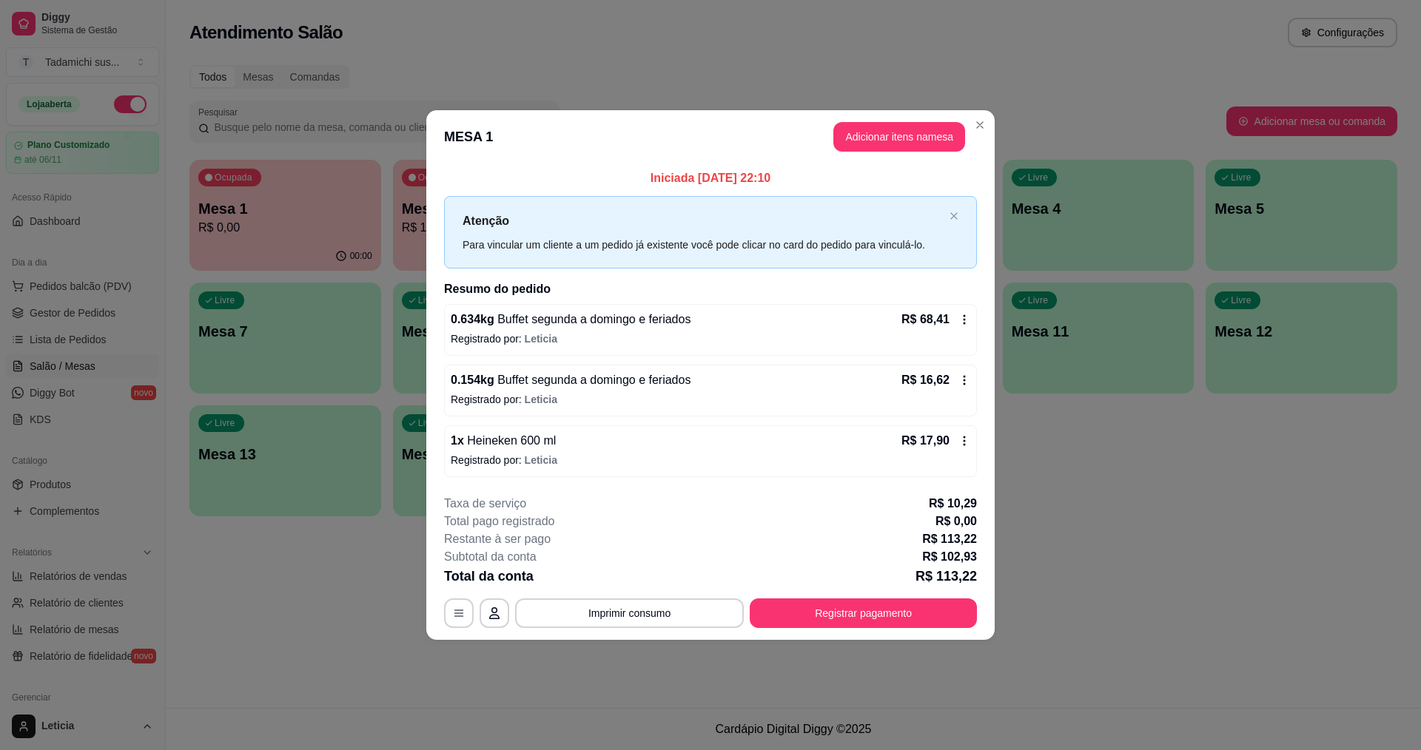
click at [958, 438] on icon at bounding box center [964, 441] width 12 height 12
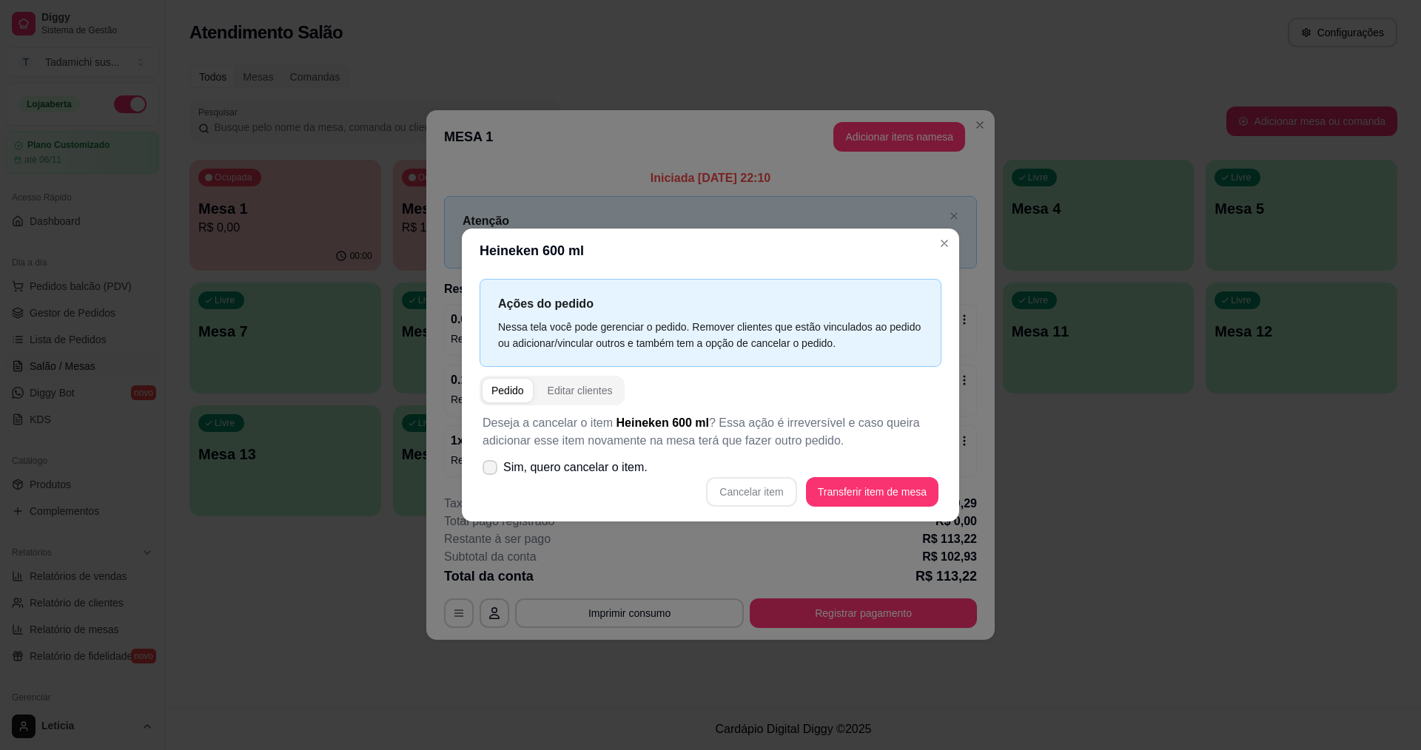
click at [483, 460] on label "Sim, quero cancelar o item." at bounding box center [565, 468] width 177 height 30
click at [483, 471] on input "Sim, quero cancelar o item." at bounding box center [487, 476] width 10 height 10
checkbox input "true"
click at [770, 490] on button "Cancelar item" at bounding box center [751, 492] width 90 height 30
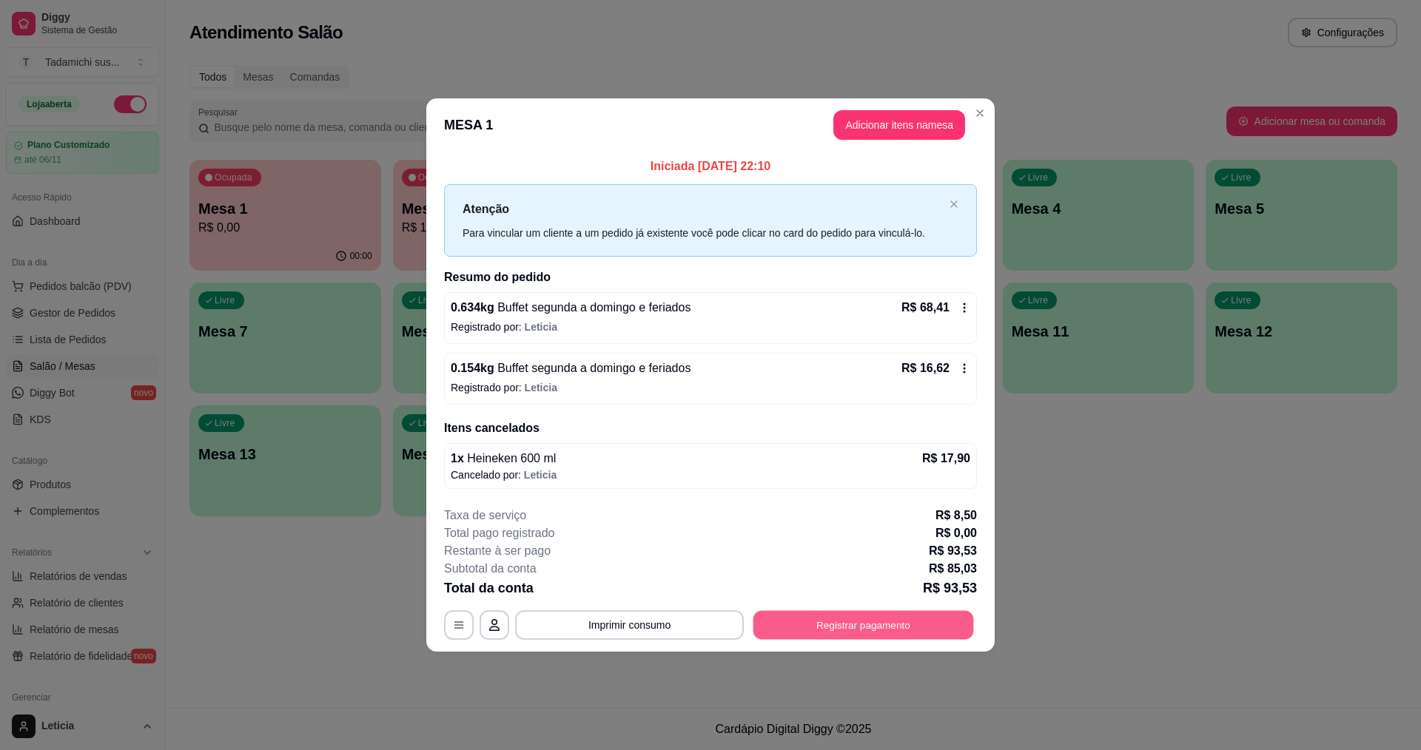
click at [756, 628] on button "Registrar pagamento" at bounding box center [863, 624] width 221 height 29
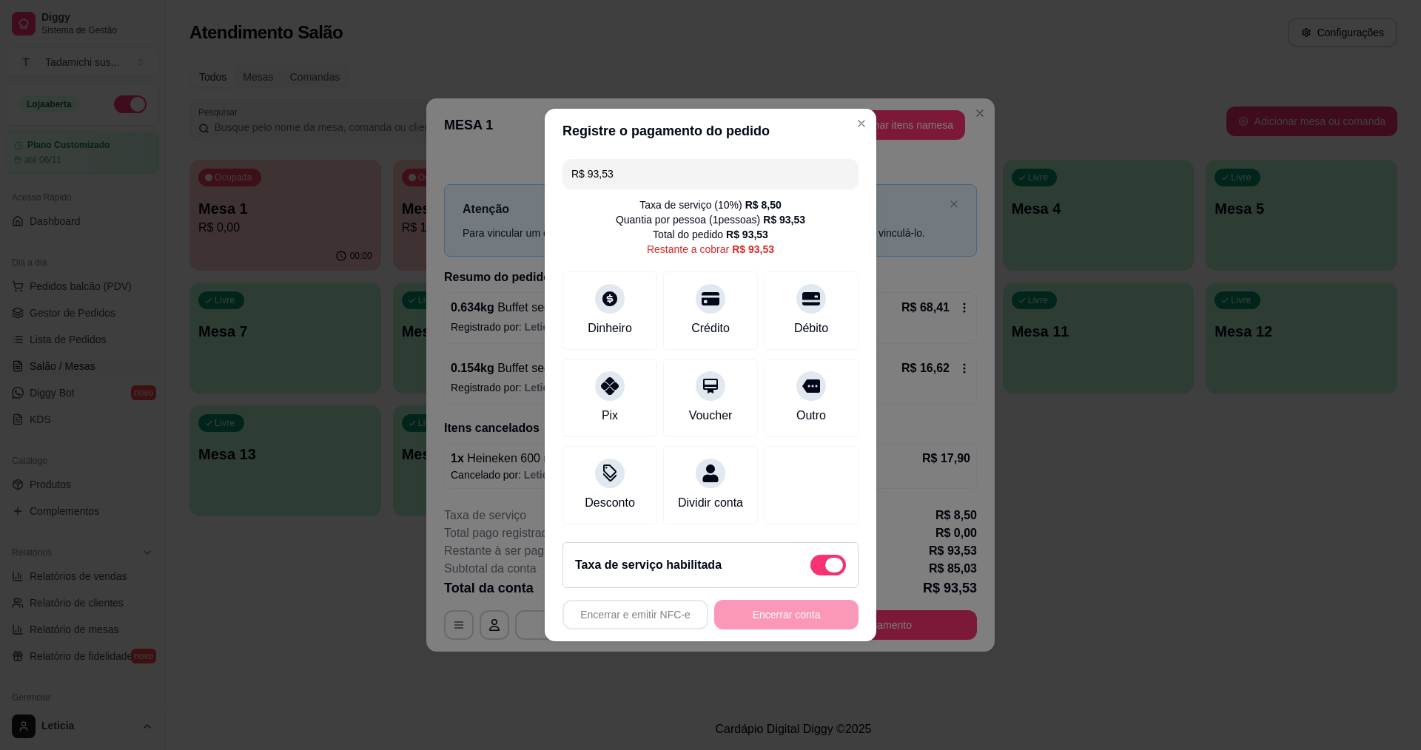
click at [810, 566] on span at bounding box center [828, 565] width 36 height 21
click at [809, 568] on input "checkbox" at bounding box center [814, 573] width 10 height 10
checkbox input "true"
type input "R$ 85,03"
checkbox input "false"
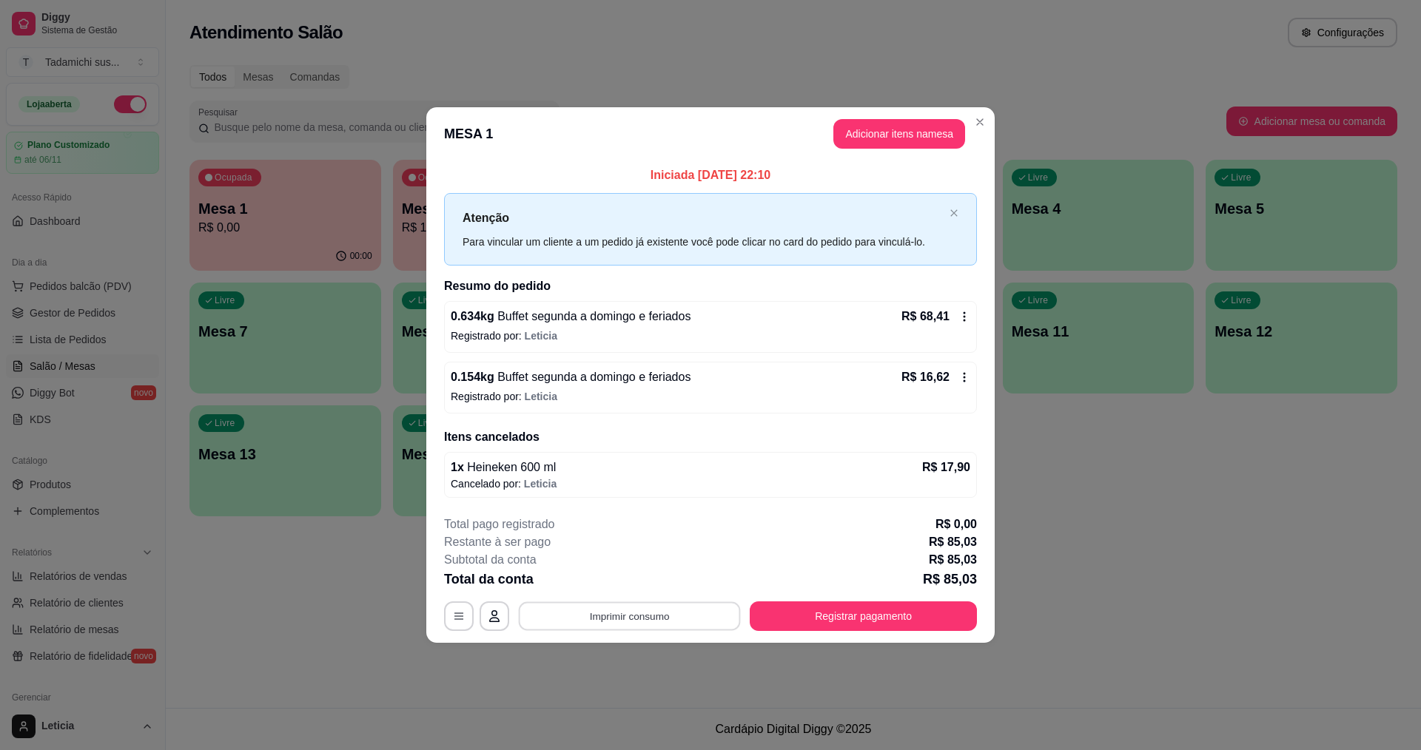
click at [679, 612] on button "Imprimir consumo" at bounding box center [630, 616] width 222 height 29
click at [608, 579] on button "IMPRESSORA PERTO DA [GEOGRAPHIC_DATA]" at bounding box center [661, 582] width 221 height 24
click at [886, 623] on button "Registrar pagamento" at bounding box center [863, 616] width 221 height 29
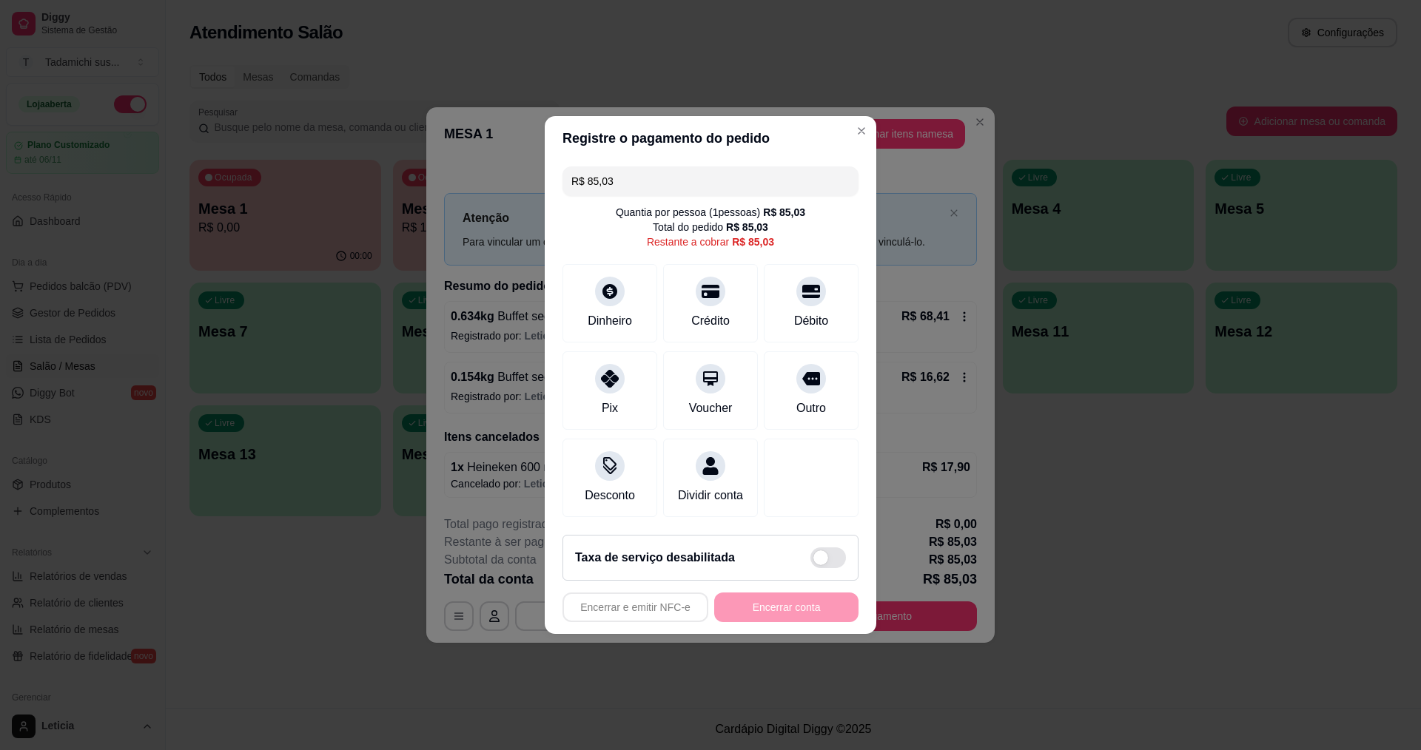
click at [706, 169] on input "R$ 85,03" at bounding box center [710, 181] width 278 height 30
click at [729, 292] on div "Crédito" at bounding box center [711, 300] width 104 height 87
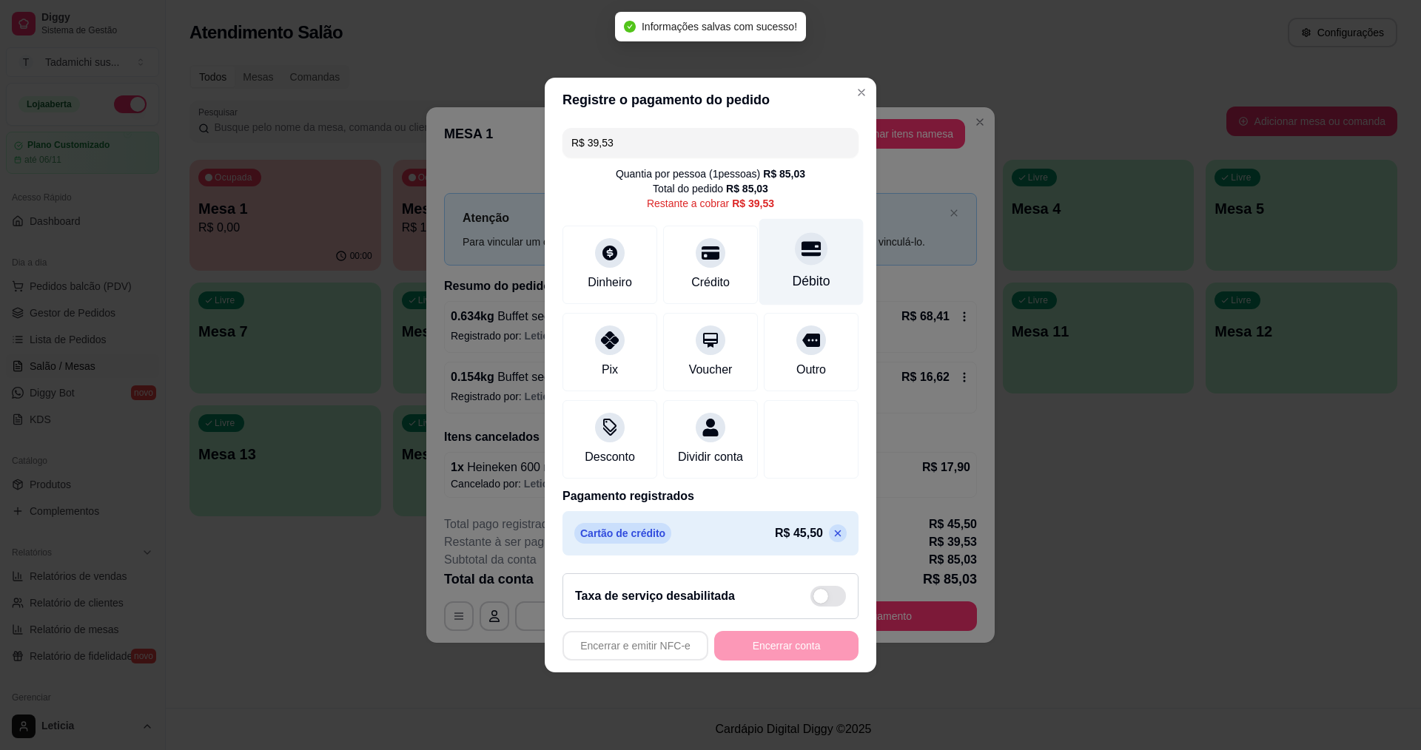
click at [808, 249] on icon at bounding box center [810, 248] width 19 height 19
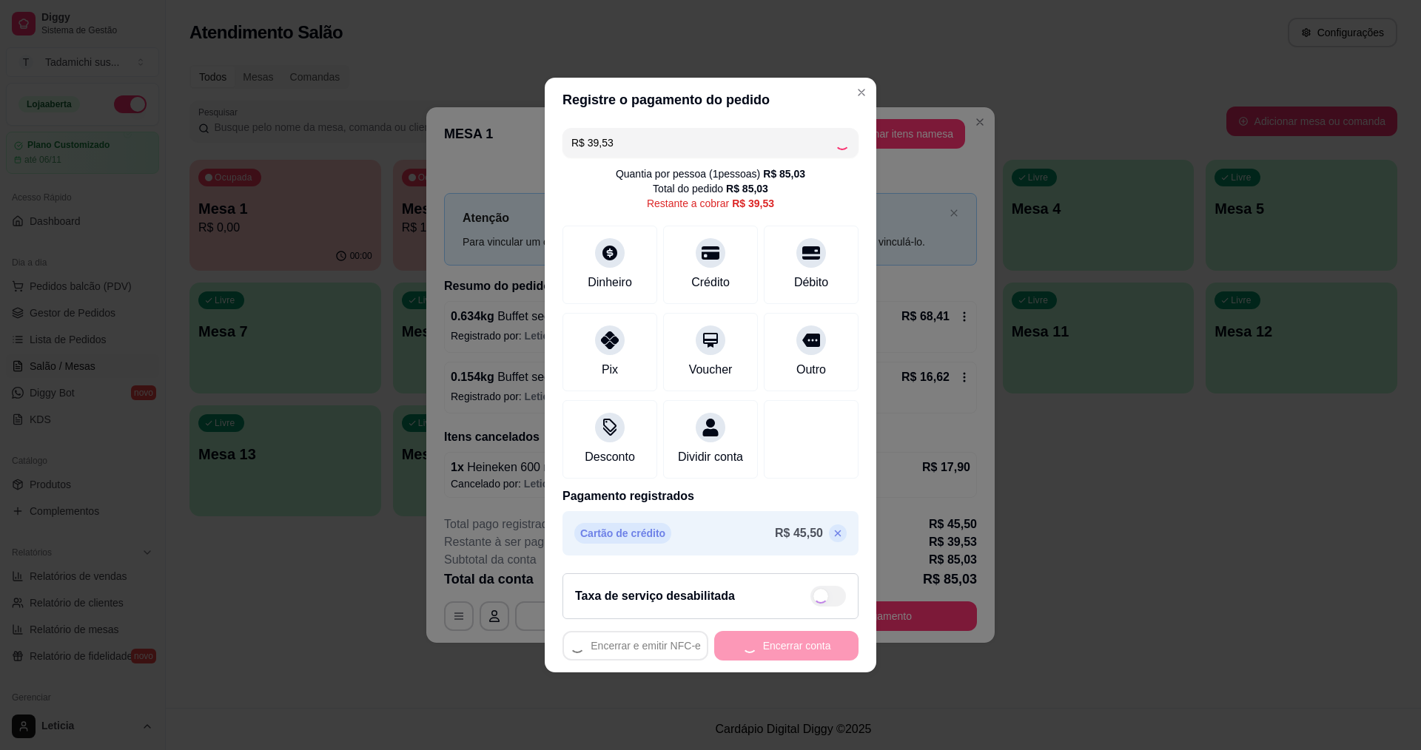
type input "R$ 0,00"
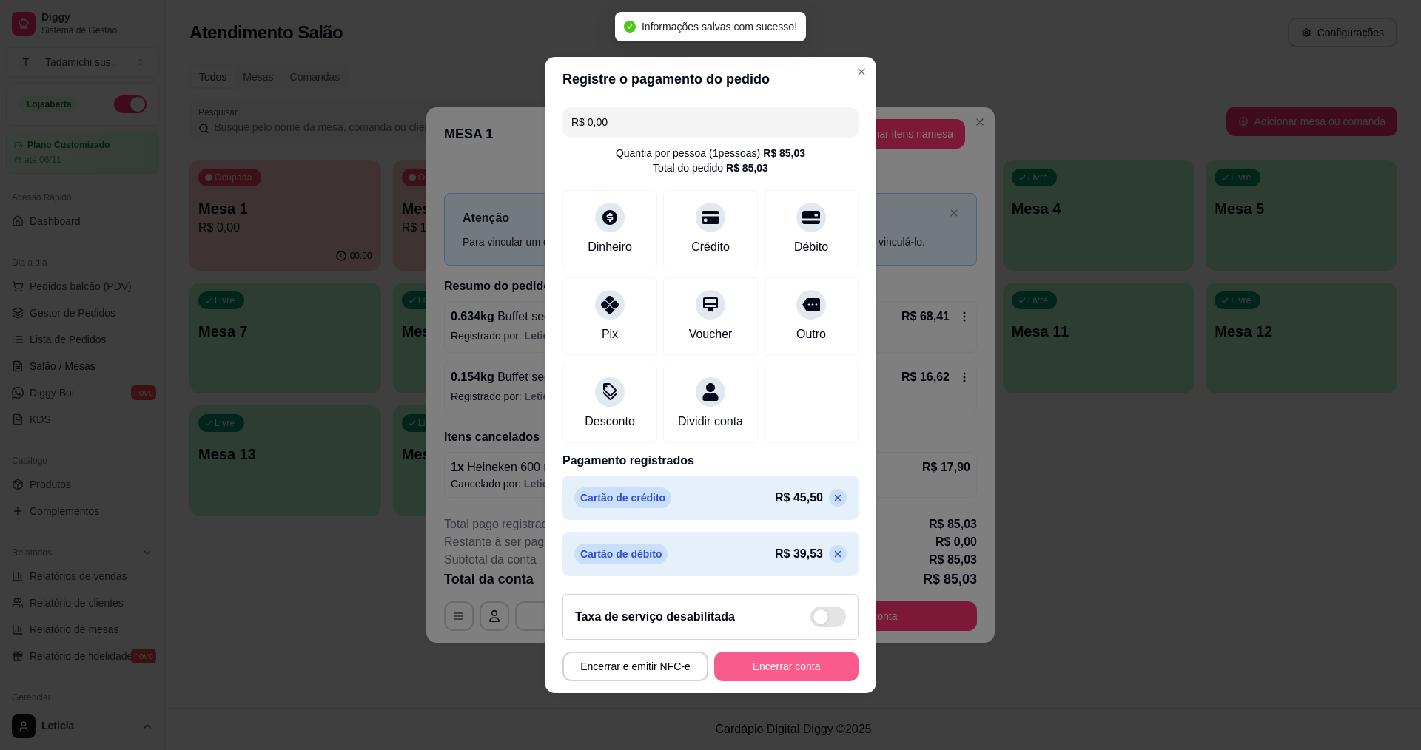
click at [787, 673] on button "Encerrar conta" at bounding box center [786, 667] width 144 height 30
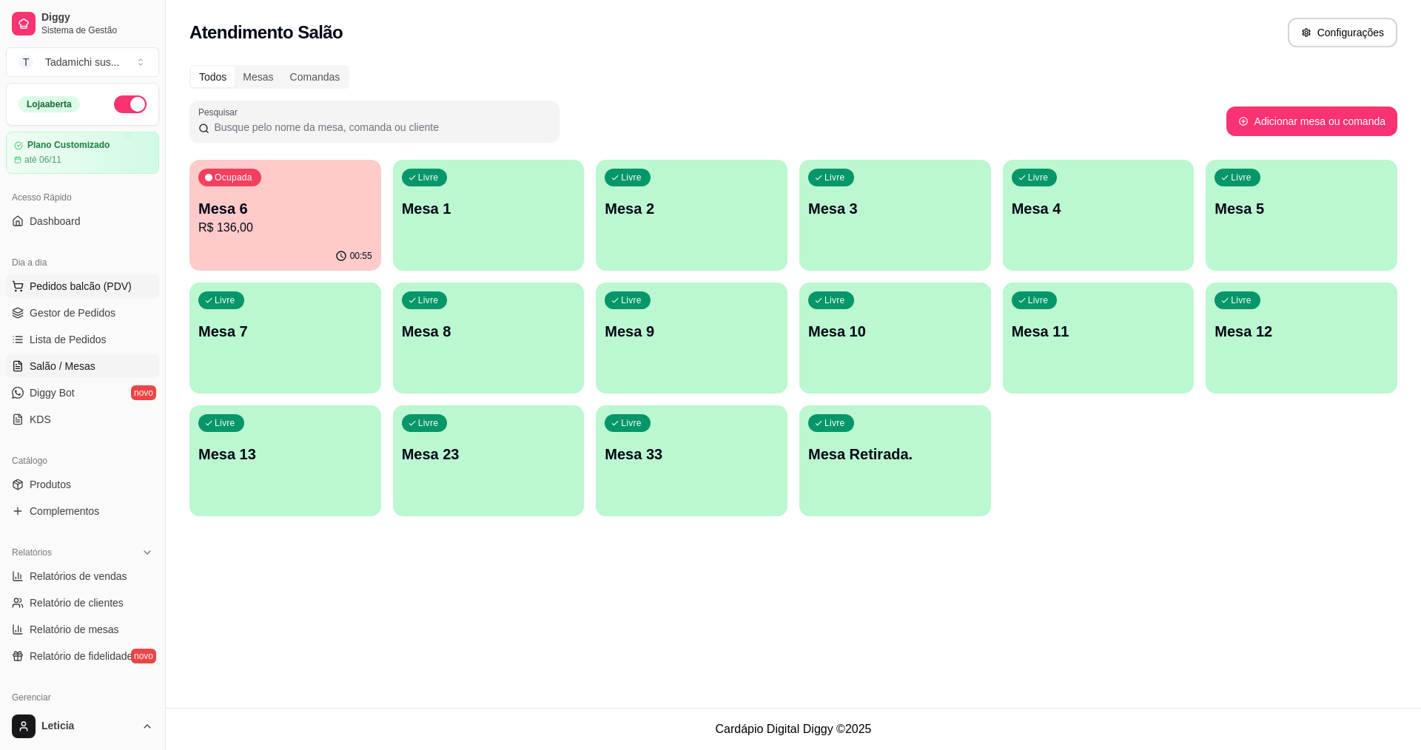
click at [91, 278] on button "Pedidos balcão (PDV)" at bounding box center [82, 287] width 153 height 24
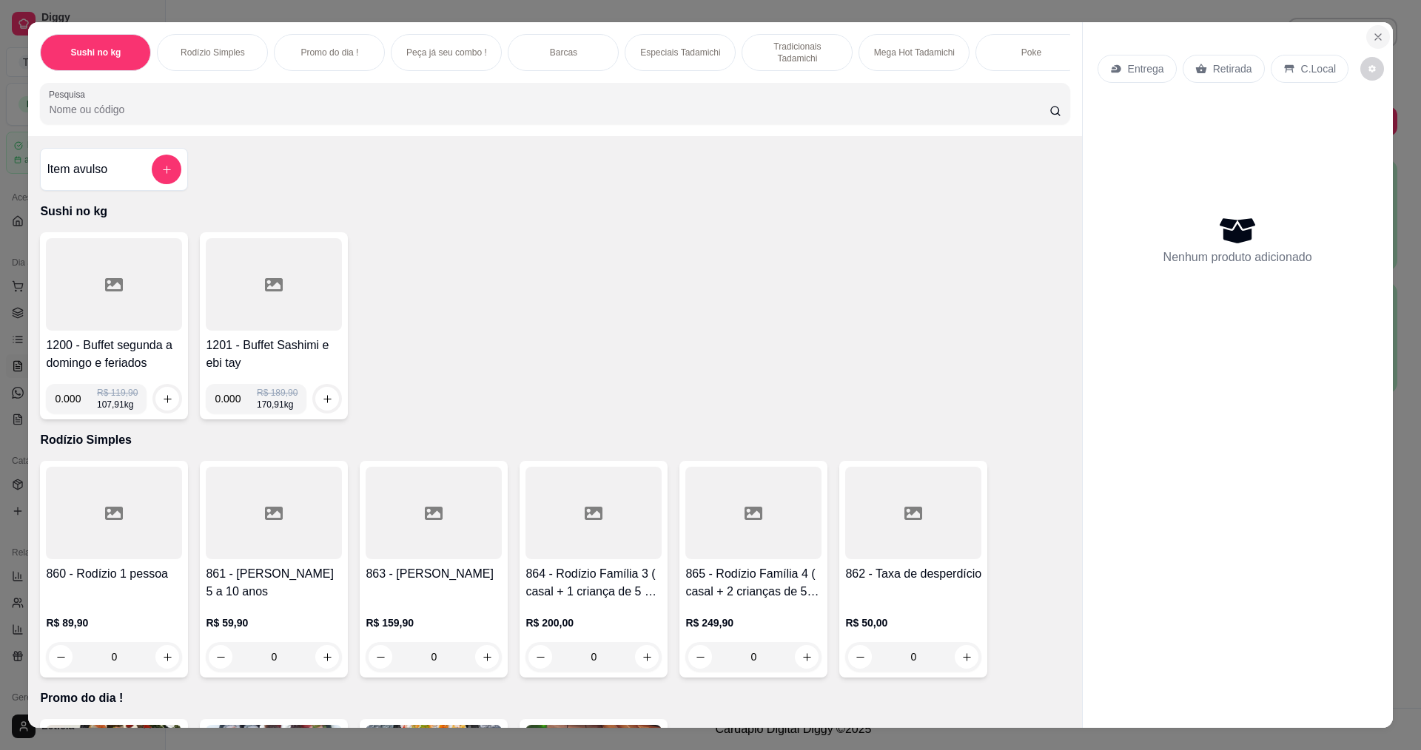
click at [1377, 35] on icon "Close" at bounding box center [1378, 37] width 12 height 12
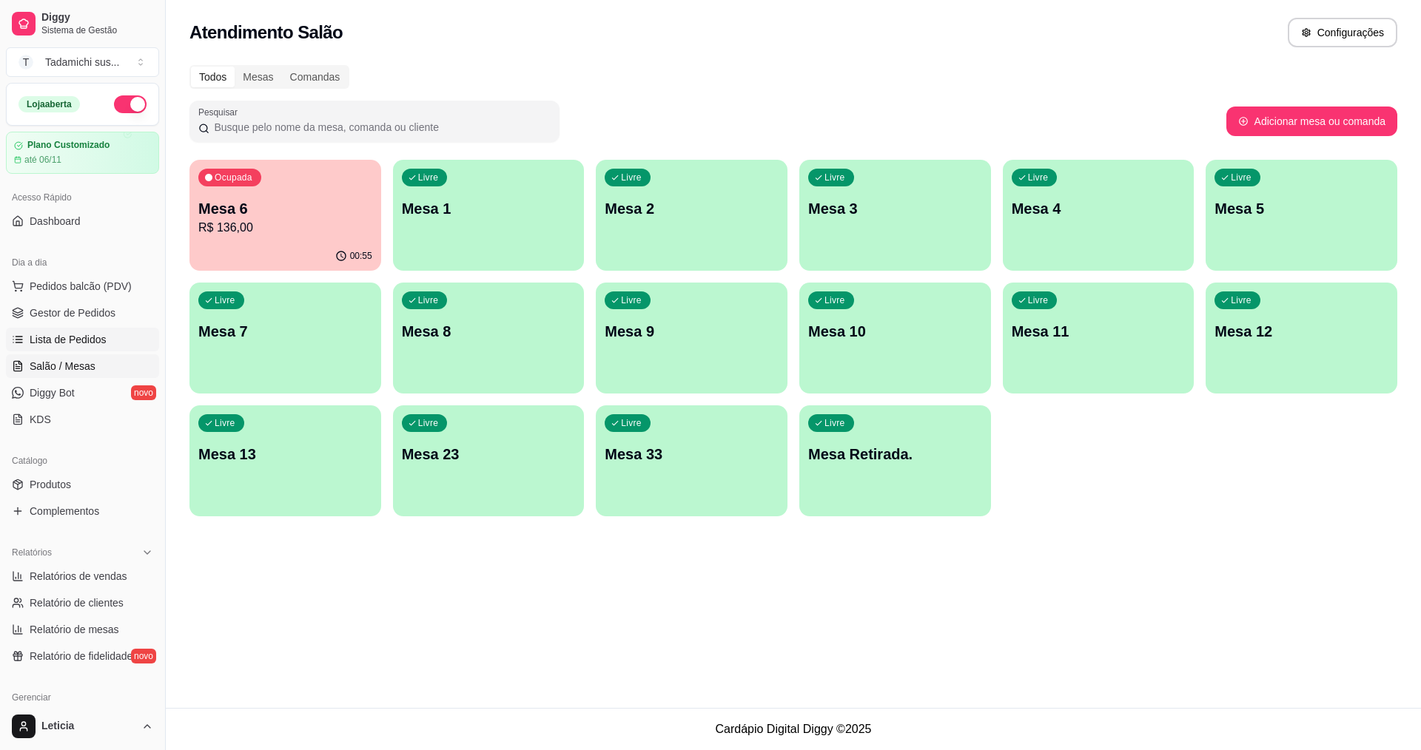
click at [74, 340] on span "Lista de Pedidos" at bounding box center [68, 339] width 77 height 15
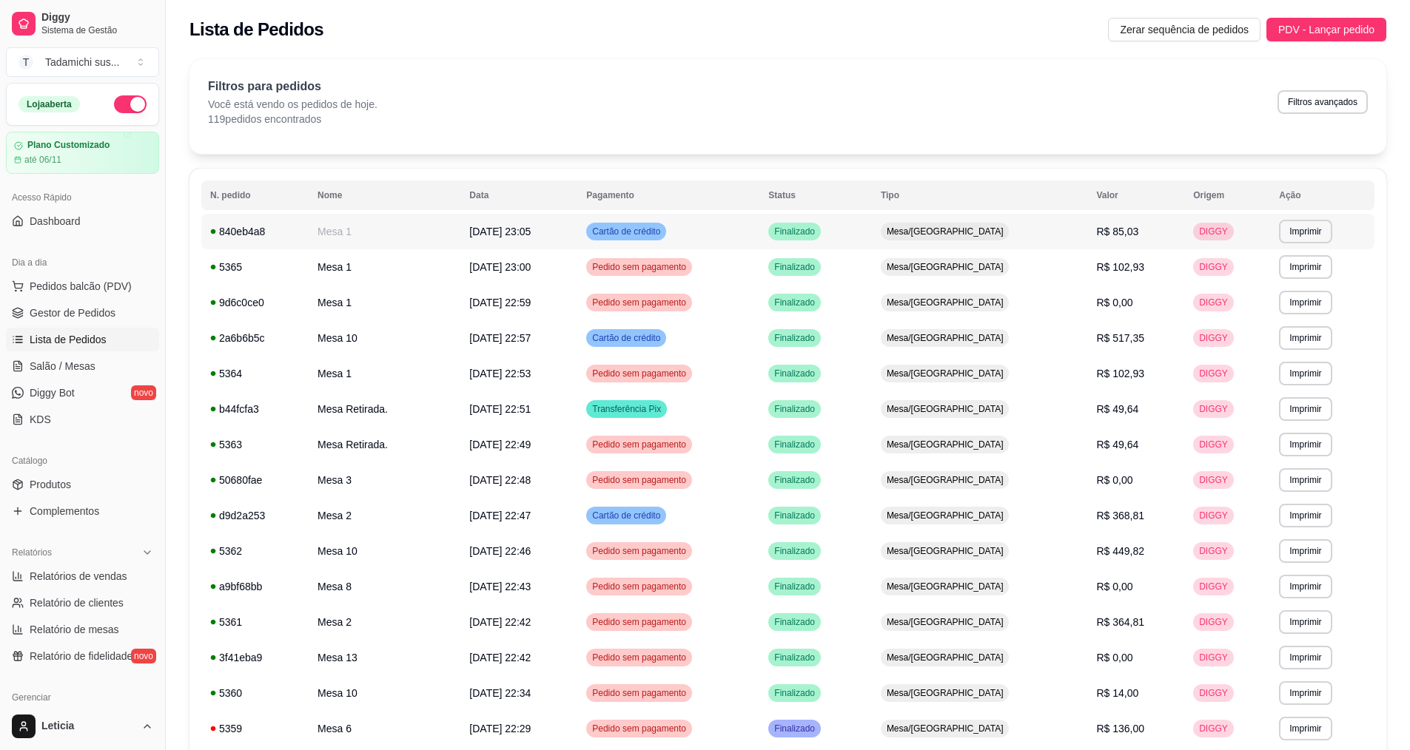
click at [485, 226] on span "[DATE] 23:05" at bounding box center [499, 232] width 61 height 12
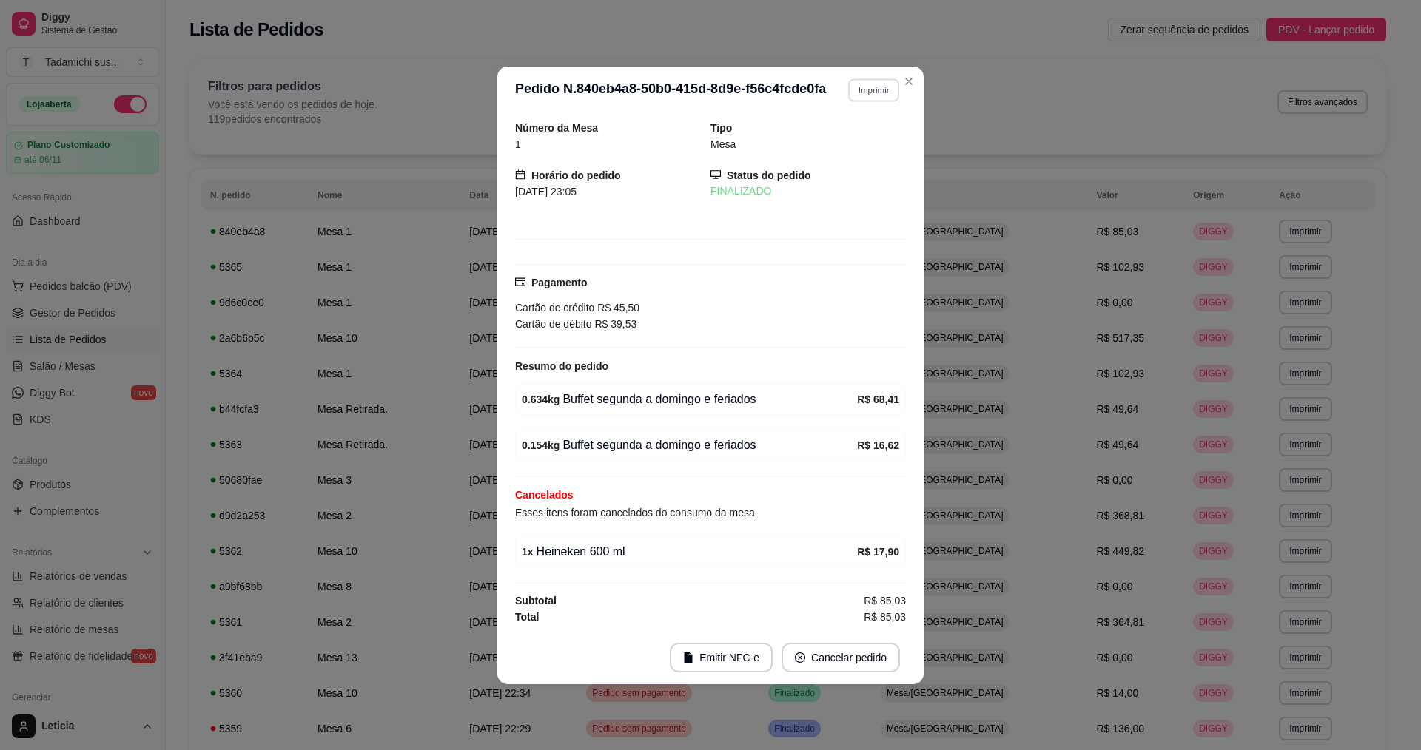
click at [862, 98] on button "Imprimir" at bounding box center [873, 89] width 51 height 23
click at [858, 149] on button "IMPRESSORA PERTO DA [GEOGRAPHIC_DATA]" at bounding box center [845, 142] width 221 height 24
